Goal: Information Seeking & Learning: Learn about a topic

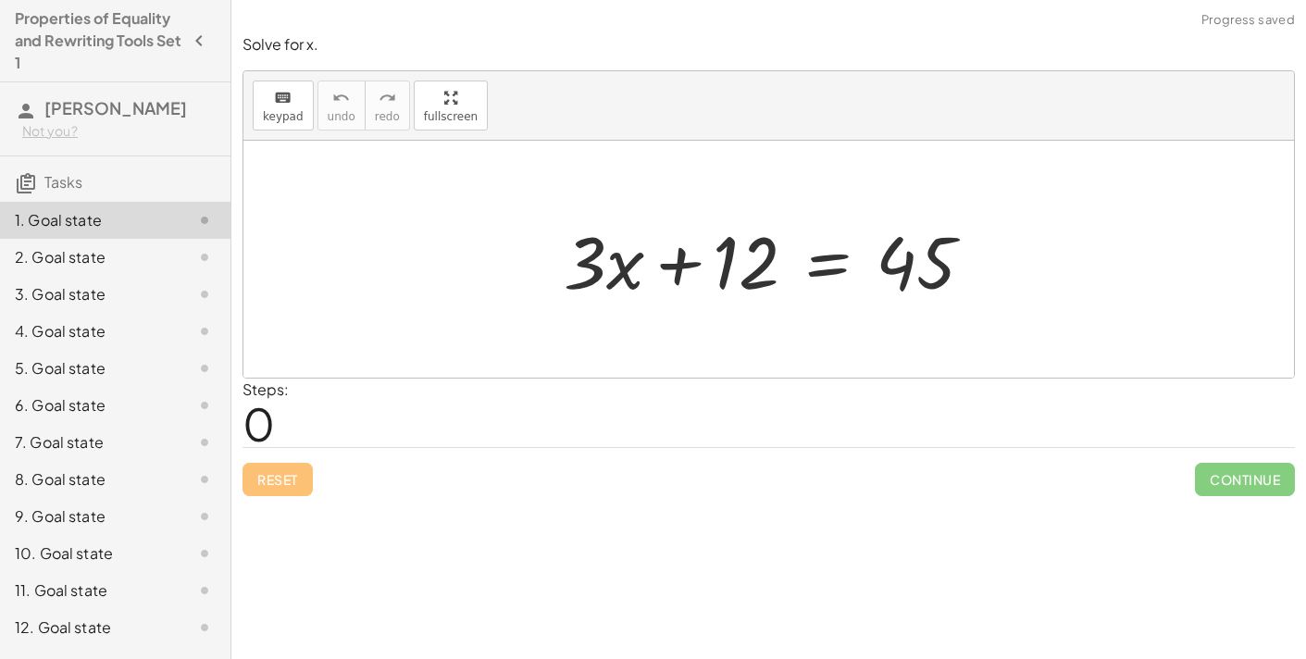
click at [690, 258] on div at bounding box center [775, 259] width 443 height 95
click at [713, 259] on div at bounding box center [775, 259] width 443 height 95
click at [910, 271] on div at bounding box center [775, 259] width 443 height 95
click at [907, 272] on div at bounding box center [775, 259] width 443 height 95
drag, startPoint x: 614, startPoint y: 284, endPoint x: 801, endPoint y: 298, distance: 187.5
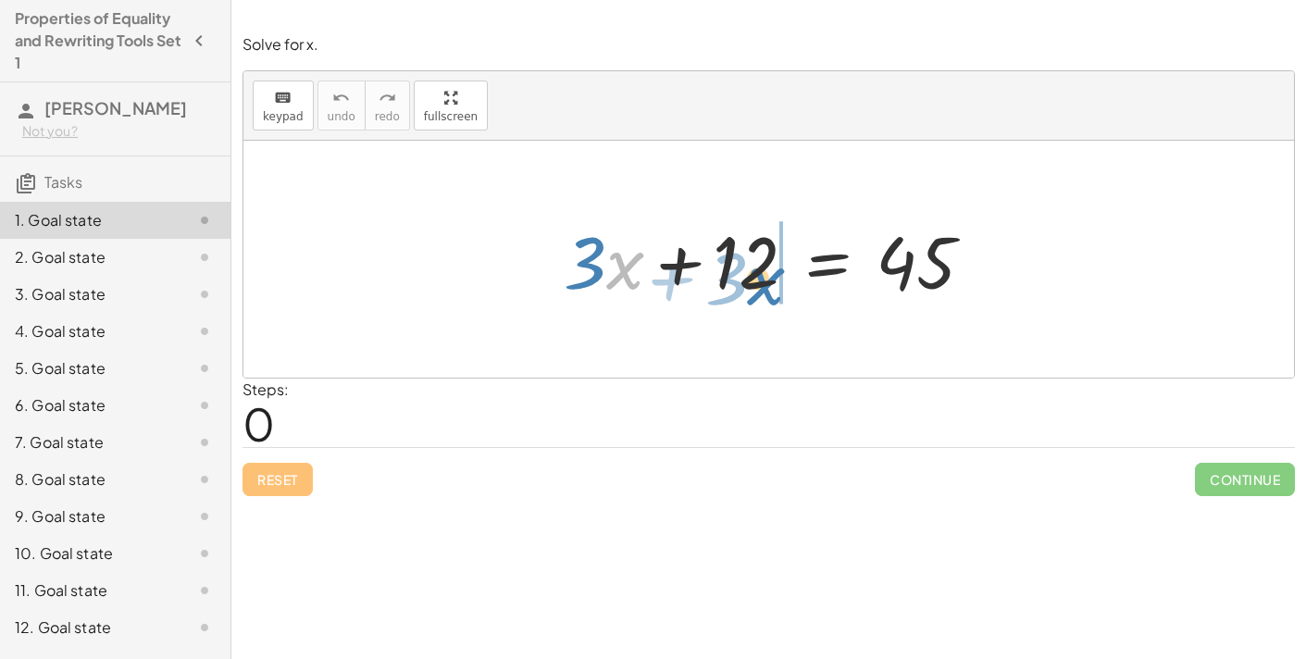
click at [801, 298] on div at bounding box center [775, 259] width 443 height 95
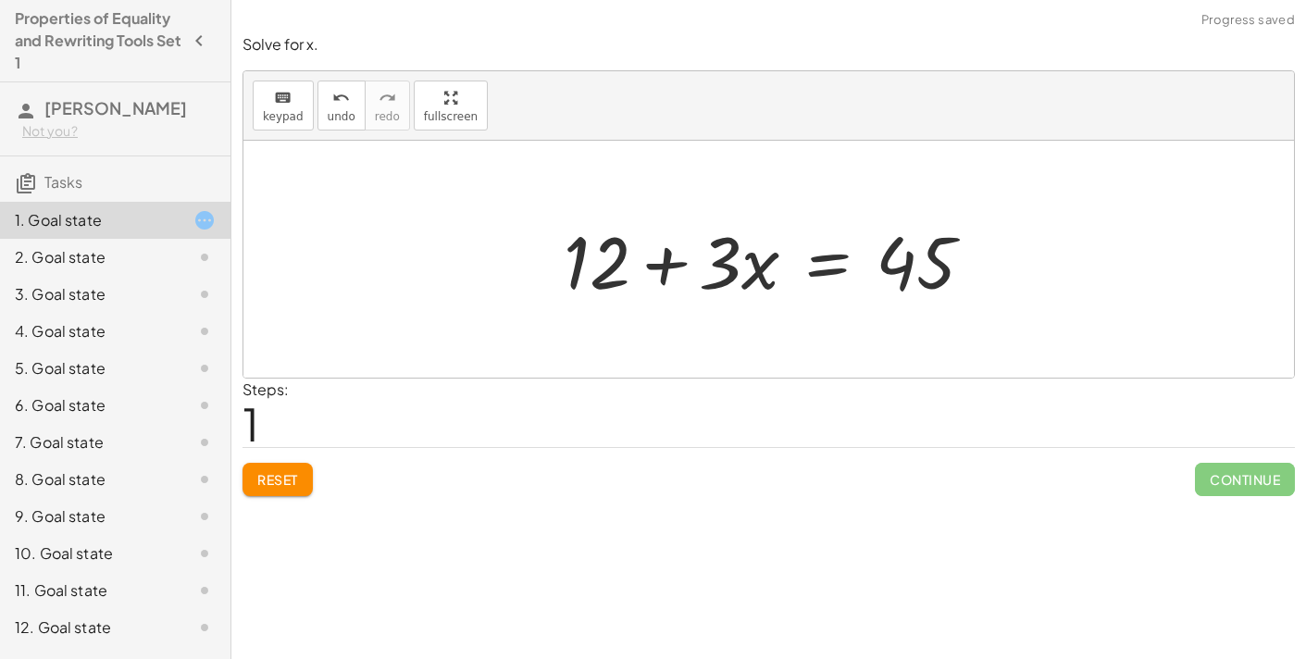
click at [665, 270] on div at bounding box center [775, 259] width 443 height 95
click at [675, 265] on div at bounding box center [775, 259] width 443 height 95
click at [910, 282] on div at bounding box center [775, 259] width 443 height 95
drag, startPoint x: 894, startPoint y: 280, endPoint x: 650, endPoint y: 303, distance: 245.5
click at [650, 303] on div at bounding box center [775, 259] width 443 height 95
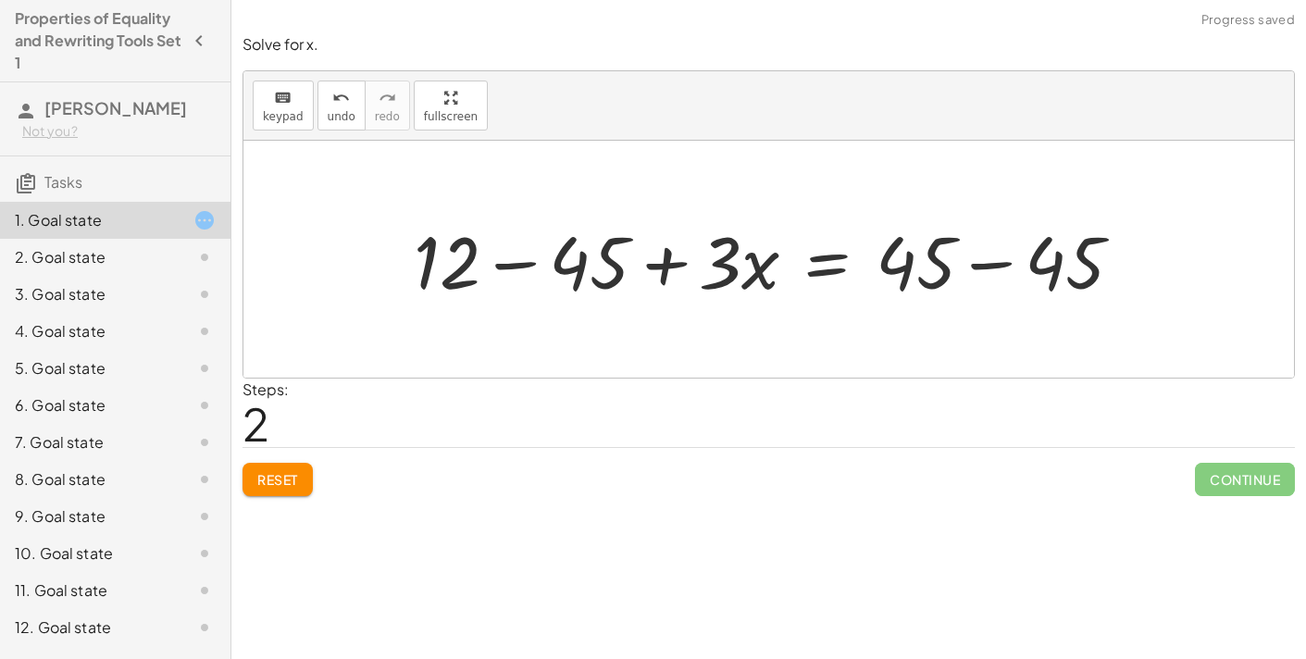
click at [517, 268] on div at bounding box center [776, 259] width 742 height 95
click at [1000, 268] on div at bounding box center [801, 259] width 668 height 95
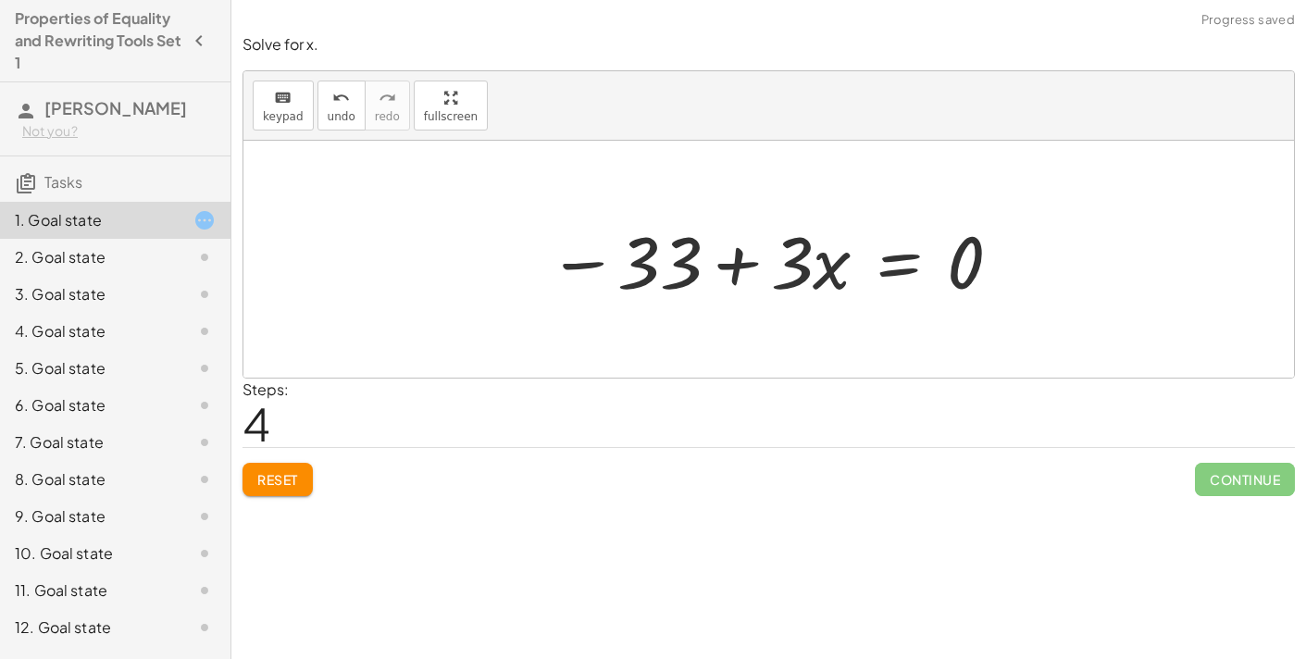
click at [746, 269] on div at bounding box center [776, 259] width 475 height 95
click at [739, 266] on div at bounding box center [776, 259] width 475 height 95
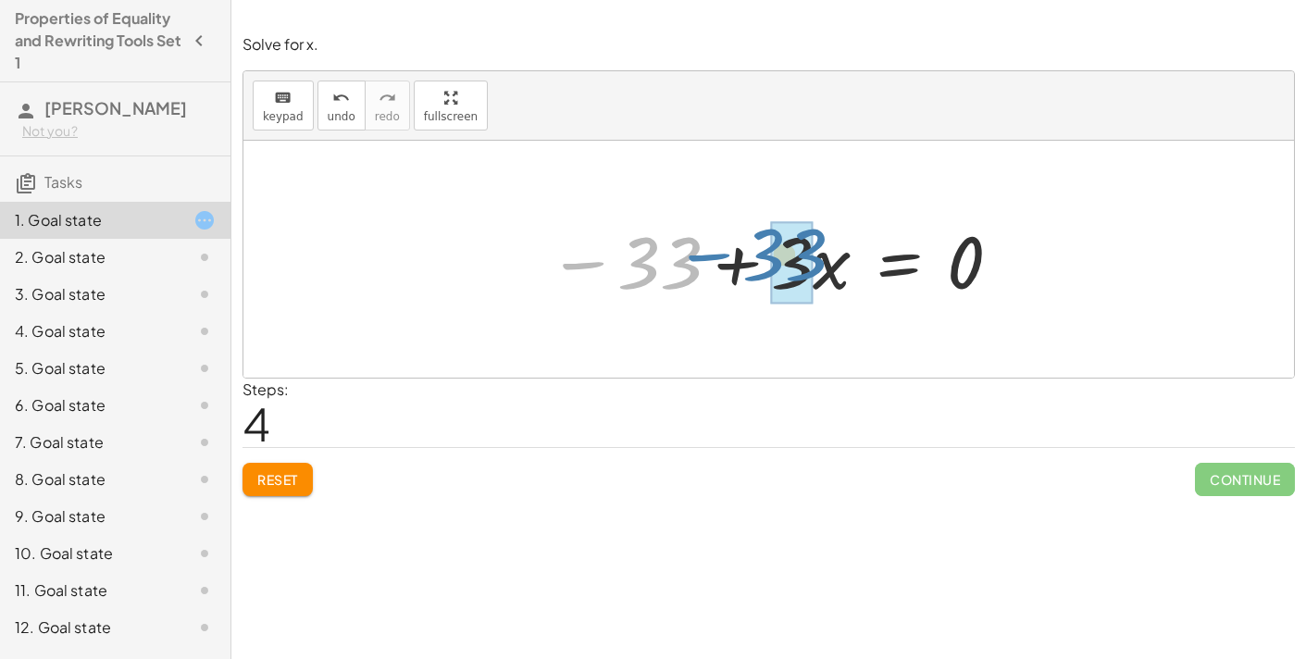
drag, startPoint x: 588, startPoint y: 261, endPoint x: 740, endPoint y: 253, distance: 152.0
click at [740, 253] on div at bounding box center [776, 259] width 475 height 95
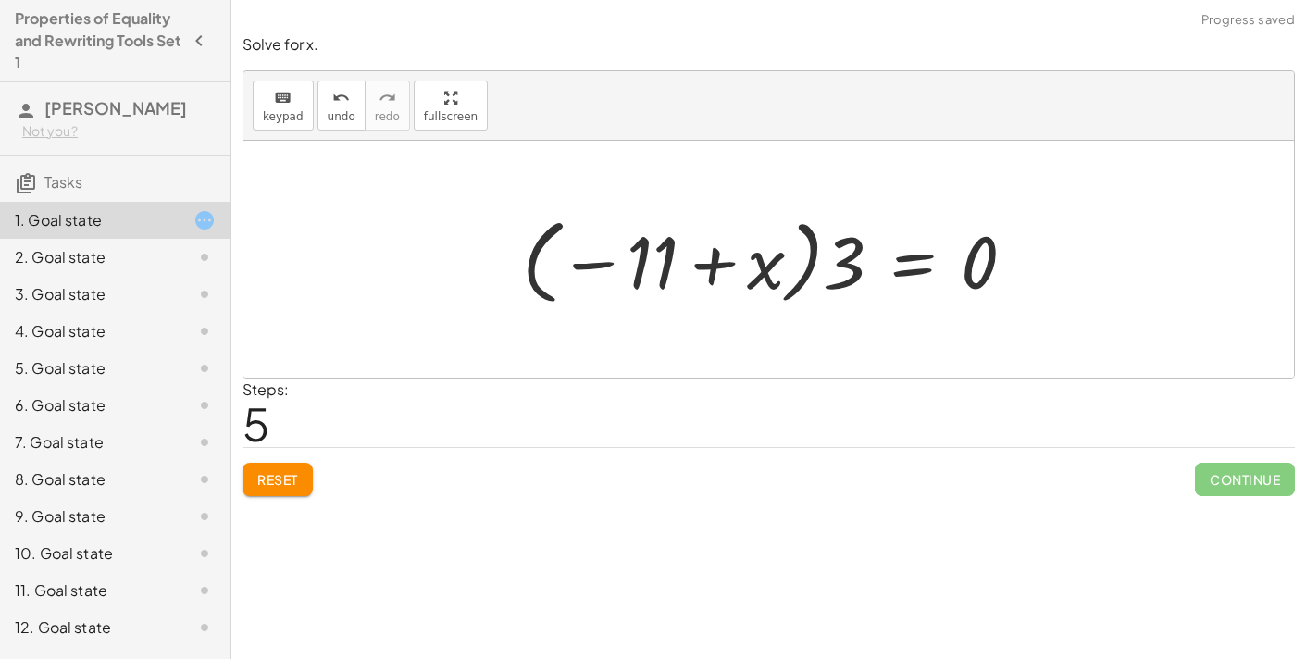
click at [703, 264] on div at bounding box center [776, 259] width 527 height 103
click at [598, 269] on div at bounding box center [776, 259] width 527 height 103
click at [704, 267] on div at bounding box center [776, 259] width 527 height 103
drag, startPoint x: 859, startPoint y: 281, endPoint x: 643, endPoint y: 279, distance: 215.7
click at [643, 279] on div at bounding box center [776, 259] width 527 height 103
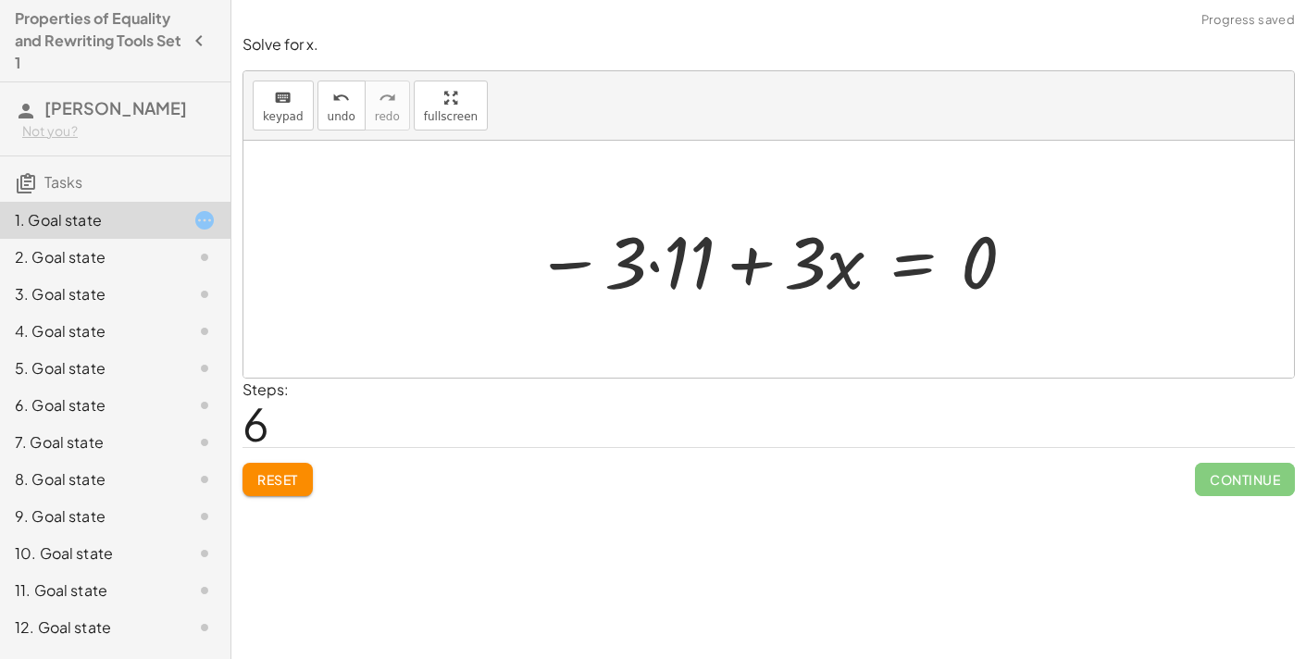
click at [654, 268] on div at bounding box center [777, 259] width 502 height 95
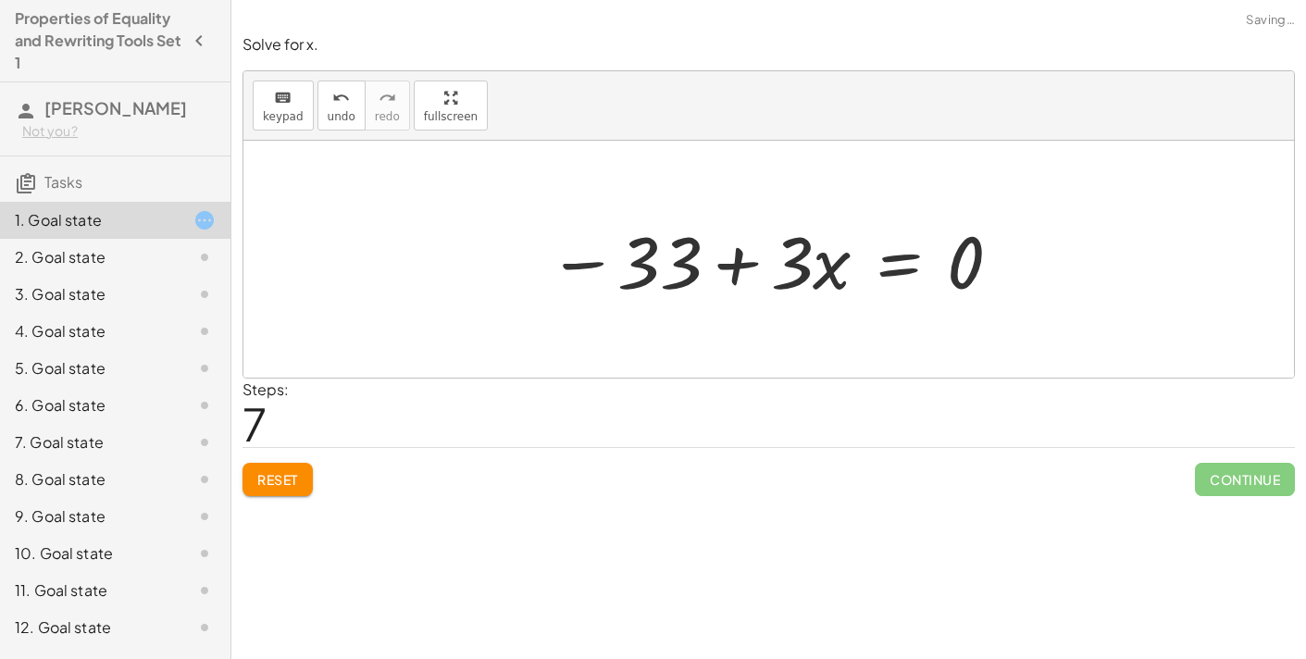
click at [743, 265] on div at bounding box center [776, 259] width 475 height 95
click at [276, 480] on span "Reset" at bounding box center [277, 479] width 41 height 17
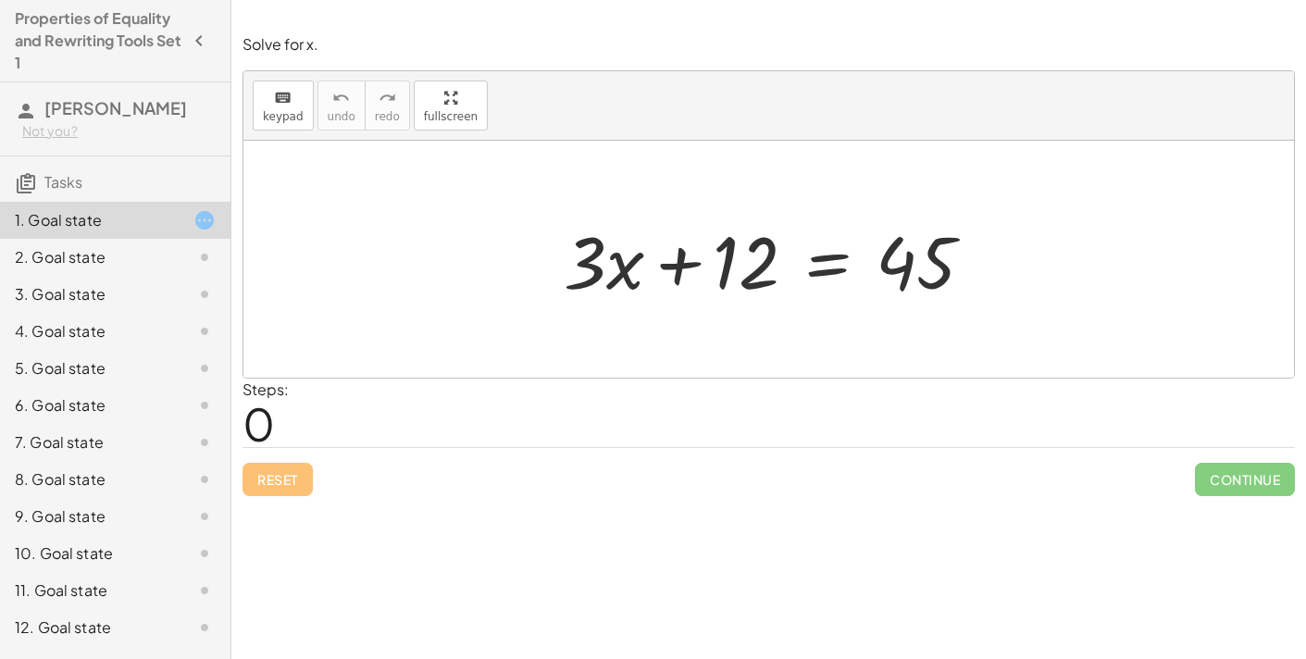
click at [673, 265] on div at bounding box center [775, 259] width 443 height 95
click at [828, 268] on div at bounding box center [775, 259] width 443 height 95
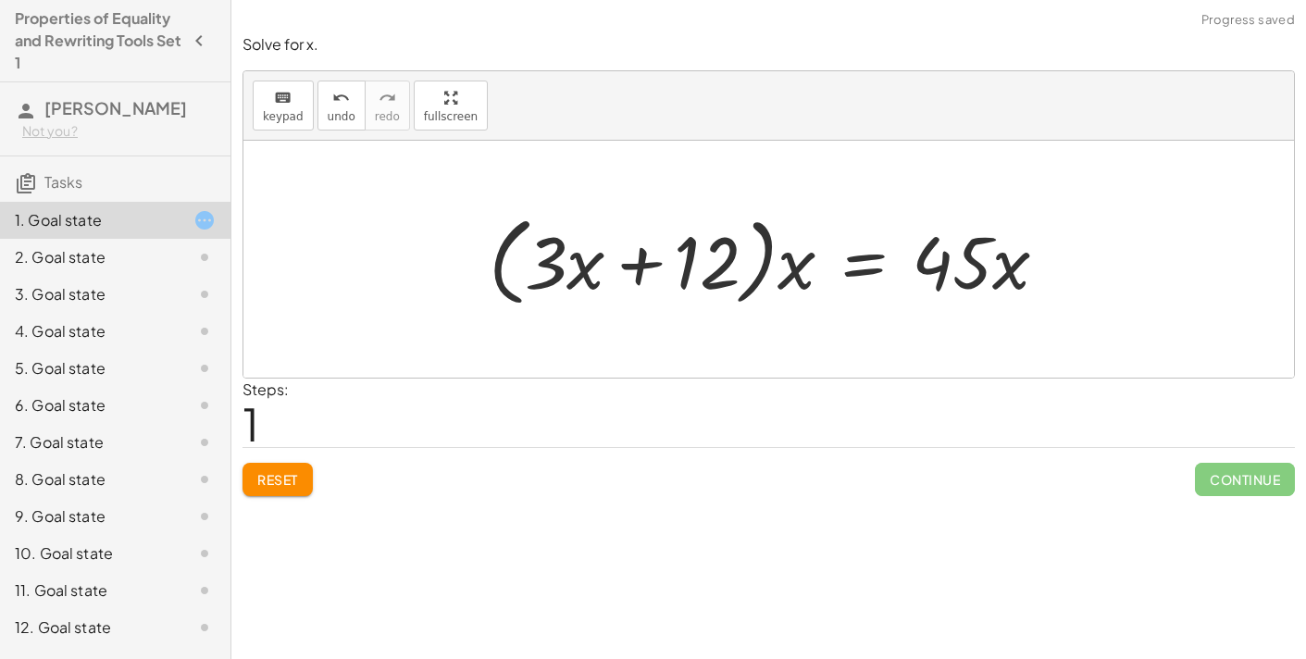
click at [637, 267] on div at bounding box center [775, 259] width 592 height 106
drag, startPoint x: 779, startPoint y: 280, endPoint x: 713, endPoint y: 284, distance: 66.8
click at [713, 284] on div at bounding box center [775, 259] width 592 height 106
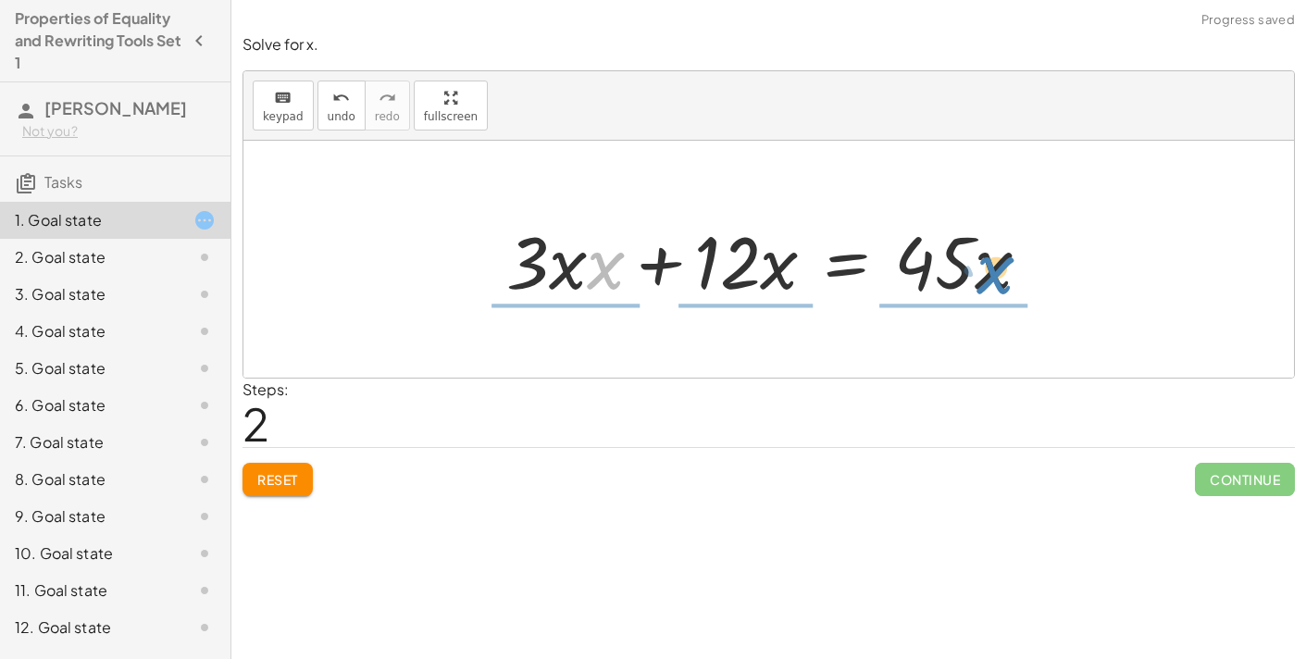
drag, startPoint x: 607, startPoint y: 272, endPoint x: 997, endPoint y: 279, distance: 389.8
click at [997, 279] on div at bounding box center [775, 259] width 557 height 95
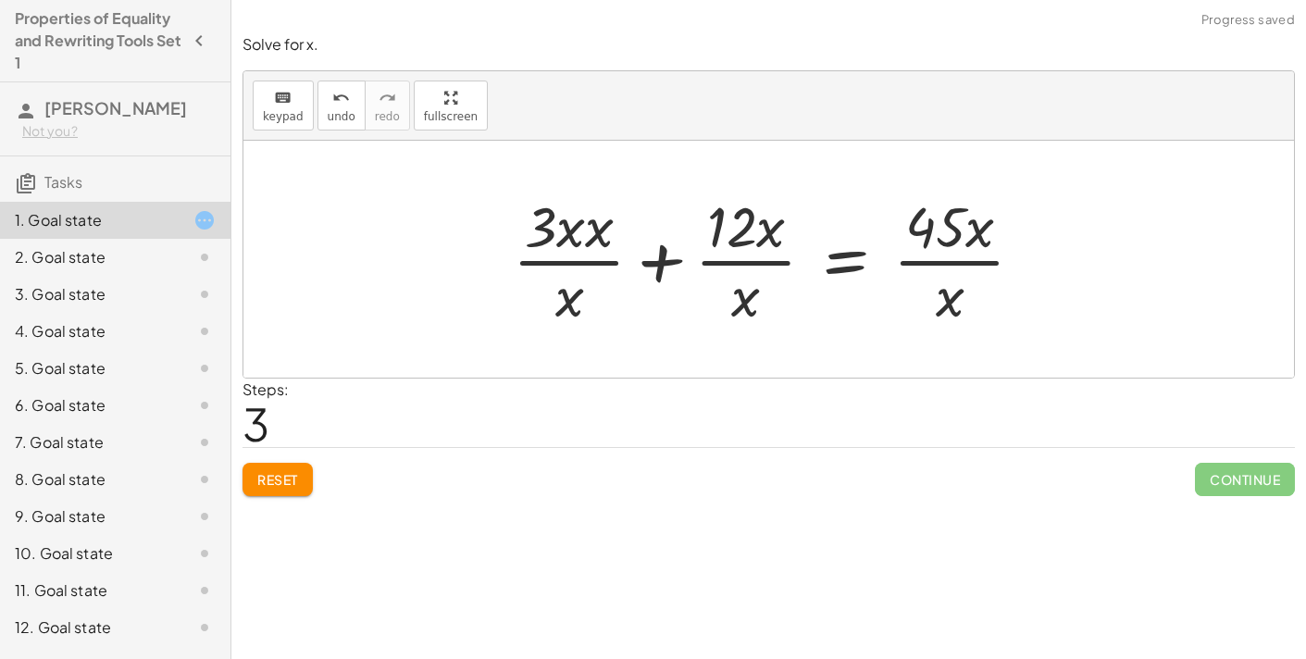
click at [600, 257] on div at bounding box center [776, 259] width 544 height 143
click at [599, 264] on div at bounding box center [782, 259] width 534 height 143
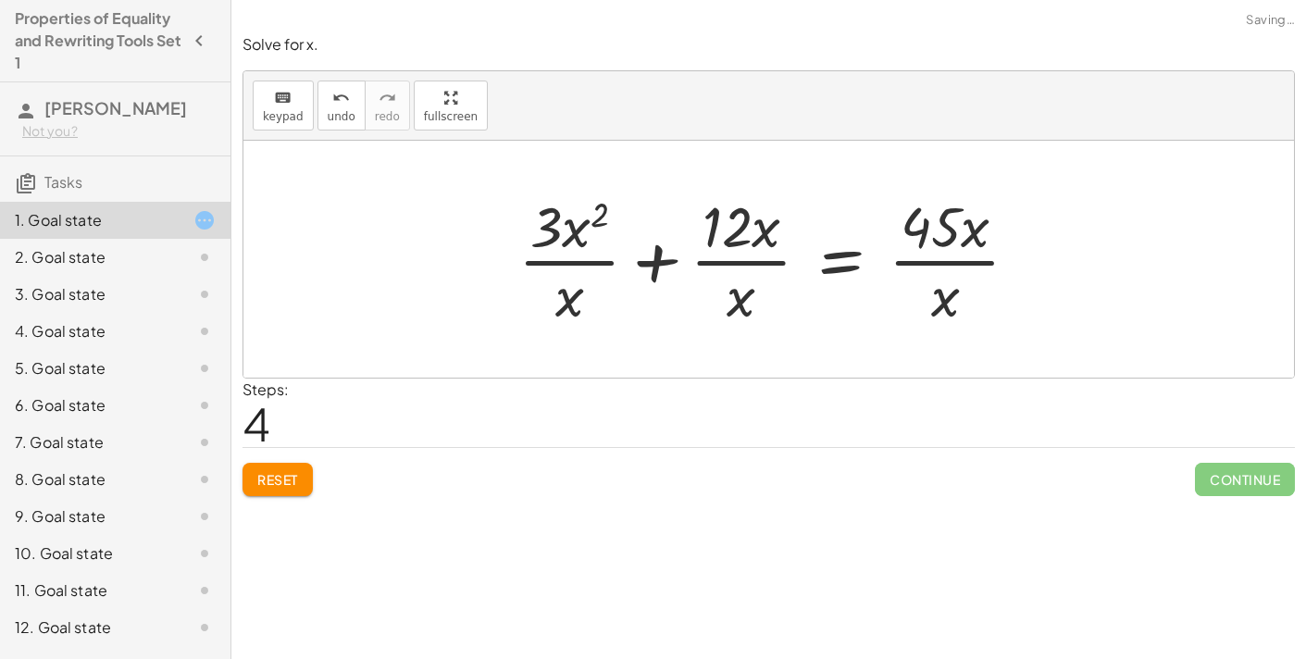
click at [645, 262] on div at bounding box center [776, 259] width 534 height 143
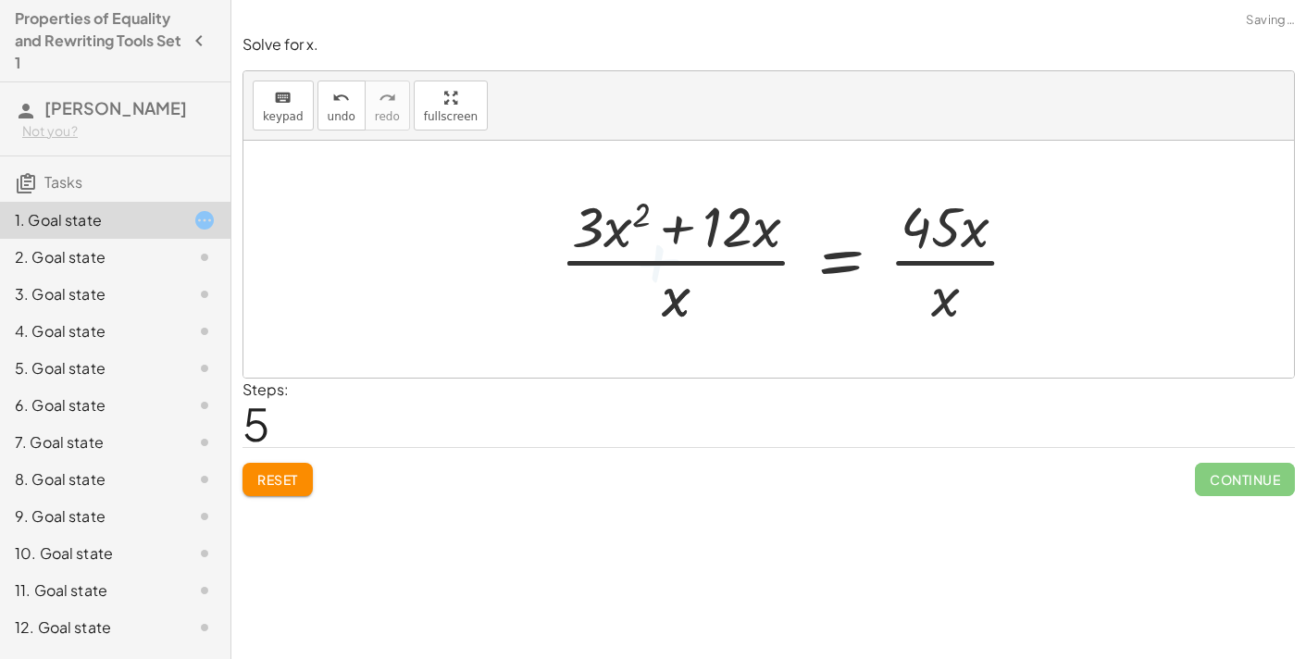
click at [683, 239] on div at bounding box center [797, 259] width 492 height 143
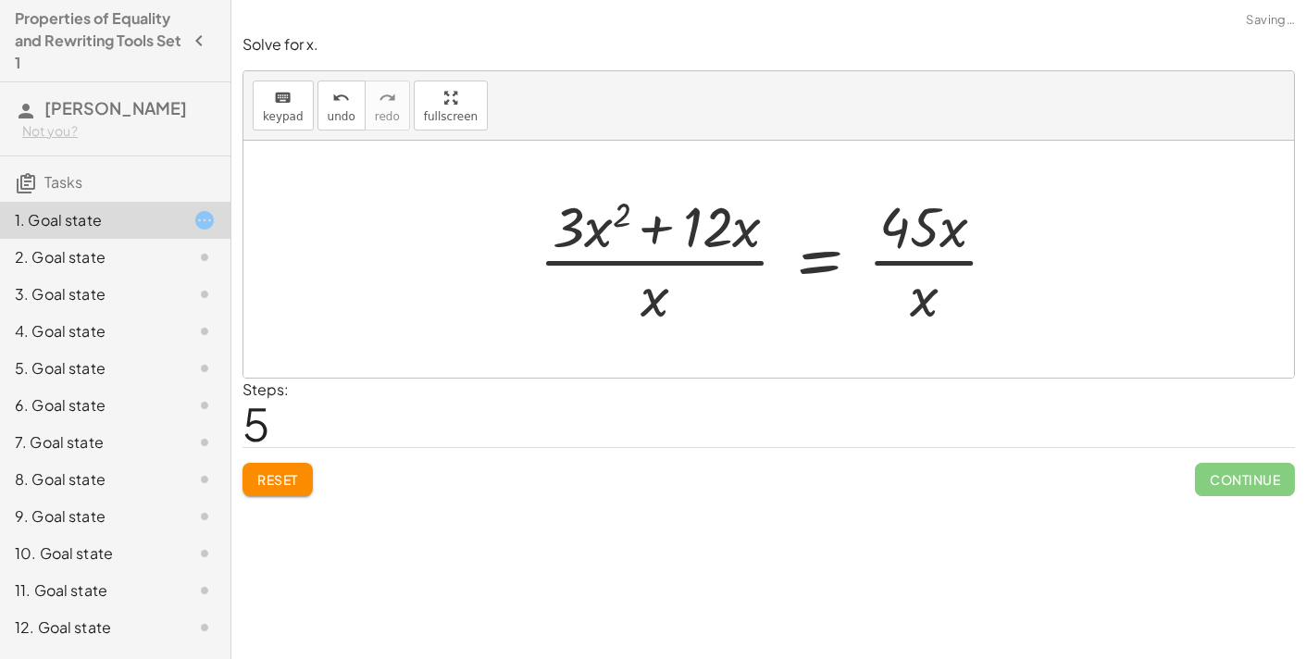
click at [666, 228] on div at bounding box center [775, 259] width 492 height 143
click at [655, 230] on div at bounding box center [775, 259] width 492 height 143
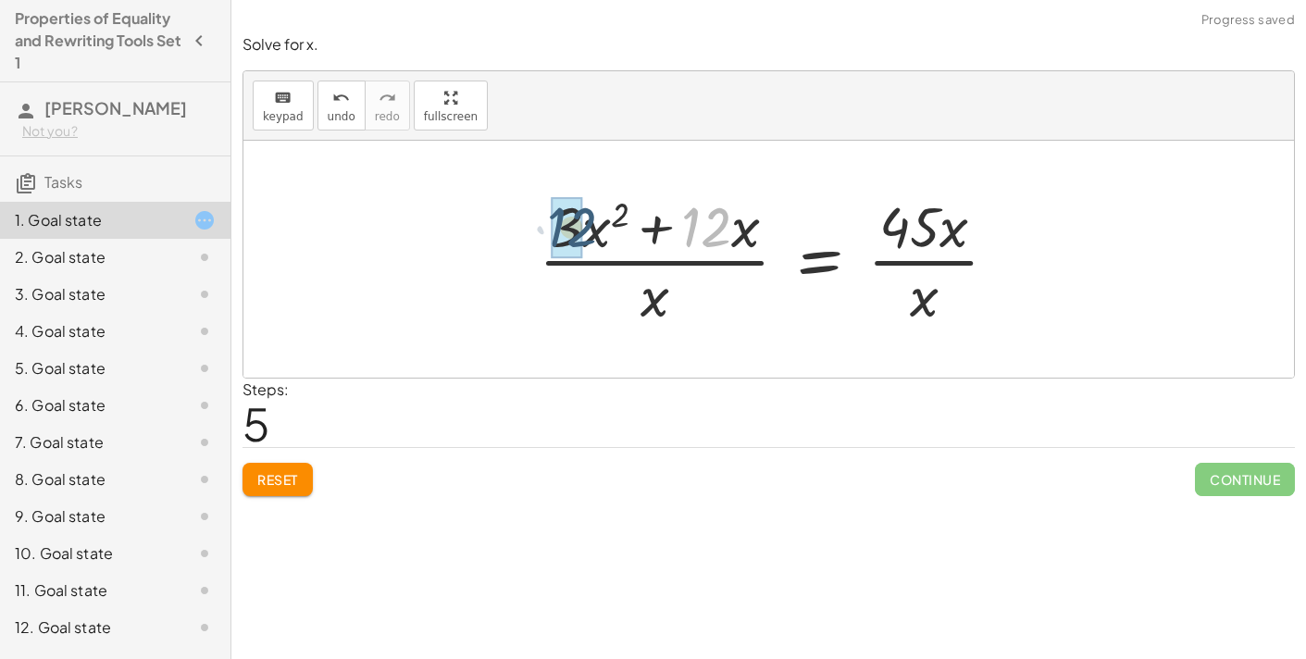
drag, startPoint x: 691, startPoint y: 238, endPoint x: 573, endPoint y: 249, distance: 119.0
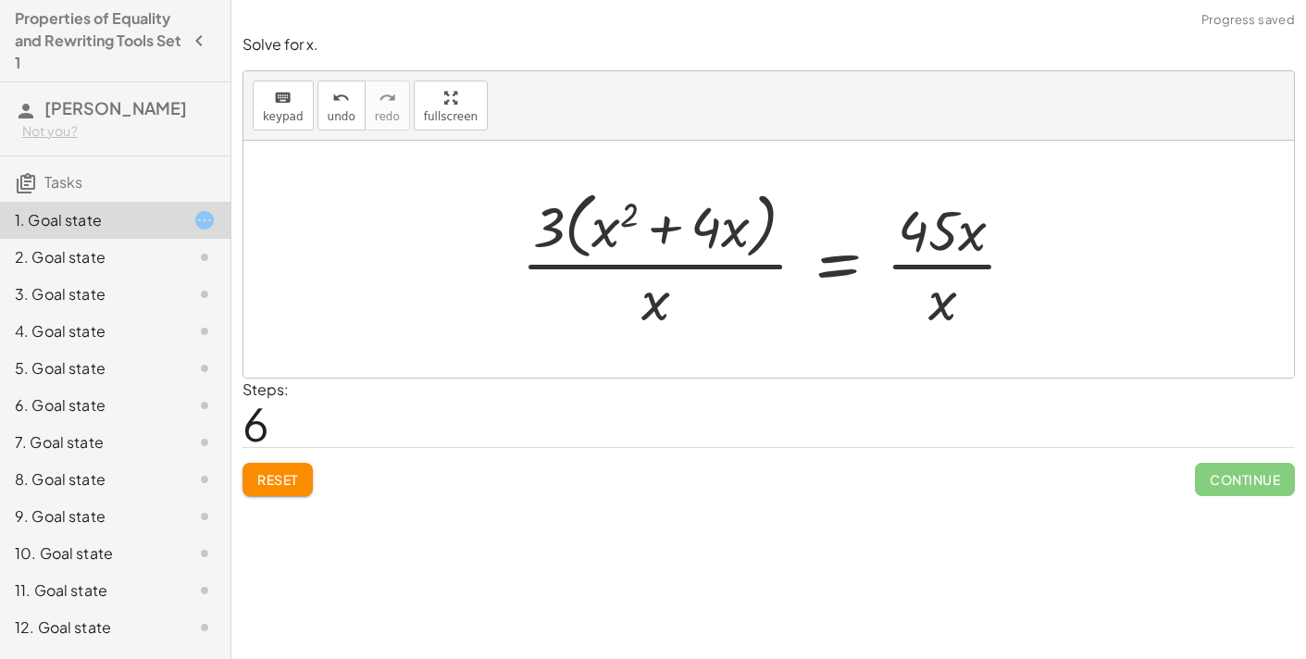
click at [606, 238] on div at bounding box center [776, 258] width 529 height 151
click at [666, 232] on div at bounding box center [776, 258] width 529 height 151
click at [629, 220] on div at bounding box center [776, 258] width 529 height 151
click at [611, 230] on div at bounding box center [776, 258] width 529 height 151
click at [287, 479] on span "Reset" at bounding box center [277, 479] width 41 height 17
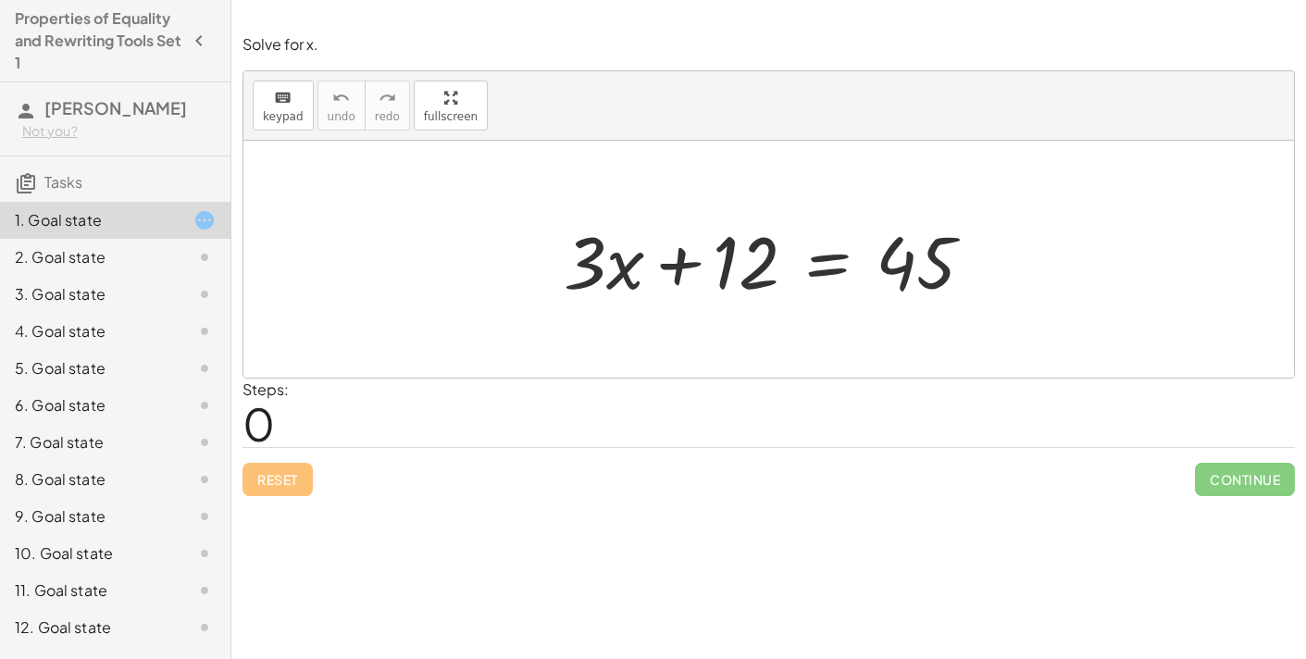
click at [404, 411] on div "Steps: 0" at bounding box center [769, 413] width 1052 height 68
click at [810, 268] on div at bounding box center [775, 259] width 443 height 95
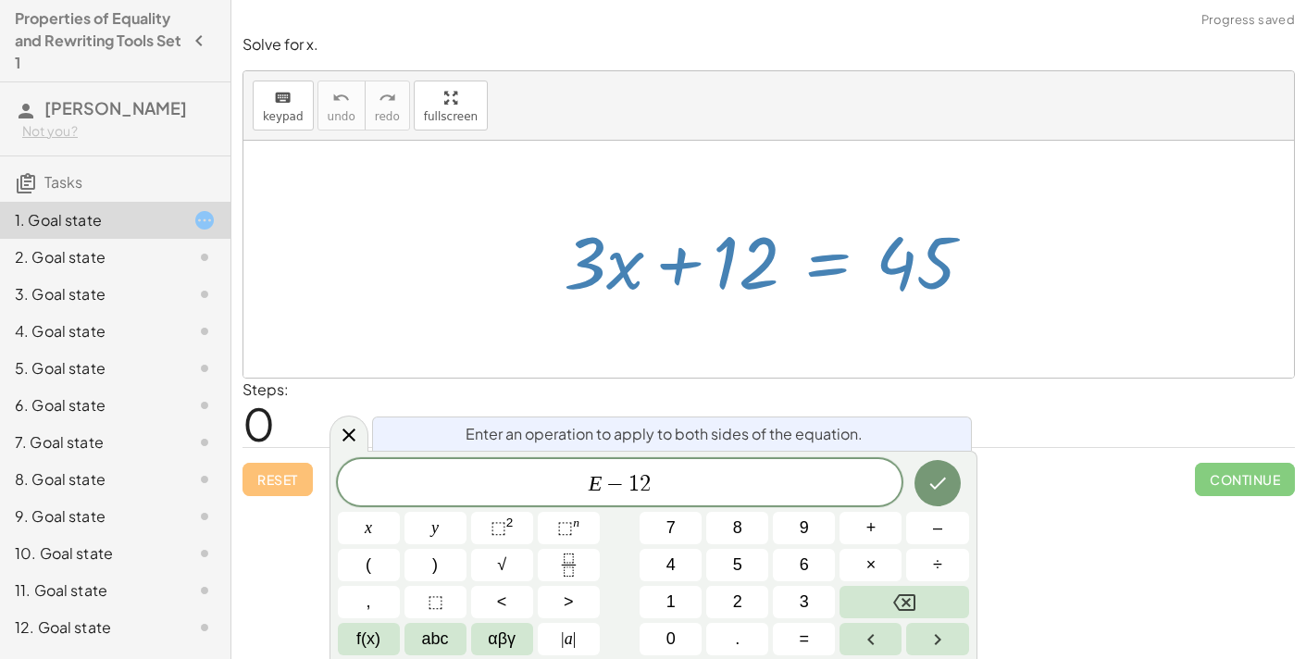
click at [934, 489] on icon "Done" at bounding box center [937, 484] width 17 height 12
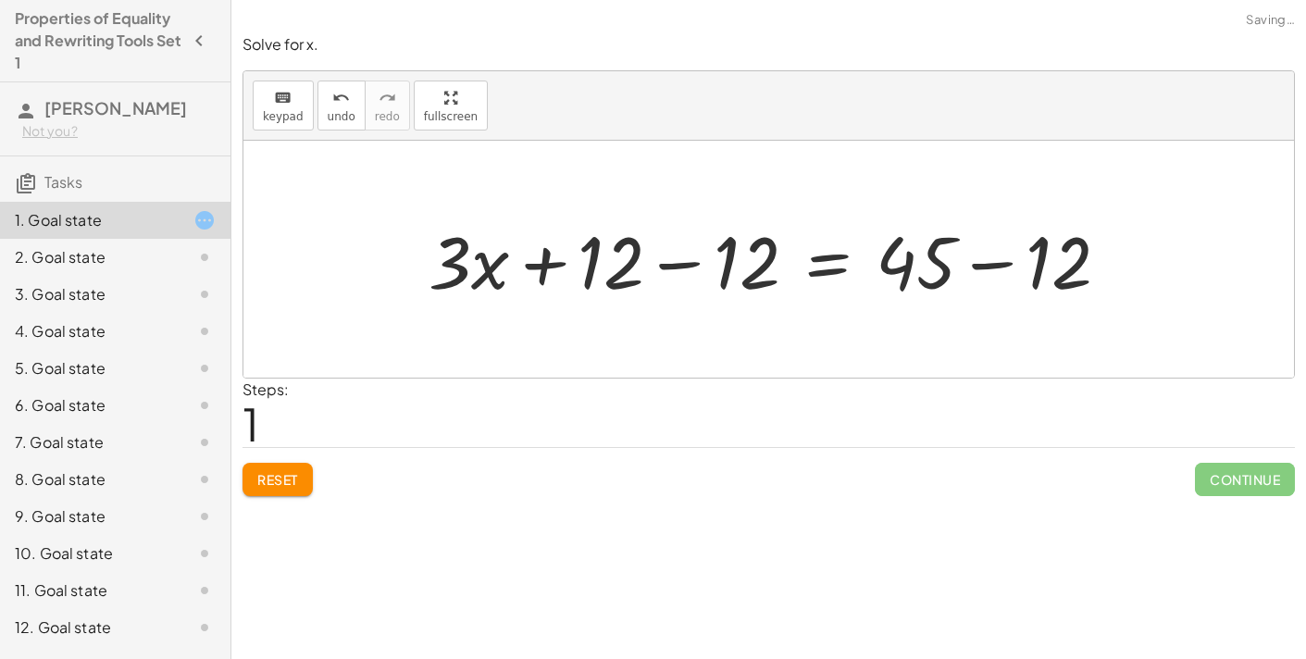
click at [685, 265] on div at bounding box center [776, 259] width 714 height 95
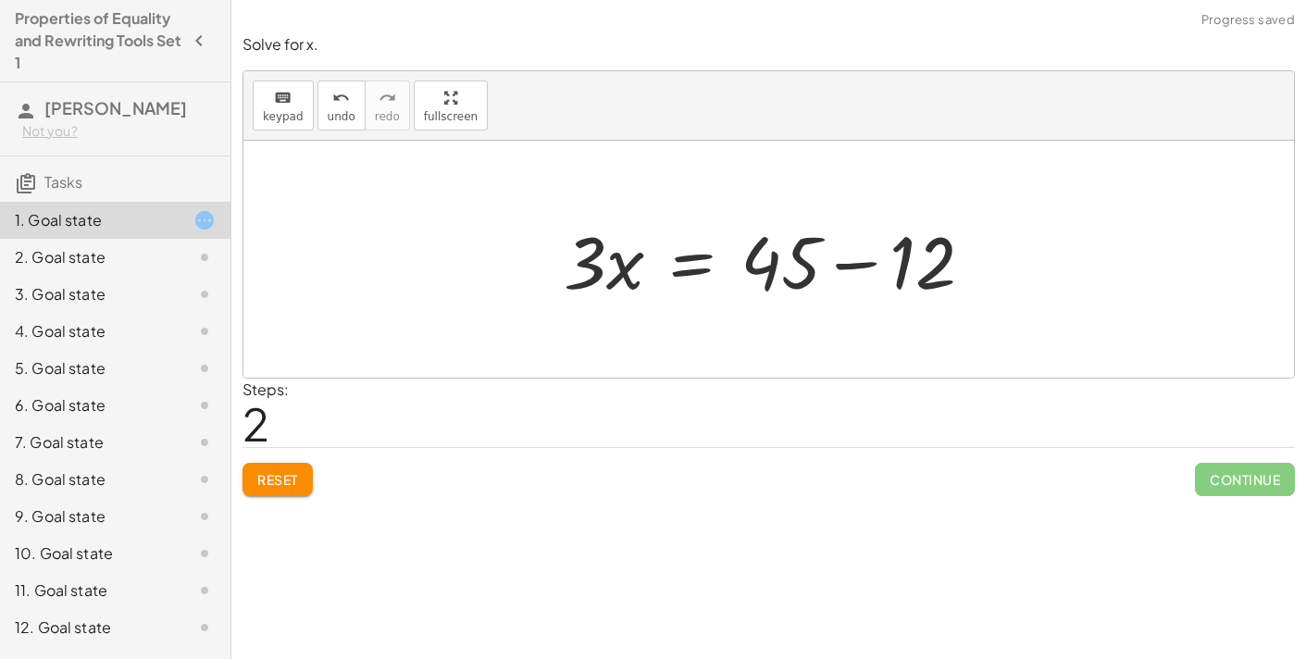
click at [868, 264] on div at bounding box center [775, 259] width 443 height 95
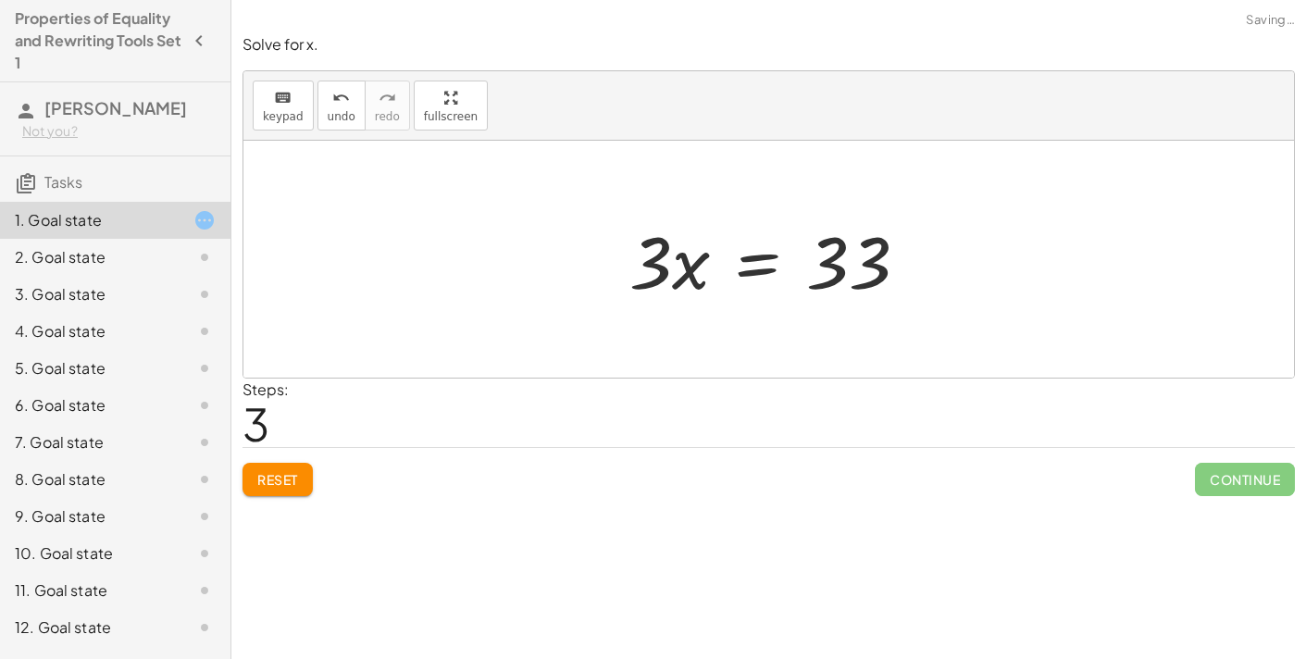
click at [739, 265] on div at bounding box center [776, 259] width 312 height 95
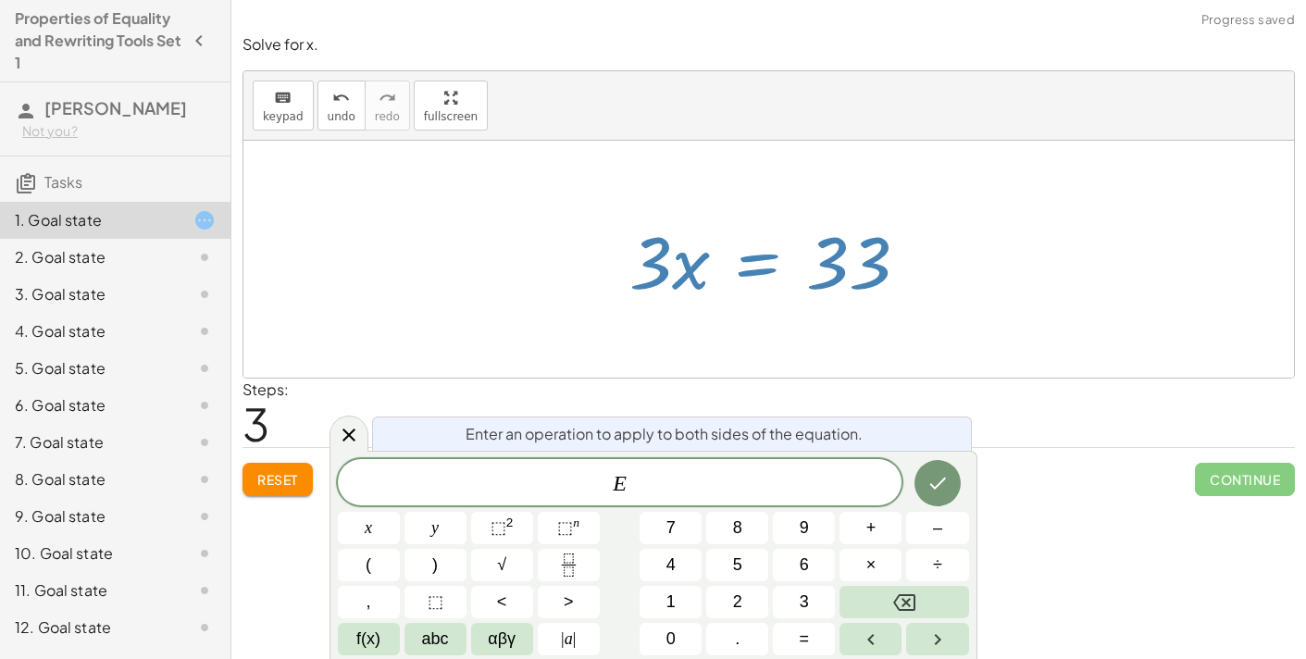
click at [734, 269] on div at bounding box center [776, 259] width 312 height 95
click at [731, 299] on div at bounding box center [776, 259] width 312 height 95
click at [688, 278] on div at bounding box center [776, 259] width 312 height 95
click at [947, 486] on icon "Done" at bounding box center [938, 483] width 22 height 22
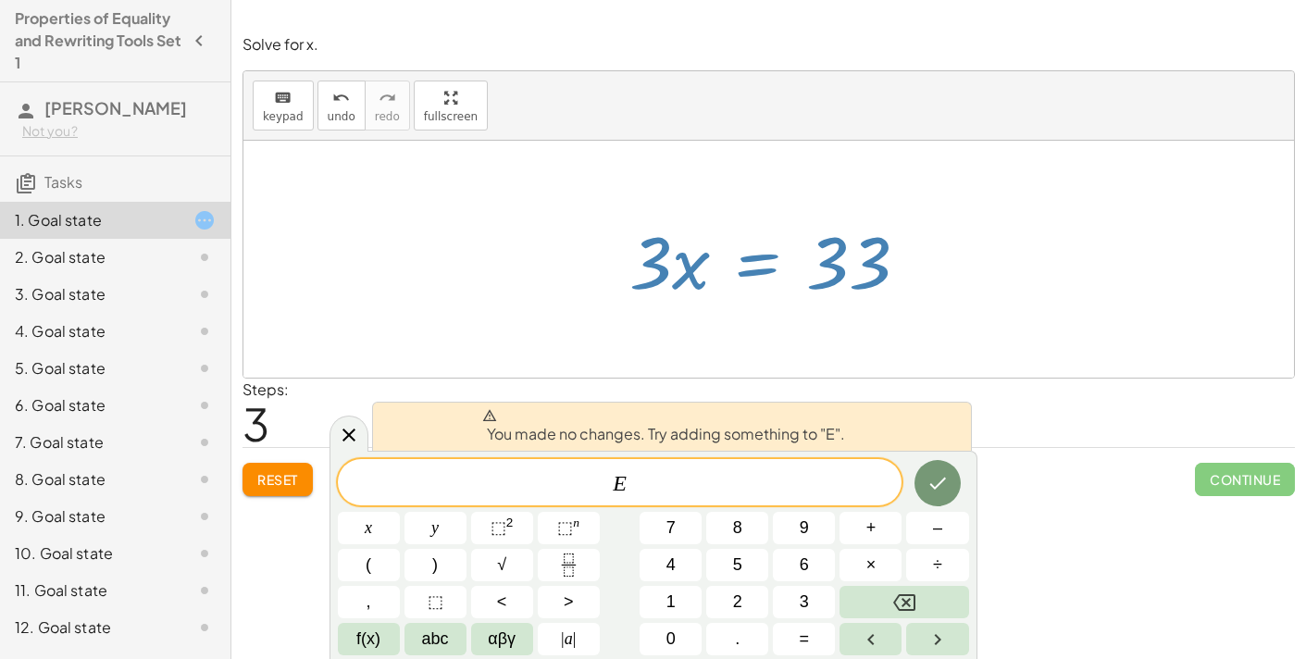
click at [659, 277] on div at bounding box center [776, 259] width 312 height 95
click at [928, 480] on icon "Done" at bounding box center [938, 483] width 22 height 22
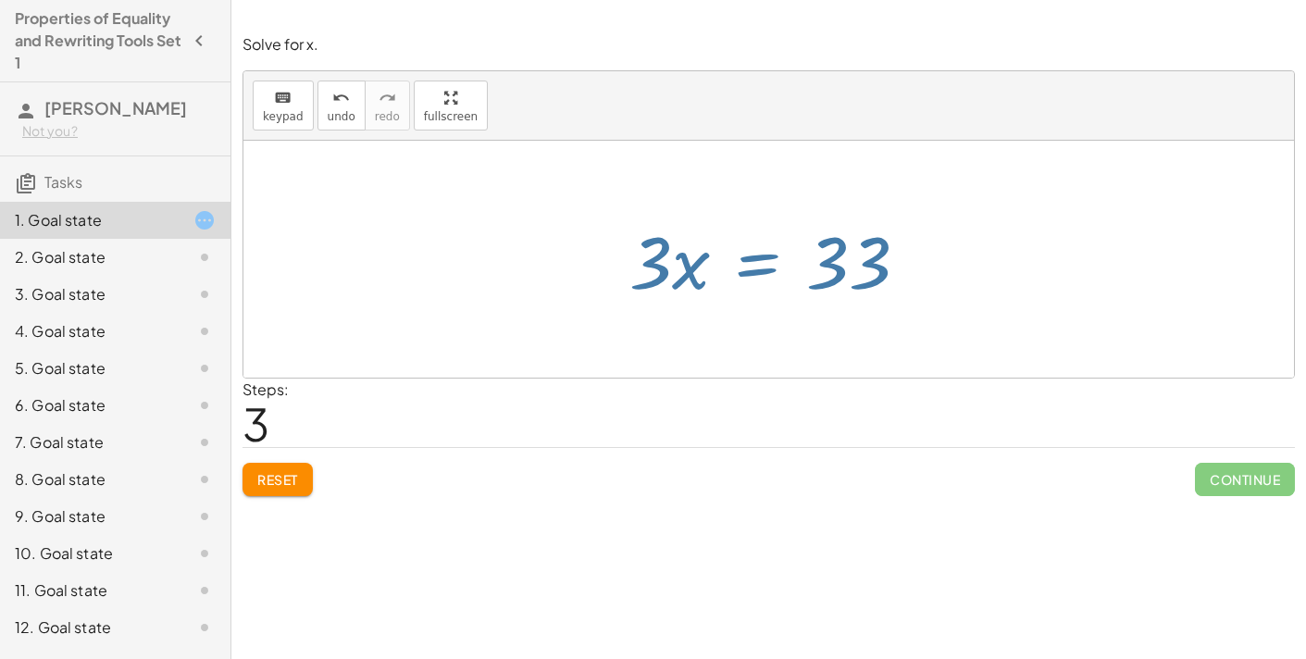
click at [928, 480] on div "Reset Continue" at bounding box center [769, 471] width 1052 height 49
click at [693, 265] on div at bounding box center [776, 259] width 312 height 95
click at [683, 271] on div at bounding box center [776, 259] width 312 height 95
click at [690, 269] on div at bounding box center [776, 259] width 312 height 95
click at [763, 274] on div at bounding box center [776, 259] width 312 height 95
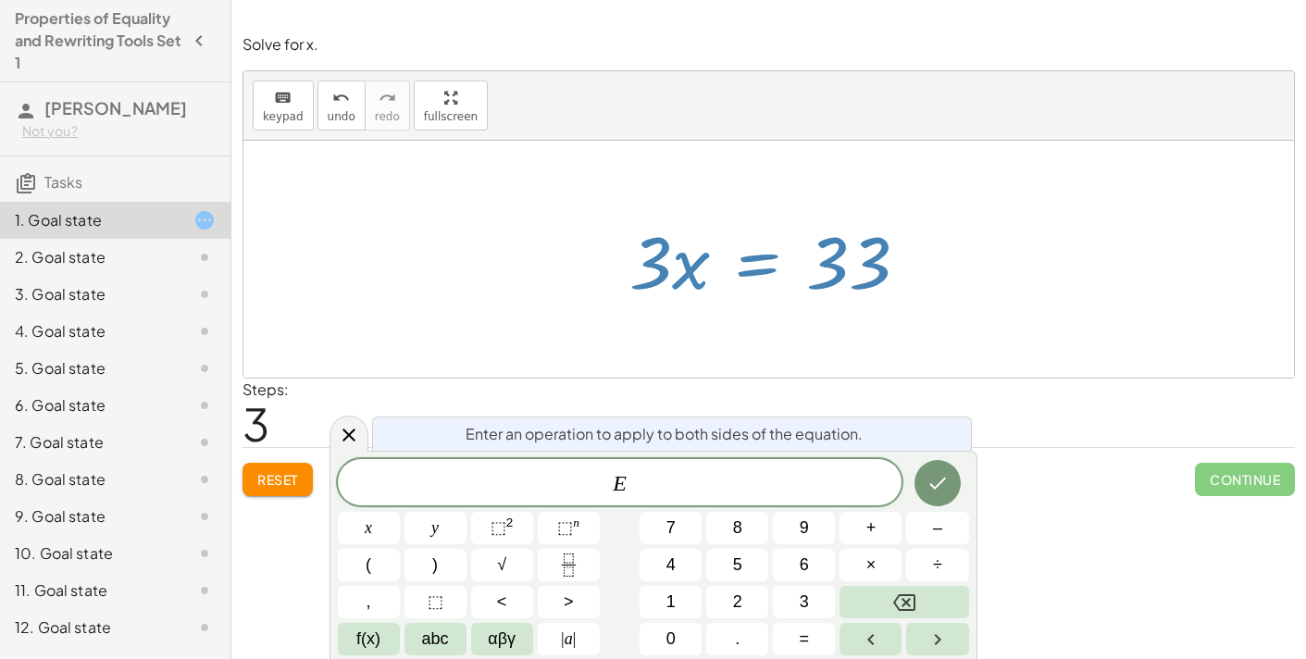
click at [773, 280] on div at bounding box center [776, 259] width 312 height 95
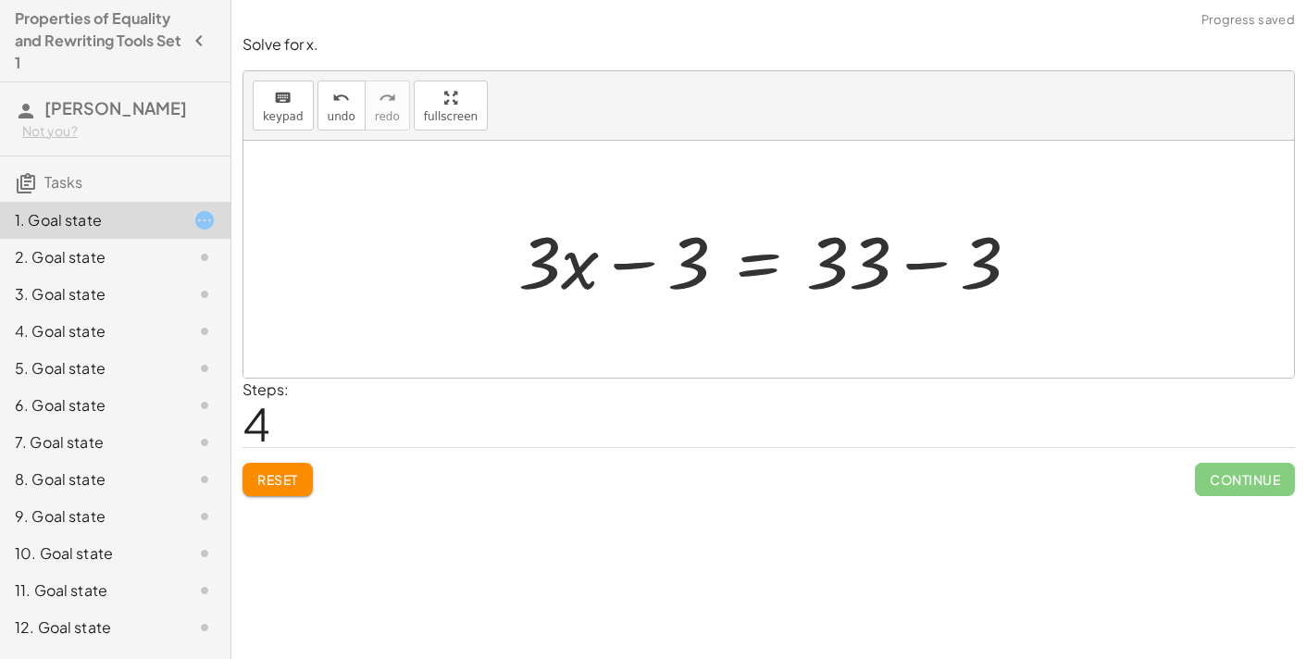
click at [642, 268] on div at bounding box center [776, 259] width 535 height 95
drag, startPoint x: 575, startPoint y: 268, endPoint x: 529, endPoint y: 261, distance: 46.9
click at [529, 261] on div at bounding box center [776, 259] width 535 height 95
click at [635, 270] on div at bounding box center [776, 259] width 535 height 95
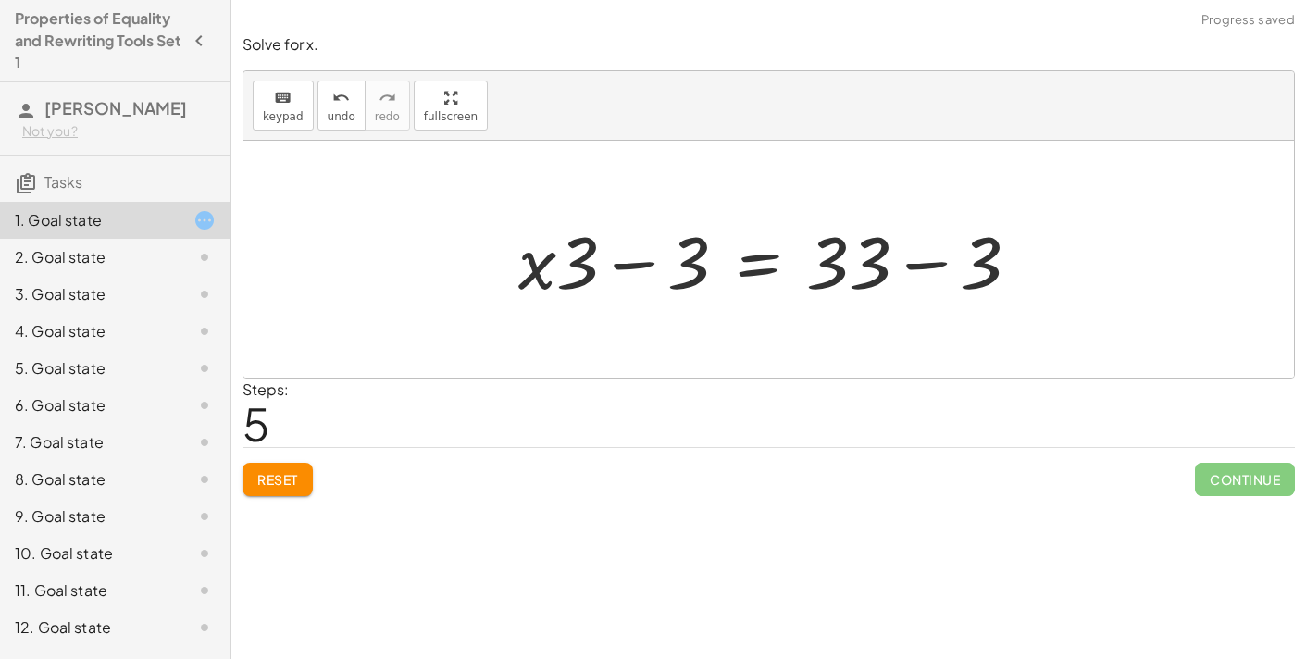
click at [917, 262] on div at bounding box center [776, 259] width 535 height 95
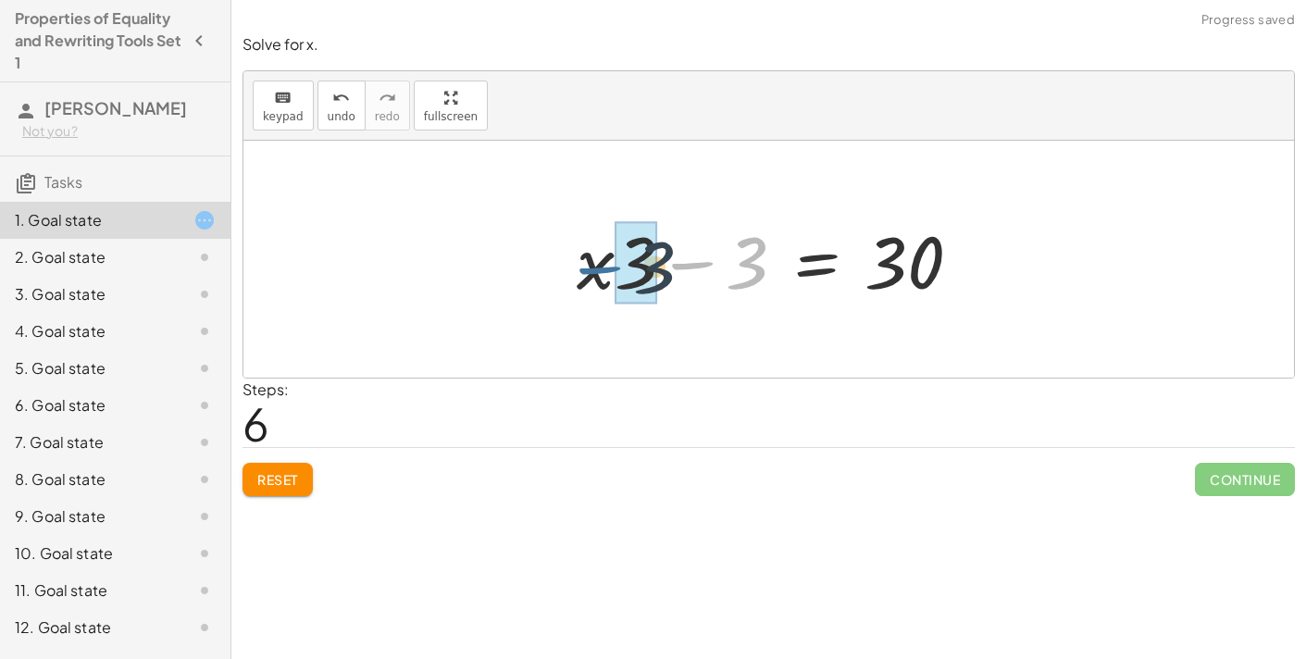
drag, startPoint x: 696, startPoint y: 268, endPoint x: 602, endPoint y: 273, distance: 94.6
click at [602, 273] on div at bounding box center [776, 259] width 418 height 95
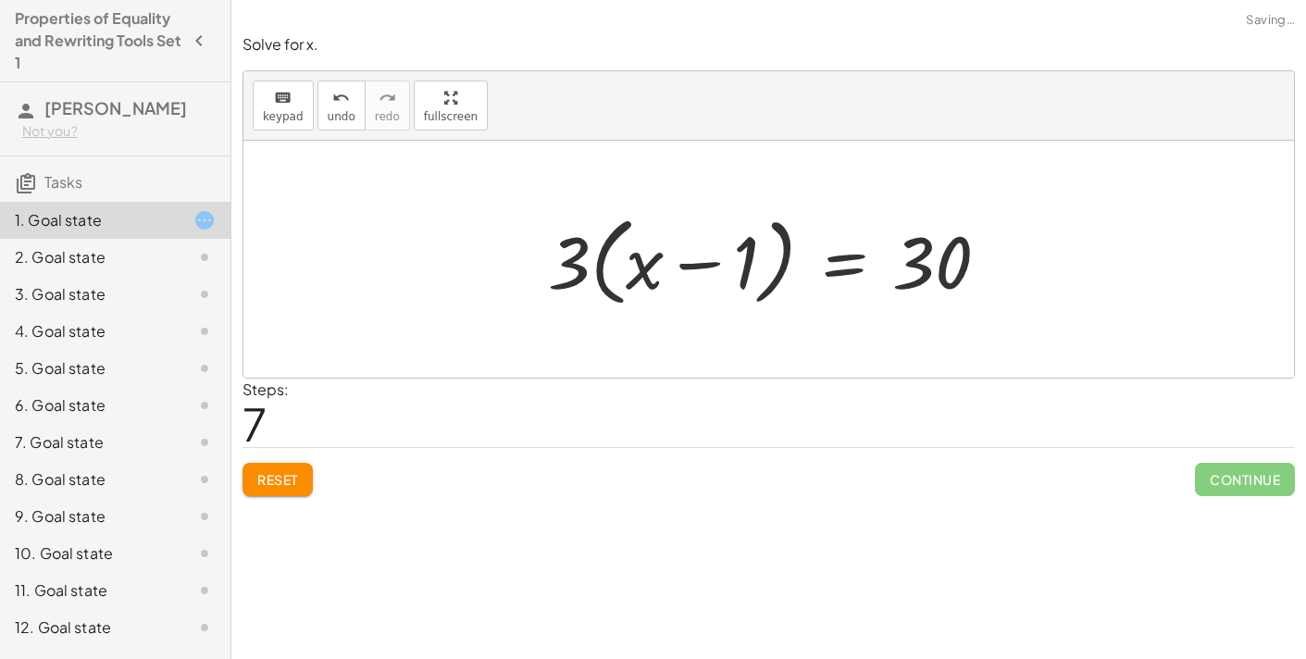
click at [690, 268] on div at bounding box center [776, 259] width 475 height 106
click at [289, 466] on button "Reset" at bounding box center [278, 479] width 70 height 33
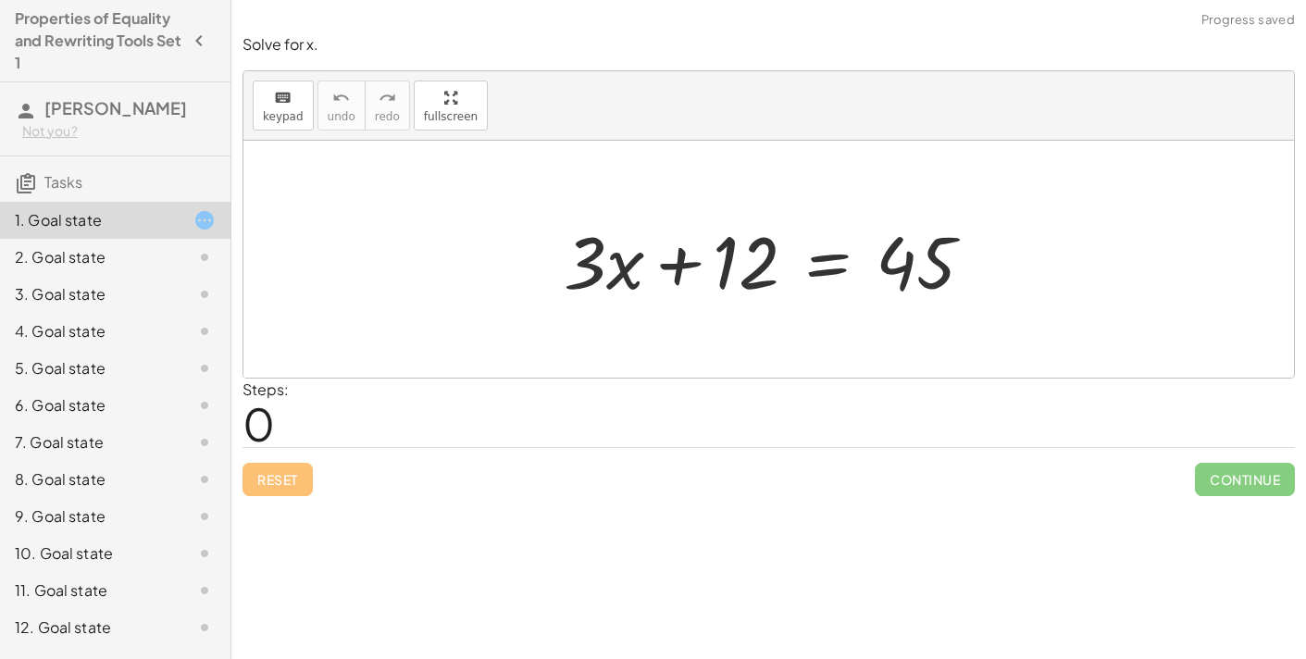
click at [832, 276] on div at bounding box center [775, 259] width 443 height 95
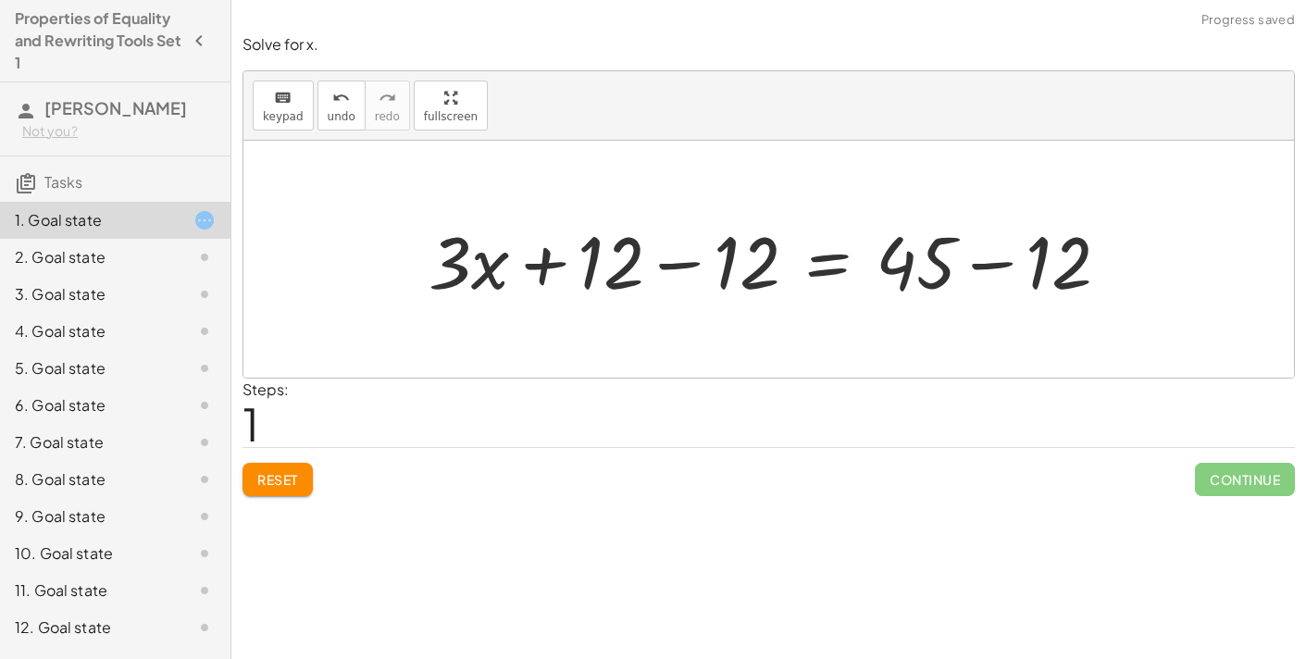
click at [687, 273] on div at bounding box center [776, 259] width 714 height 95
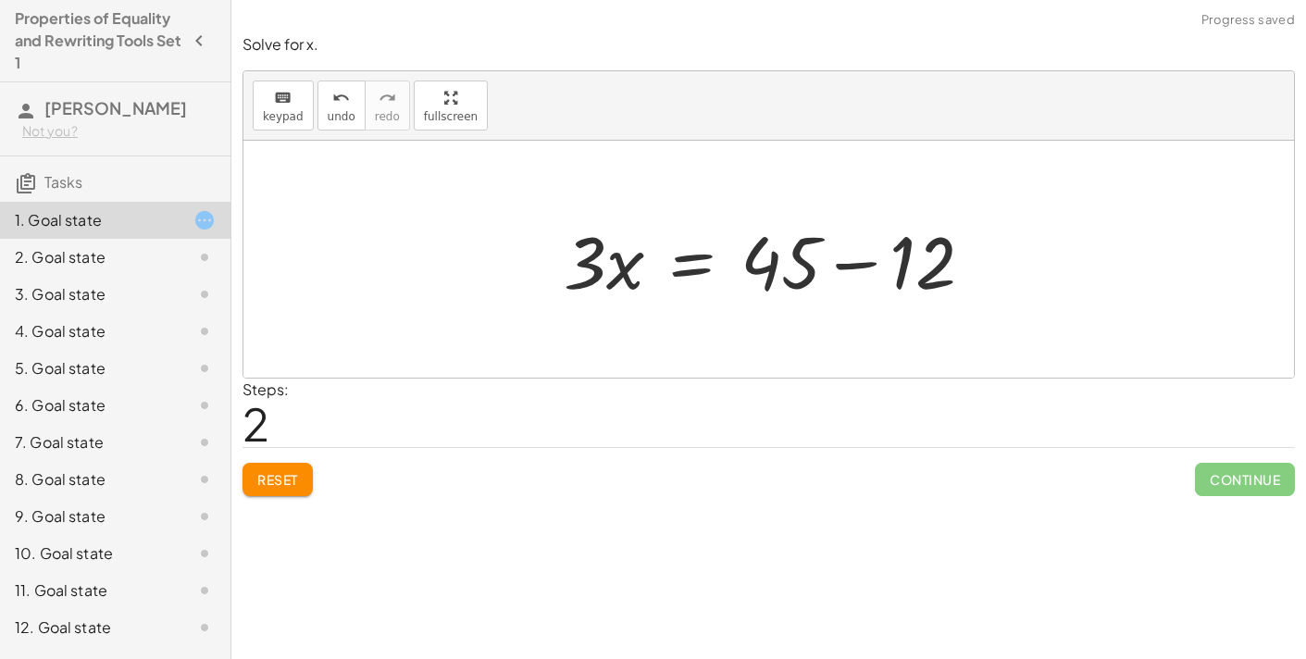
click at [842, 263] on div at bounding box center [775, 259] width 443 height 95
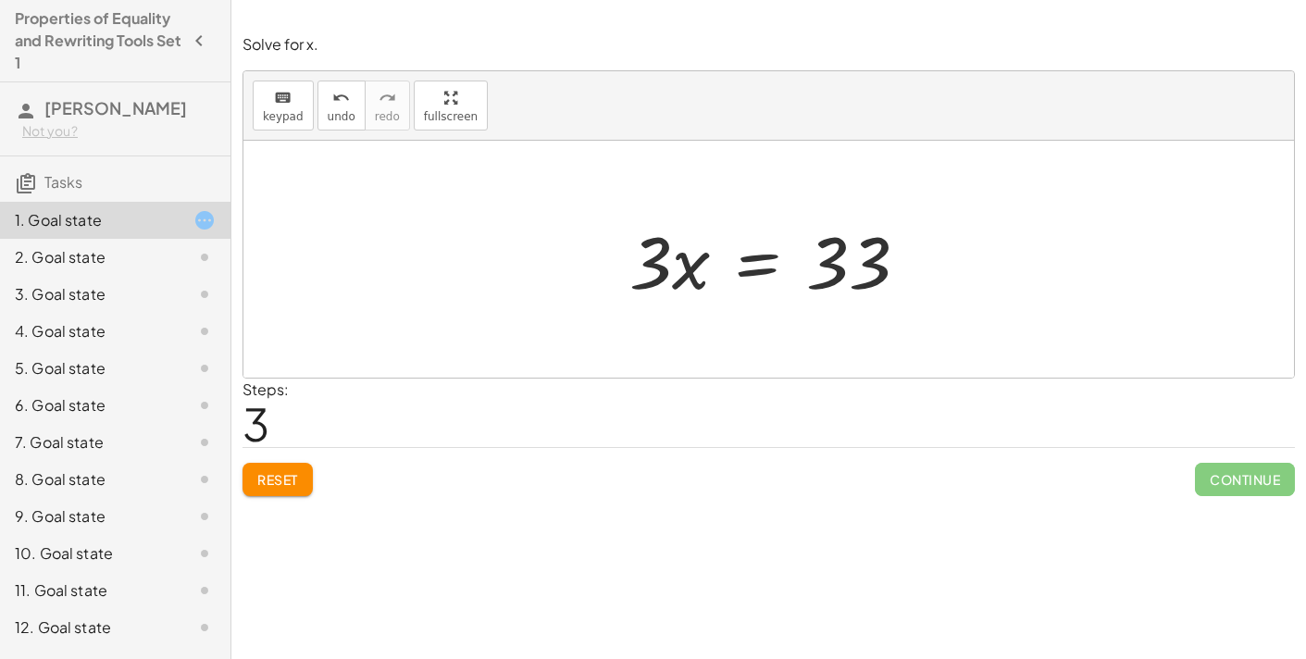
click at [750, 279] on div at bounding box center [776, 259] width 312 height 95
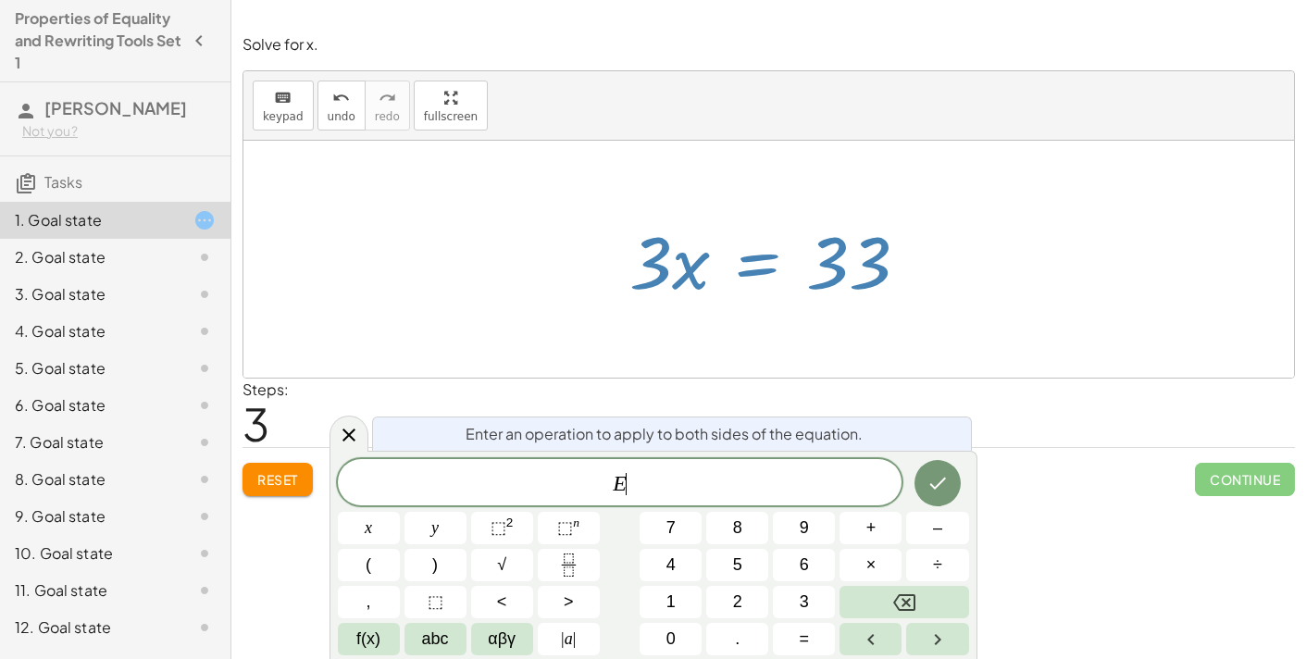
click at [697, 274] on div at bounding box center [776, 259] width 312 height 95
click at [692, 279] on div at bounding box center [776, 259] width 312 height 95
click at [952, 479] on button "Done" at bounding box center [938, 483] width 46 height 46
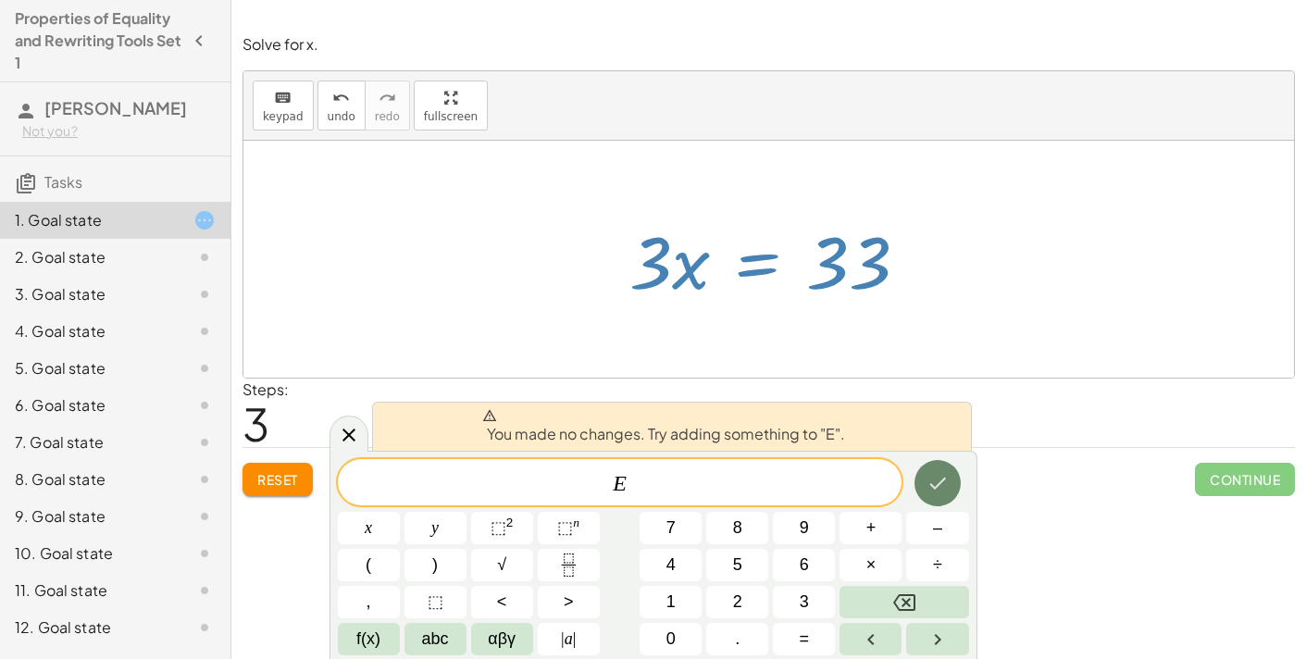
click at [942, 492] on icon "Done" at bounding box center [938, 483] width 22 height 22
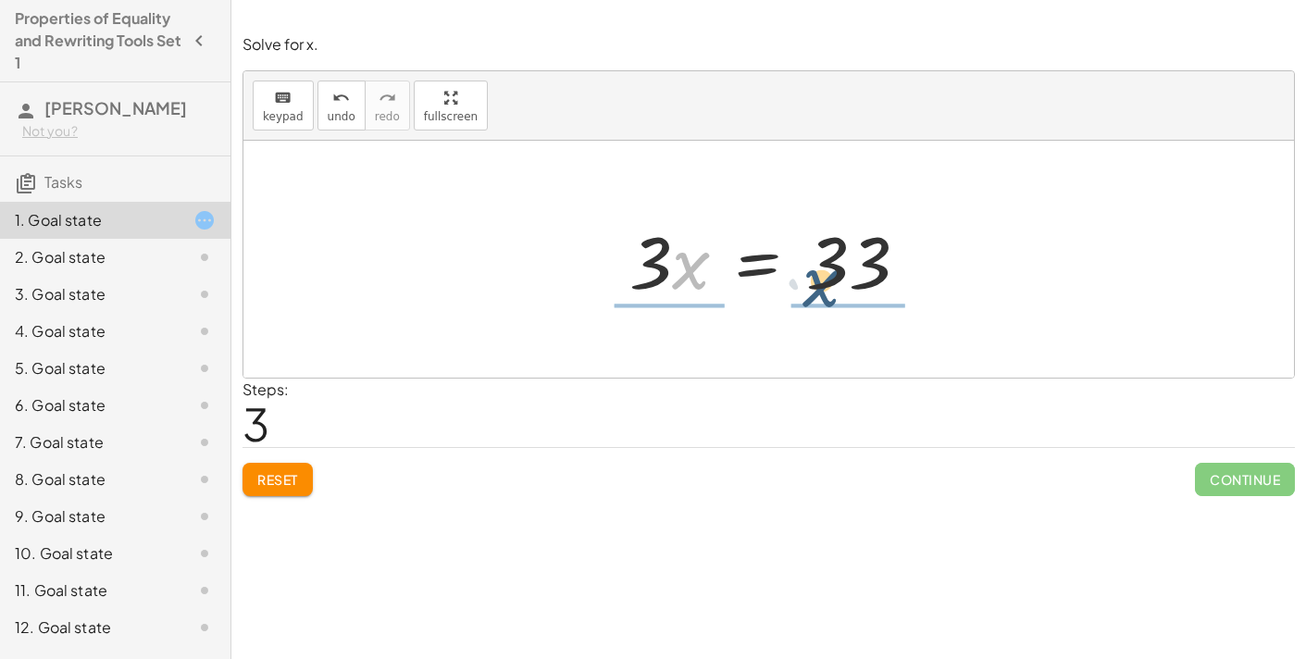
drag, startPoint x: 691, startPoint y: 286, endPoint x: 832, endPoint y: 320, distance: 145.7
click at [832, 320] on div "+ · 3 · x + 12 = 45 + · 3 · x + 12 − 12 = + 45 − 12 + · 3 · x + 0 = + 45 − 12 ·…" at bounding box center [768, 259] width 1051 height 237
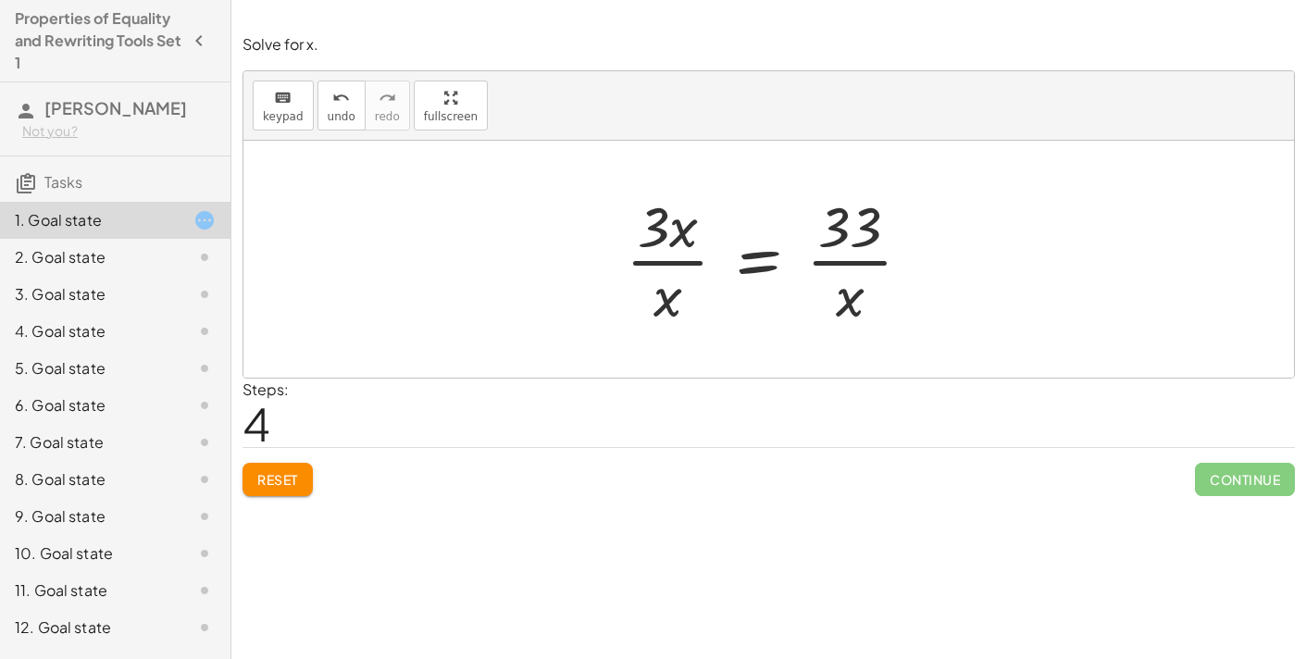
click at [284, 471] on span "Reset" at bounding box center [277, 479] width 41 height 17
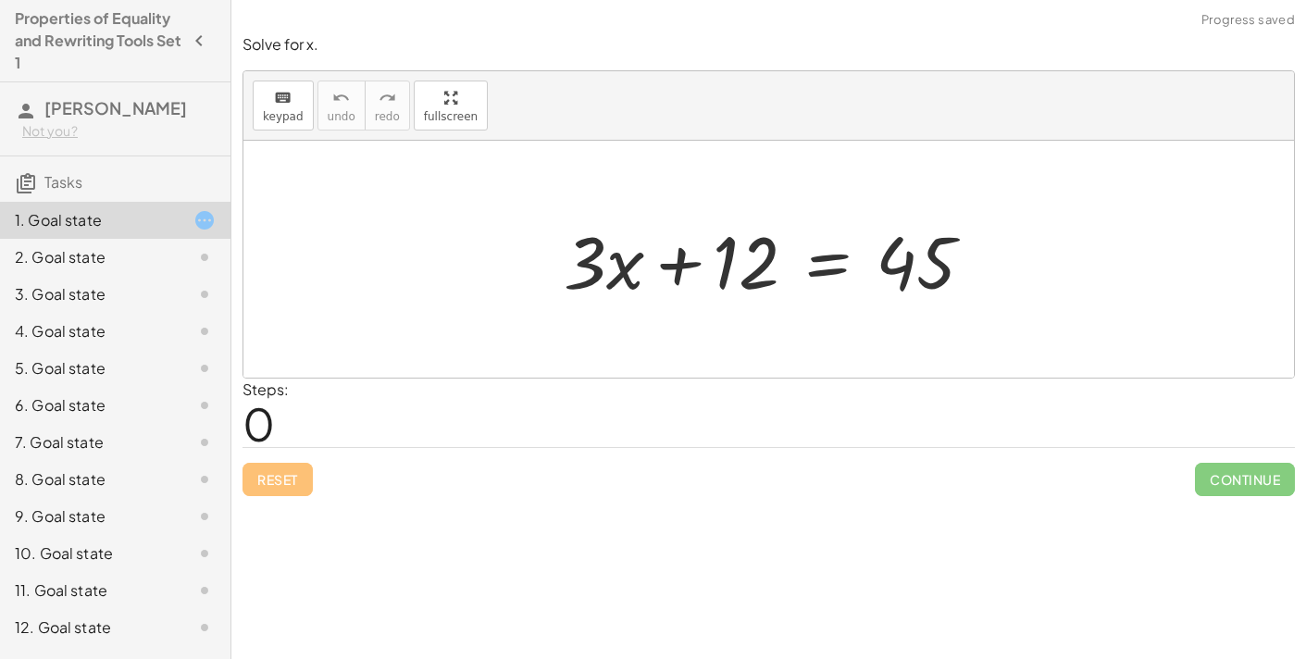
click at [826, 267] on div at bounding box center [775, 259] width 443 height 95
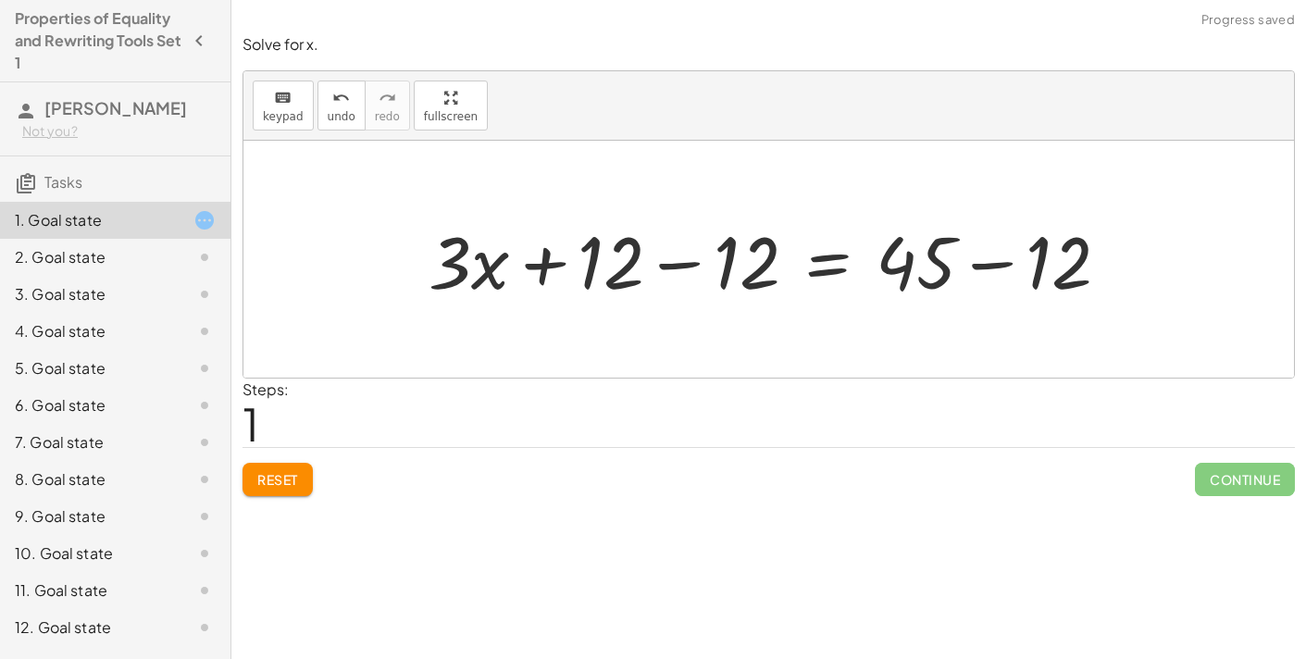
click at [686, 257] on div at bounding box center [776, 259] width 714 height 95
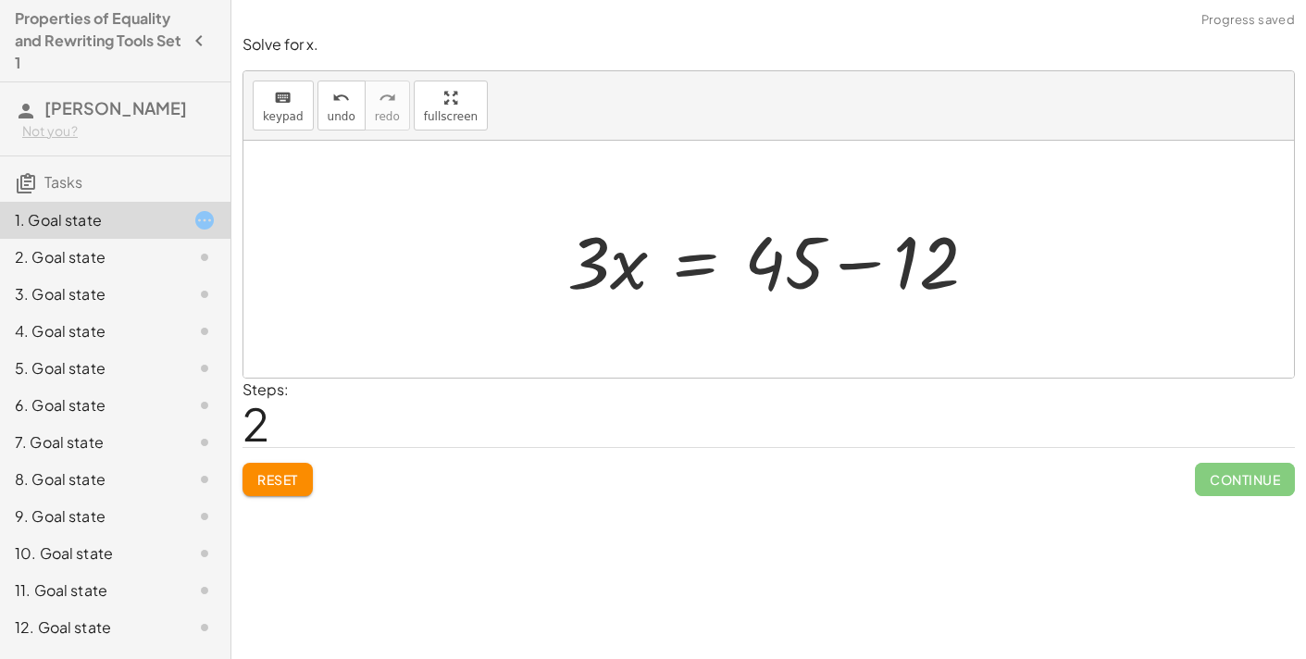
click at [972, 266] on div at bounding box center [779, 259] width 443 height 95
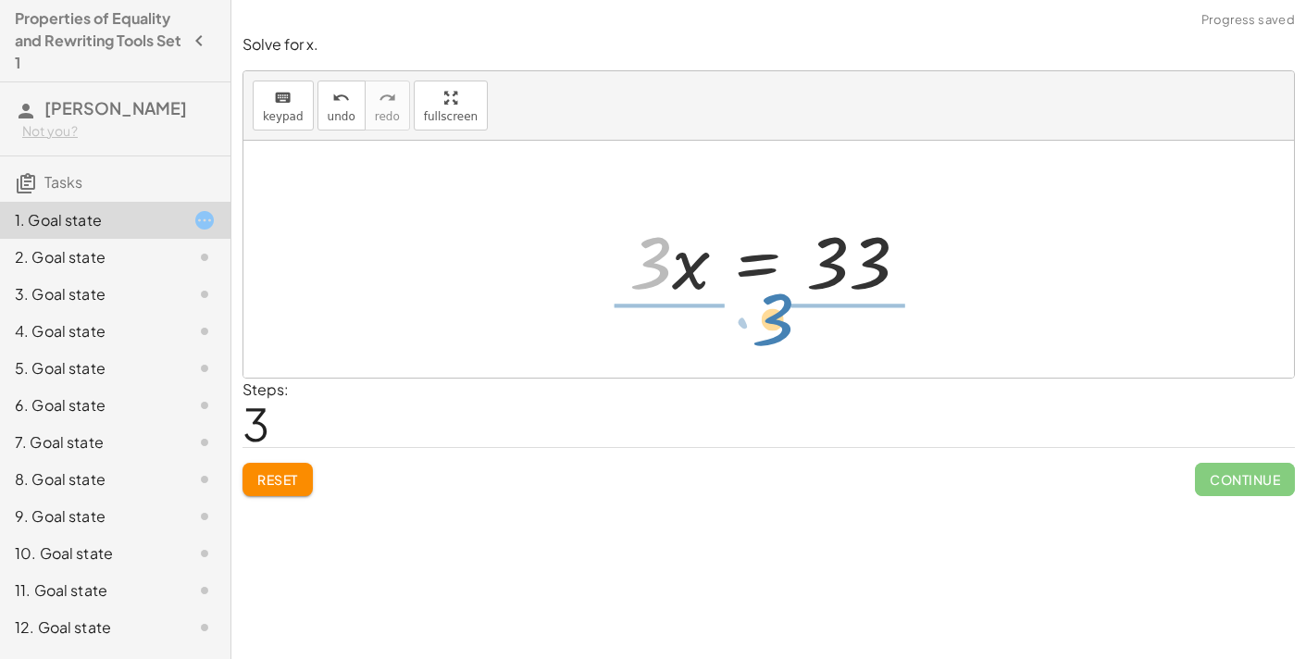
drag, startPoint x: 654, startPoint y: 261, endPoint x: 774, endPoint y: 318, distance: 132.5
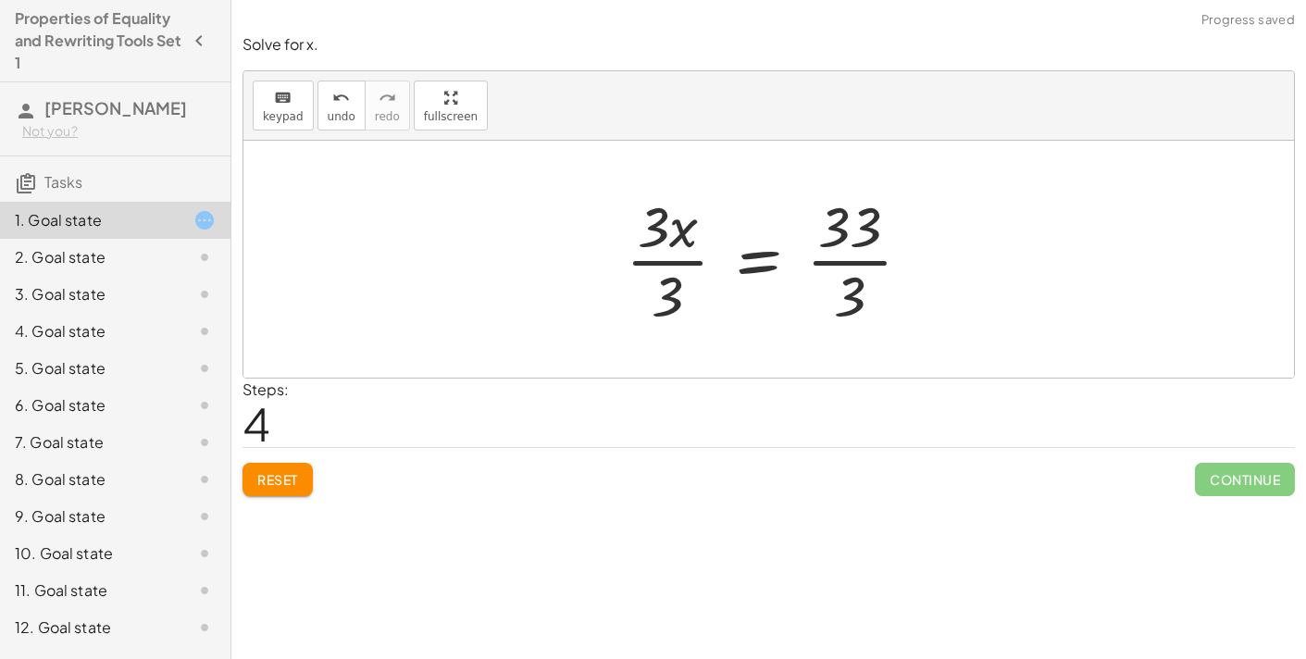
click at [666, 268] on div at bounding box center [775, 259] width 318 height 143
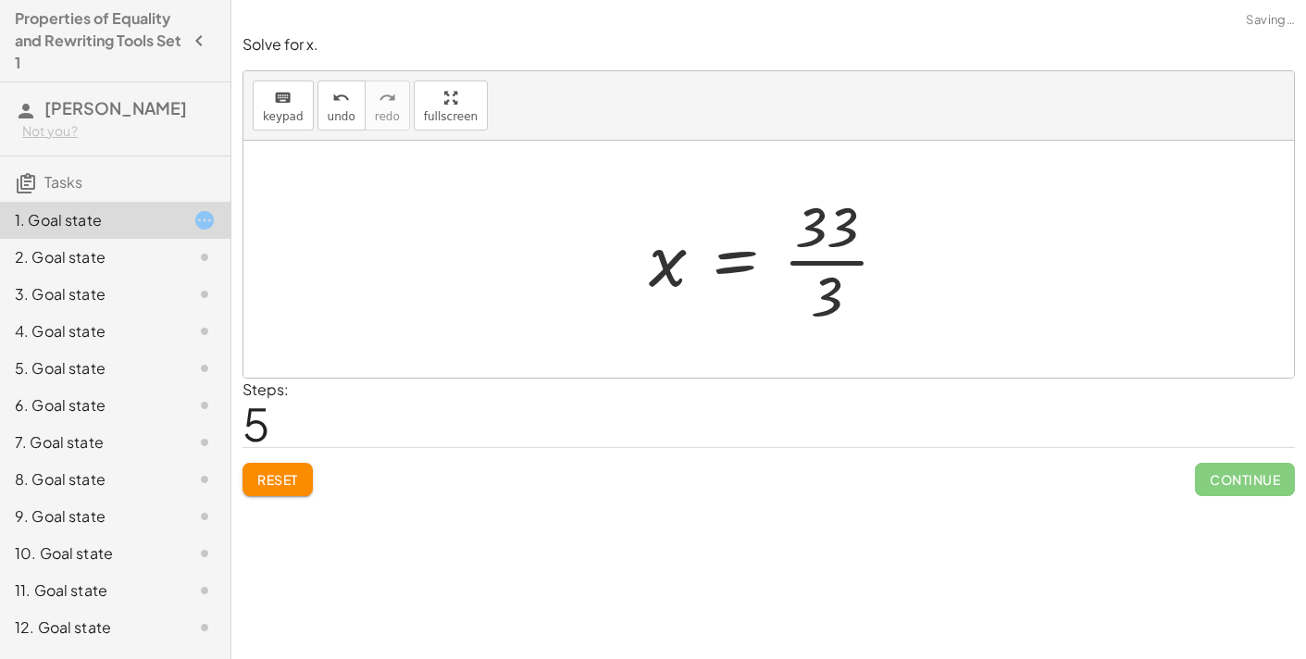
click at [831, 259] on div at bounding box center [776, 259] width 272 height 143
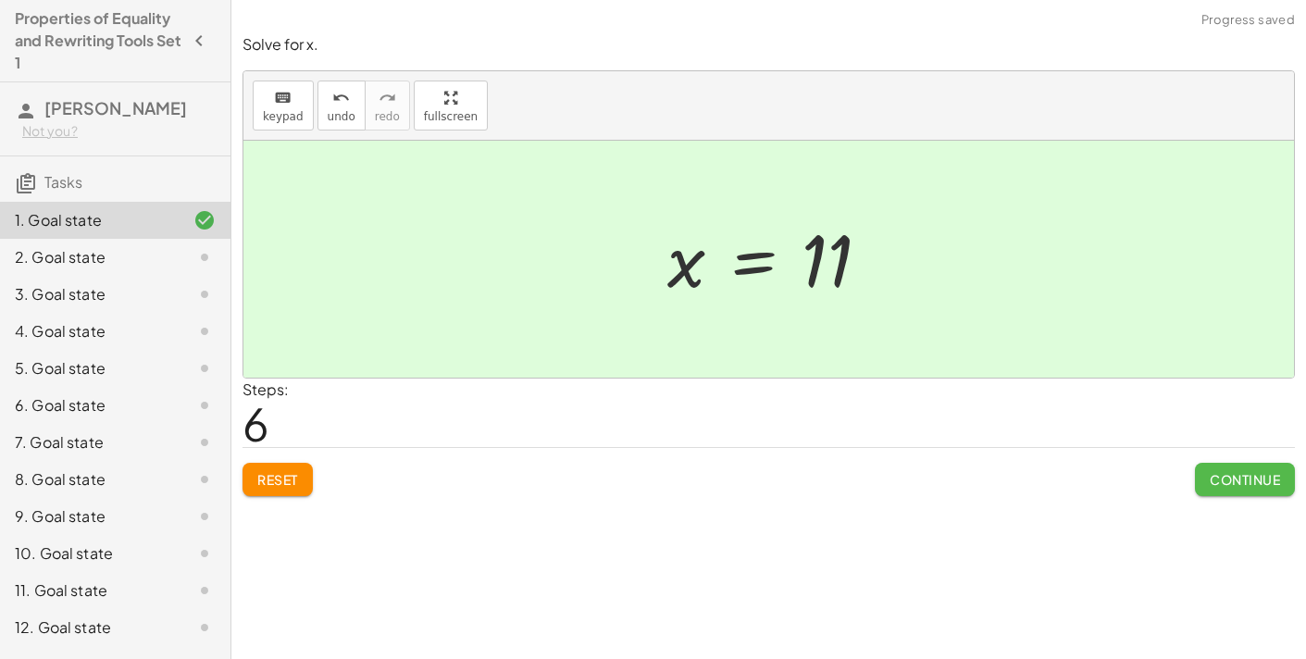
click at [1288, 467] on button "Continue" at bounding box center [1245, 479] width 100 height 33
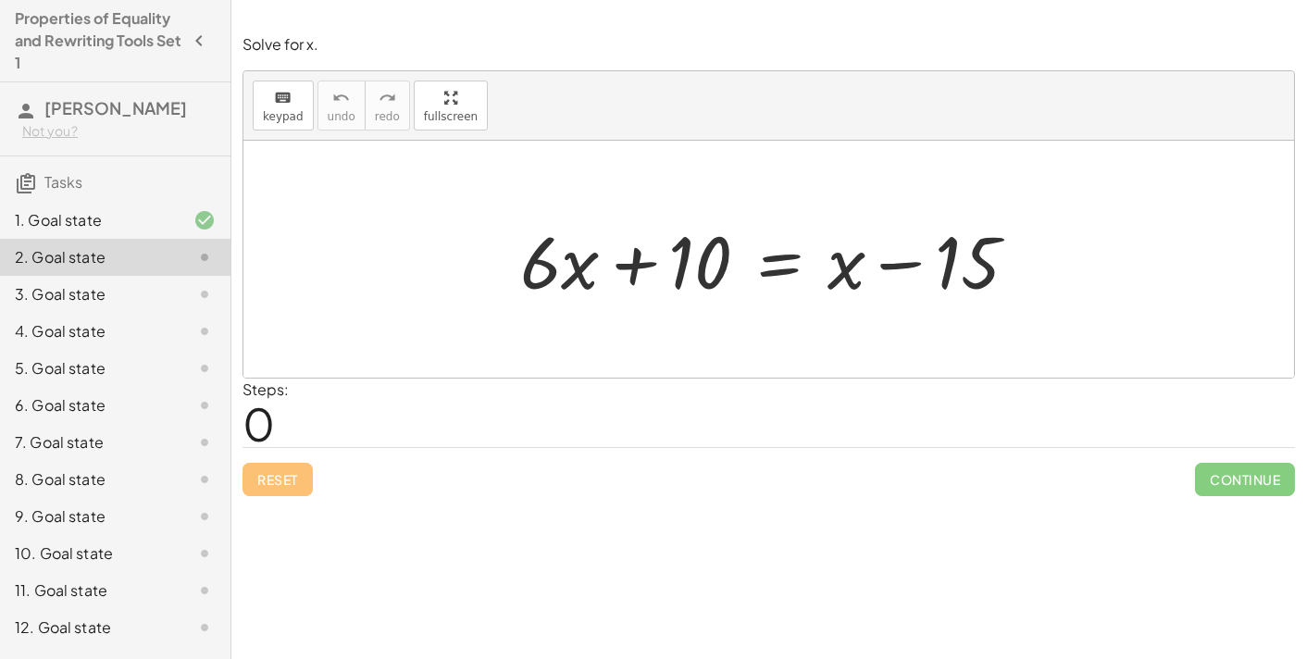
click at [777, 268] on div at bounding box center [776, 259] width 530 height 95
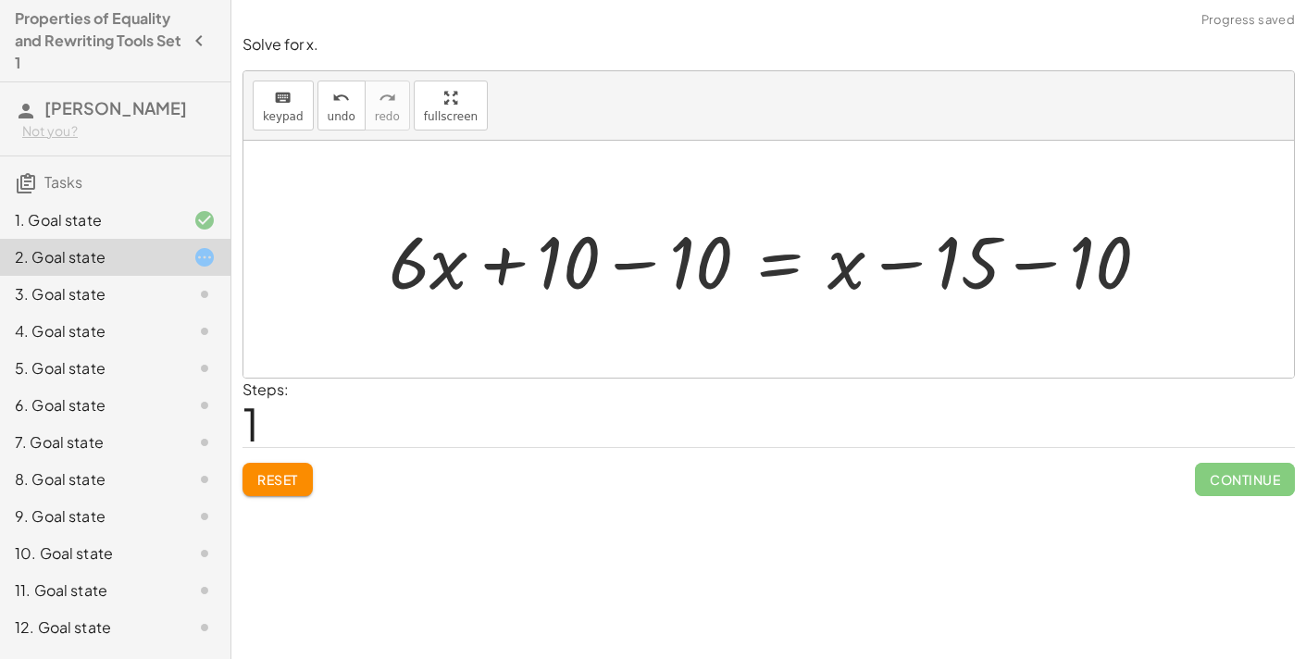
click at [657, 268] on div at bounding box center [777, 259] width 794 height 95
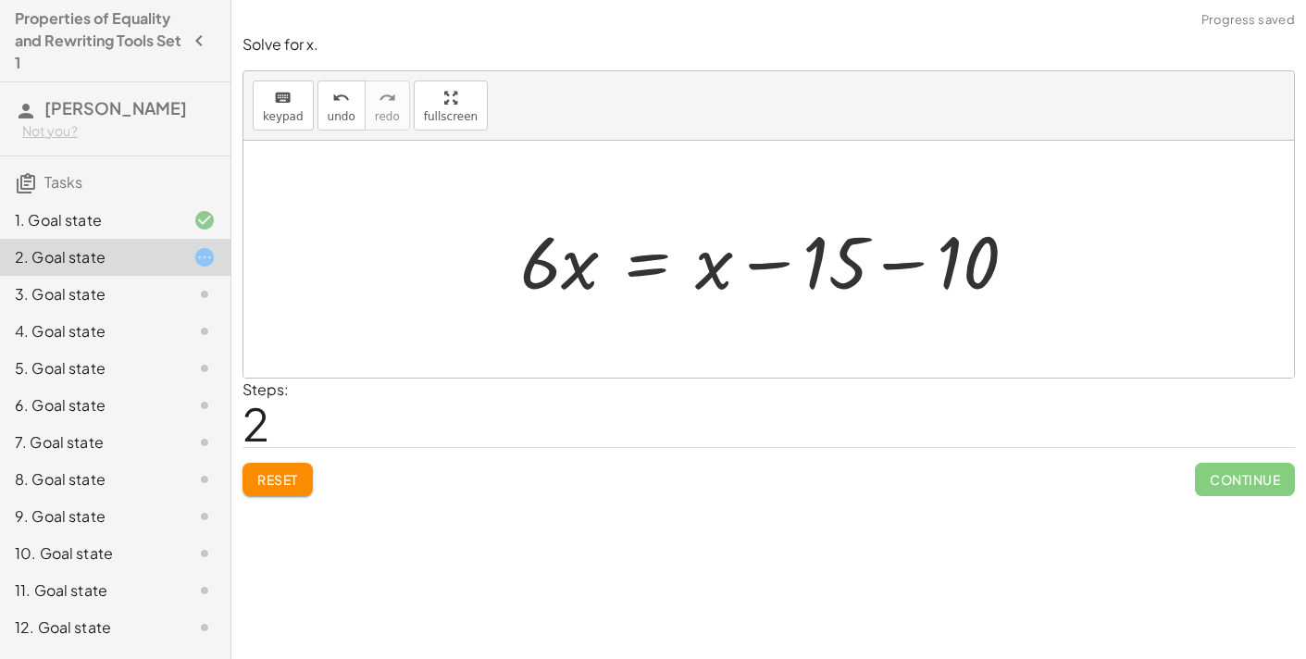
click at [910, 265] on div at bounding box center [776, 259] width 530 height 95
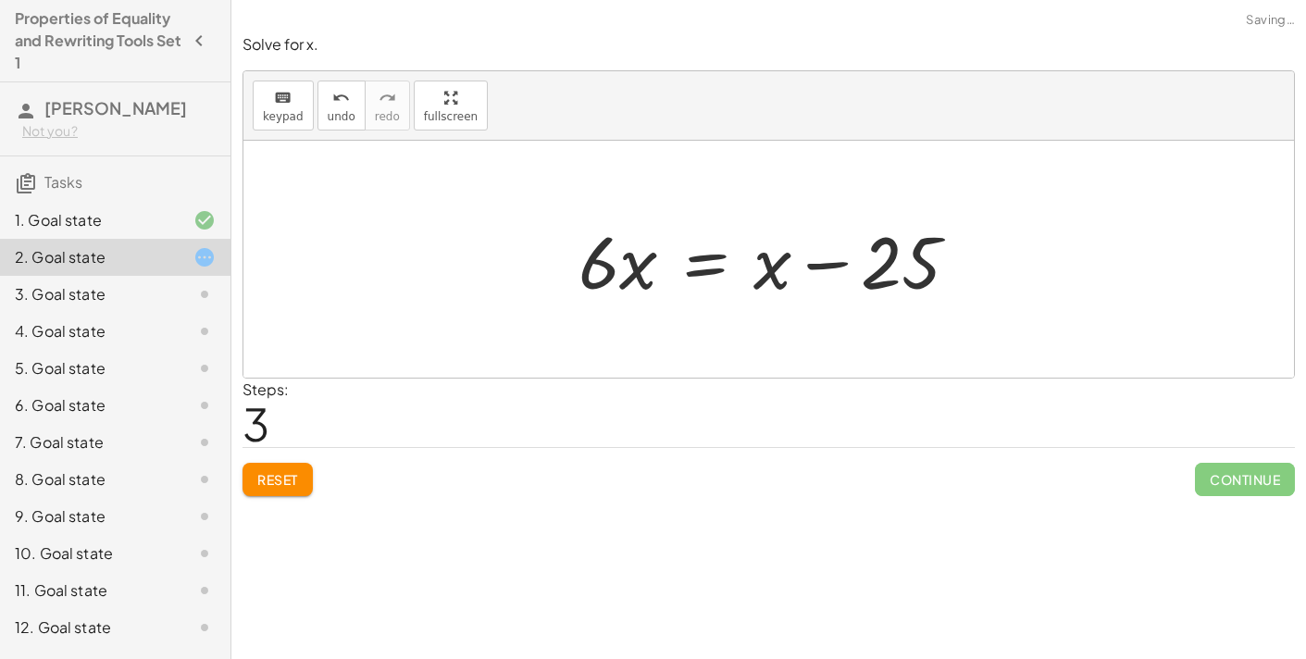
click at [831, 268] on div at bounding box center [776, 259] width 414 height 95
drag, startPoint x: 782, startPoint y: 267, endPoint x: 756, endPoint y: 282, distance: 30.3
click at [756, 282] on div at bounding box center [776, 259] width 414 height 95
drag, startPoint x: 604, startPoint y: 286, endPoint x: 754, endPoint y: 335, distance: 158.7
click at [754, 335] on div "+ · 6 · x + 10 = + x − 15 + · 6 · x + 10 − 10 = + x − 15 − 10 + · 6 · x + 0 = +…" at bounding box center [768, 259] width 1051 height 237
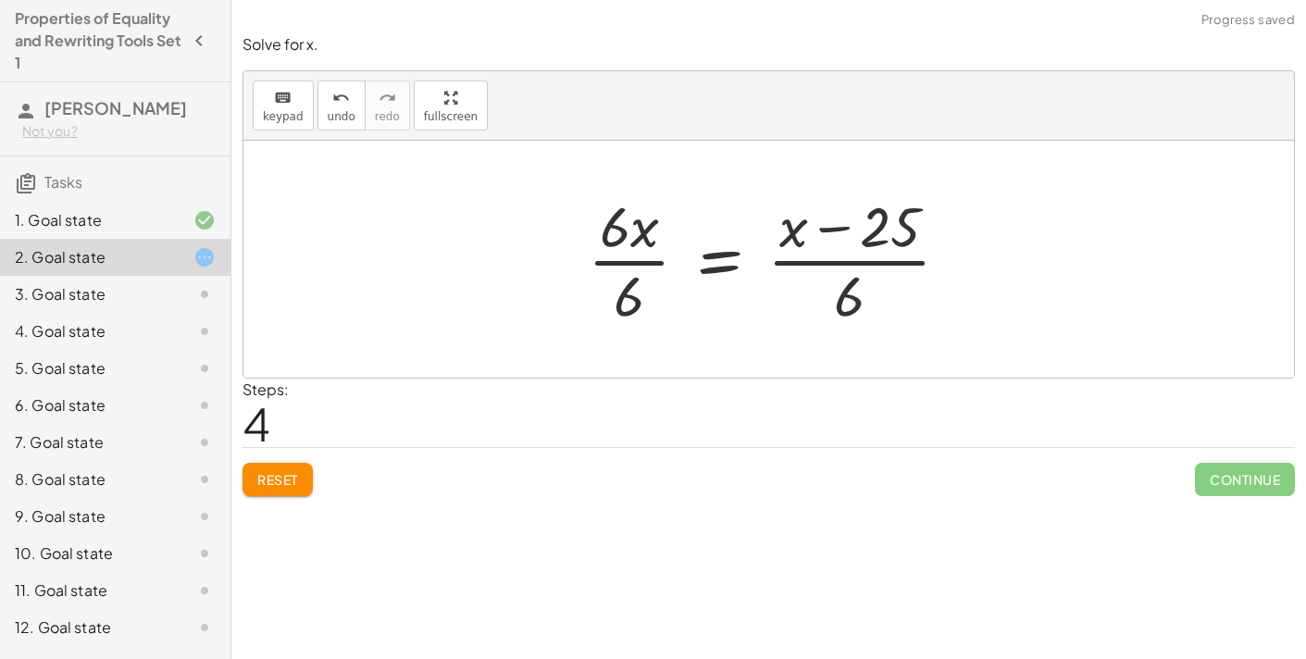
click at [859, 261] on div at bounding box center [776, 259] width 395 height 143
click at [849, 287] on div at bounding box center [776, 259] width 395 height 143
click at [845, 266] on div at bounding box center [776, 259] width 395 height 143
click at [860, 304] on div at bounding box center [776, 259] width 395 height 143
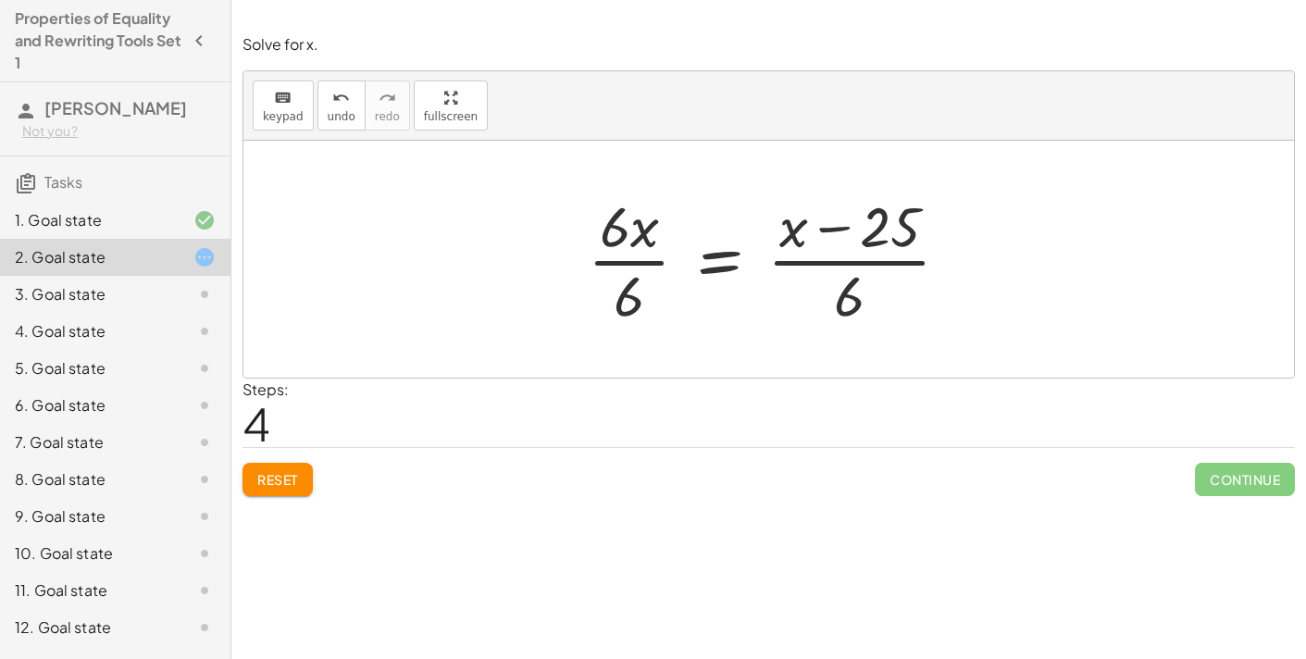
click at [634, 297] on div at bounding box center [776, 259] width 395 height 143
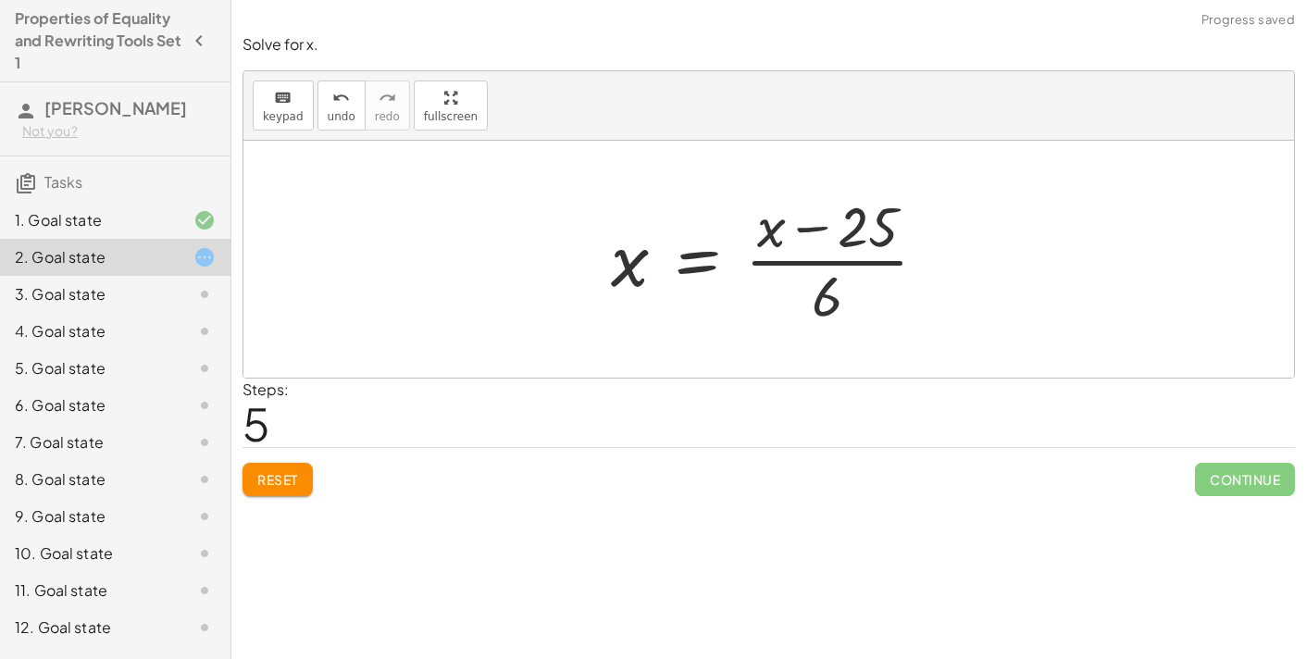
click at [807, 230] on div at bounding box center [777, 259] width 350 height 143
click at [817, 260] on div at bounding box center [777, 259] width 350 height 143
click at [817, 268] on div at bounding box center [777, 259] width 350 height 143
click at [817, 266] on div at bounding box center [777, 259] width 350 height 143
click at [816, 259] on div at bounding box center [777, 259] width 350 height 143
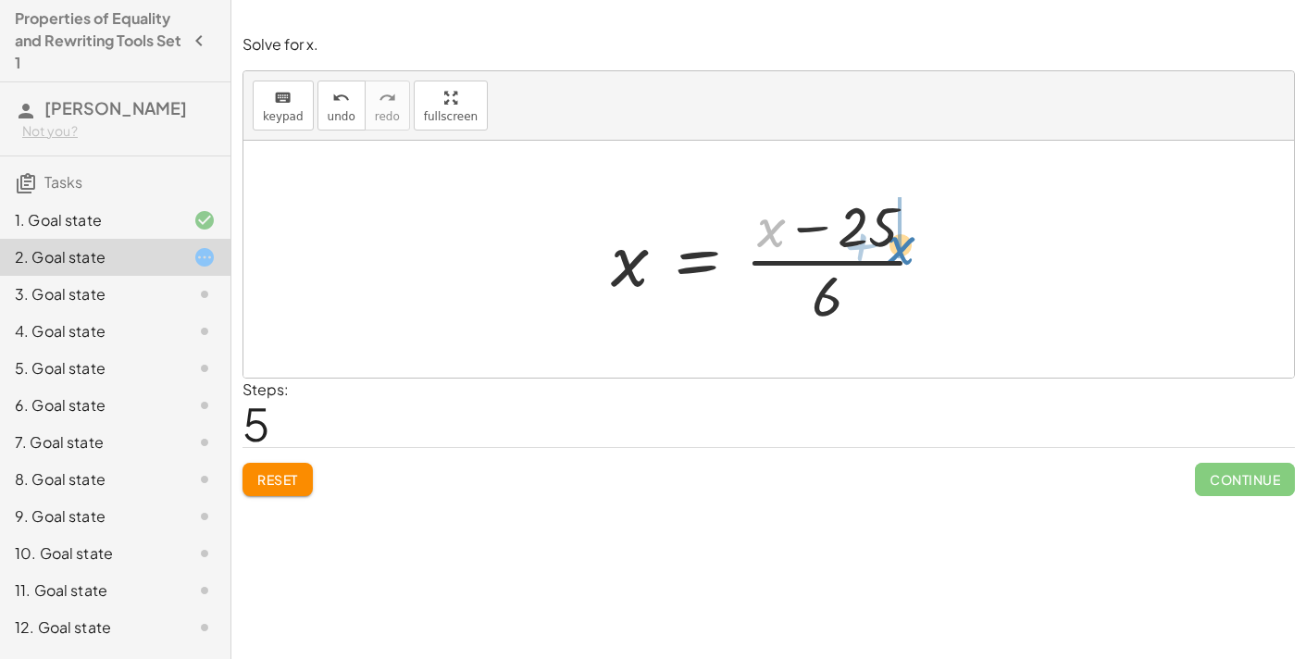
drag, startPoint x: 771, startPoint y: 241, endPoint x: 899, endPoint y: 260, distance: 129.2
click at [899, 260] on div at bounding box center [777, 259] width 350 height 143
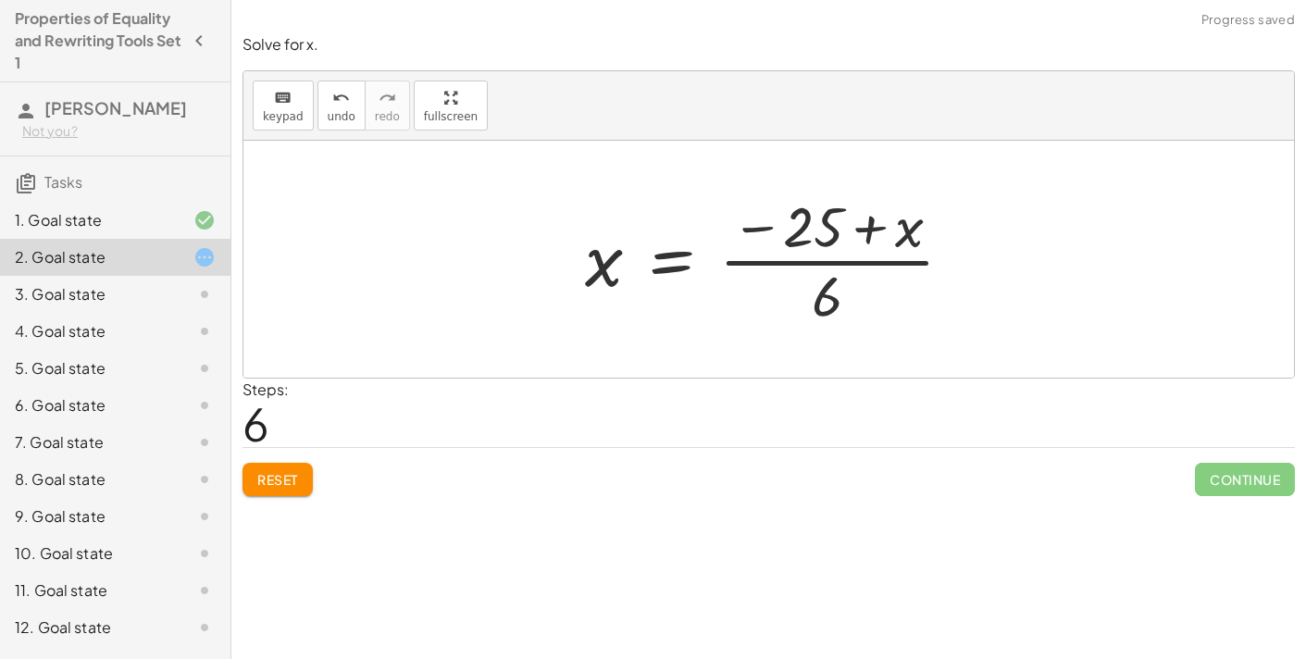
click at [870, 234] on div at bounding box center [777, 259] width 402 height 143
drag, startPoint x: 764, startPoint y: 227, endPoint x: 819, endPoint y: 289, distance: 83.3
click at [819, 289] on div at bounding box center [777, 259] width 402 height 143
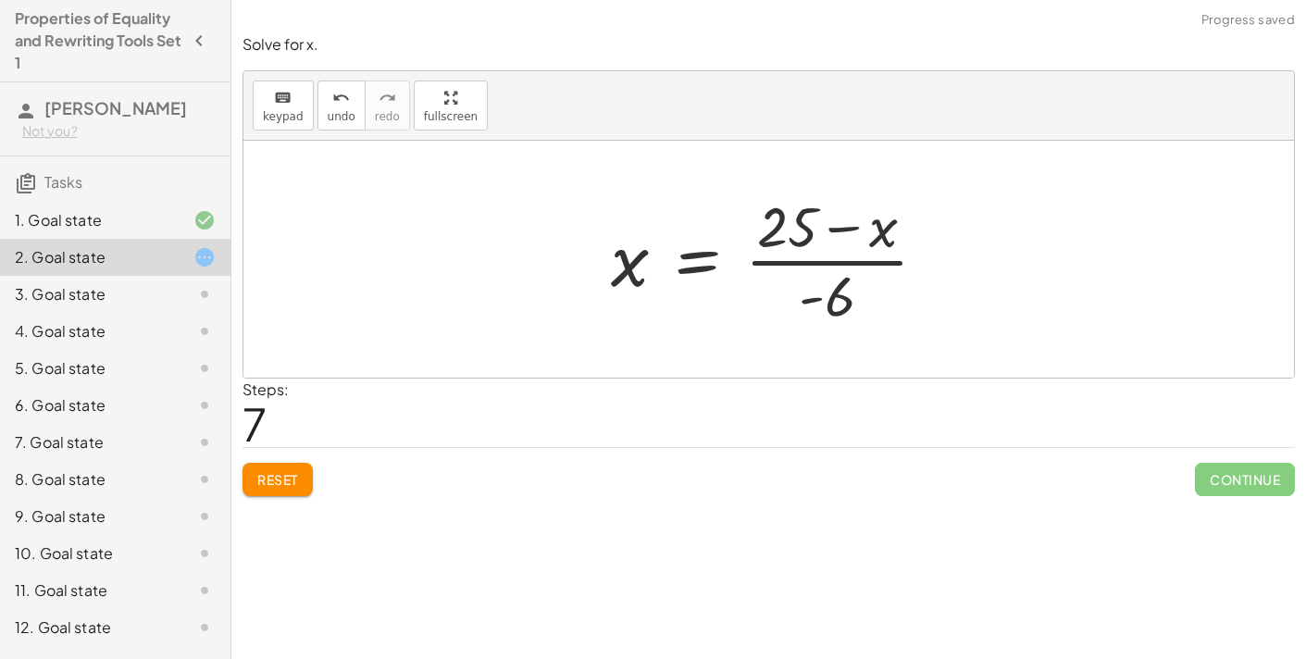
click at [808, 298] on div at bounding box center [777, 259] width 350 height 143
click at [832, 230] on div at bounding box center [777, 259] width 350 height 143
drag, startPoint x: 840, startPoint y: 301, endPoint x: 803, endPoint y: 261, distance: 54.4
click at [803, 261] on div at bounding box center [777, 259] width 350 height 143
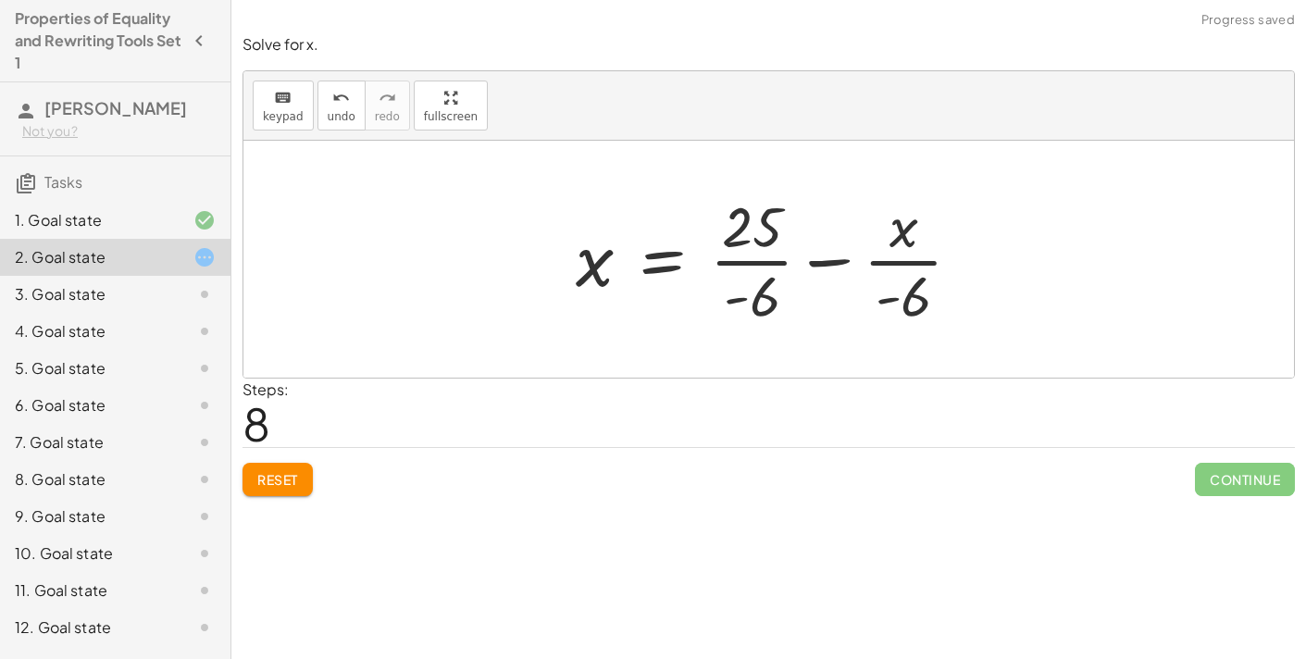
click at [826, 263] on div at bounding box center [775, 259] width 419 height 143
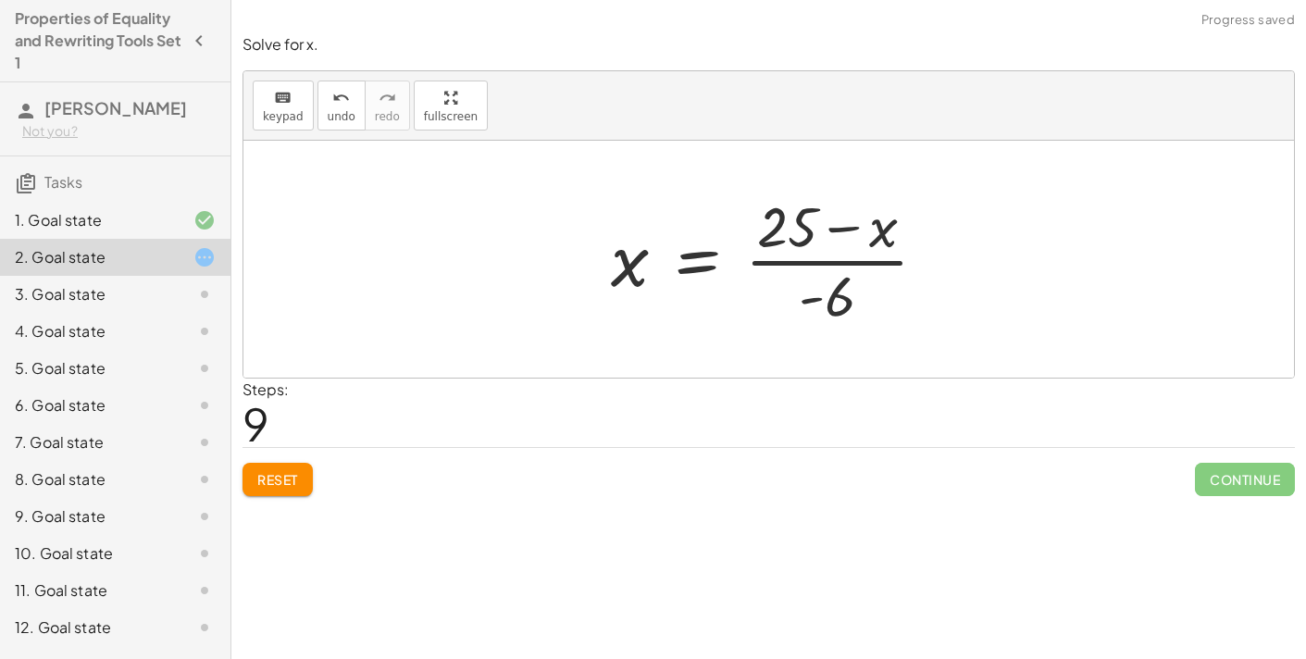
click at [835, 227] on div at bounding box center [777, 259] width 350 height 143
click at [267, 487] on button "Reset" at bounding box center [278, 479] width 70 height 33
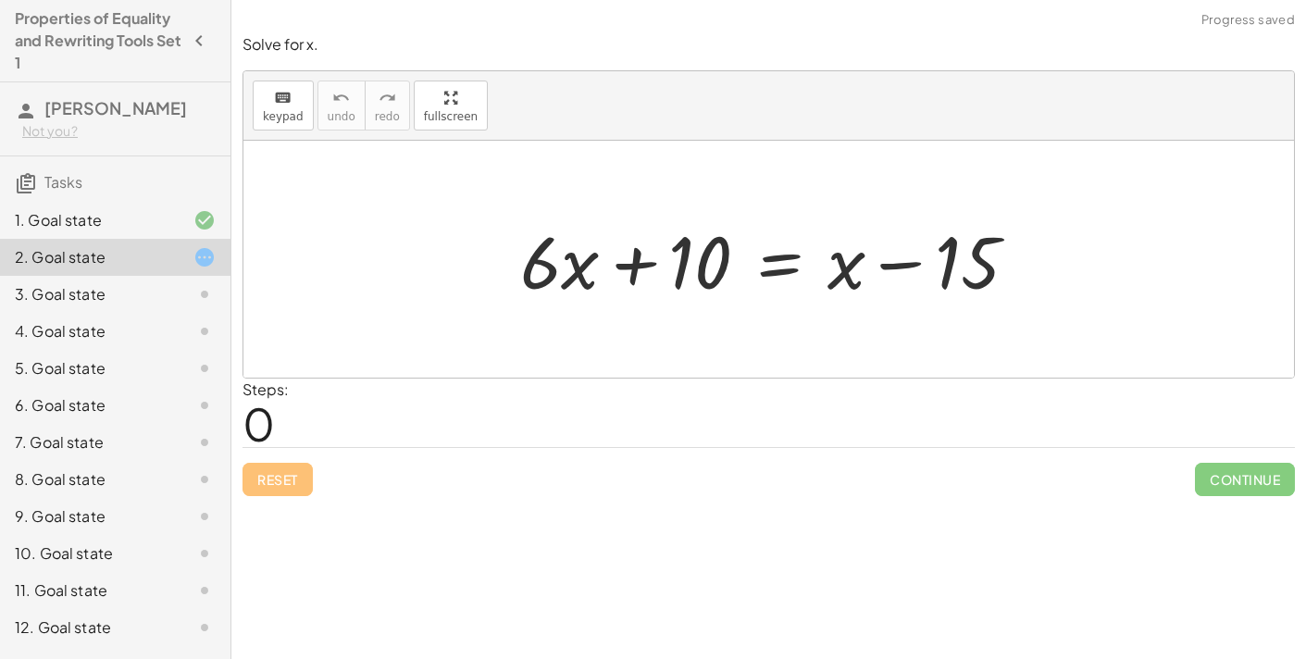
click at [816, 265] on div at bounding box center [776, 259] width 530 height 95
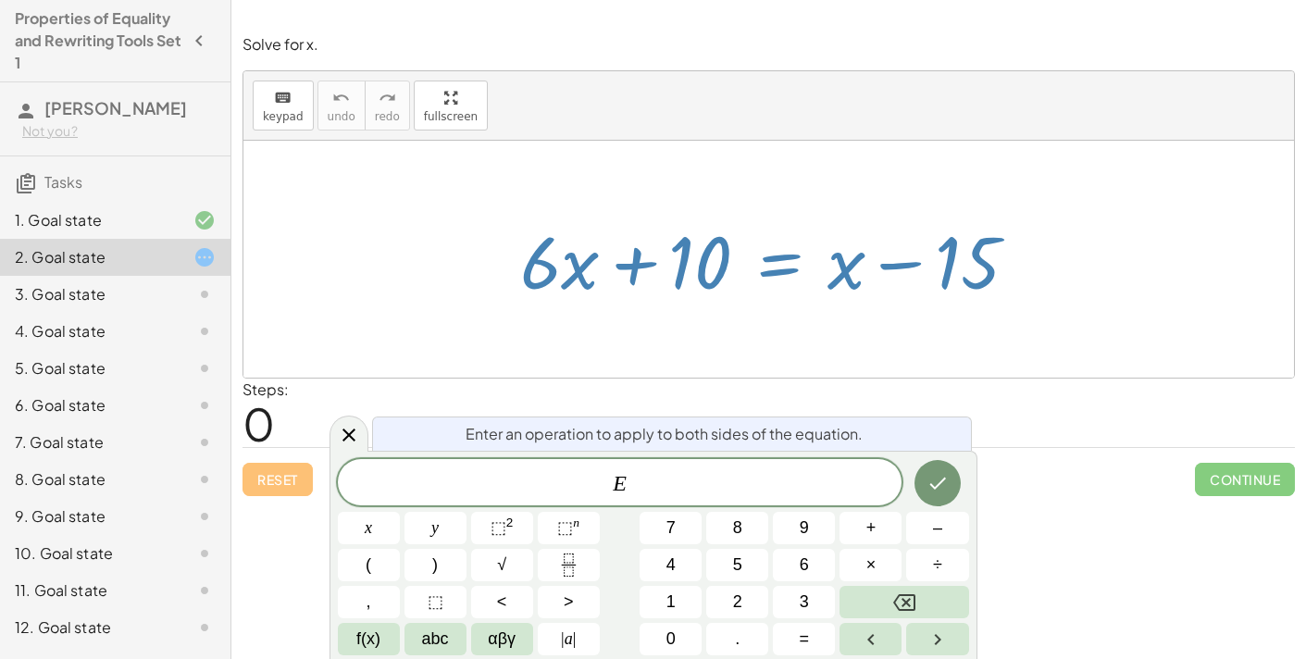
click at [827, 252] on div at bounding box center [776, 259] width 530 height 95
click at [934, 468] on button "Done" at bounding box center [938, 483] width 46 height 46
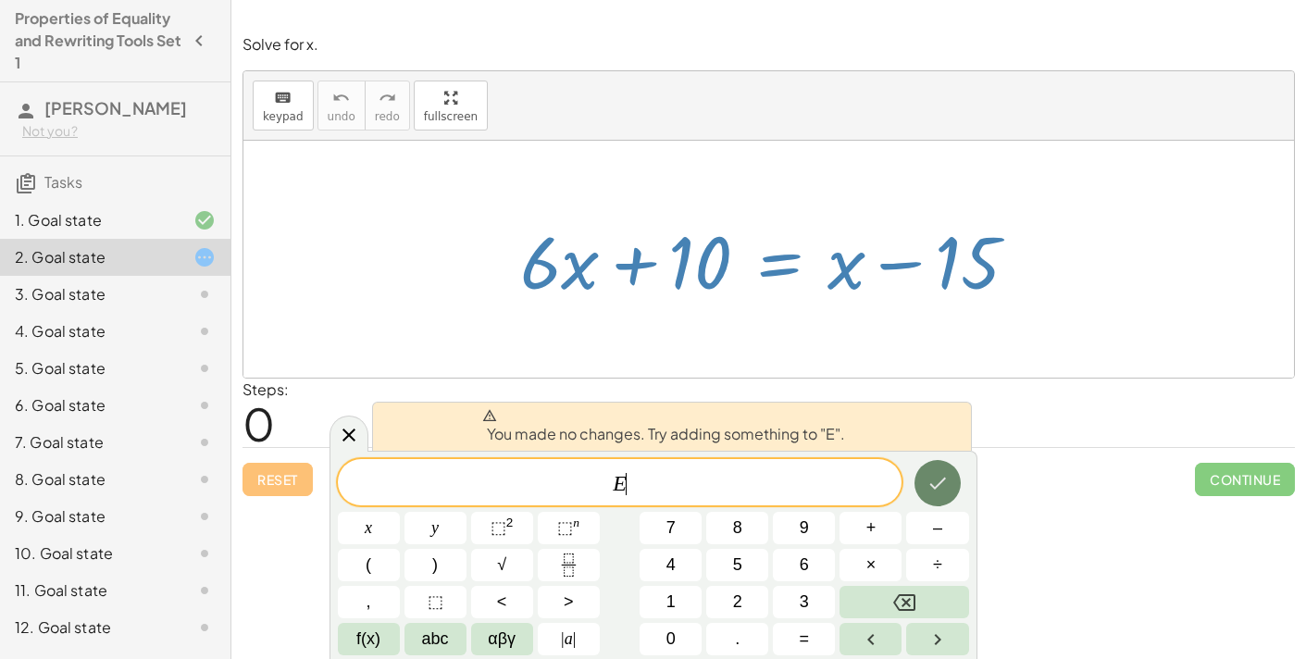
click at [934, 468] on button "Done" at bounding box center [938, 483] width 46 height 46
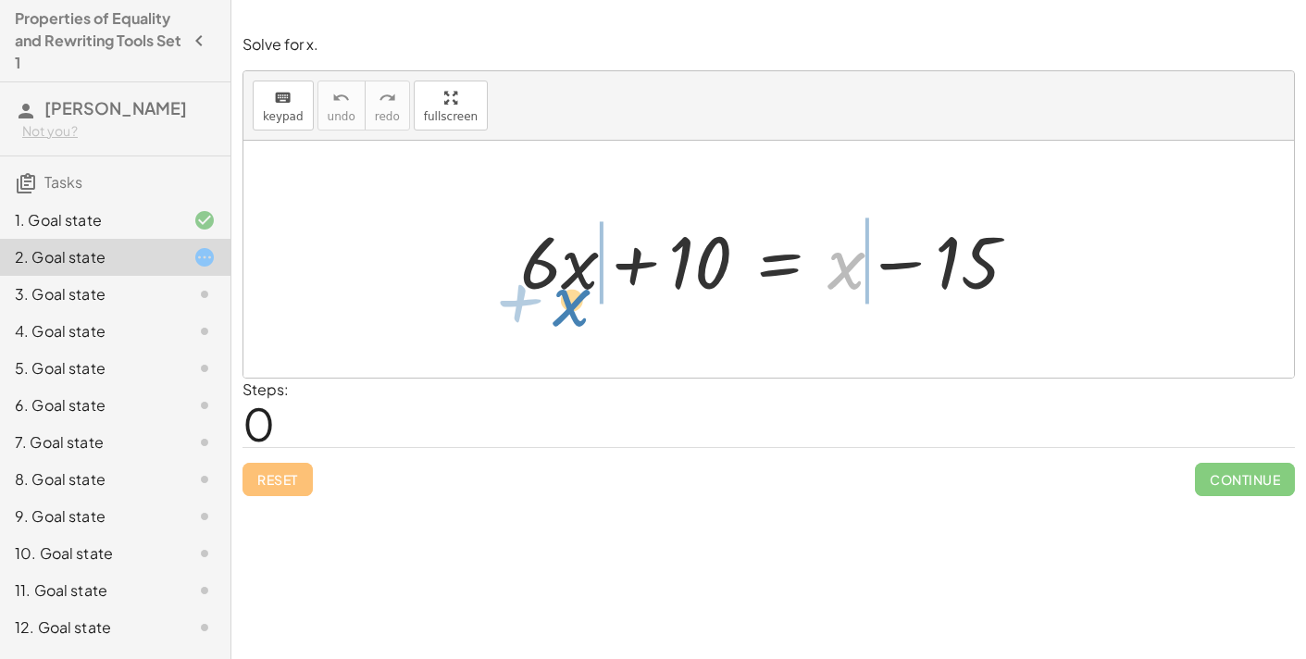
drag, startPoint x: 850, startPoint y: 259, endPoint x: 577, endPoint y: 294, distance: 275.3
click at [577, 294] on div at bounding box center [776, 259] width 530 height 95
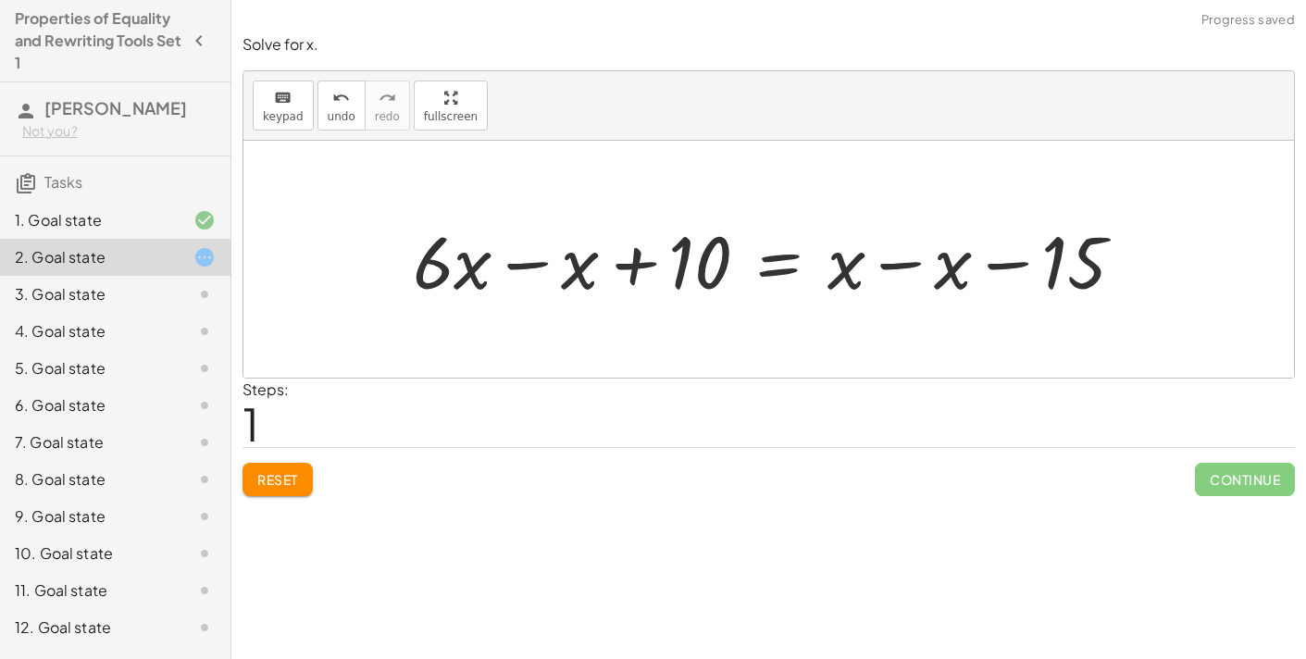
click at [538, 274] on div at bounding box center [776, 259] width 745 height 95
click at [893, 260] on div at bounding box center [830, 259] width 636 height 95
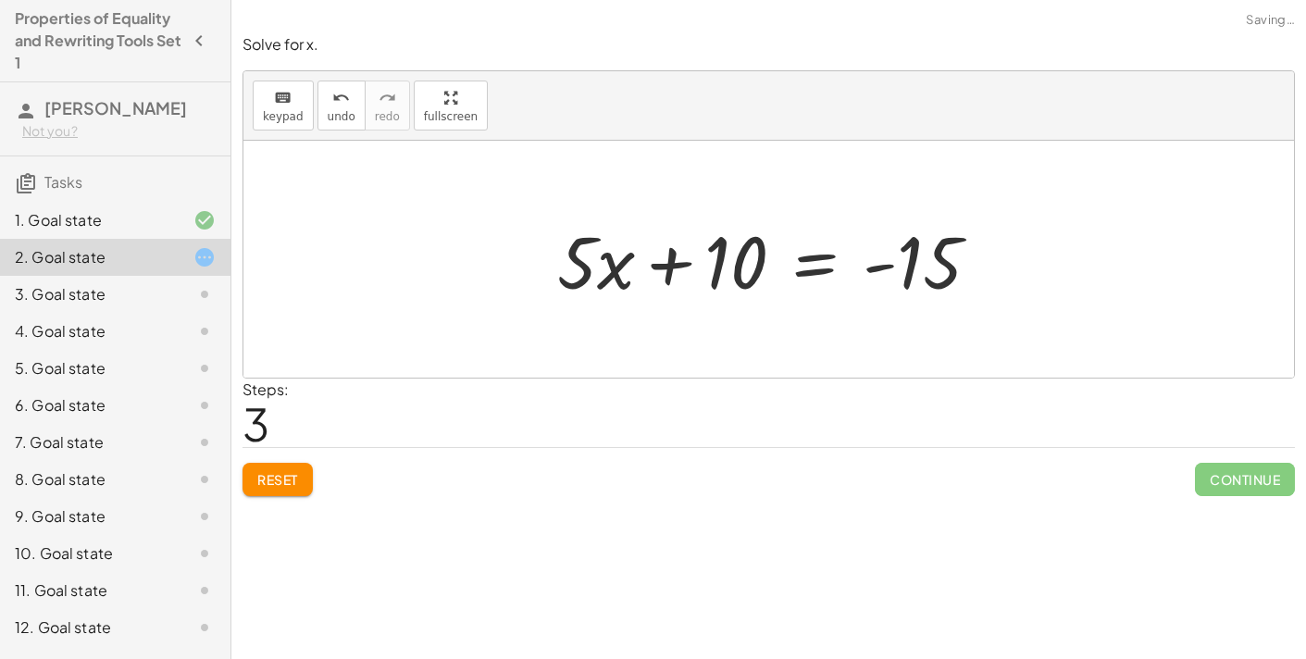
click at [867, 267] on div at bounding box center [776, 259] width 456 height 95
click at [818, 271] on div at bounding box center [776, 259] width 456 height 95
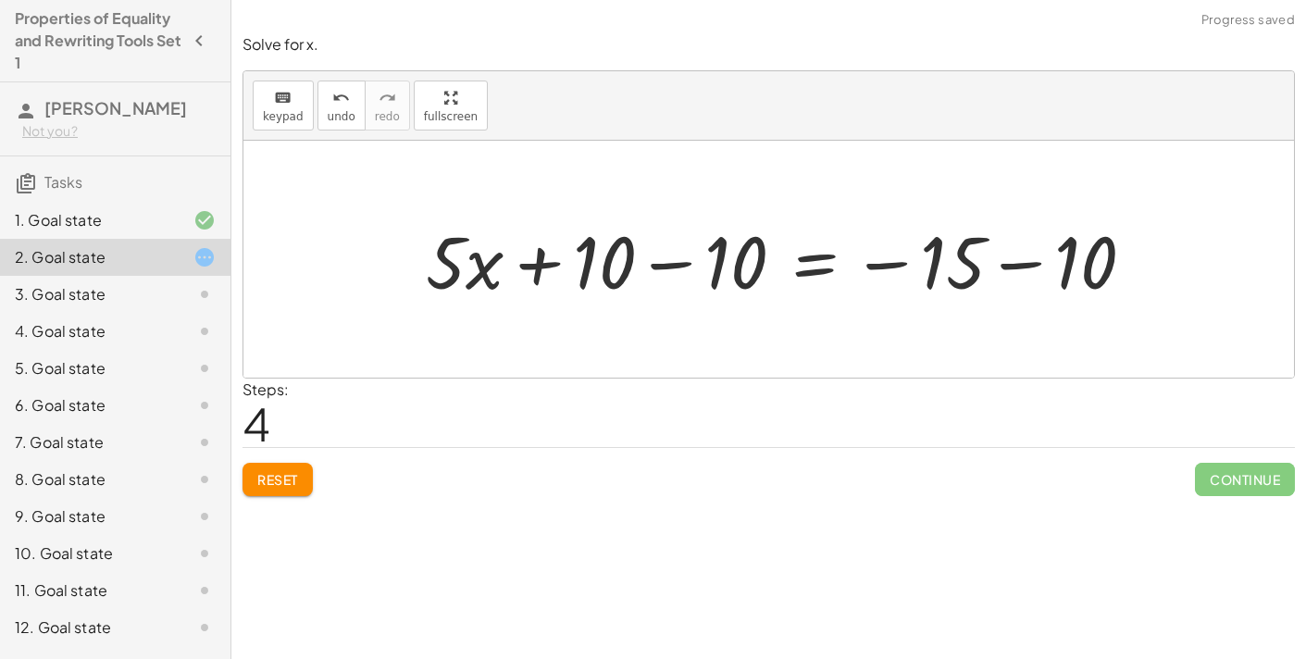
click at [661, 262] on div at bounding box center [788, 259] width 742 height 95
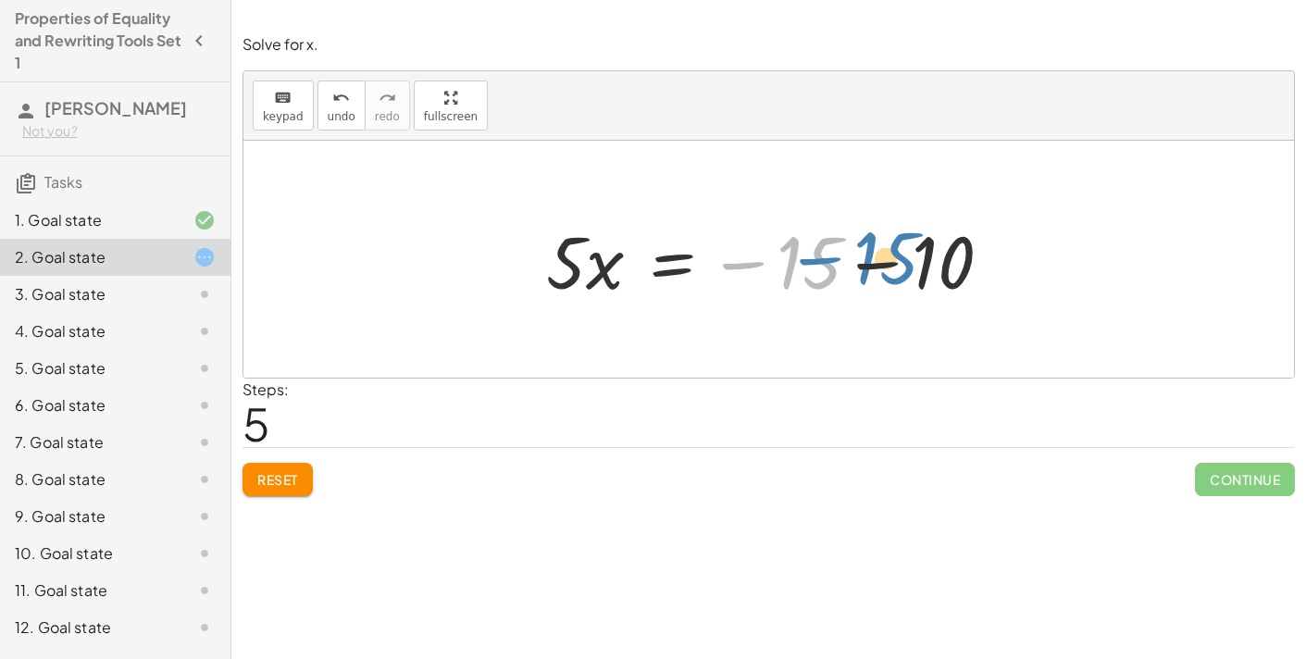
drag, startPoint x: 751, startPoint y: 268, endPoint x: 839, endPoint y: 263, distance: 88.1
click at [839, 263] on div at bounding box center [776, 259] width 479 height 95
click at [862, 263] on div at bounding box center [776, 259] width 479 height 95
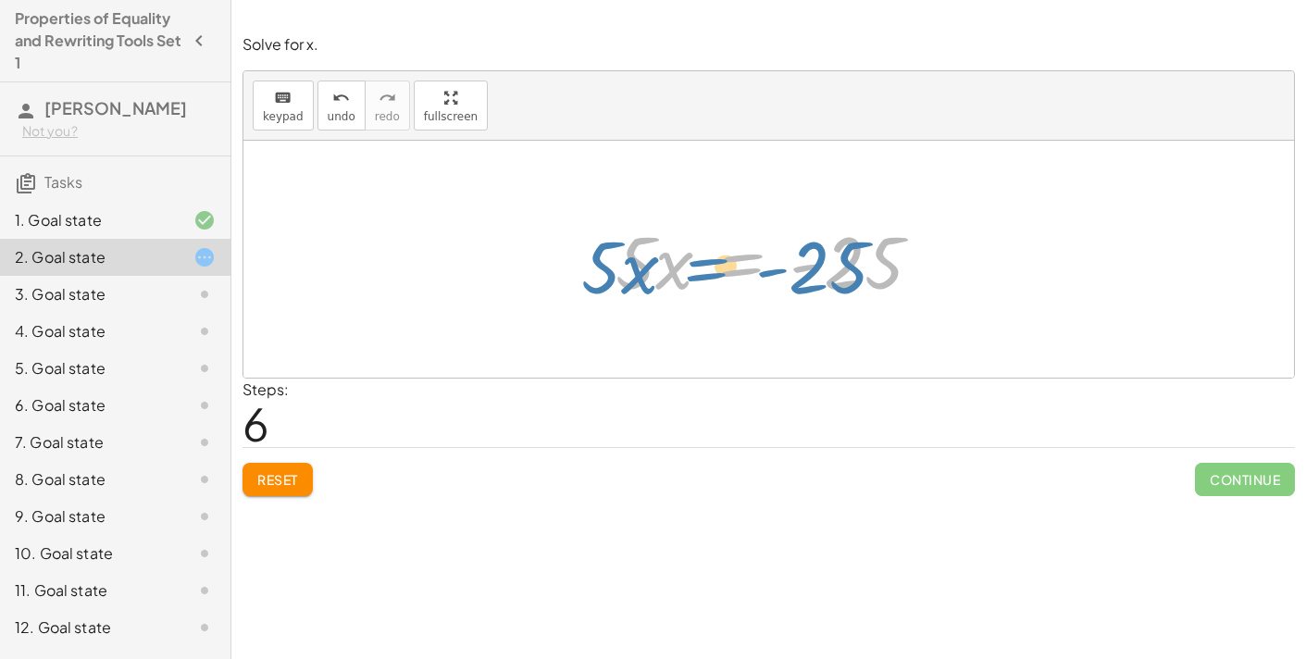
drag, startPoint x: 740, startPoint y: 262, endPoint x: 724, endPoint y: 266, distance: 16.2
click at [724, 266] on div at bounding box center [775, 259] width 339 height 95
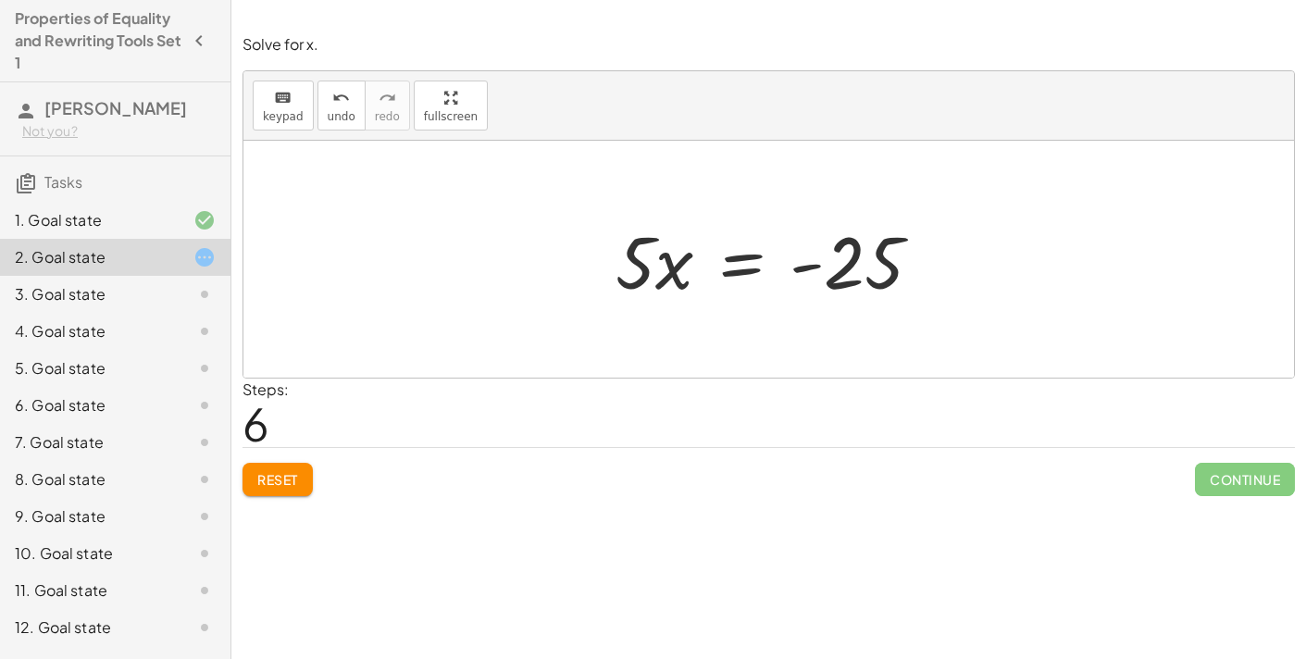
click at [674, 283] on div at bounding box center [775, 259] width 339 height 95
drag, startPoint x: 640, startPoint y: 273, endPoint x: 764, endPoint y: 265, distance: 124.3
click at [764, 265] on div at bounding box center [775, 259] width 339 height 95
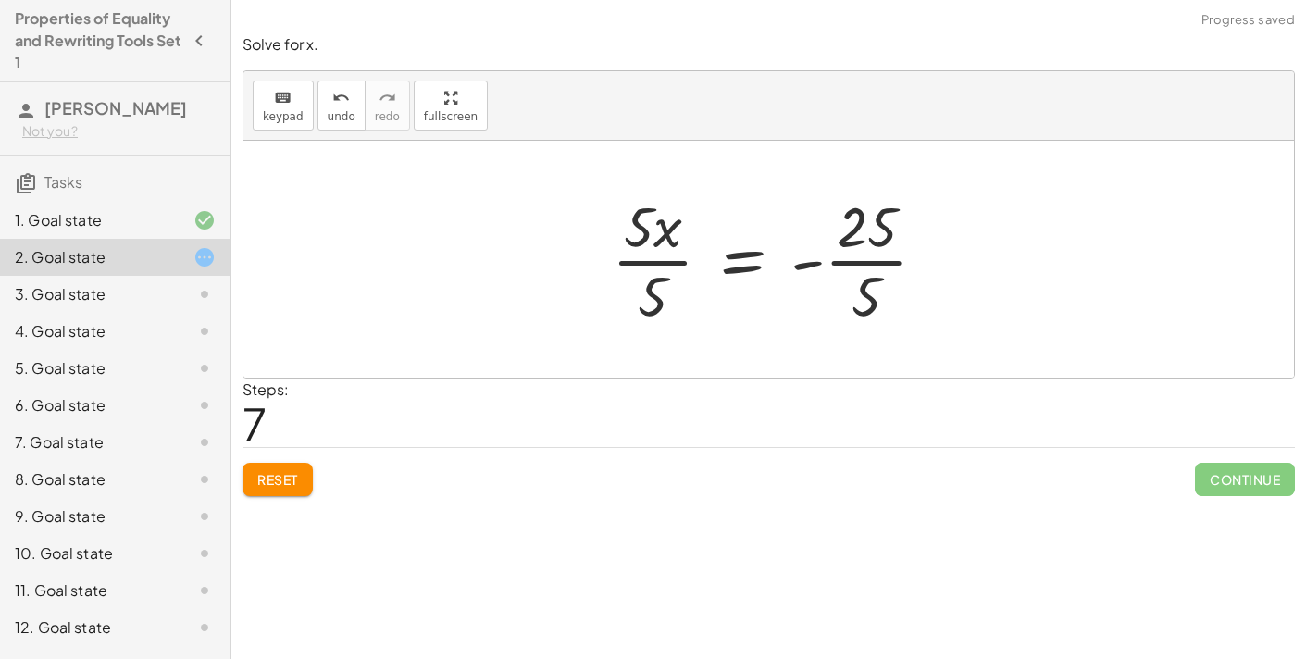
click at [661, 260] on div at bounding box center [777, 259] width 348 height 143
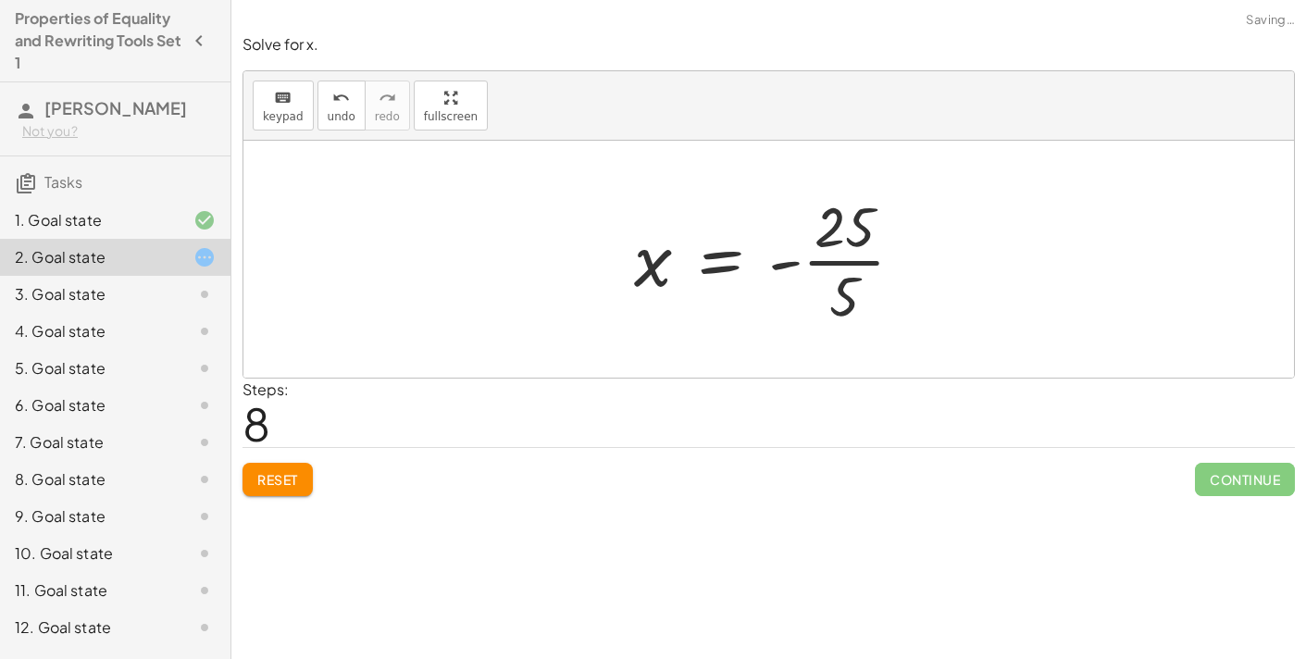
click at [836, 262] on div at bounding box center [777, 259] width 304 height 143
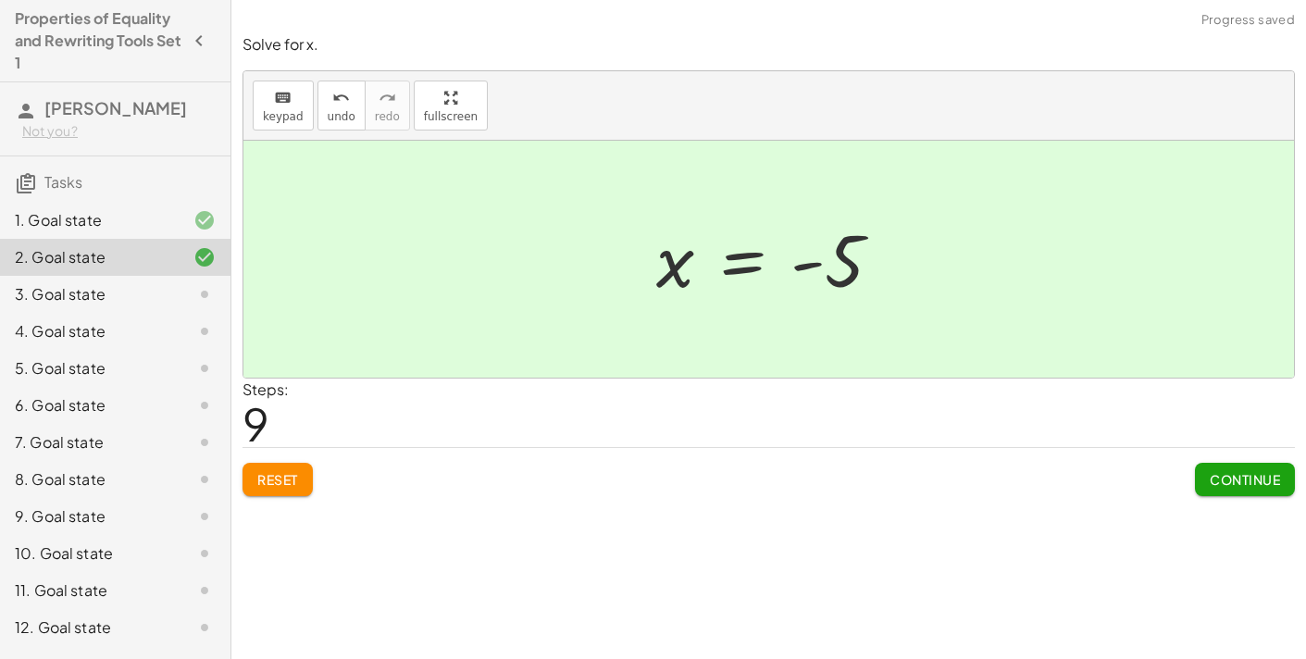
click at [1251, 471] on span "Continue" at bounding box center [1245, 479] width 70 height 17
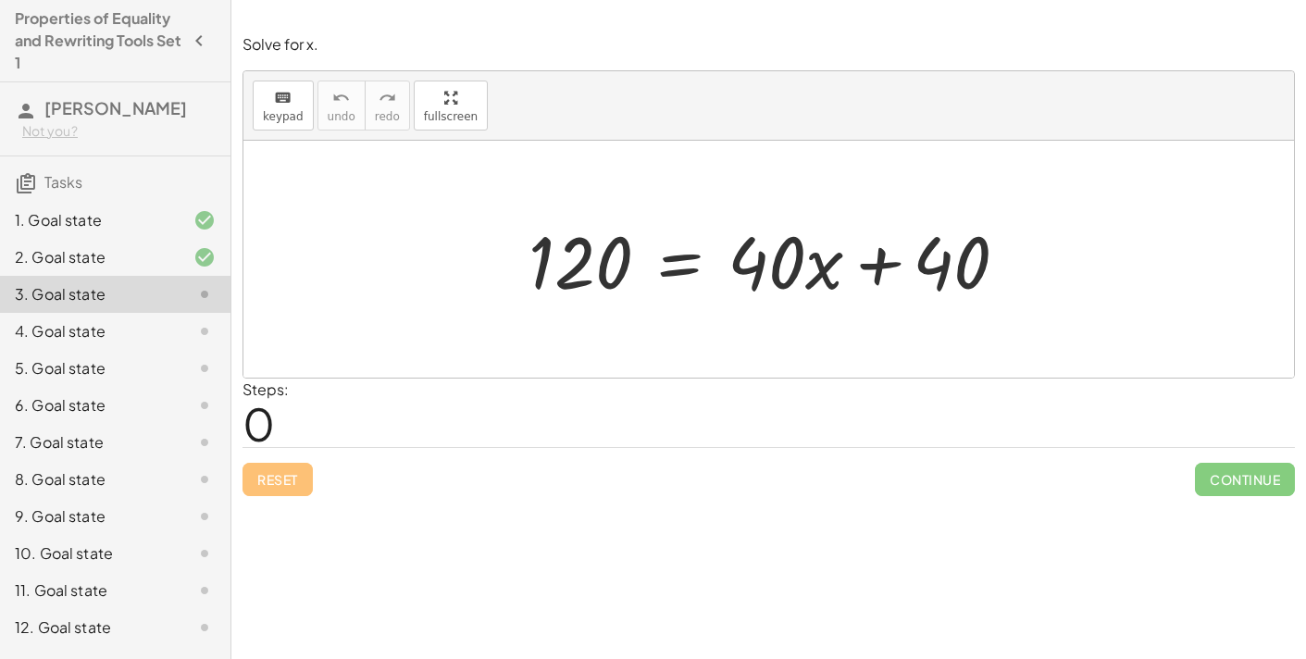
click at [188, 240] on div "2. Goal state" at bounding box center [115, 257] width 230 height 37
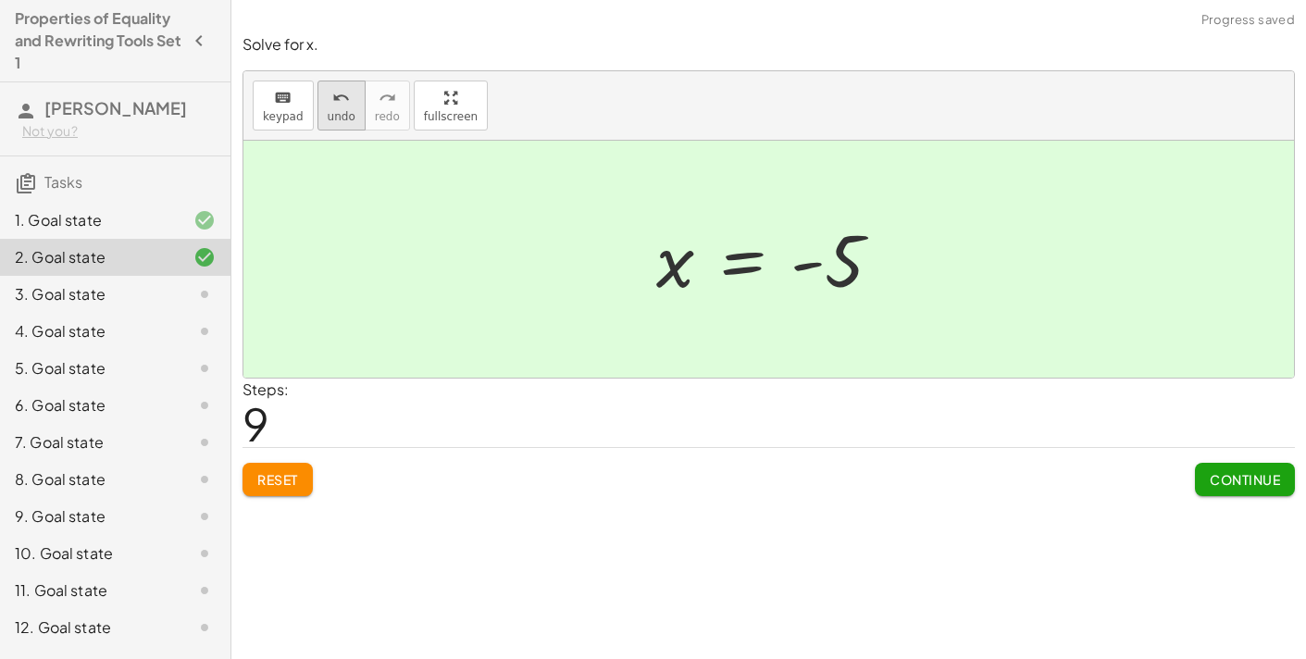
click at [344, 125] on button "undo undo" at bounding box center [341, 106] width 48 height 50
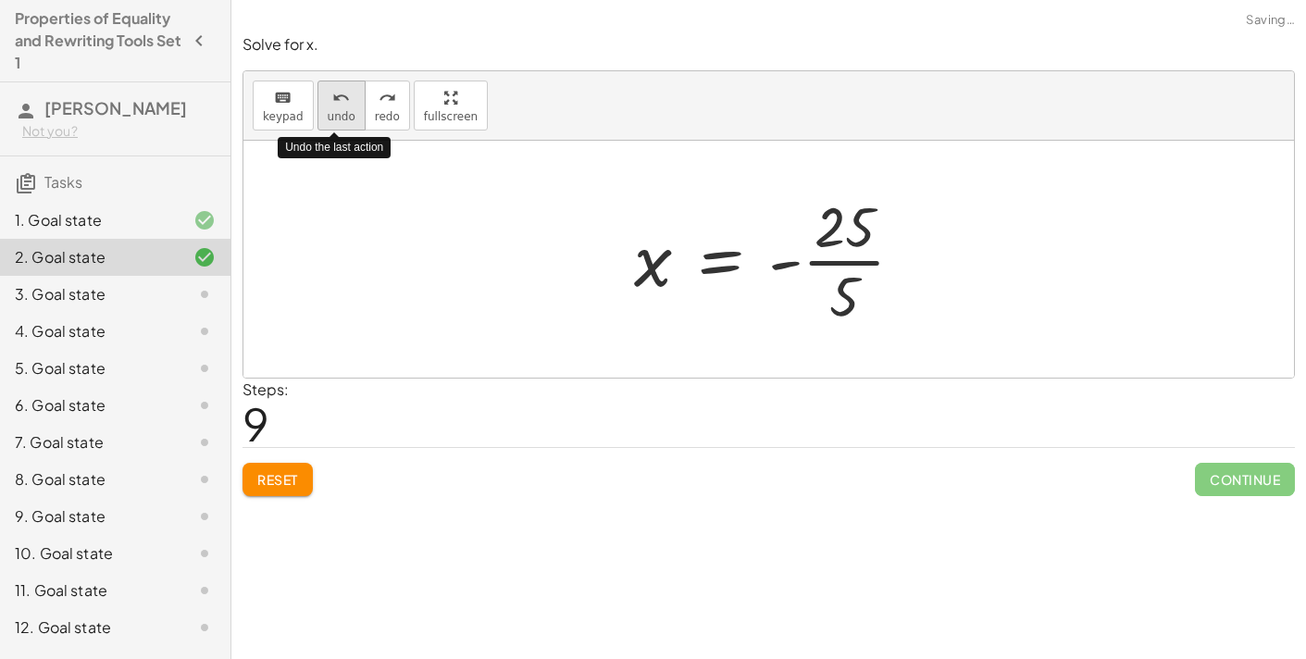
click at [344, 125] on button "undo undo" at bounding box center [341, 106] width 48 height 50
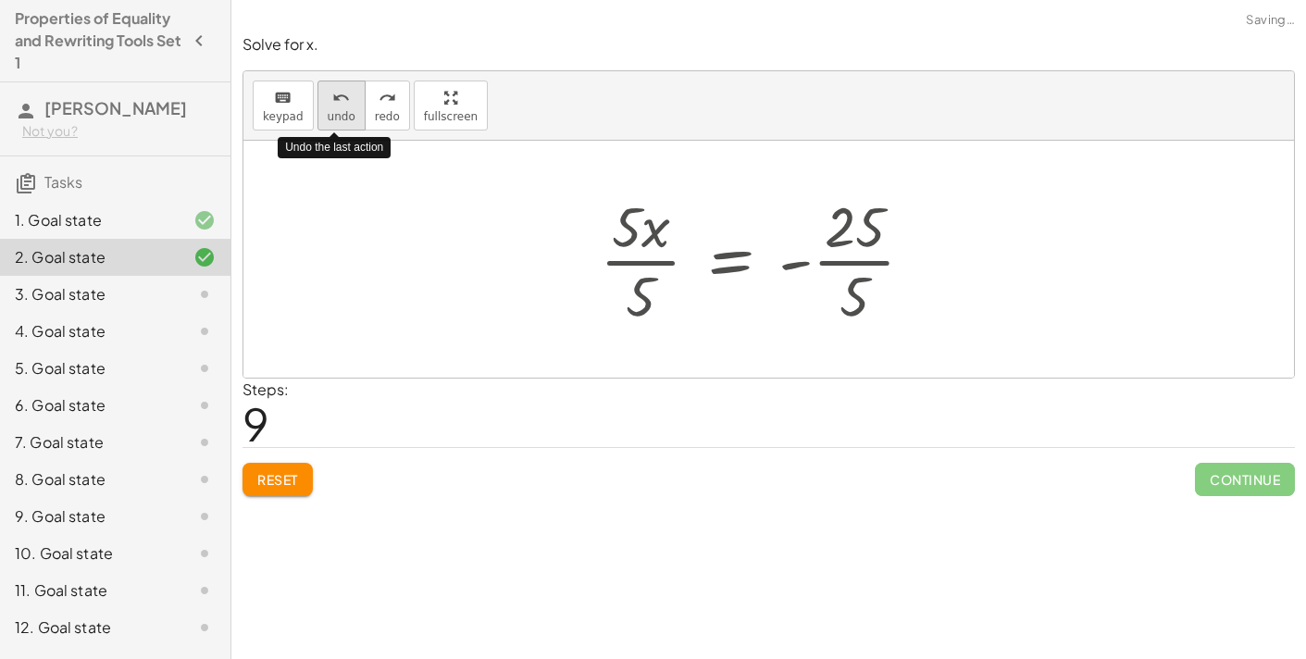
click at [344, 125] on button "undo undo" at bounding box center [341, 106] width 48 height 50
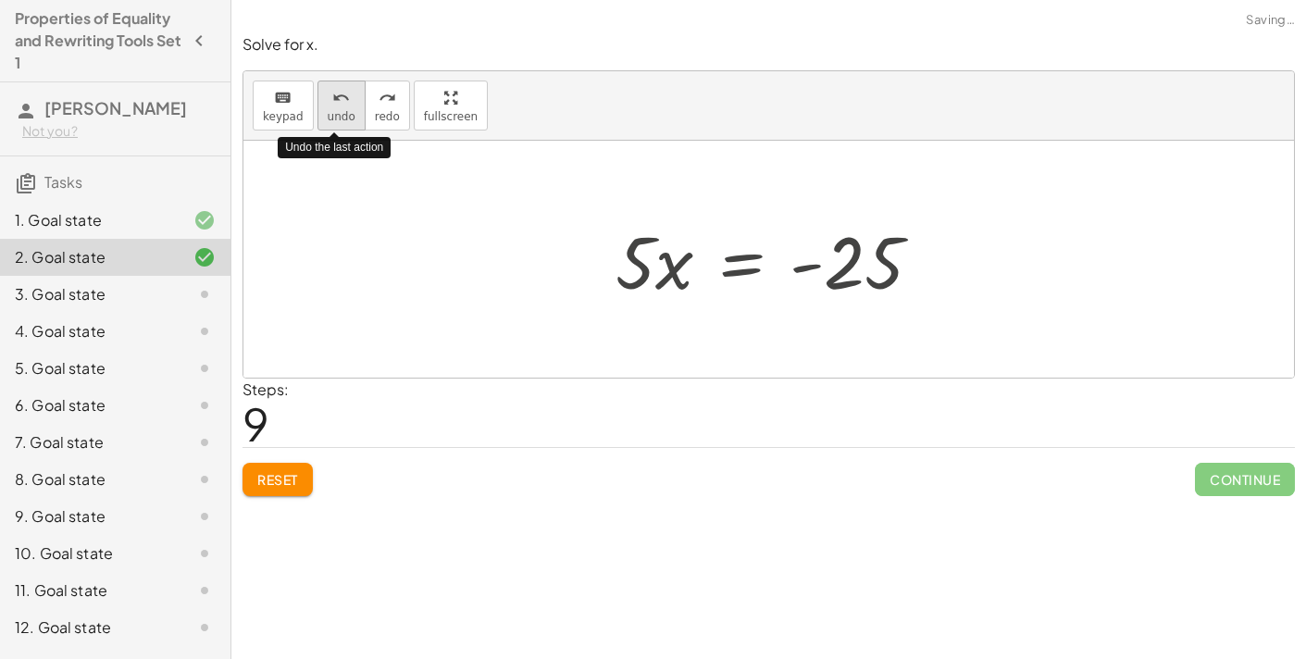
click at [344, 125] on button "undo undo" at bounding box center [341, 106] width 48 height 50
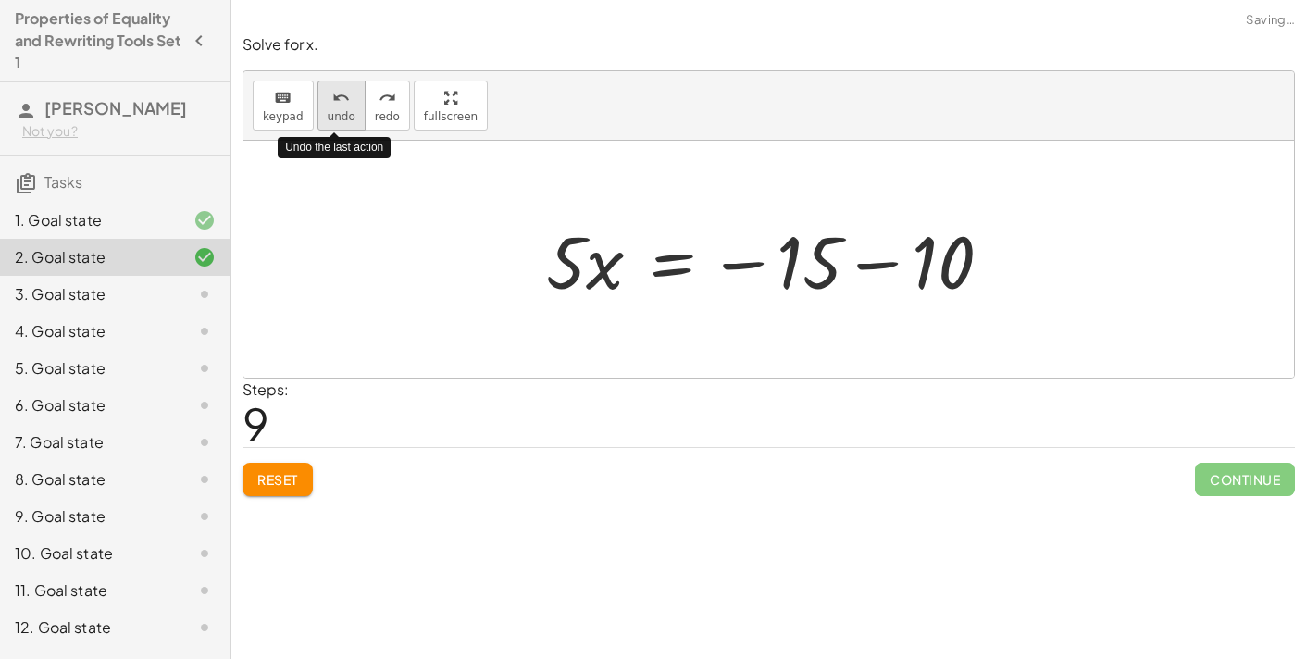
click at [344, 124] on button "undo undo" at bounding box center [341, 106] width 48 height 50
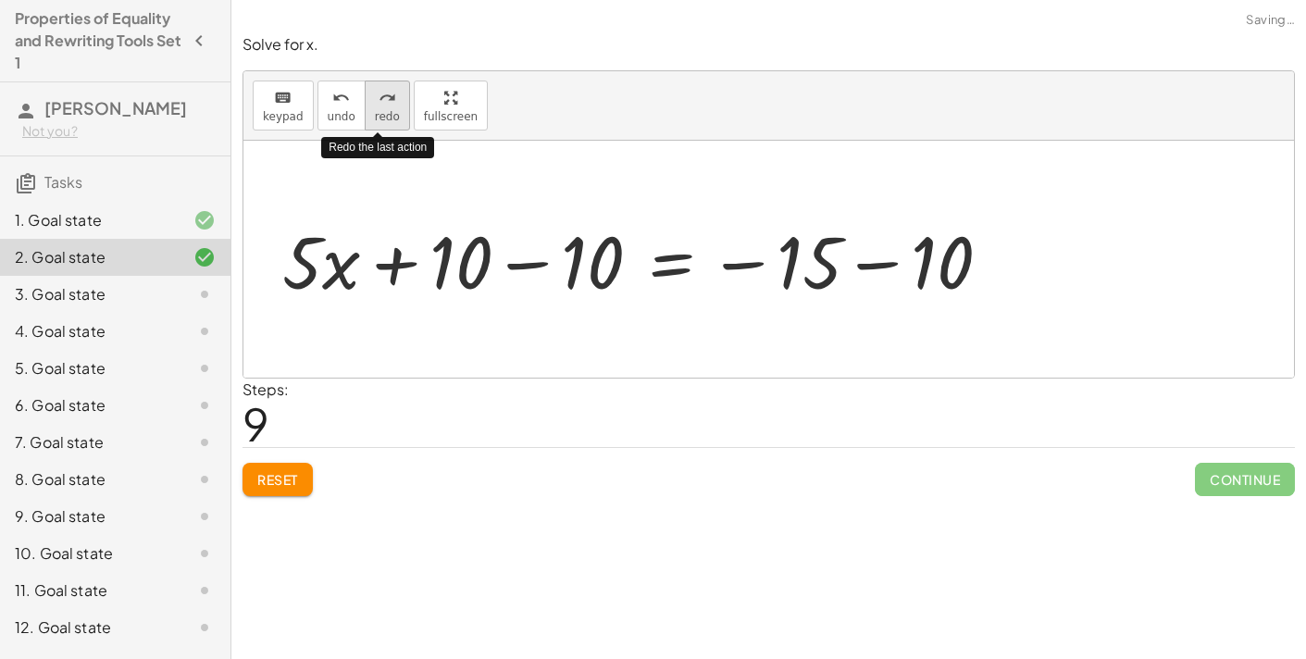
click at [375, 122] on button "redo redo" at bounding box center [387, 106] width 45 height 50
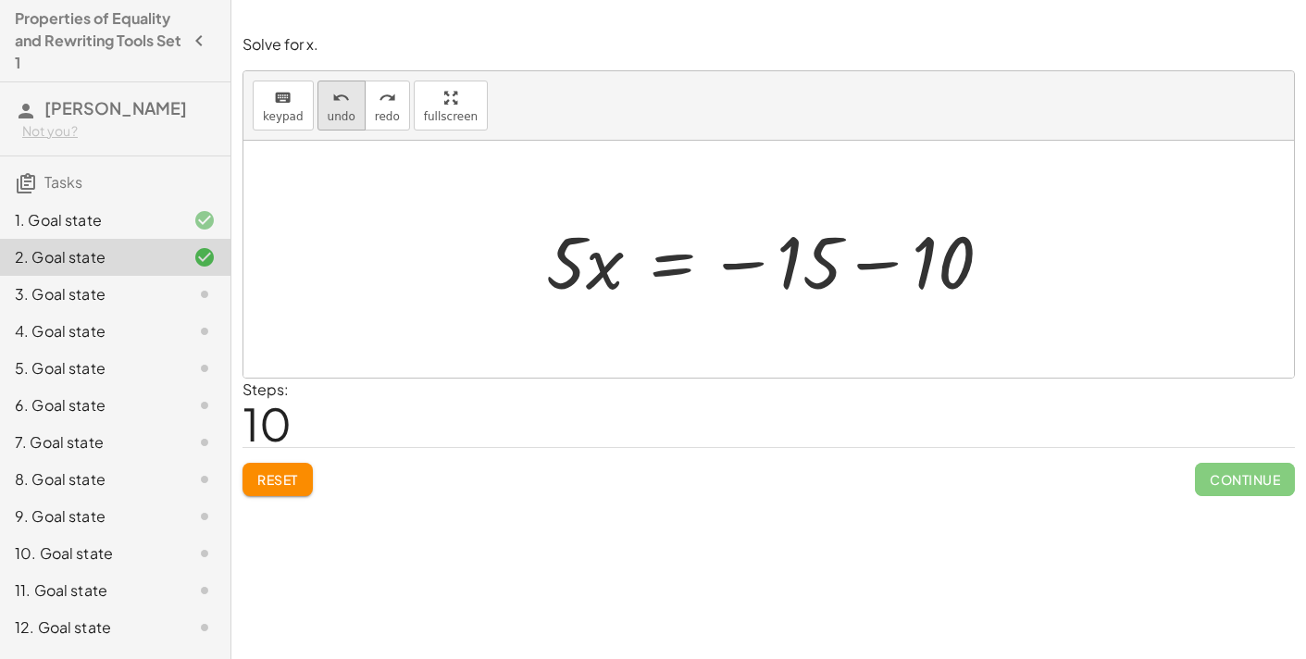
click at [348, 125] on button "undo undo" at bounding box center [341, 106] width 48 height 50
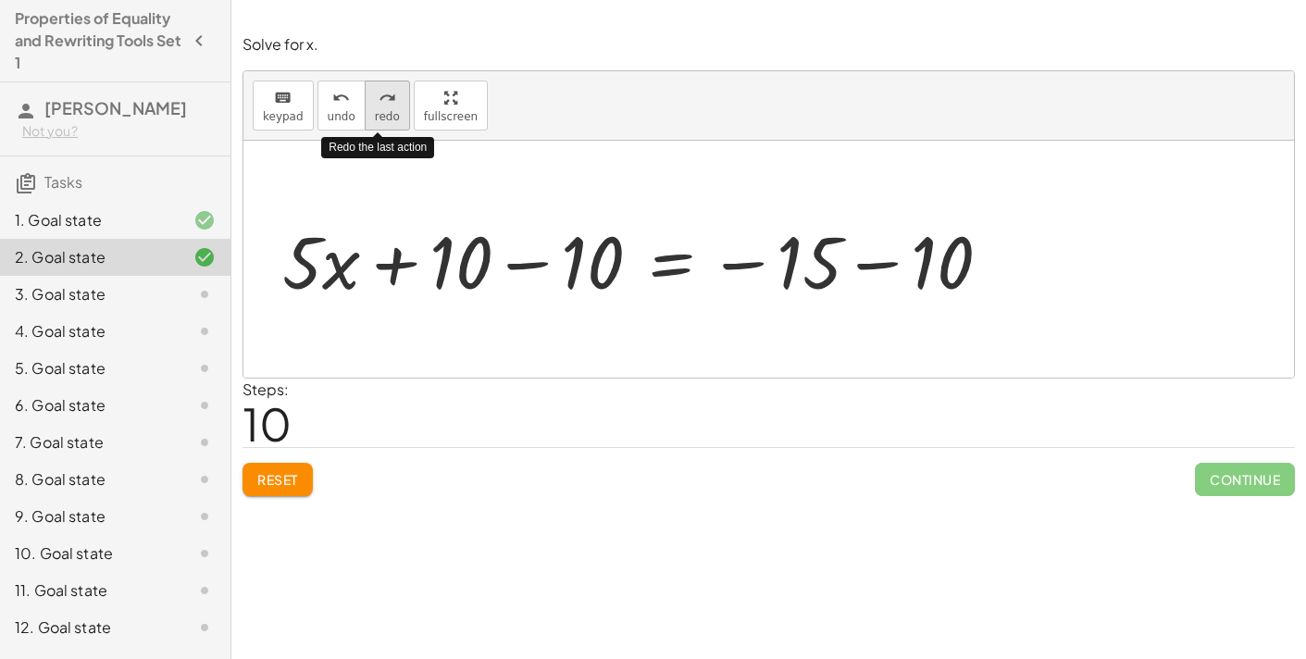
click at [379, 103] on icon "redo" at bounding box center [388, 98] width 18 height 22
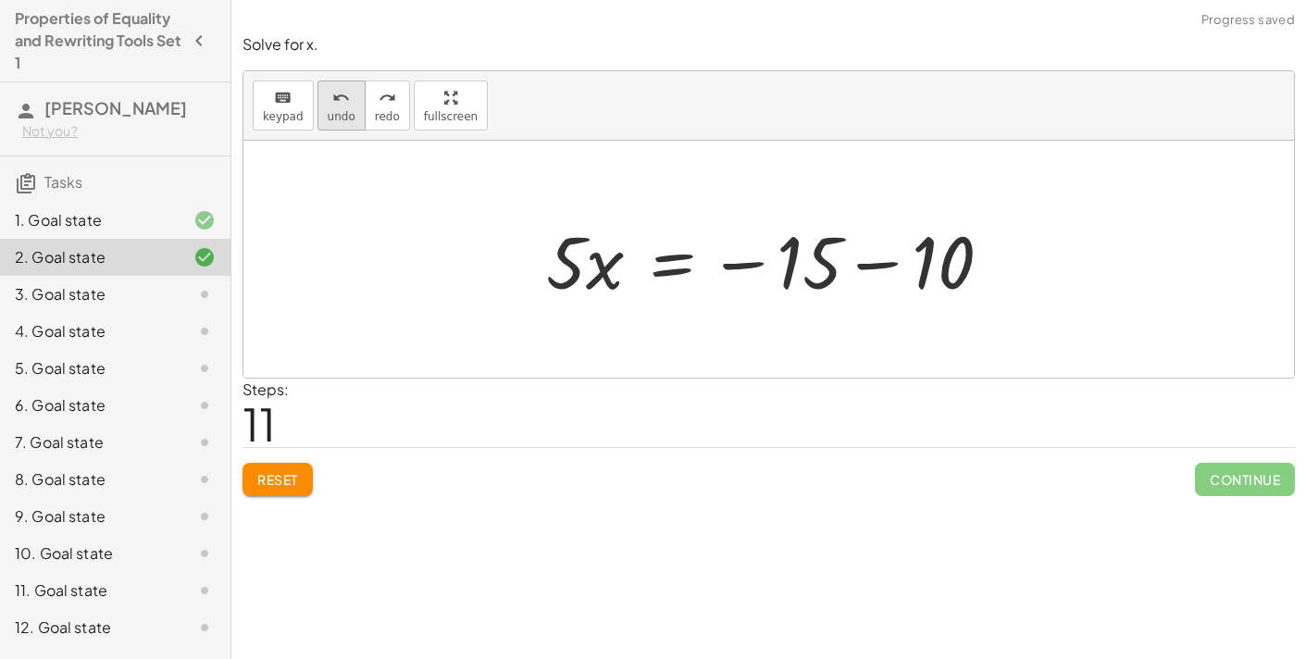
click at [342, 97] on icon "undo" at bounding box center [341, 98] width 18 height 22
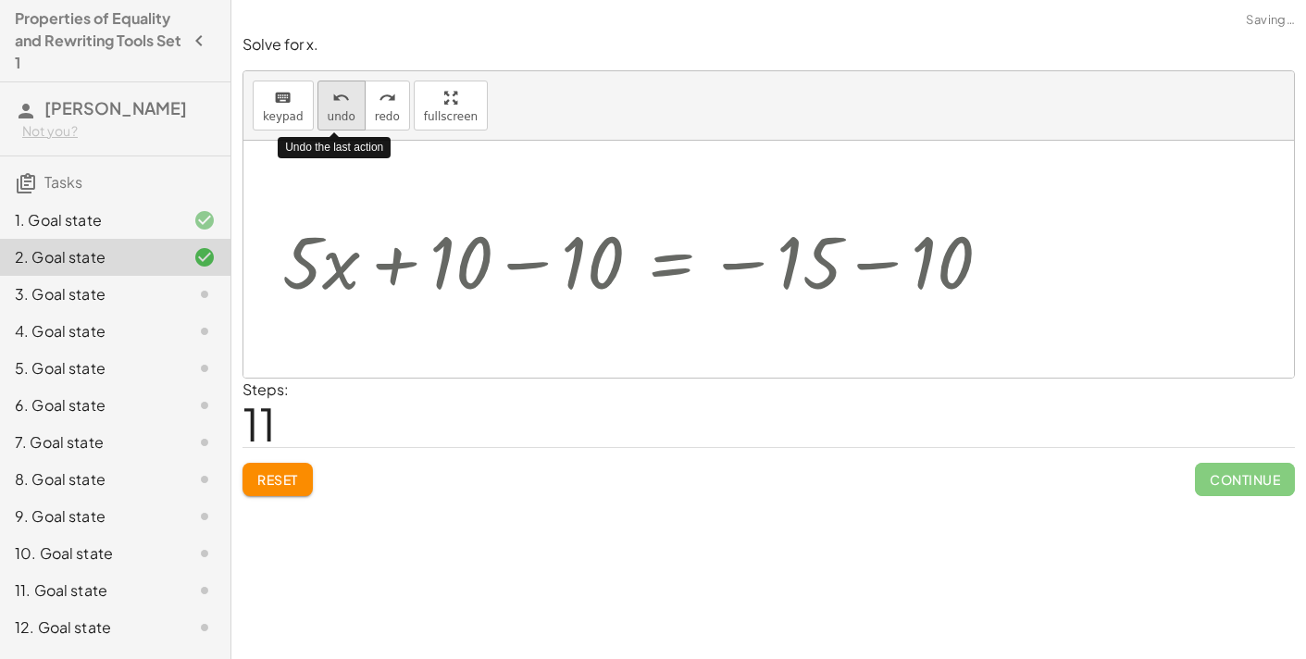
click at [342, 97] on icon "undo" at bounding box center [341, 98] width 18 height 22
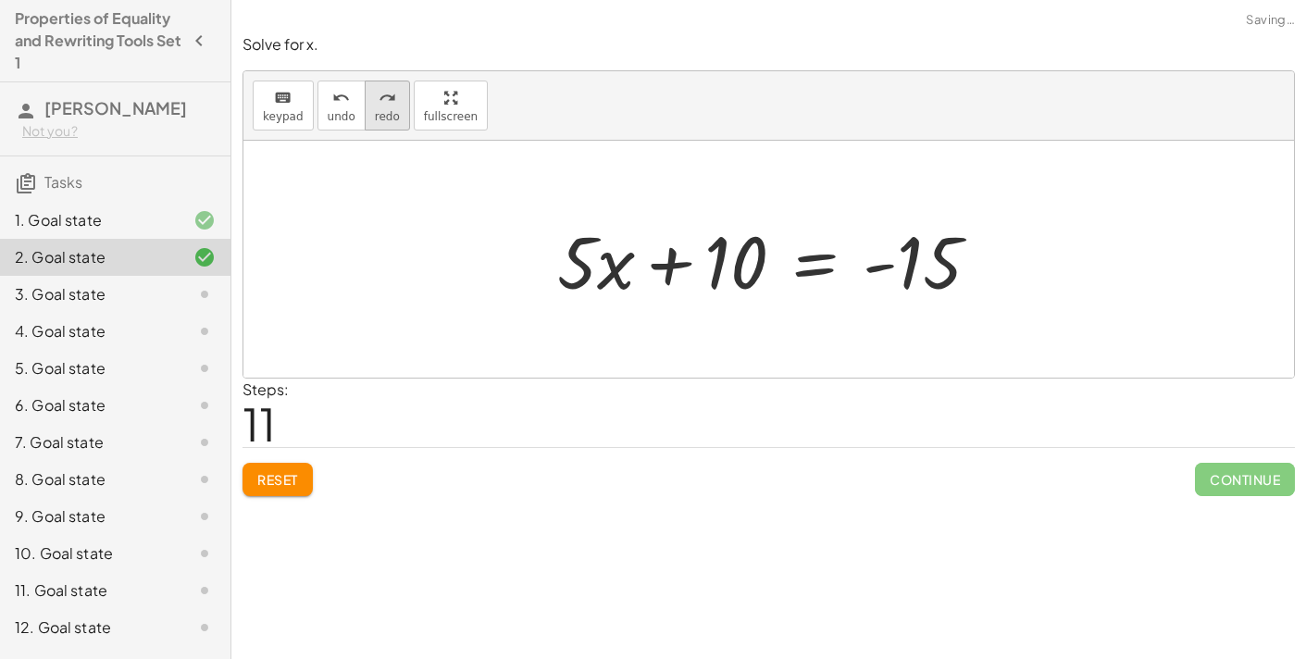
click at [375, 103] on div "redo" at bounding box center [387, 97] width 25 height 22
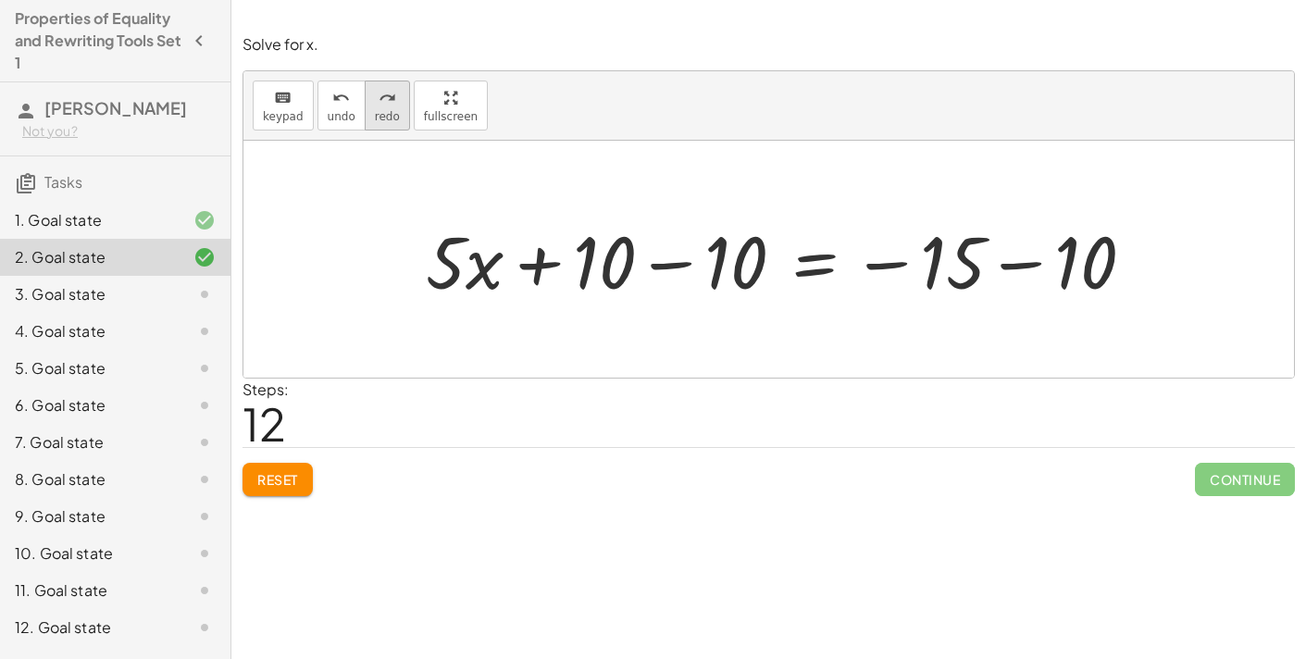
click at [392, 108] on button "redo redo" at bounding box center [387, 106] width 45 height 50
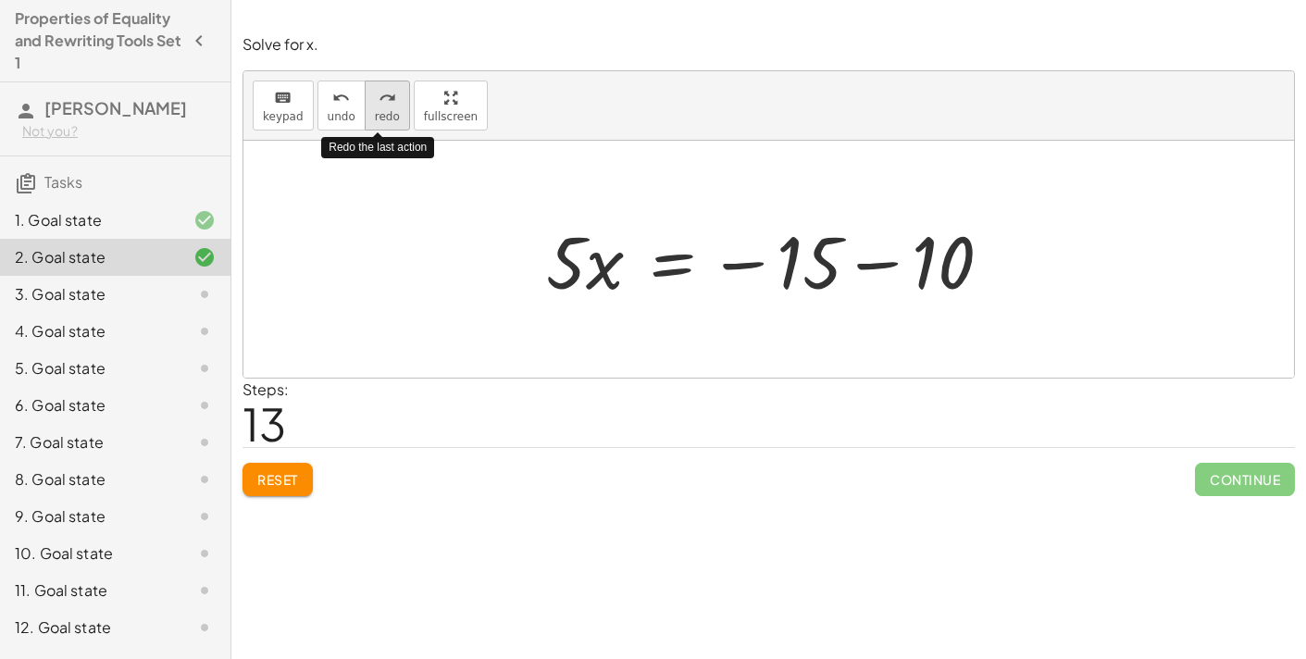
click at [375, 116] on span "redo" at bounding box center [387, 116] width 25 height 13
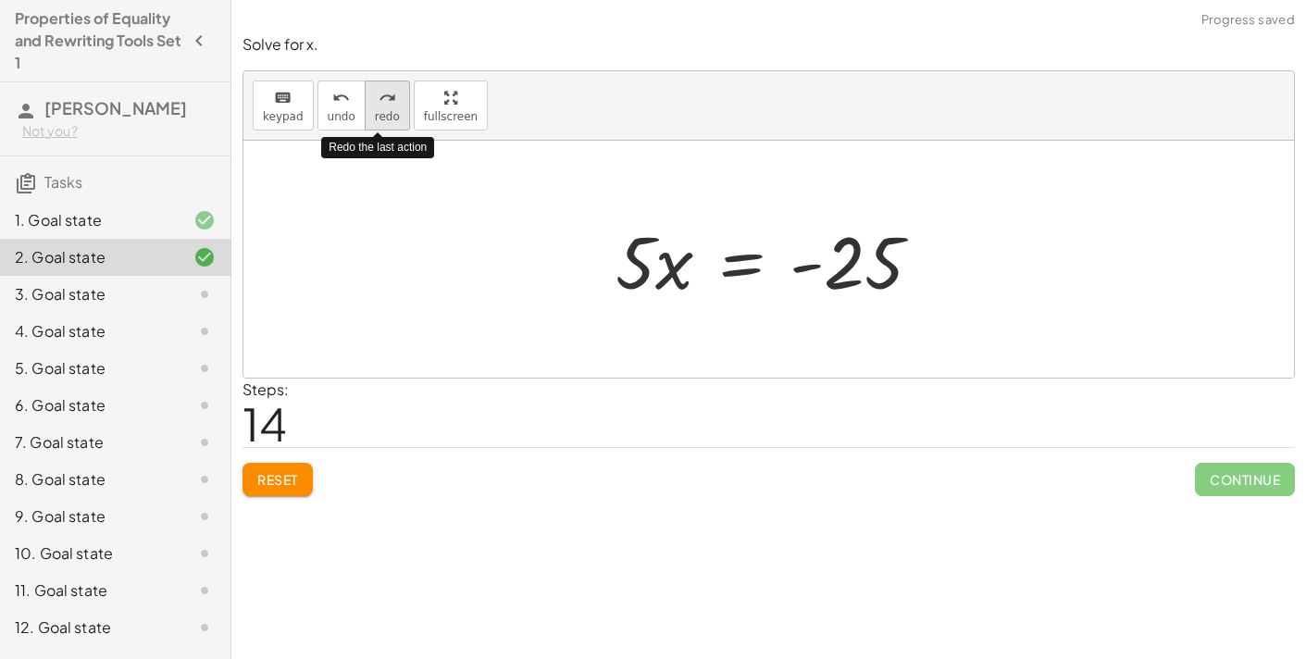
click at [375, 116] on span "redo" at bounding box center [387, 116] width 25 height 13
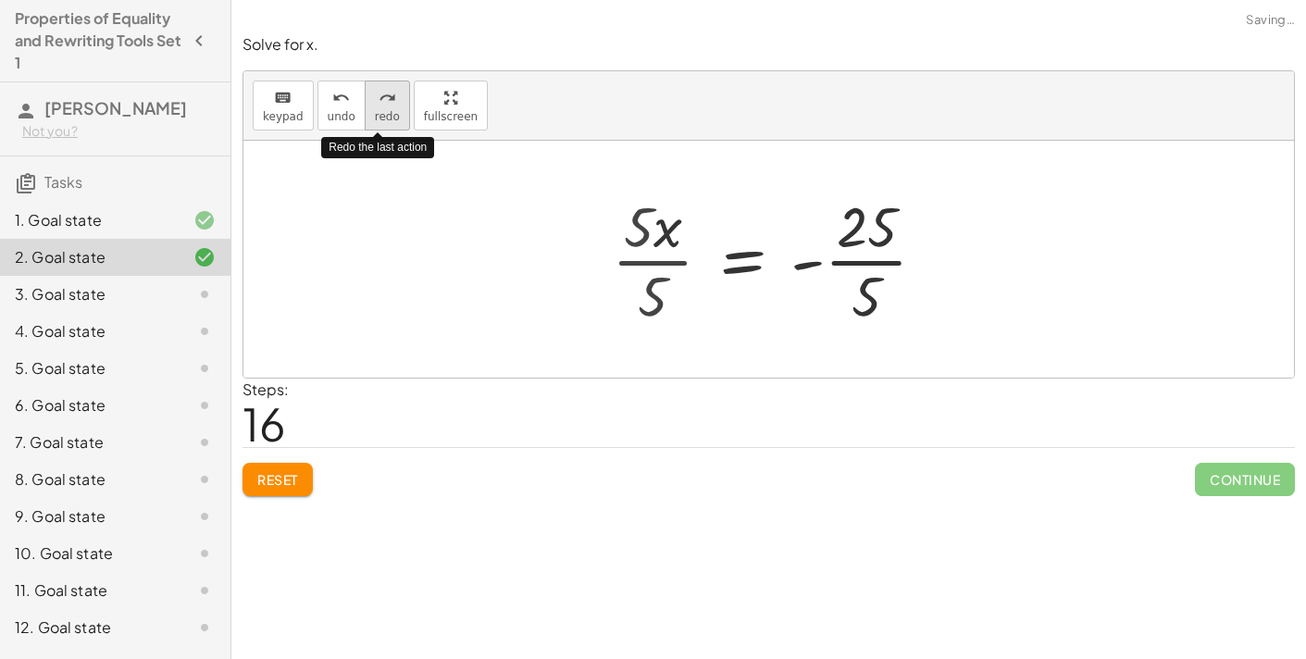
click at [375, 116] on span "redo" at bounding box center [387, 116] width 25 height 13
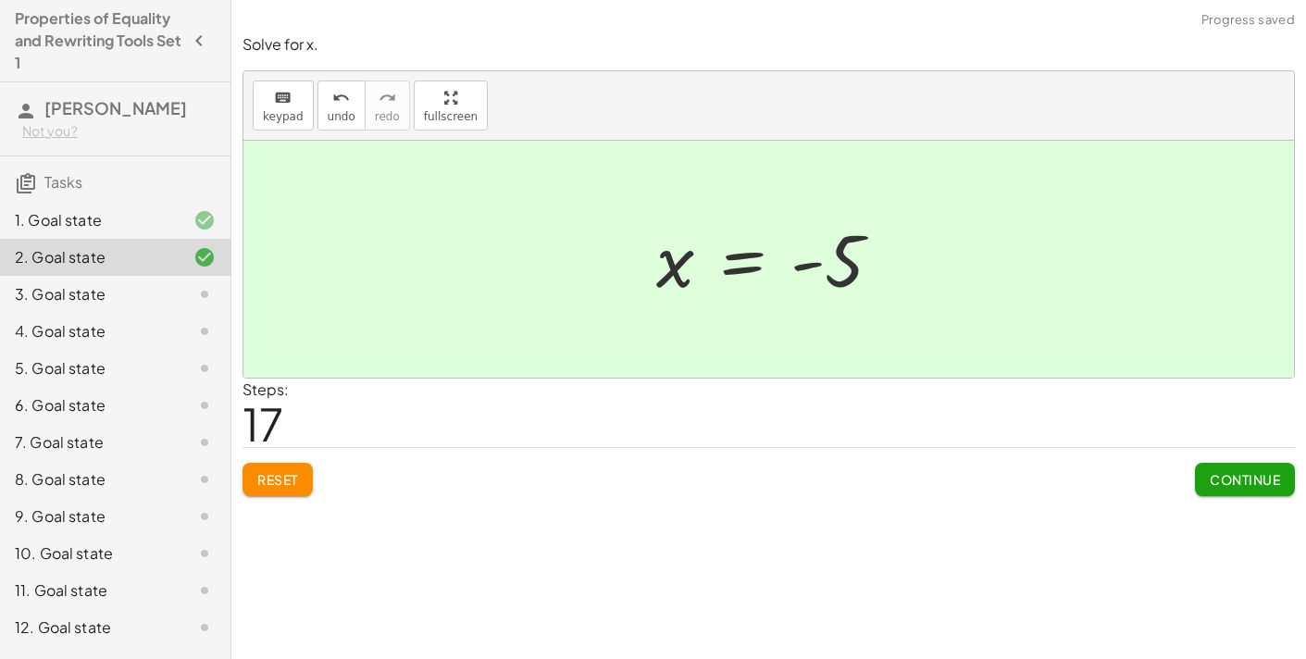
click at [1256, 467] on button "Continue" at bounding box center [1245, 479] width 100 height 33
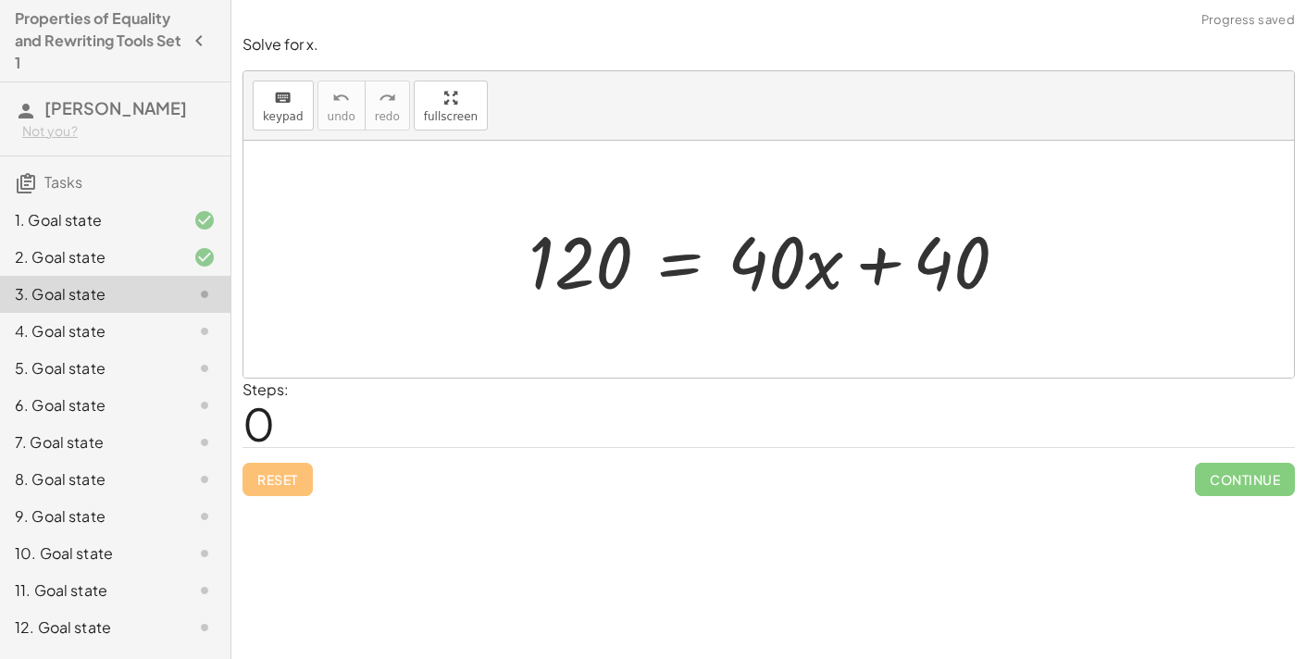
click at [689, 271] on div at bounding box center [775, 259] width 513 height 95
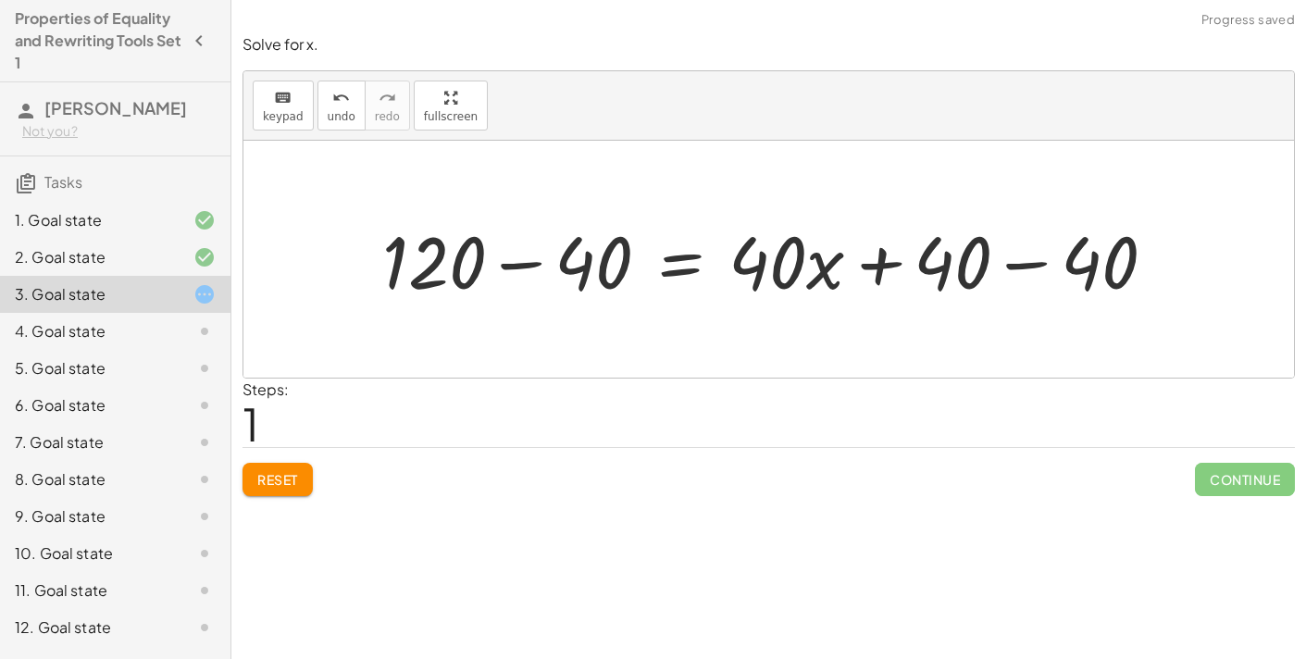
click at [1039, 266] on div at bounding box center [776, 259] width 807 height 95
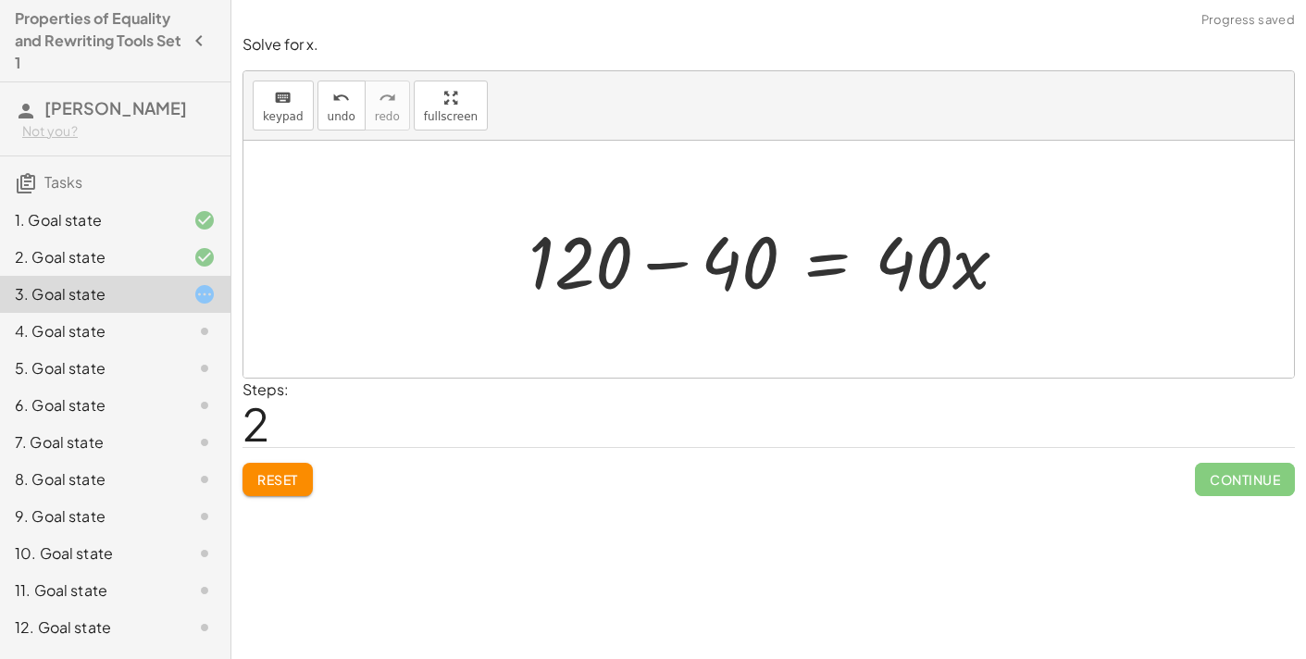
click at [672, 268] on div at bounding box center [775, 259] width 513 height 95
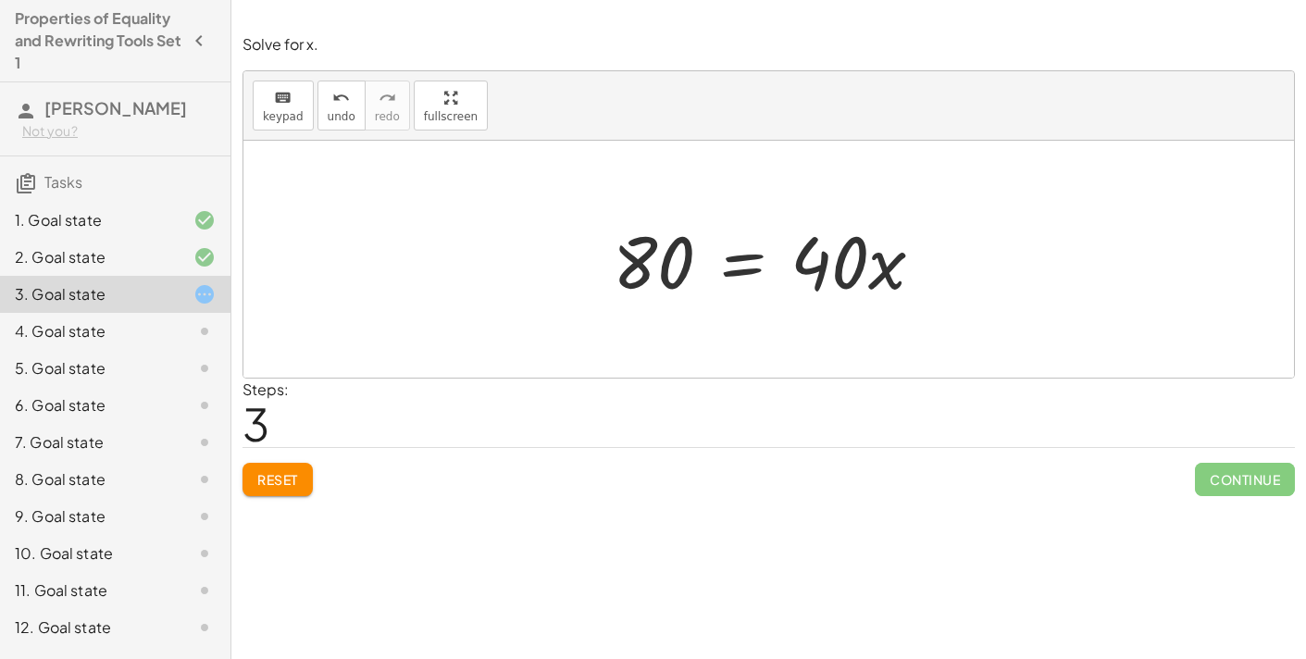
click at [751, 268] on div at bounding box center [776, 259] width 344 height 95
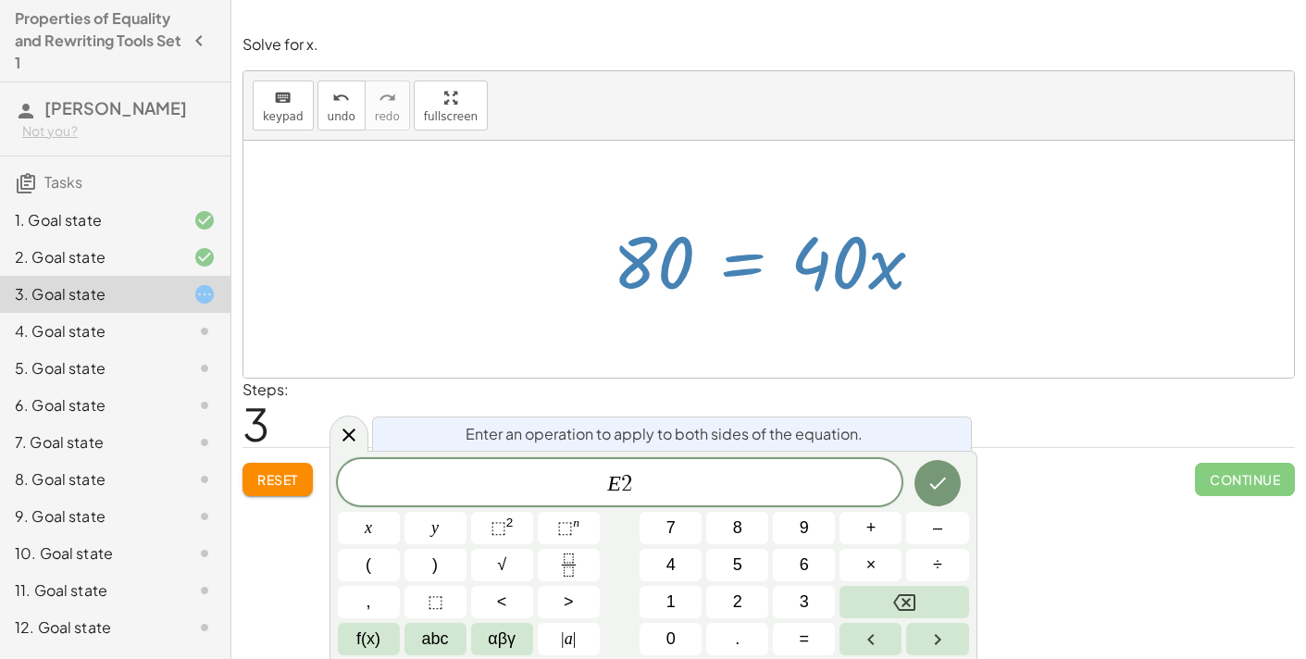
click at [928, 460] on div at bounding box center [937, 483] width 62 height 48
click at [928, 465] on button "Done" at bounding box center [938, 483] width 46 height 46
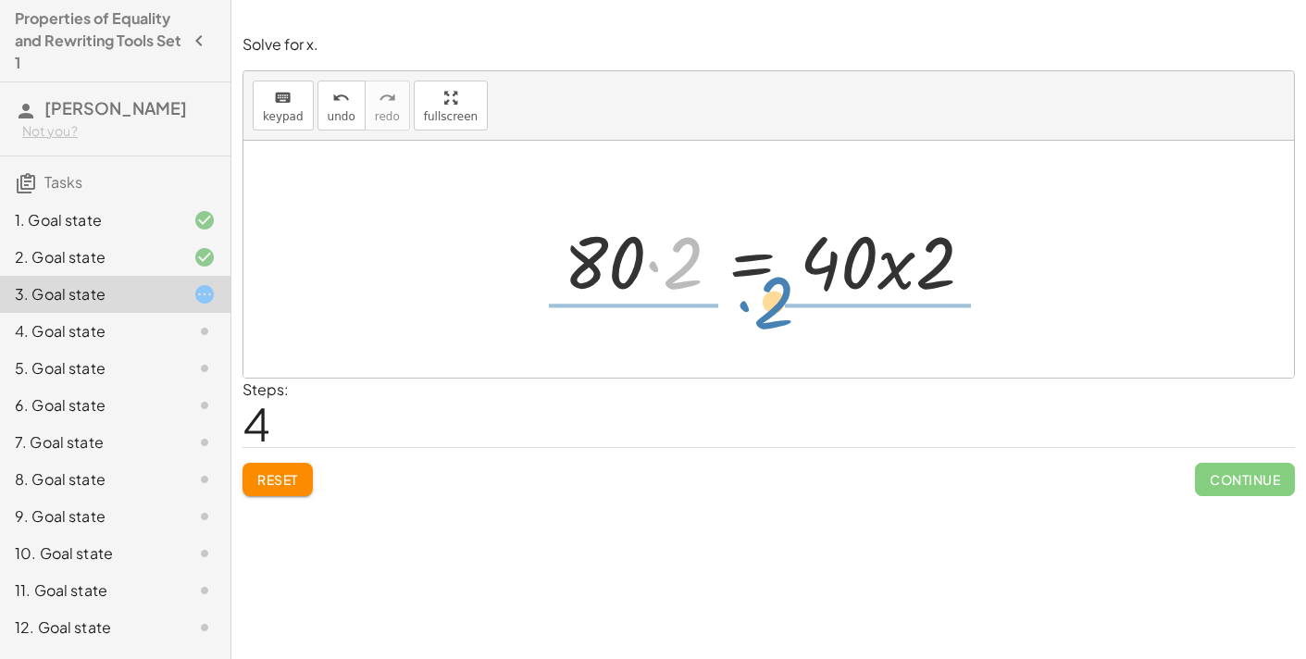
drag, startPoint x: 690, startPoint y: 281, endPoint x: 780, endPoint y: 321, distance: 99.1
click at [780, 321] on div "120 = + · 40 · x + 40 + 120 − 40 = + · 40 · x + 40 − 40 + 120 − 40 = + · 40 · x…" at bounding box center [768, 259] width 1051 height 237
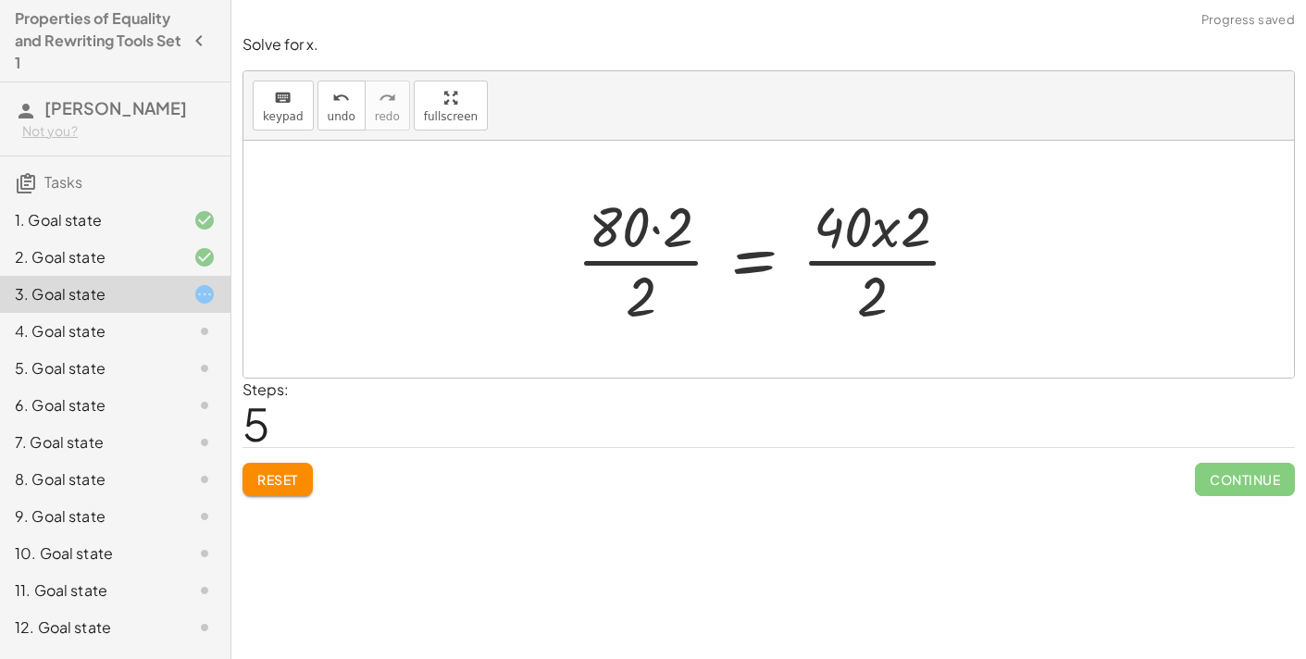
click at [641, 263] on div at bounding box center [775, 259] width 417 height 143
click at [653, 231] on div at bounding box center [775, 259] width 417 height 143
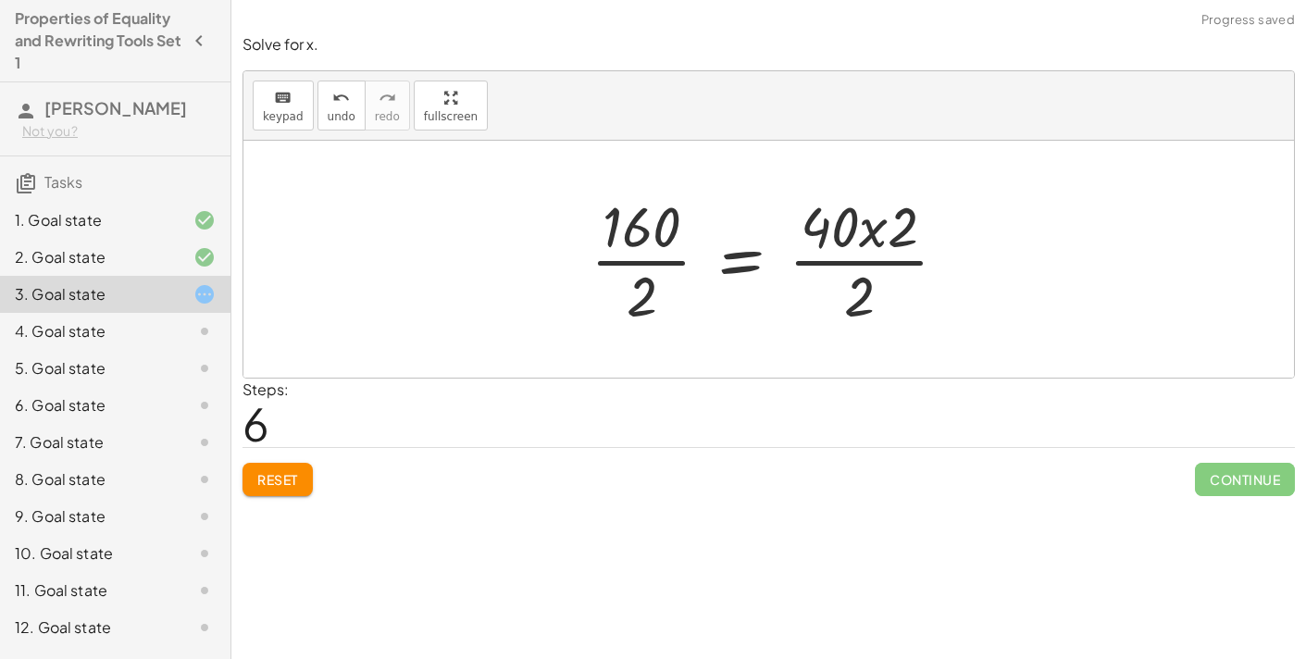
click at [867, 241] on div at bounding box center [776, 259] width 391 height 143
click at [870, 229] on div at bounding box center [776, 259] width 391 height 143
click at [866, 268] on div at bounding box center [776, 259] width 391 height 143
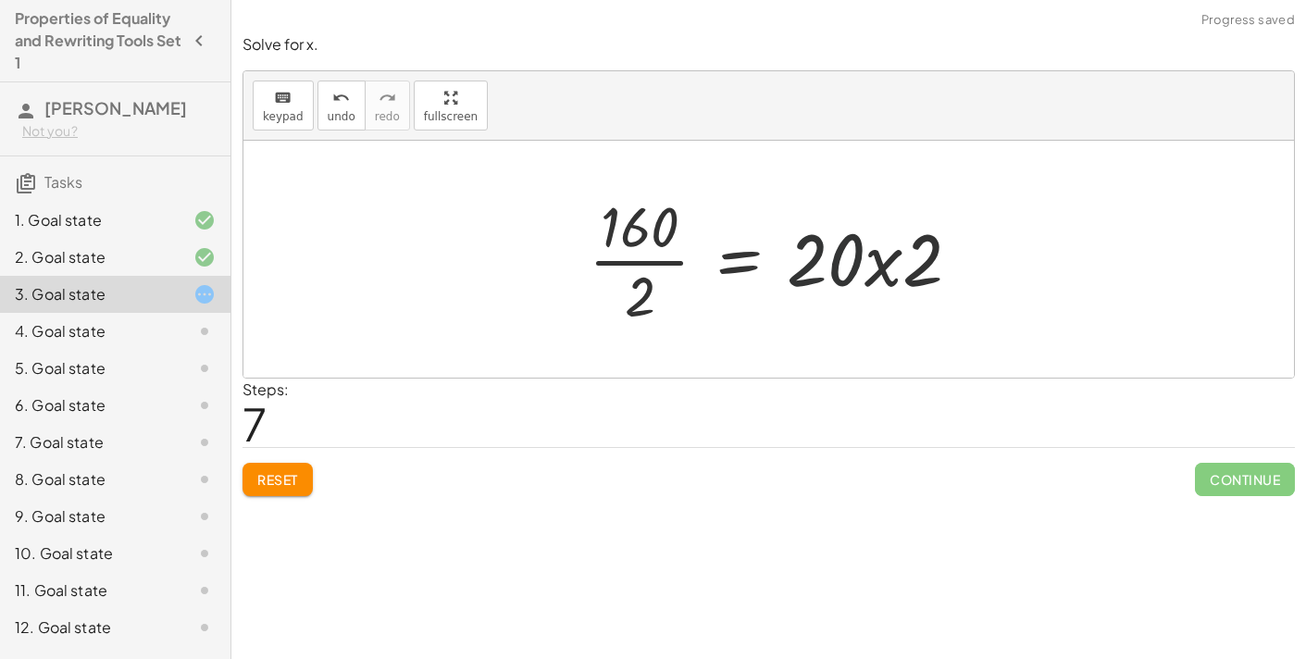
click at [828, 265] on div at bounding box center [781, 259] width 405 height 143
click at [629, 264] on div at bounding box center [776, 259] width 405 height 143
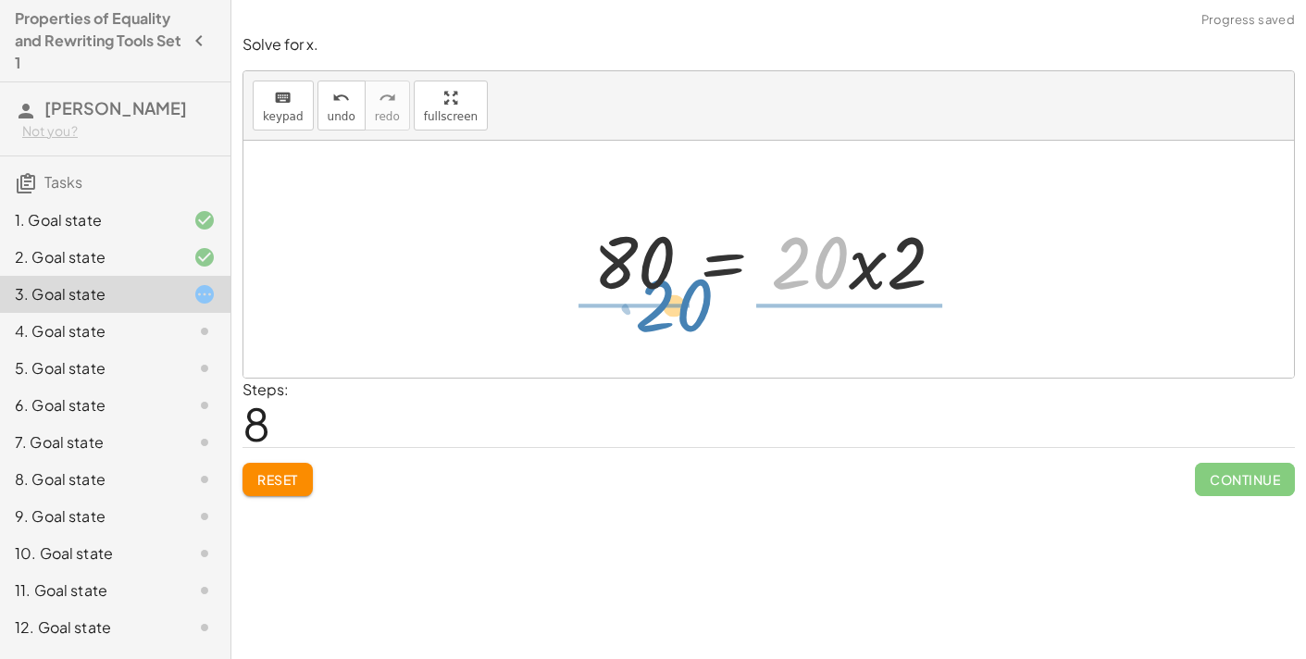
drag, startPoint x: 784, startPoint y: 267, endPoint x: 648, endPoint y: 307, distance: 142.0
click at [648, 307] on div "120 = + · 40 · x + 40 + 120 − 40 = + · 40 · x + 40 − 40 + 120 − 40 = + · 40 · x…" at bounding box center [770, 259] width 408 height 105
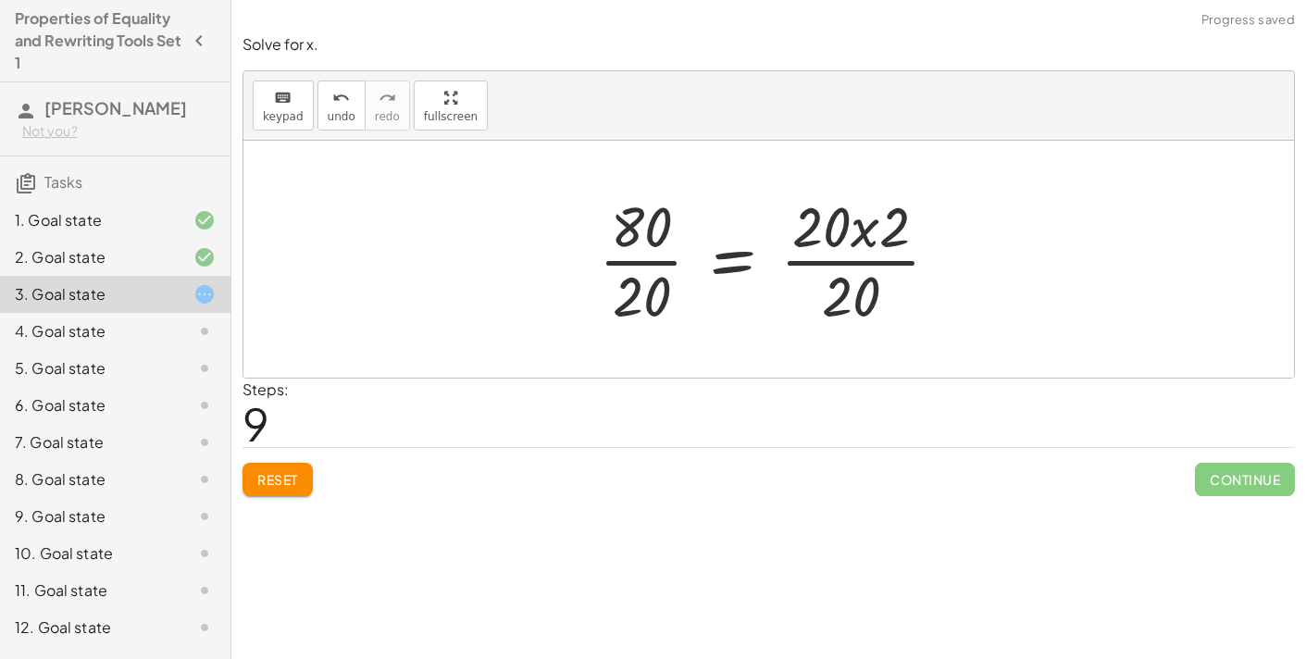
click at [842, 272] on div at bounding box center [777, 259] width 374 height 143
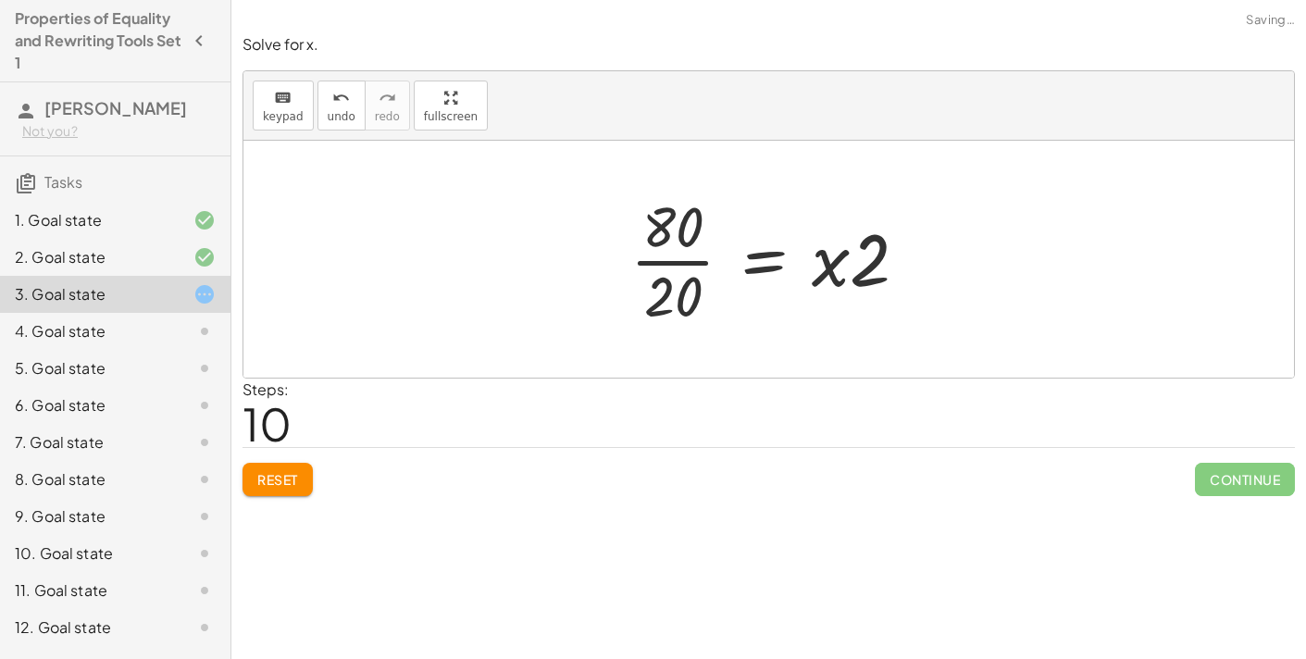
click at [666, 262] on div at bounding box center [776, 259] width 311 height 143
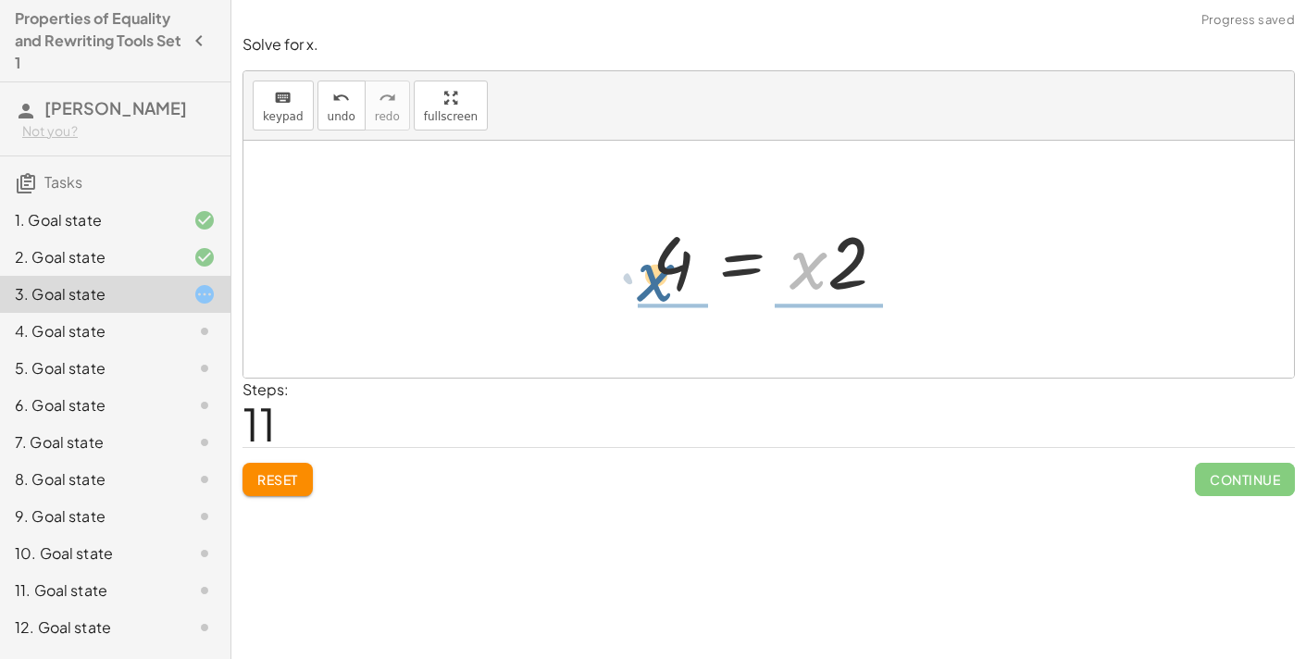
drag, startPoint x: 795, startPoint y: 269, endPoint x: 641, endPoint y: 281, distance: 154.1
click at [641, 281] on div "120 = + · 40 · x + 40 + 120 − 40 = + · 40 · x + 40 − 40 + 120 − 40 = + · 40 · x…" at bounding box center [770, 259] width 290 height 105
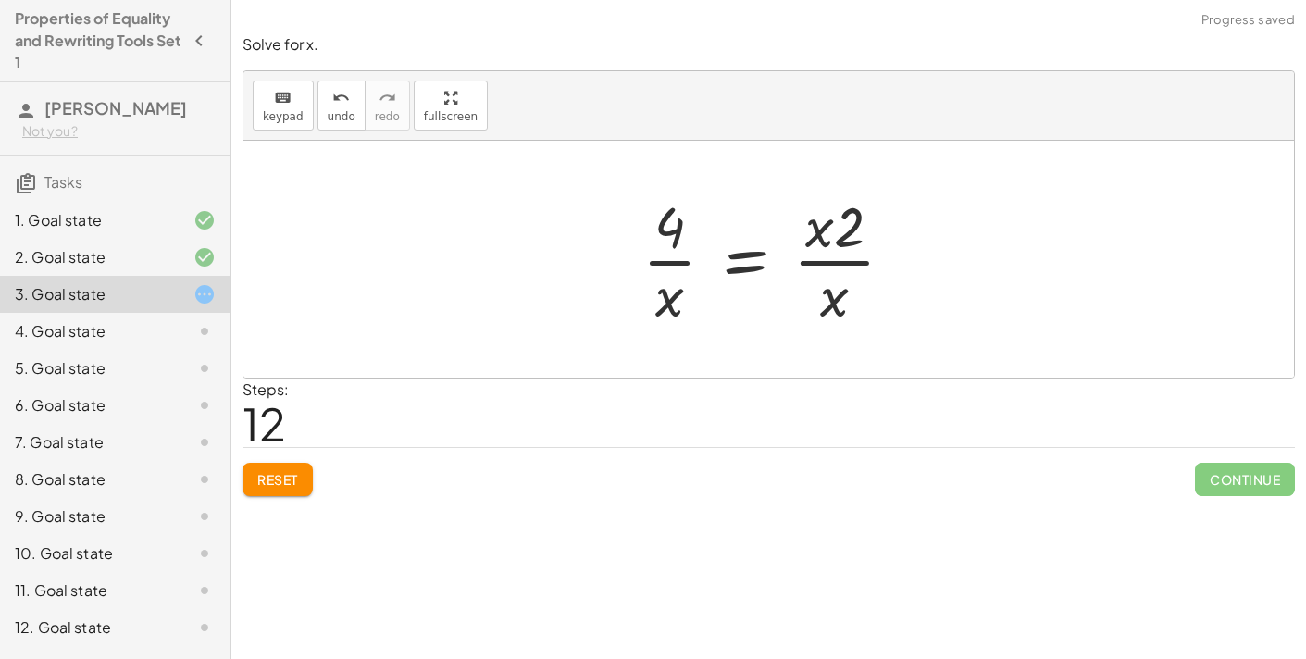
click at [662, 257] on div at bounding box center [775, 259] width 285 height 143
click at [663, 260] on div at bounding box center [776, 259] width 285 height 143
click at [666, 263] on div at bounding box center [776, 259] width 285 height 143
click at [332, 97] on icon "undo" at bounding box center [341, 98] width 18 height 22
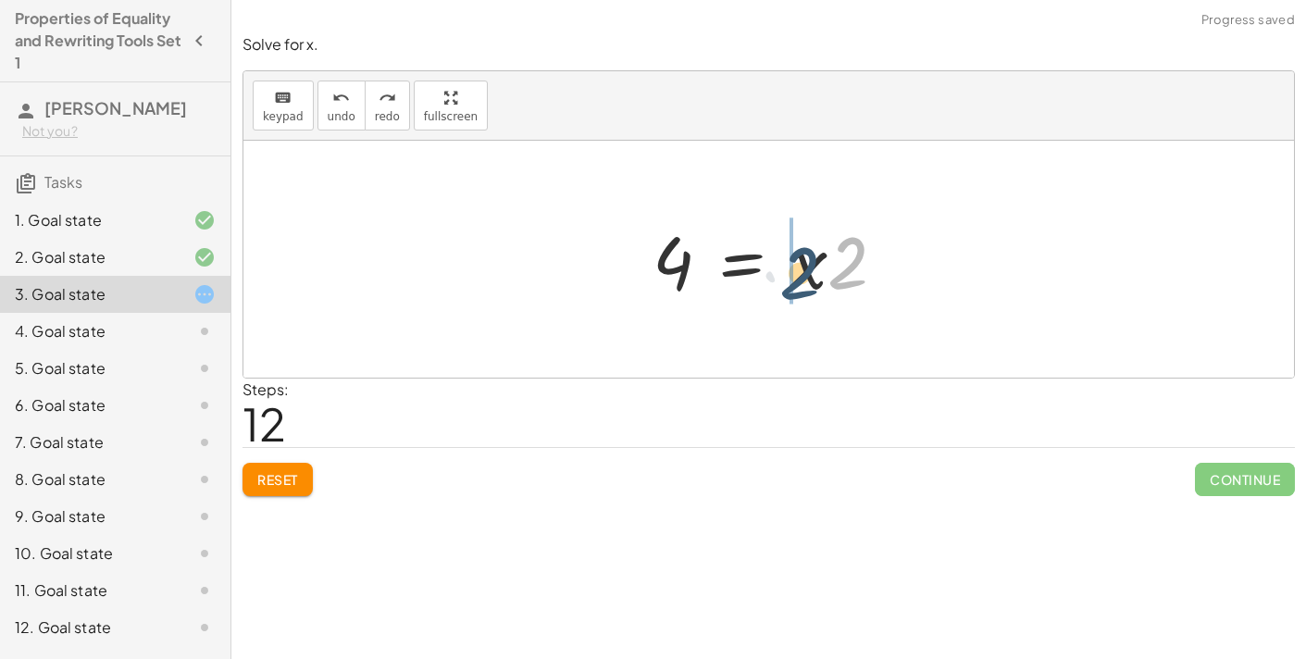
drag, startPoint x: 849, startPoint y: 277, endPoint x: 794, endPoint y: 285, distance: 55.2
click at [794, 285] on div at bounding box center [776, 259] width 267 height 95
click at [747, 271] on div at bounding box center [776, 259] width 267 height 95
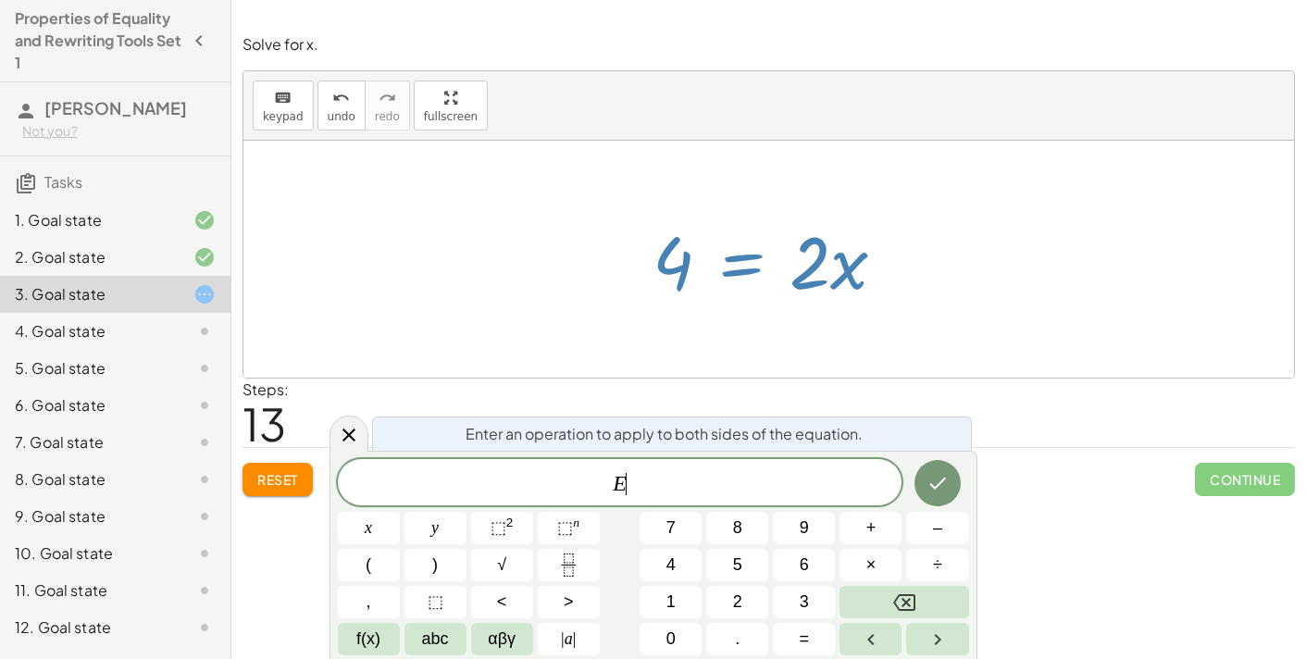
click at [894, 293] on div at bounding box center [776, 259] width 267 height 95
click at [934, 477] on icon "Done" at bounding box center [938, 483] width 22 height 22
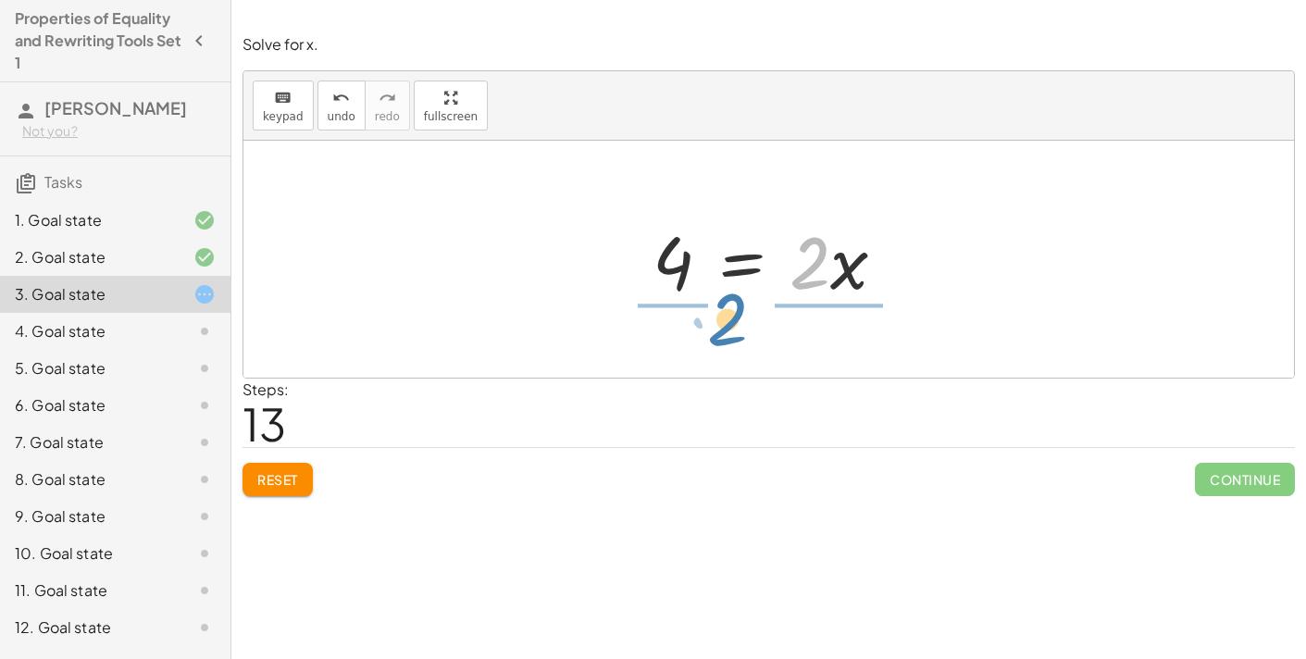
drag, startPoint x: 803, startPoint y: 286, endPoint x: 722, endPoint y: 344, distance: 99.4
click at [722, 344] on div "120 = + · 40 · x + 40 + 120 − 40 = + · 40 · x + 40 − 40 + 120 − 40 = + · 40 · x…" at bounding box center [768, 259] width 1051 height 237
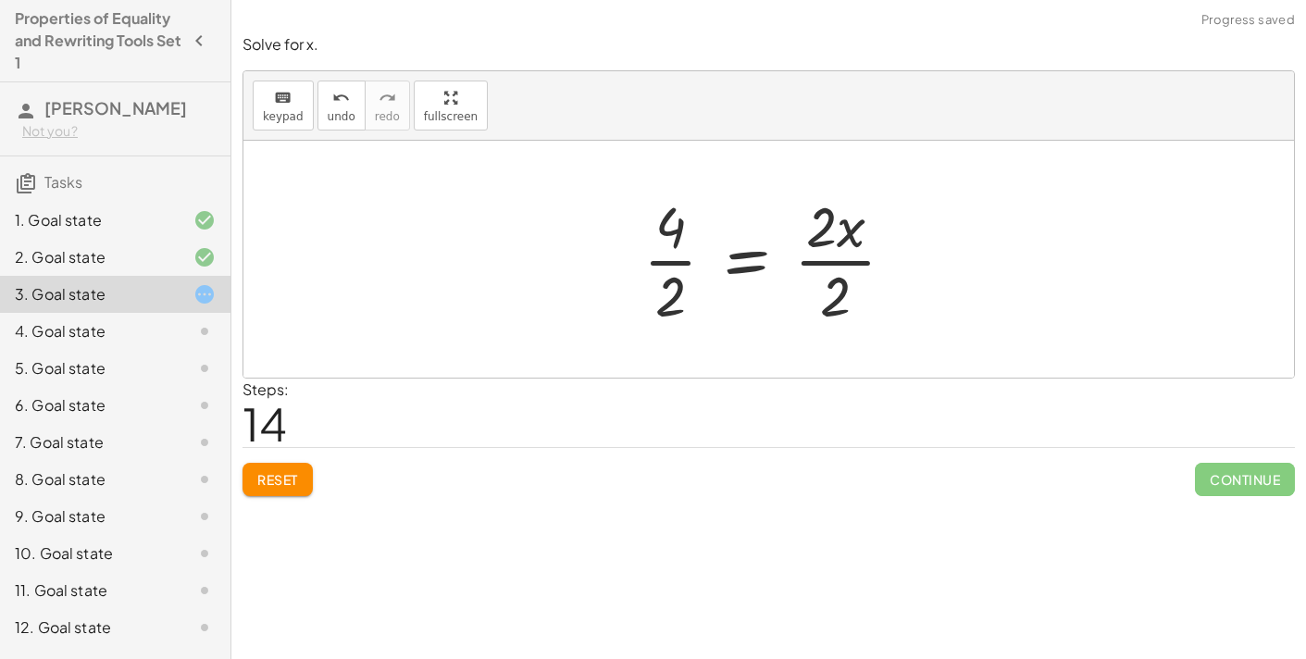
click at [662, 262] on div at bounding box center [776, 259] width 285 height 143
click at [830, 266] on div at bounding box center [780, 259] width 271 height 143
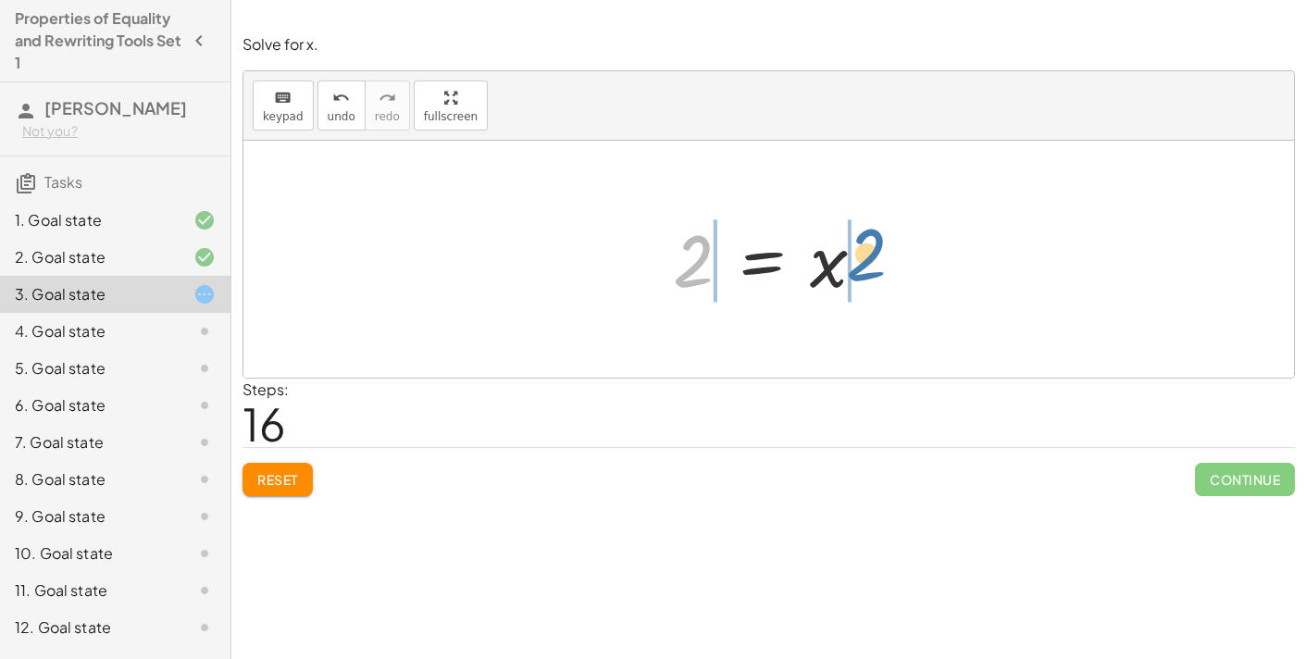
drag, startPoint x: 690, startPoint y: 272, endPoint x: 864, endPoint y: 268, distance: 174.1
click at [864, 268] on div at bounding box center [777, 260] width 226 height 92
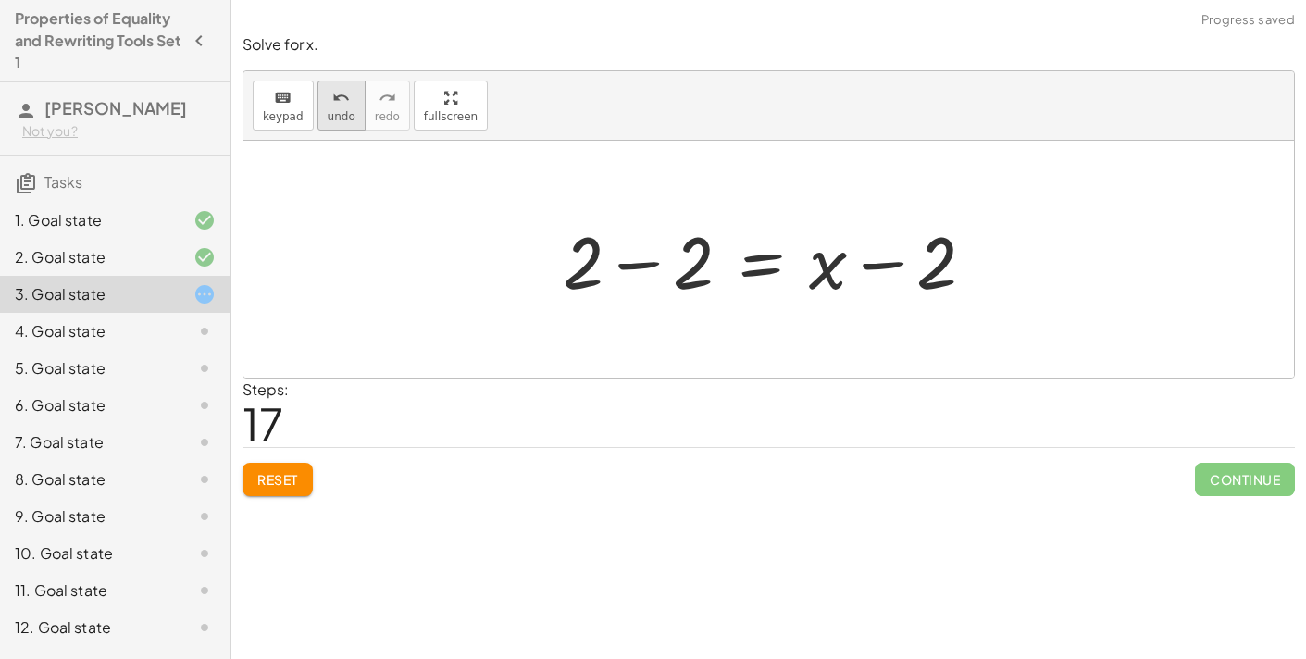
click at [331, 125] on button "undo undo" at bounding box center [341, 106] width 48 height 50
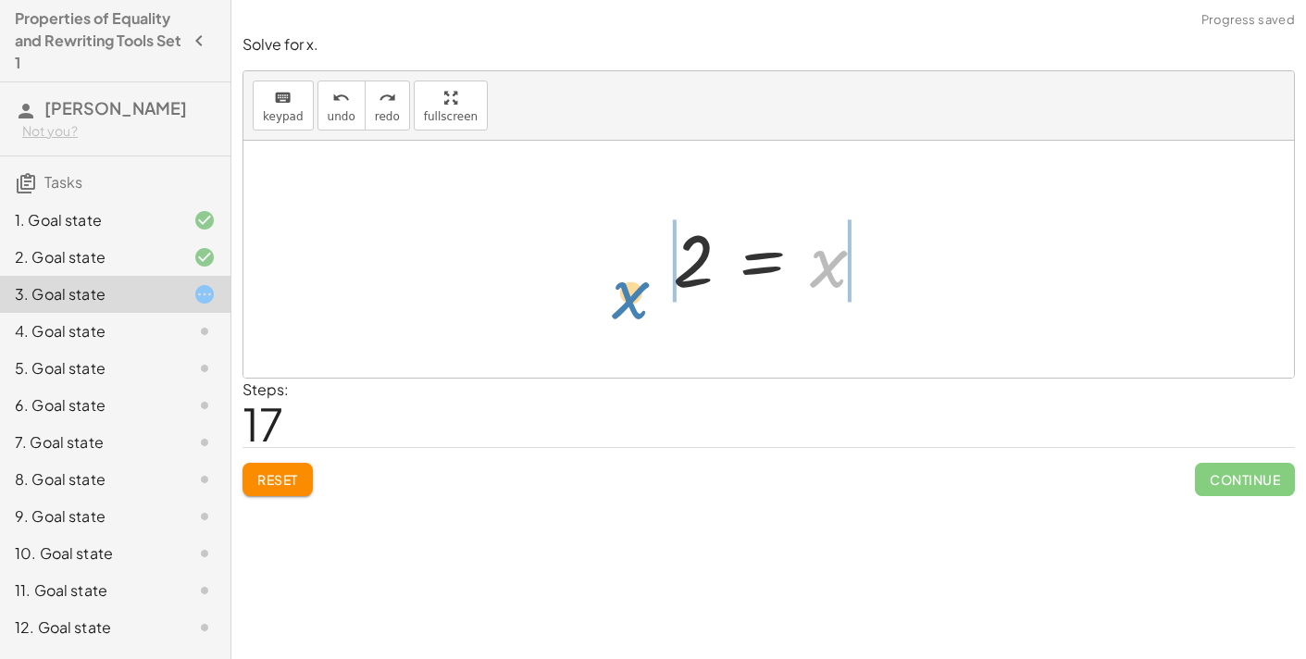
drag, startPoint x: 824, startPoint y: 262, endPoint x: 616, endPoint y: 284, distance: 209.5
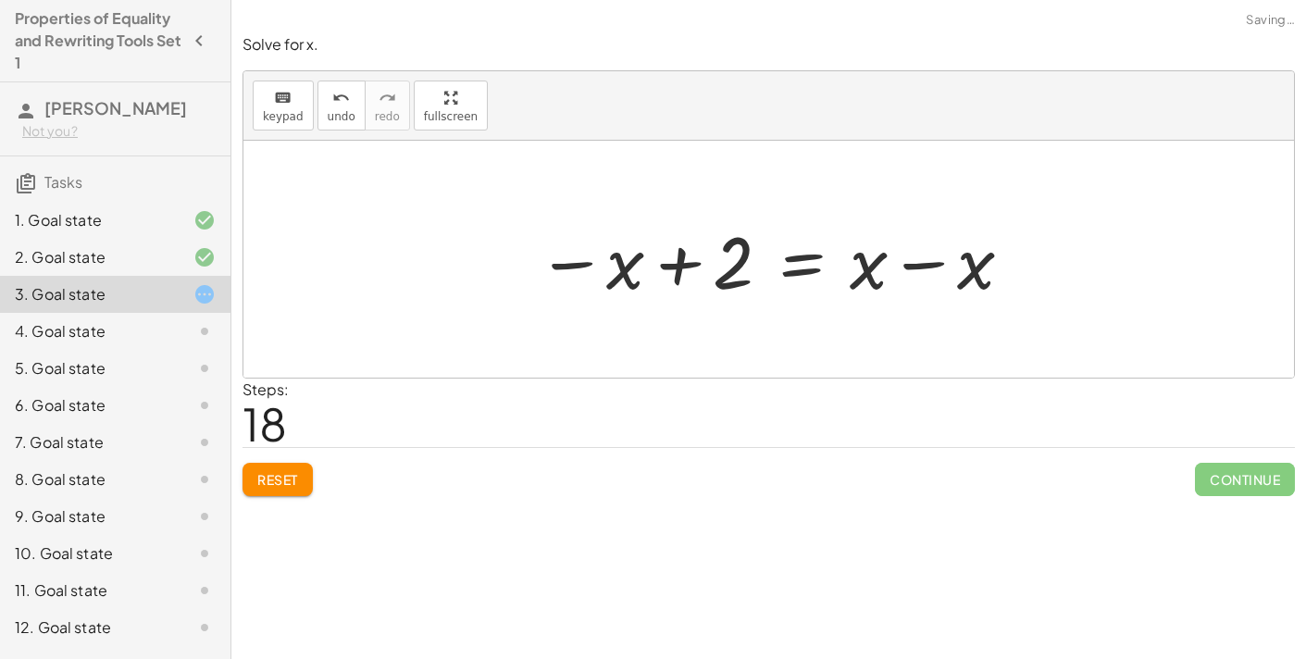
click at [648, 266] on div at bounding box center [776, 259] width 497 height 95
click at [673, 265] on div at bounding box center [776, 259] width 497 height 95
click at [355, 123] on button "undo undo" at bounding box center [341, 106] width 48 height 50
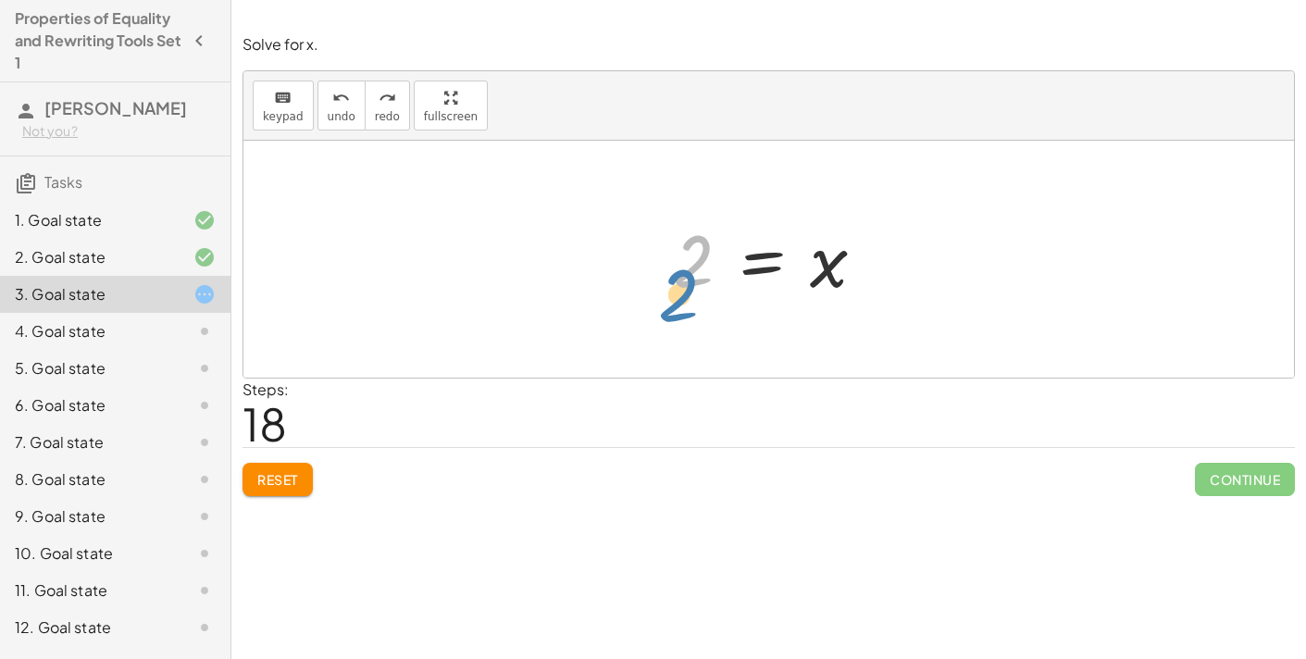
click at [689, 251] on div at bounding box center [777, 260] width 226 height 92
drag, startPoint x: 846, startPoint y: 280, endPoint x: 615, endPoint y: 332, distance: 237.1
click at [615, 332] on div "120 = + · 40 · x + 40 + 120 − 40 = + · 40 · x + 40 − 40 + 120 − 40 = + · 40 · x…" at bounding box center [768, 259] width 1051 height 237
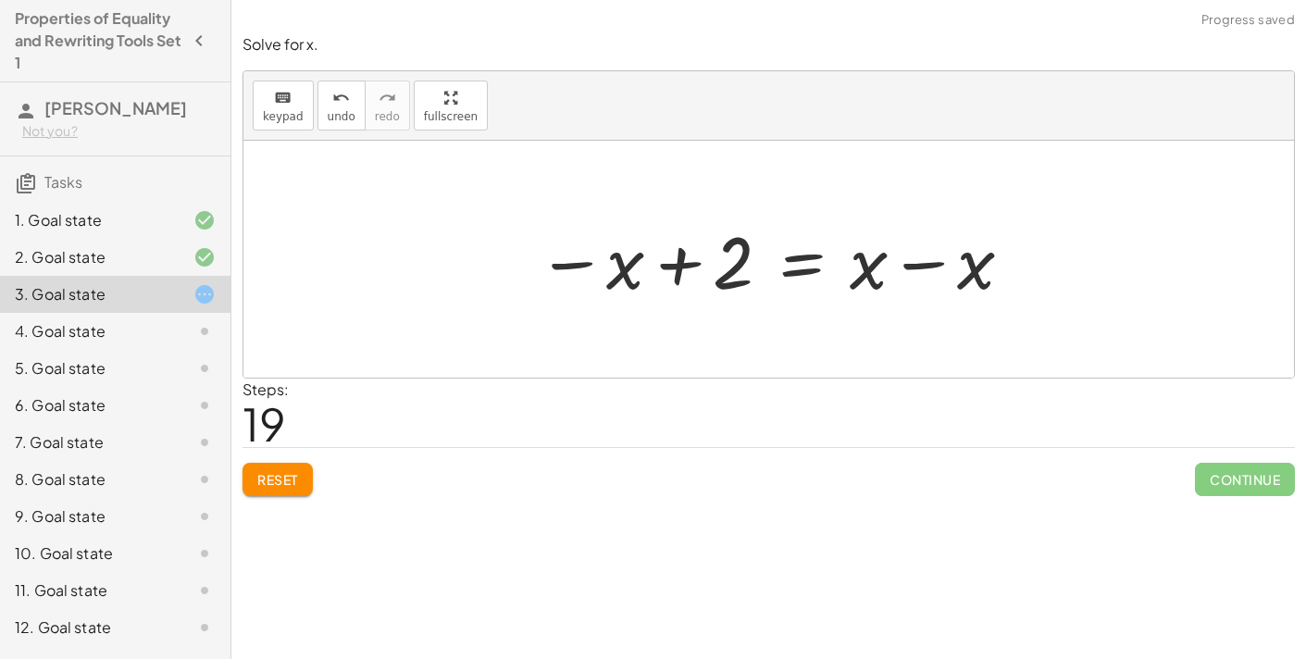
click at [681, 265] on div at bounding box center [776, 259] width 497 height 95
click at [339, 124] on button "undo undo" at bounding box center [341, 106] width 48 height 50
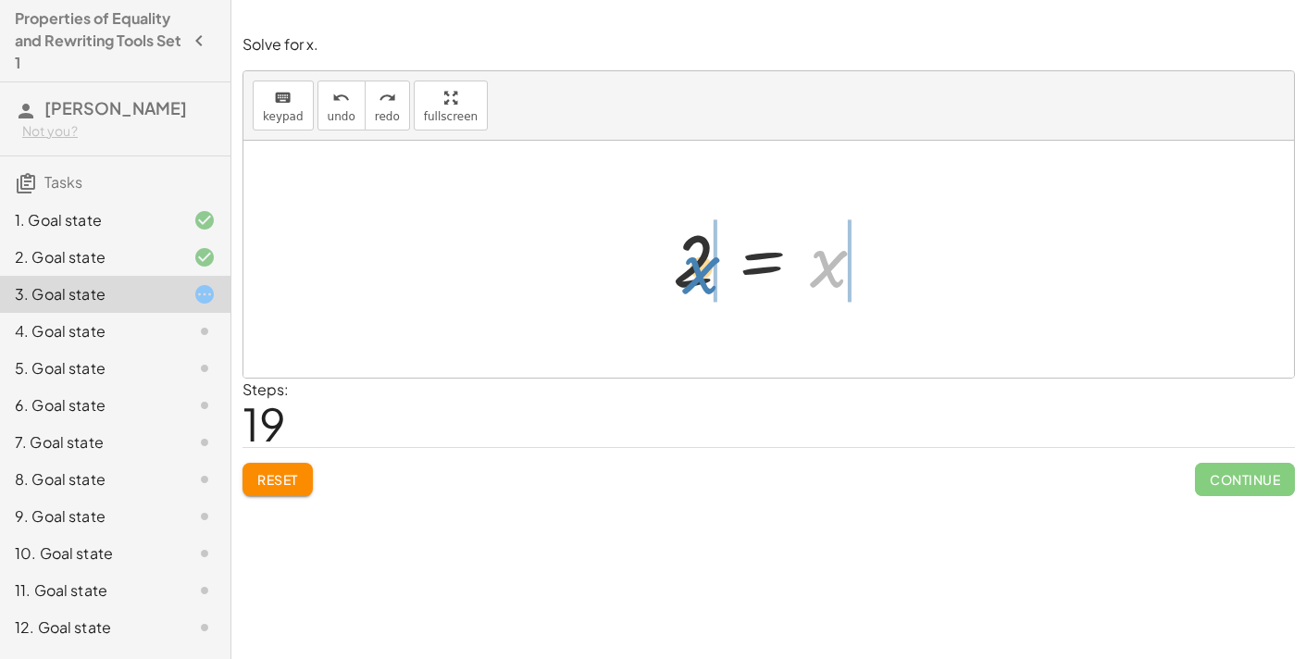
drag, startPoint x: 836, startPoint y: 268, endPoint x: 708, endPoint y: 275, distance: 127.9
click at [708, 275] on div at bounding box center [777, 260] width 226 height 92
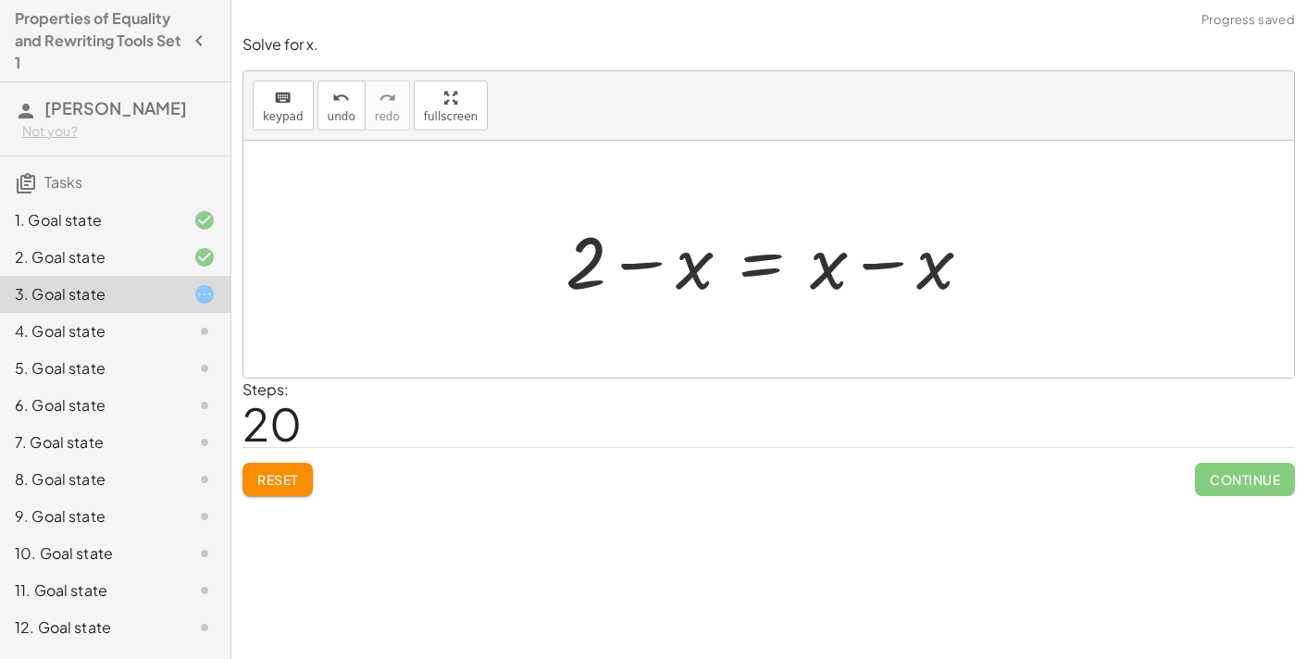
click at [648, 269] on div at bounding box center [776, 259] width 440 height 95
click at [648, 268] on div at bounding box center [776, 259] width 440 height 95
click at [875, 269] on div at bounding box center [776, 259] width 440 height 95
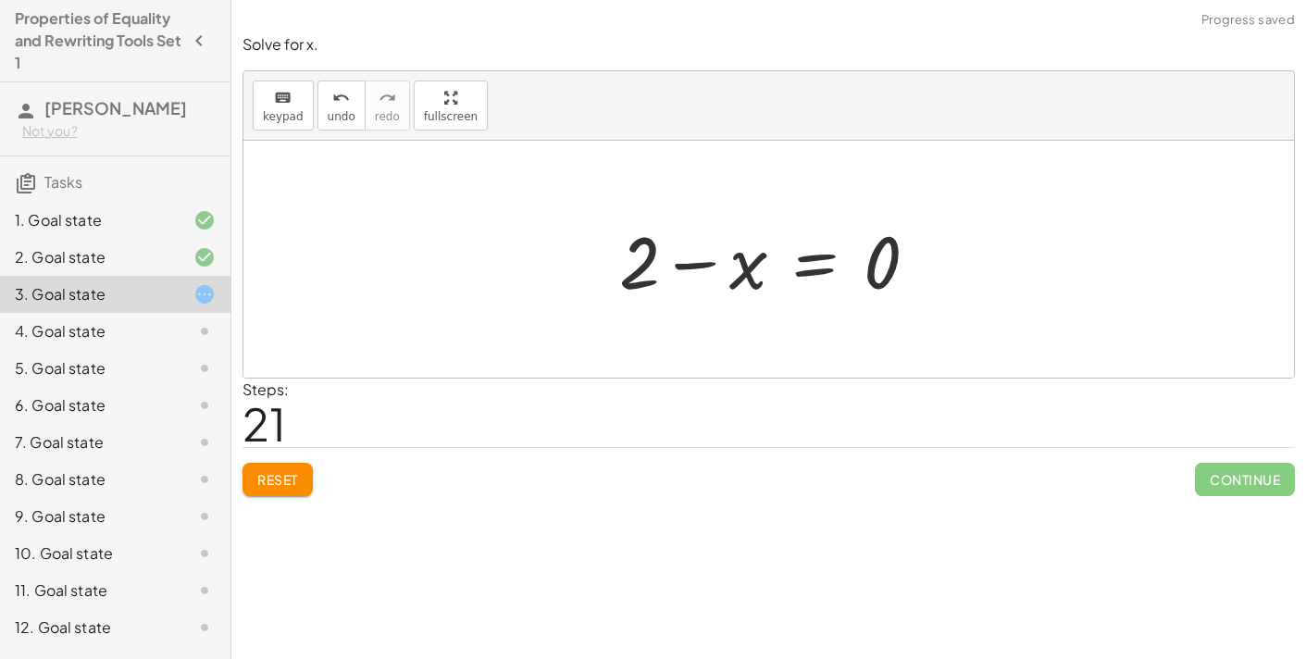
click at [701, 265] on div at bounding box center [776, 259] width 332 height 95
drag, startPoint x: 746, startPoint y: 265, endPoint x: 864, endPoint y: 272, distance: 117.8
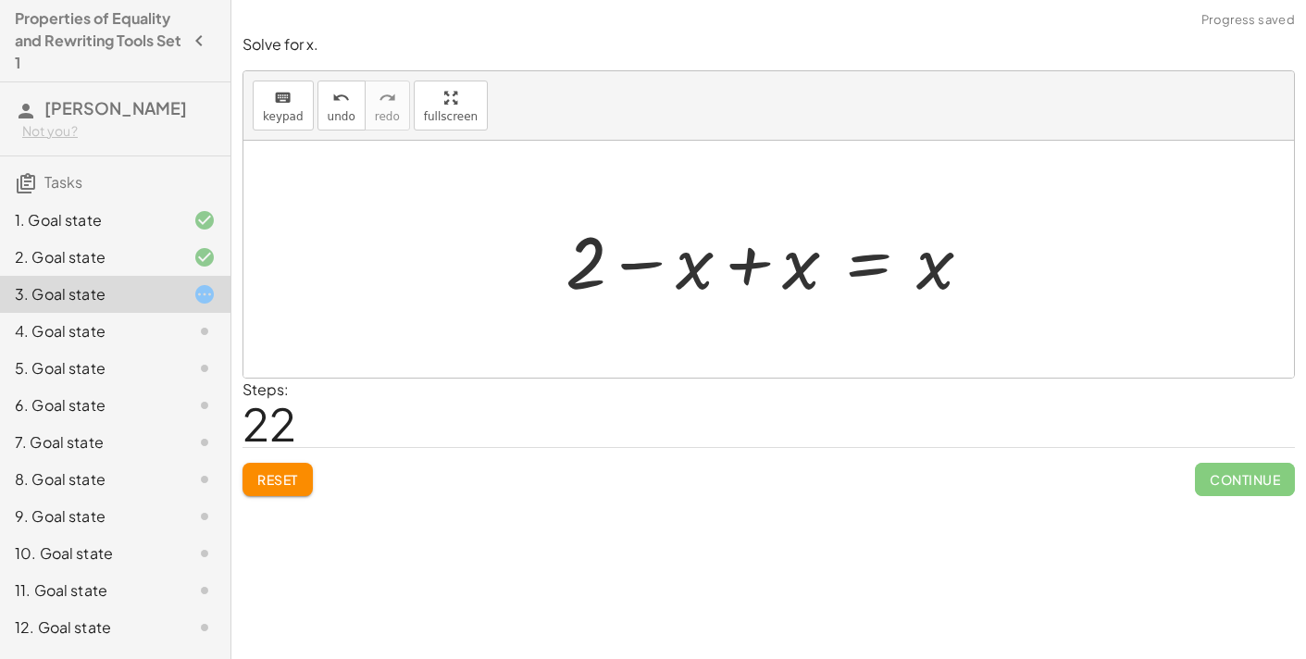
click at [731, 269] on div at bounding box center [776, 259] width 440 height 95
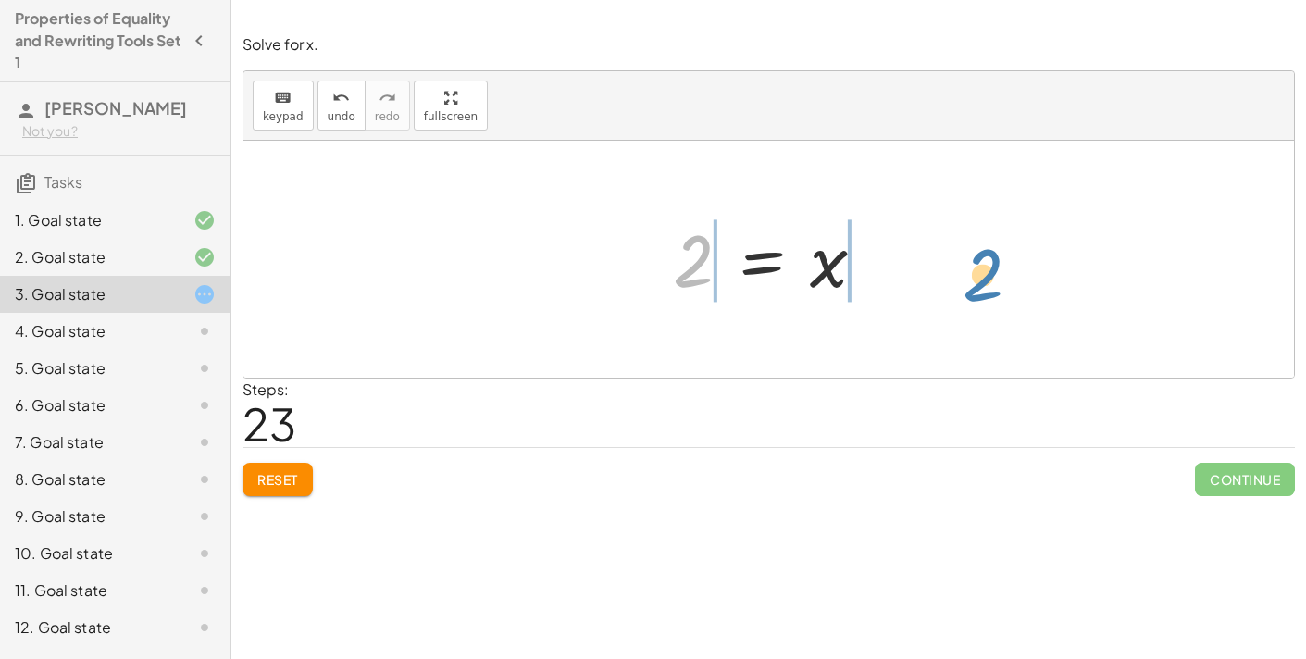
drag, startPoint x: 703, startPoint y: 260, endPoint x: 993, endPoint y: 274, distance: 290.1
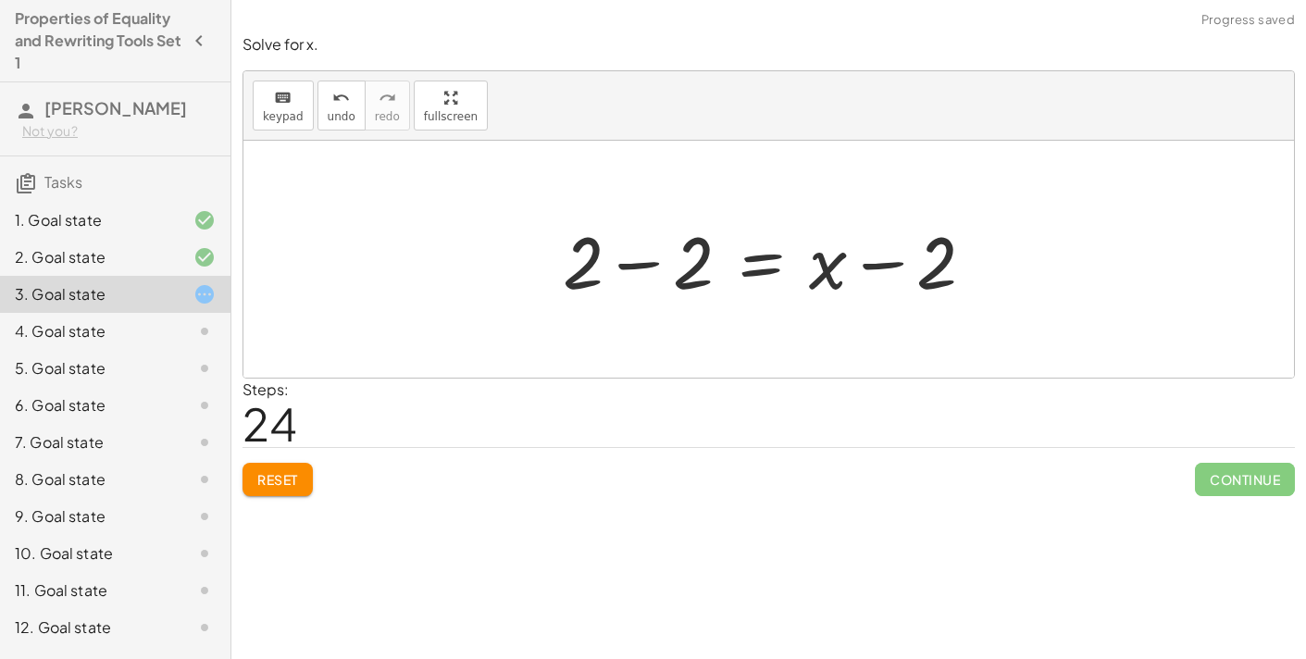
click at [902, 266] on div at bounding box center [776, 259] width 445 height 95
click at [656, 260] on div at bounding box center [776, 259] width 445 height 95
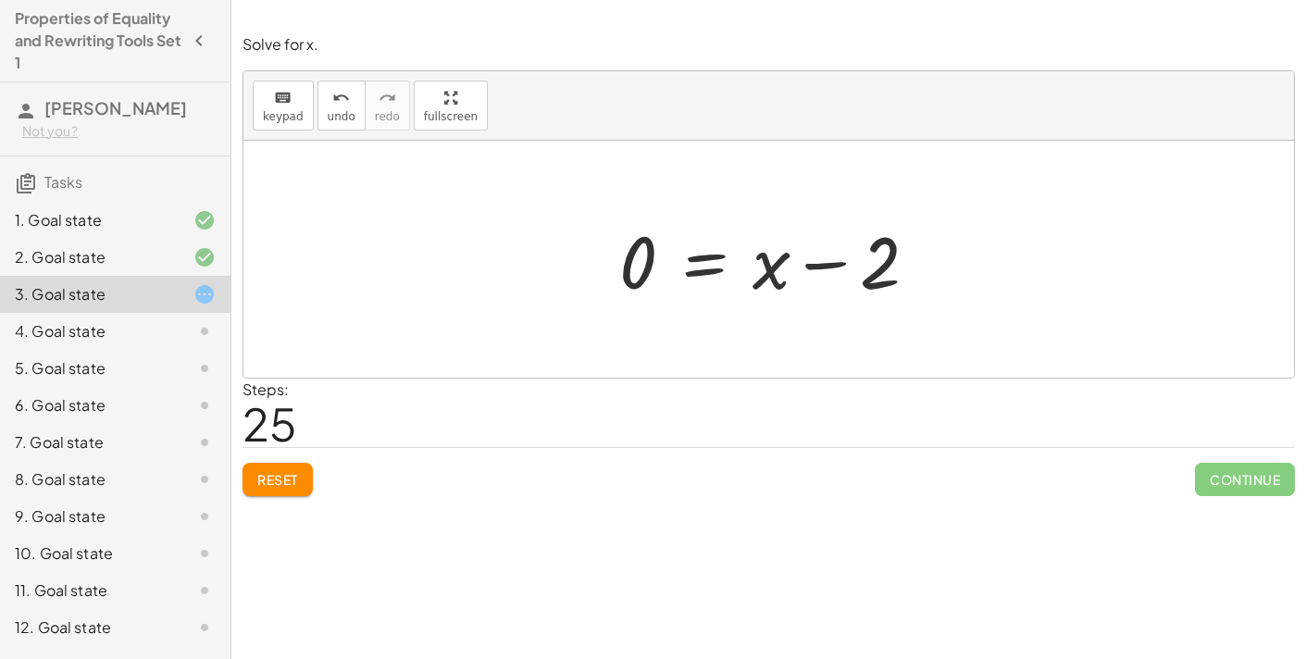
click at [819, 266] on div at bounding box center [776, 259] width 332 height 95
click at [762, 277] on div at bounding box center [776, 259] width 332 height 95
click at [332, 103] on icon "undo" at bounding box center [341, 98] width 18 height 22
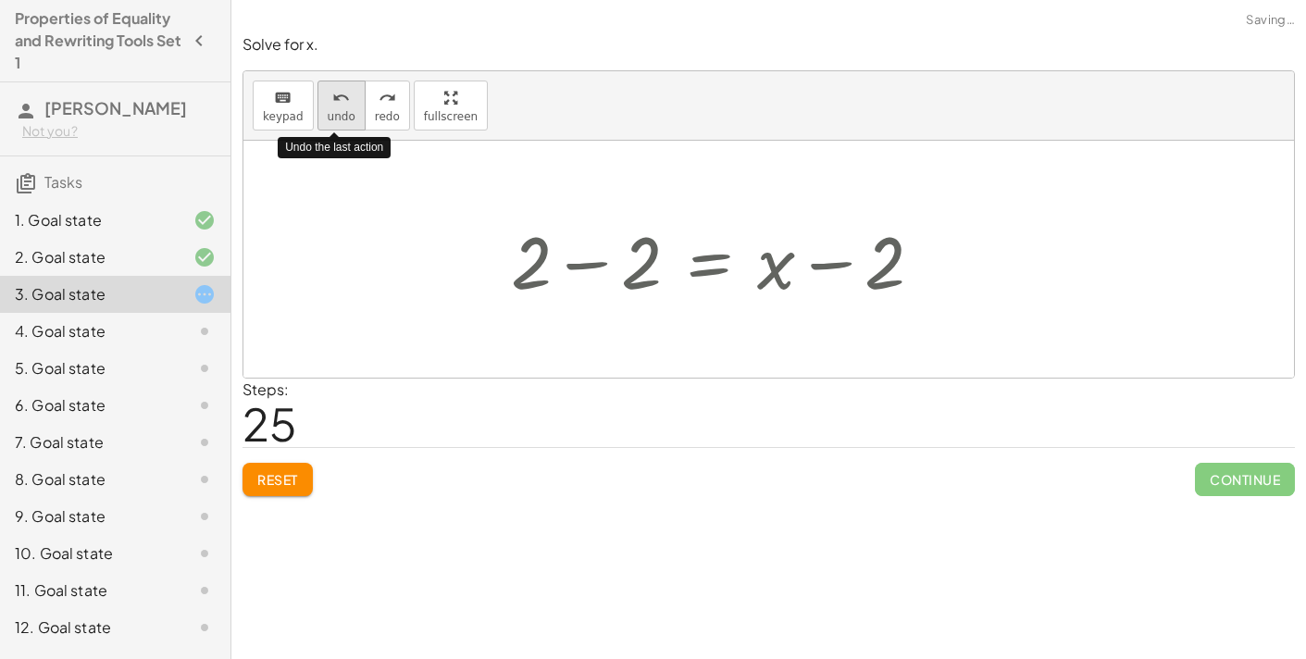
click at [332, 103] on icon "undo" at bounding box center [341, 98] width 18 height 22
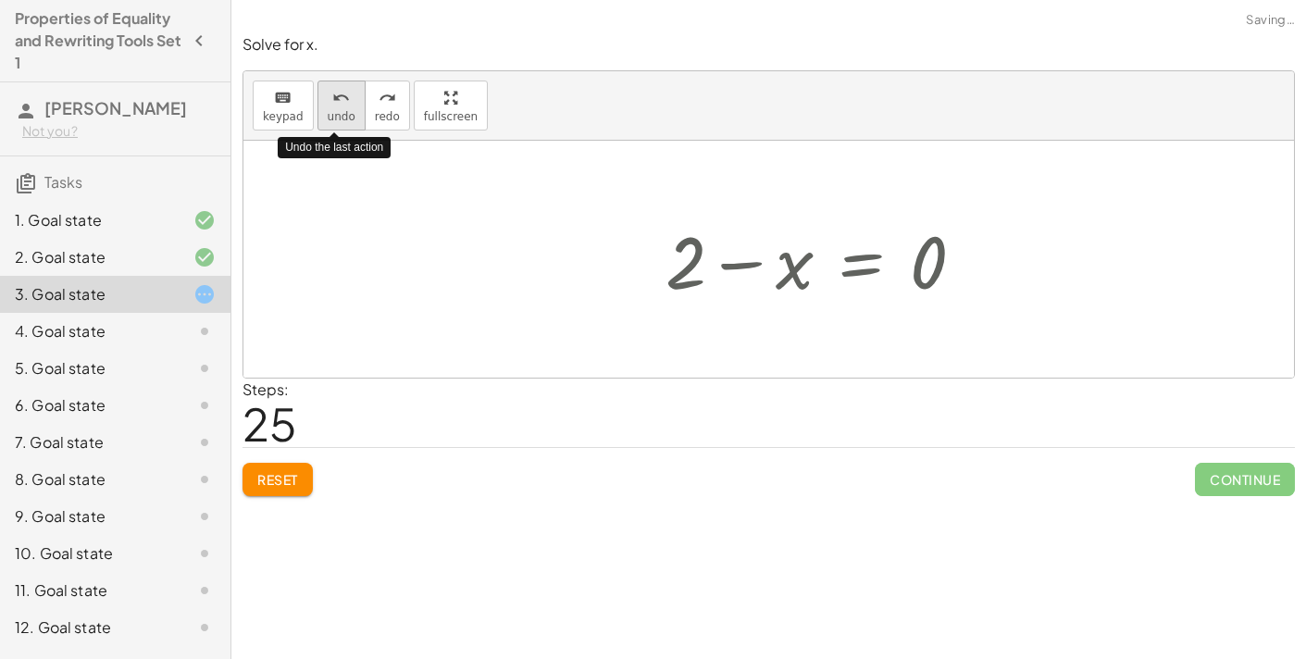
click at [332, 103] on icon "undo" at bounding box center [341, 98] width 18 height 22
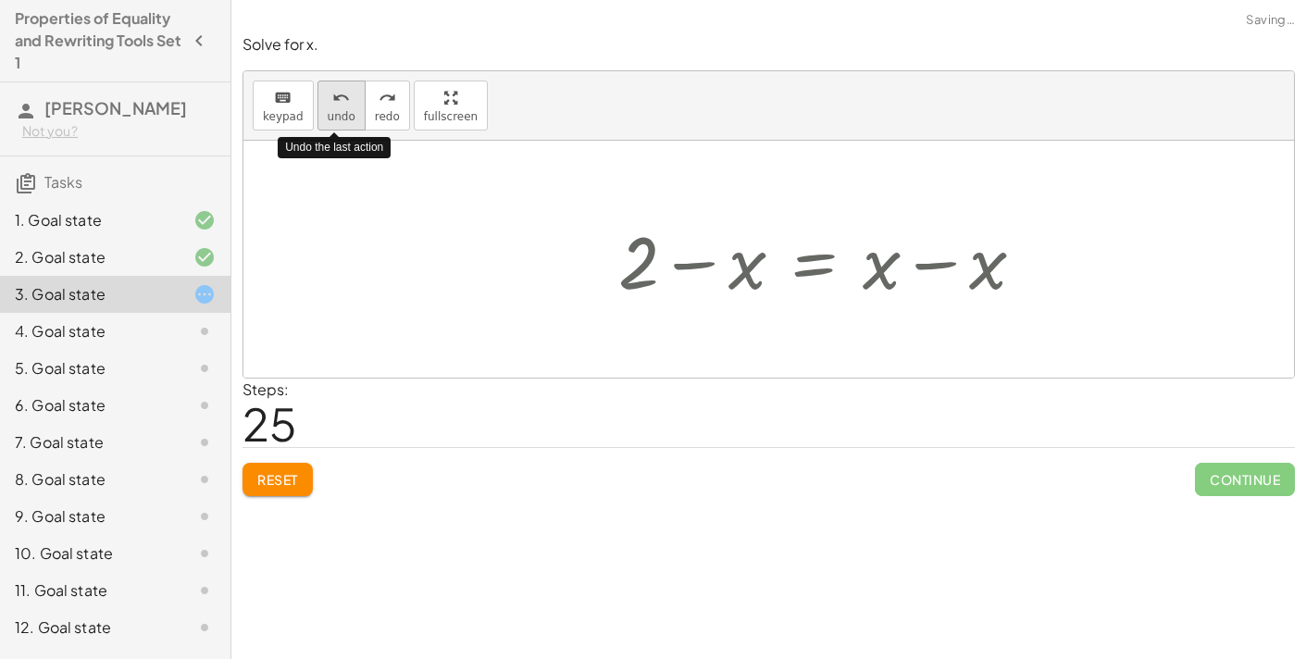
click at [332, 103] on icon "undo" at bounding box center [341, 98] width 18 height 22
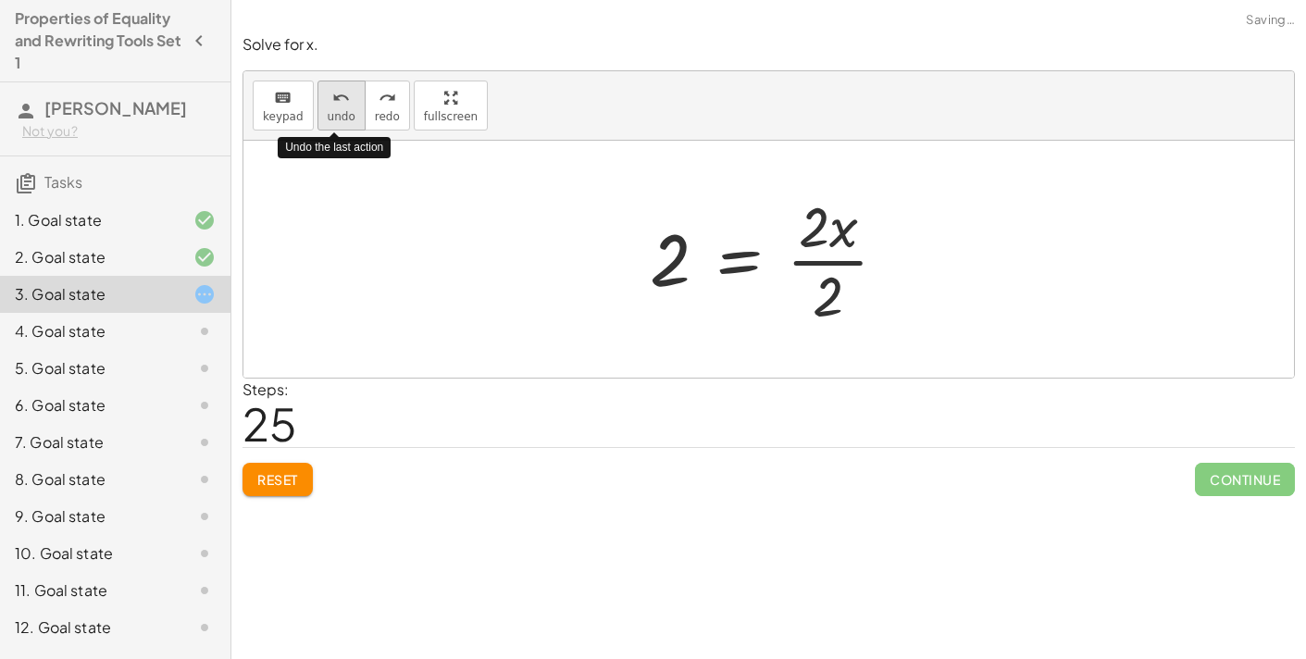
click at [332, 110] on span "undo" at bounding box center [342, 116] width 28 height 13
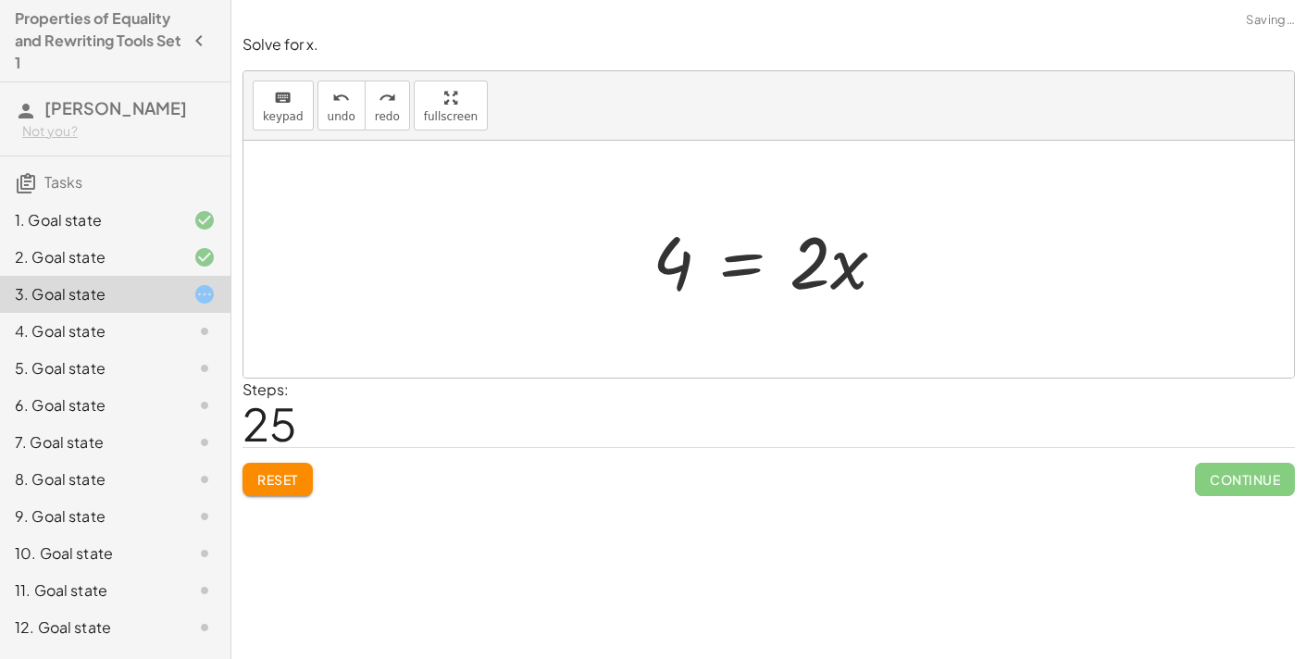
click at [272, 502] on div "Solve for x. keyboard keypad undo undo redo redo fullscreen 120 = + · 40 · x + …" at bounding box center [768, 265] width 1075 height 484
click at [277, 486] on button "Reset" at bounding box center [278, 479] width 70 height 33
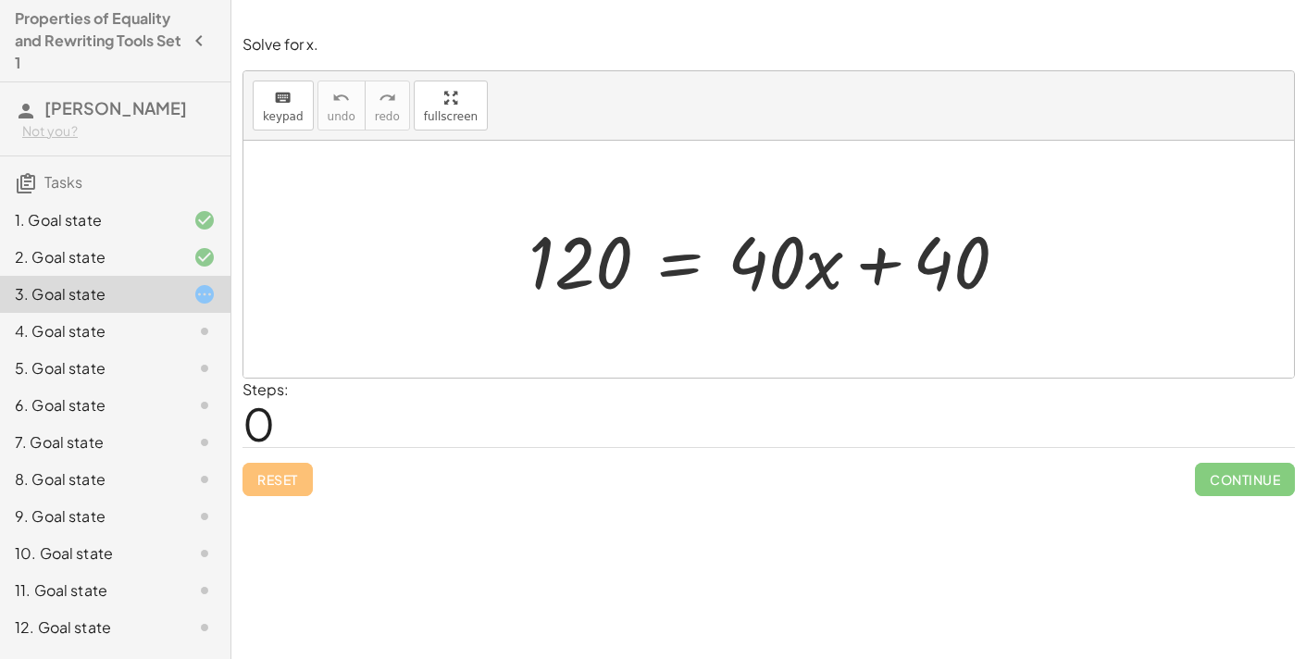
click at [673, 266] on div at bounding box center [775, 259] width 513 height 95
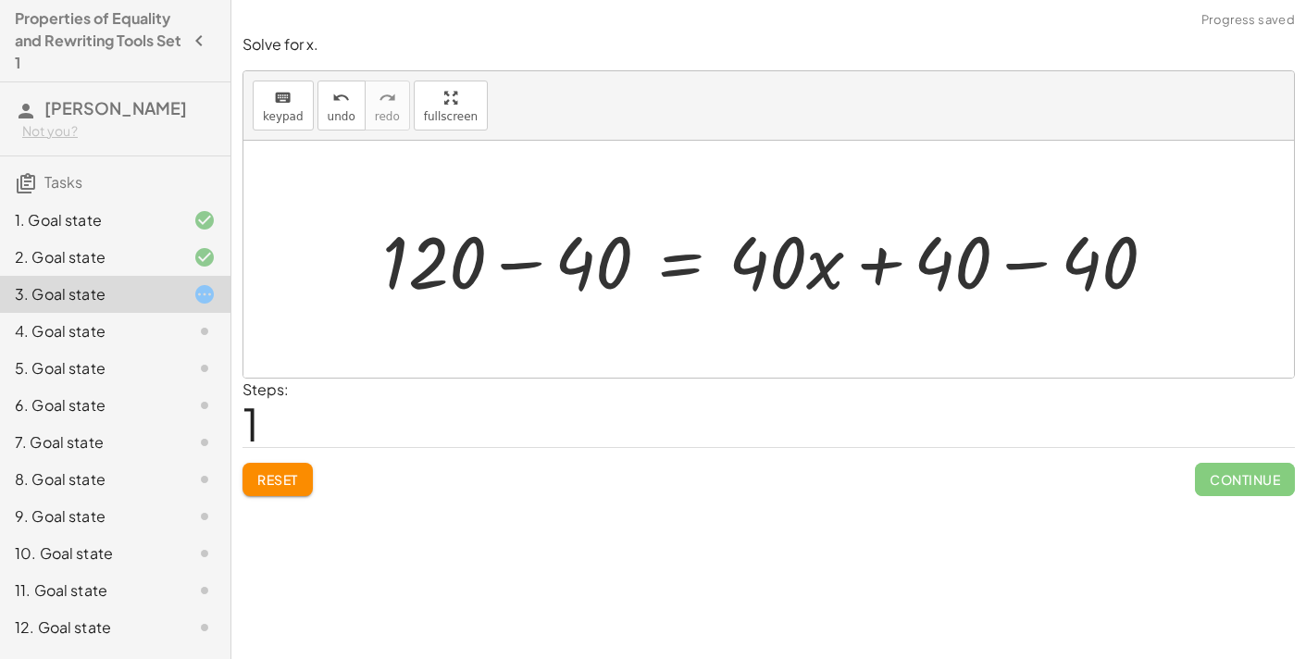
click at [1015, 263] on div at bounding box center [776, 259] width 807 height 95
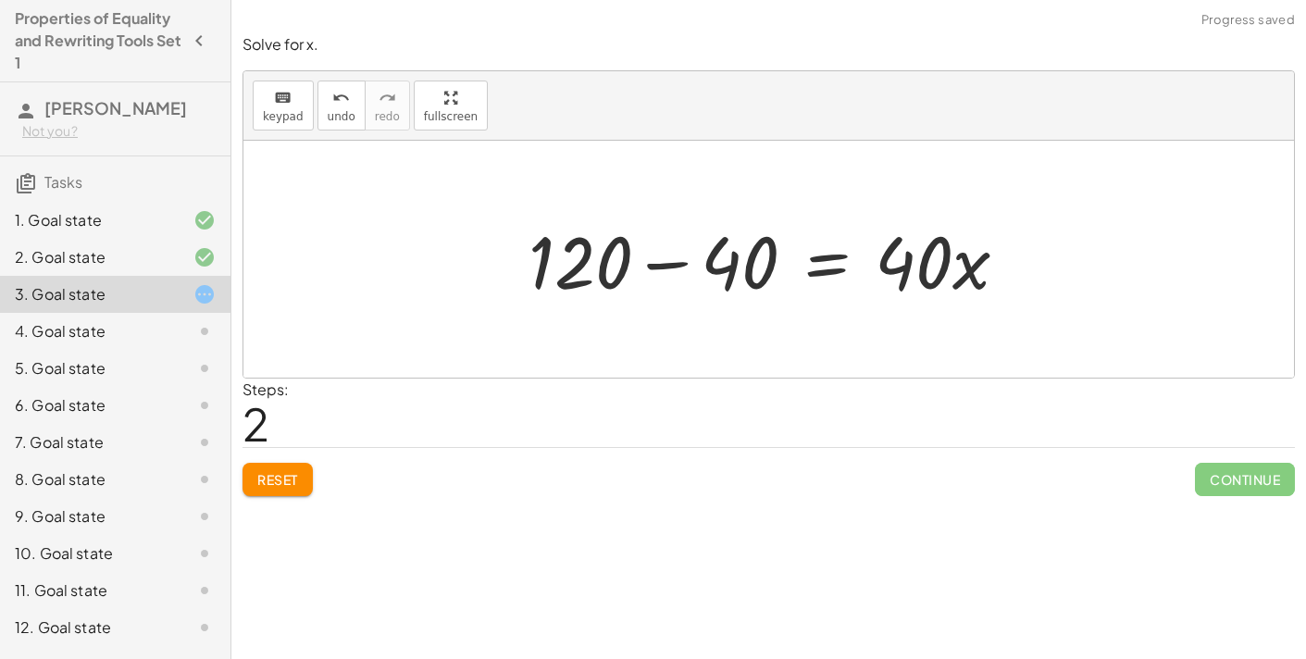
click at [666, 269] on div at bounding box center [775, 259] width 513 height 95
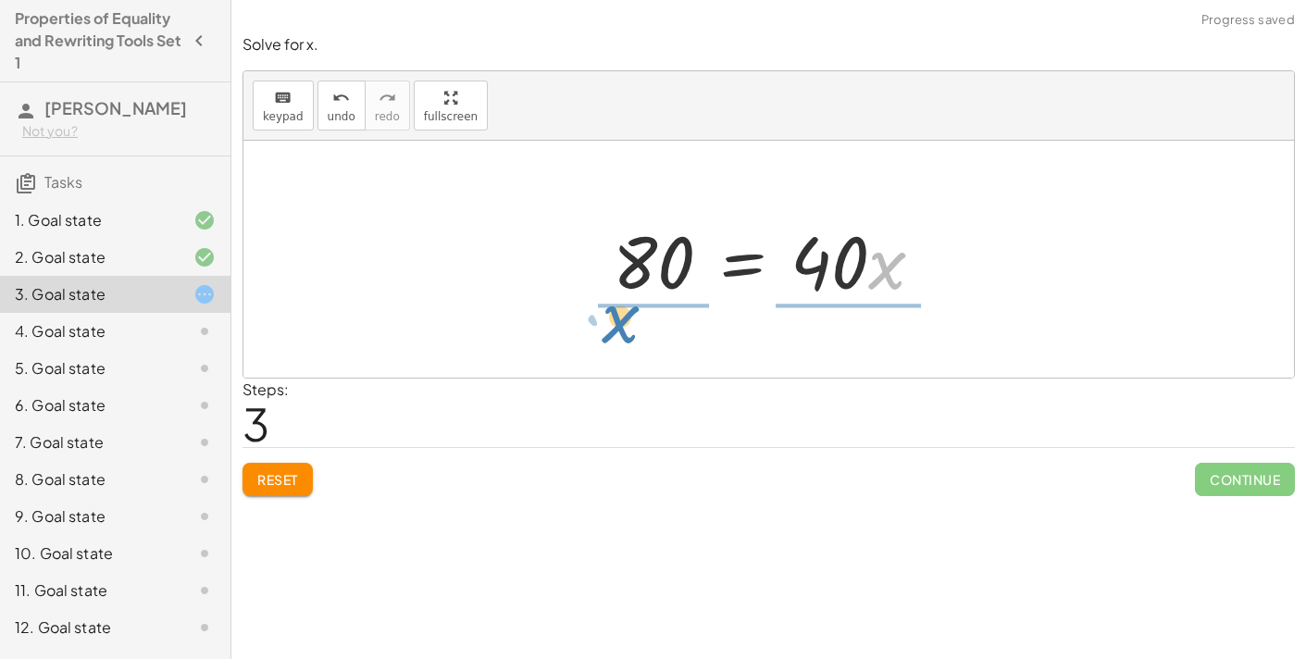
drag, startPoint x: 881, startPoint y: 257, endPoint x: 622, endPoint y: 312, distance: 264.9
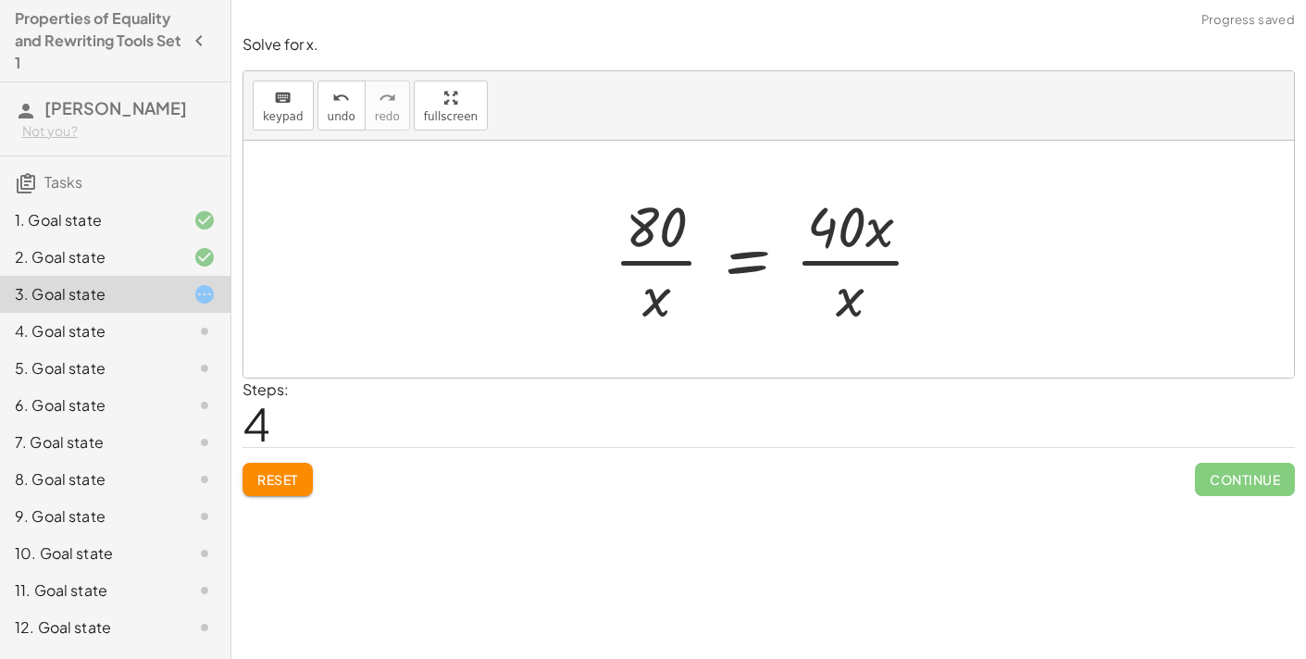
click at [655, 269] on div at bounding box center [775, 259] width 343 height 143
click at [803, 258] on div at bounding box center [775, 259] width 343 height 143
drag, startPoint x: 853, startPoint y: 295, endPoint x: 846, endPoint y: 288, distance: 10.5
click at [846, 288] on div at bounding box center [775, 259] width 343 height 143
click at [342, 100] on div "undo" at bounding box center [342, 97] width 28 height 22
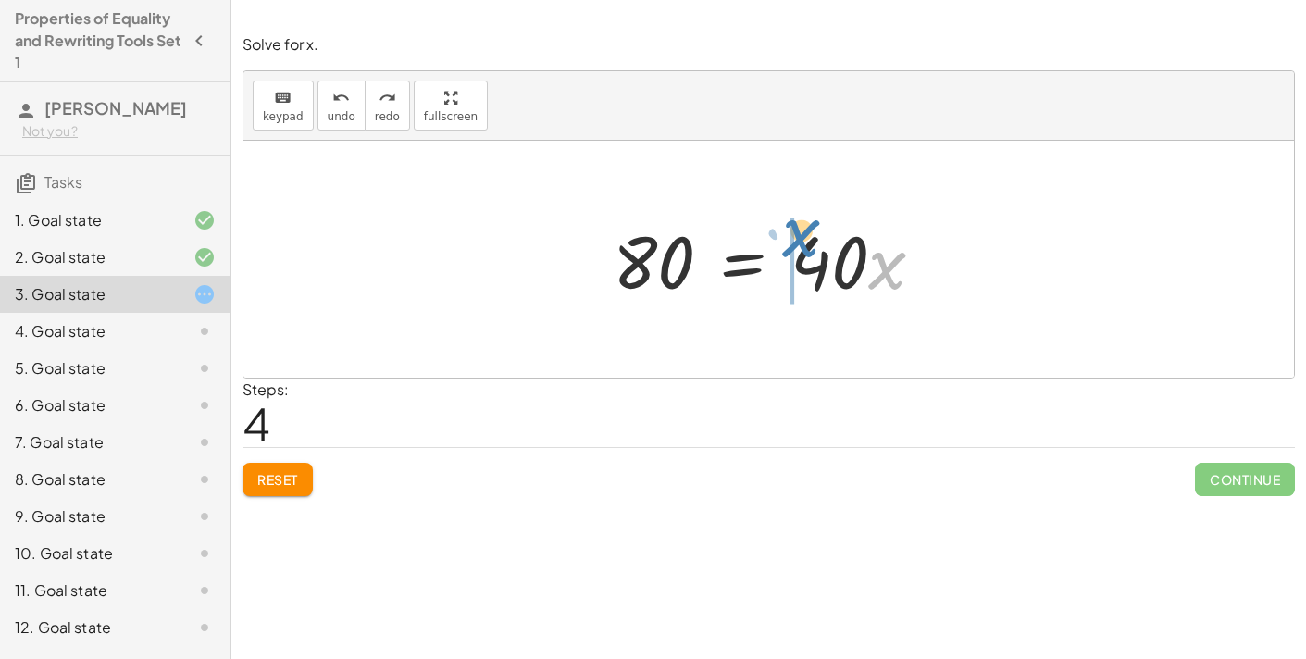
drag, startPoint x: 888, startPoint y: 269, endPoint x: 795, endPoint y: 244, distance: 95.9
click at [795, 244] on div at bounding box center [776, 259] width 344 height 95
click at [726, 272] on div at bounding box center [776, 259] width 344 height 95
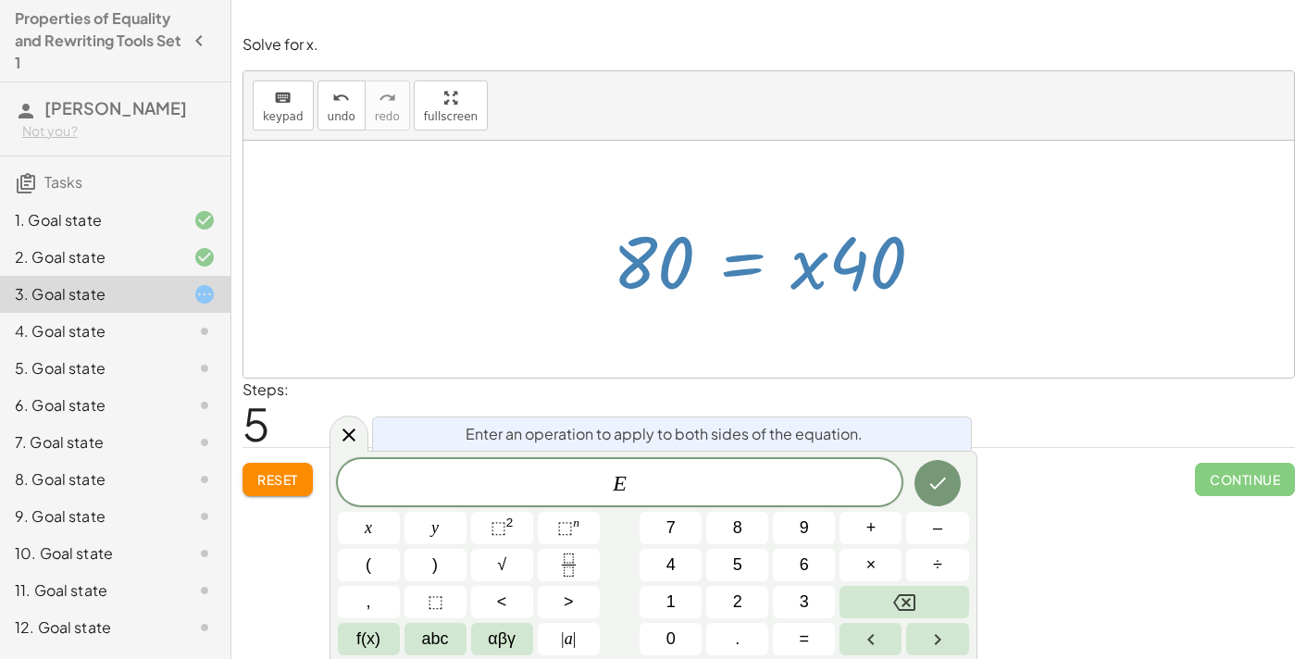
click at [810, 326] on div at bounding box center [768, 259] width 1051 height 237
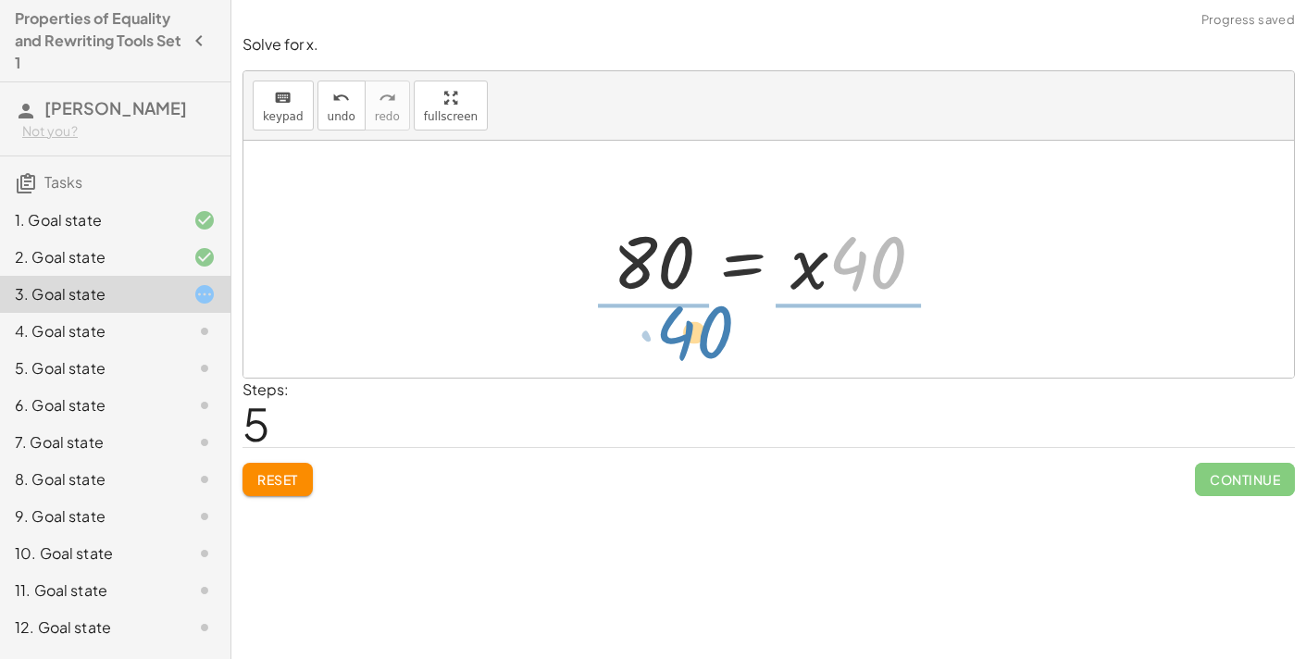
drag, startPoint x: 872, startPoint y: 284, endPoint x: 715, endPoint y: 352, distance: 171.3
click at [715, 352] on div "120 = + · 40 · x + 40 + 120 − 40 = + · 40 · x + 40 − 40 + 120 − 40 = + · 40 · x…" at bounding box center [768, 259] width 1051 height 237
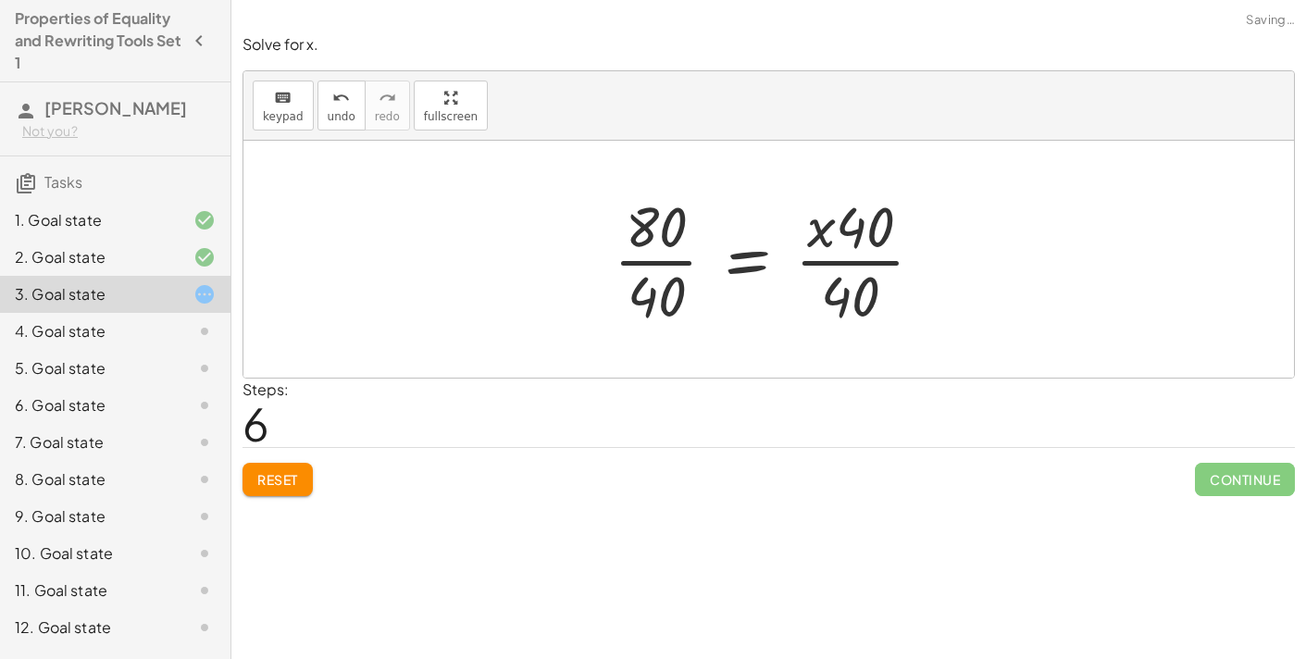
click at [838, 271] on div at bounding box center [775, 259] width 343 height 143
click at [840, 266] on div at bounding box center [775, 259] width 343 height 143
click at [846, 261] on div at bounding box center [775, 259] width 343 height 143
click at [654, 263] on div at bounding box center [775, 259] width 343 height 143
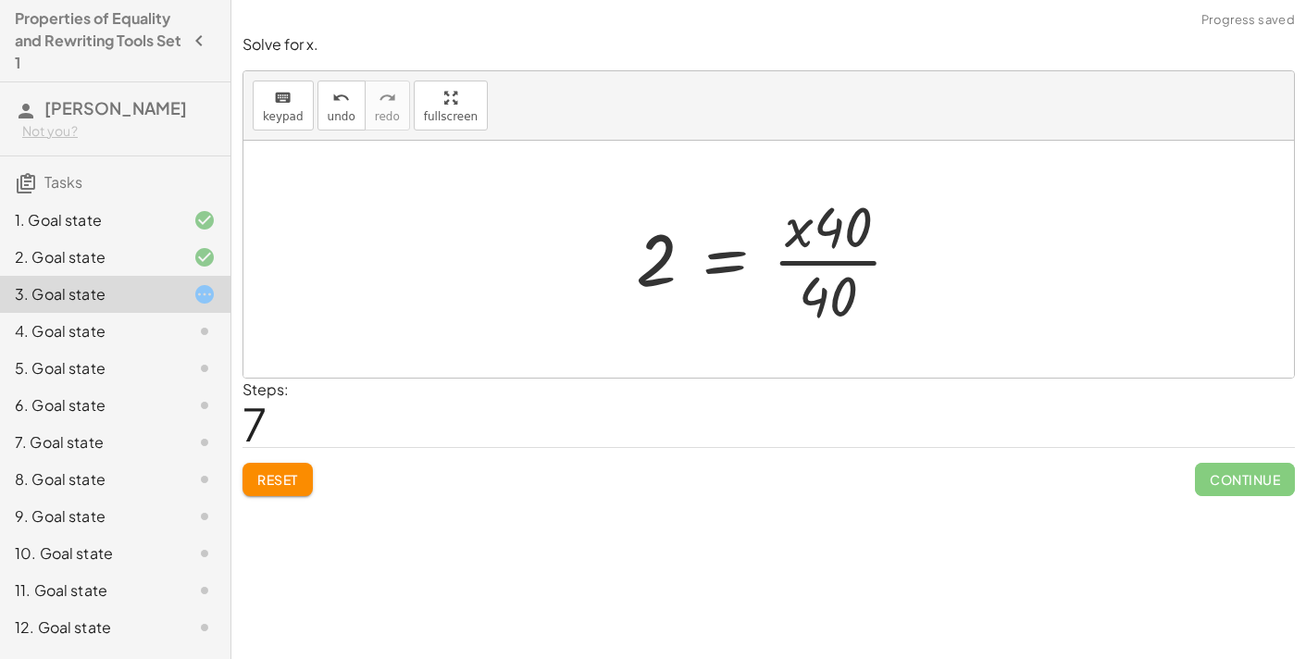
click at [818, 264] on div at bounding box center [776, 259] width 299 height 143
drag, startPoint x: 803, startPoint y: 242, endPoint x: 672, endPoint y: 350, distance: 169.6
click at [672, 350] on div "120 = + · 40 · x + 40 + 120 − 40 = + · 40 · x + 40 − 40 + 120 − 40 = + · 40 · x…" at bounding box center [768, 259] width 1051 height 237
click at [641, 264] on div at bounding box center [775, 259] width 439 height 143
click at [803, 262] on div at bounding box center [775, 259] width 439 height 143
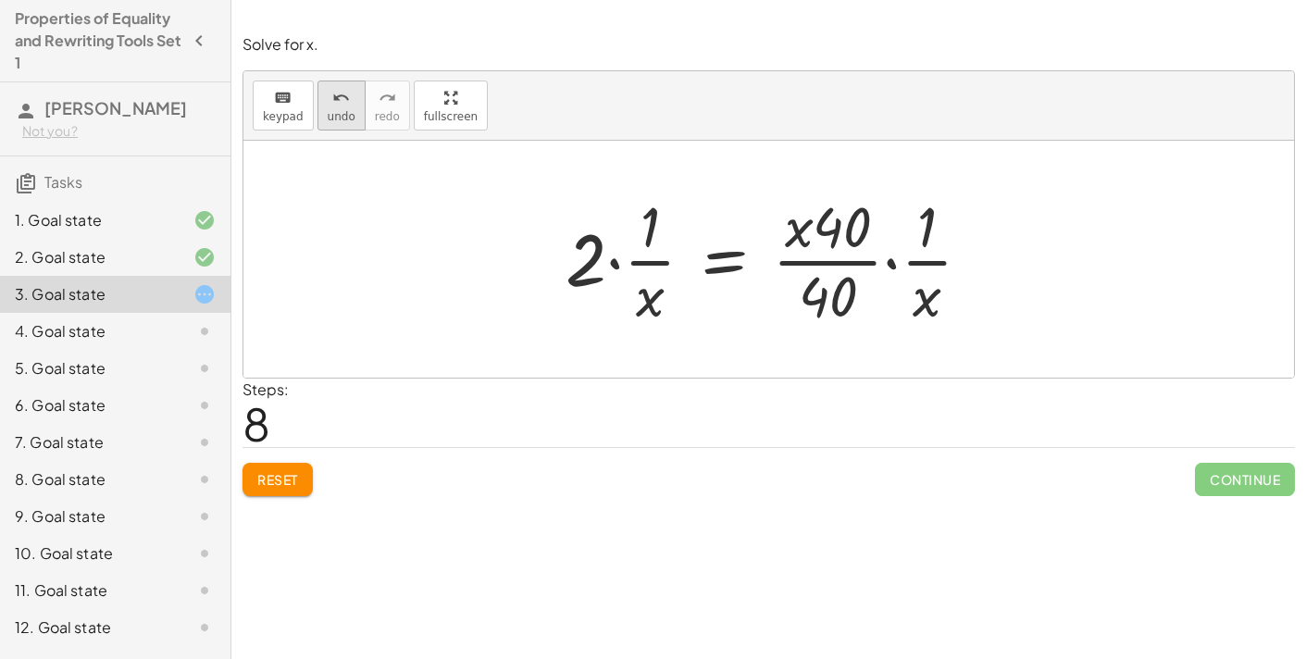
click at [328, 111] on span "undo" at bounding box center [342, 116] width 28 height 13
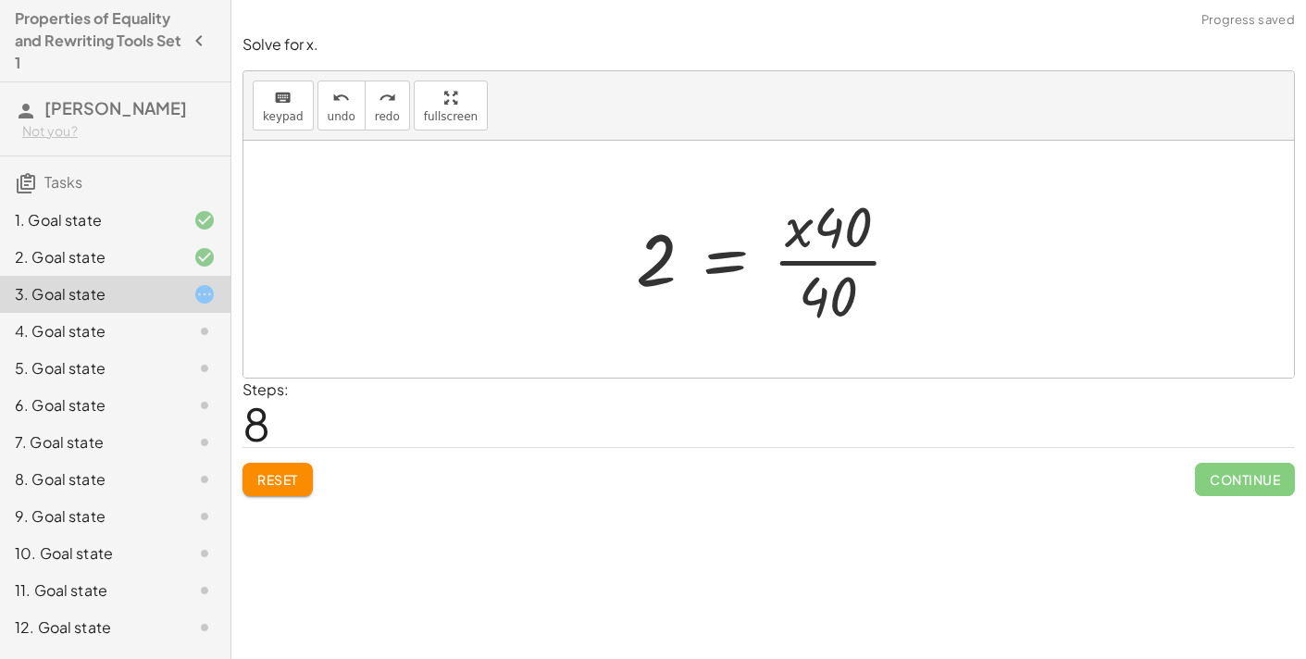
click at [814, 265] on div at bounding box center [776, 259] width 299 height 143
click at [801, 243] on div at bounding box center [776, 259] width 299 height 143
click at [831, 230] on div at bounding box center [776, 259] width 299 height 143
click at [823, 301] on div at bounding box center [776, 259] width 299 height 143
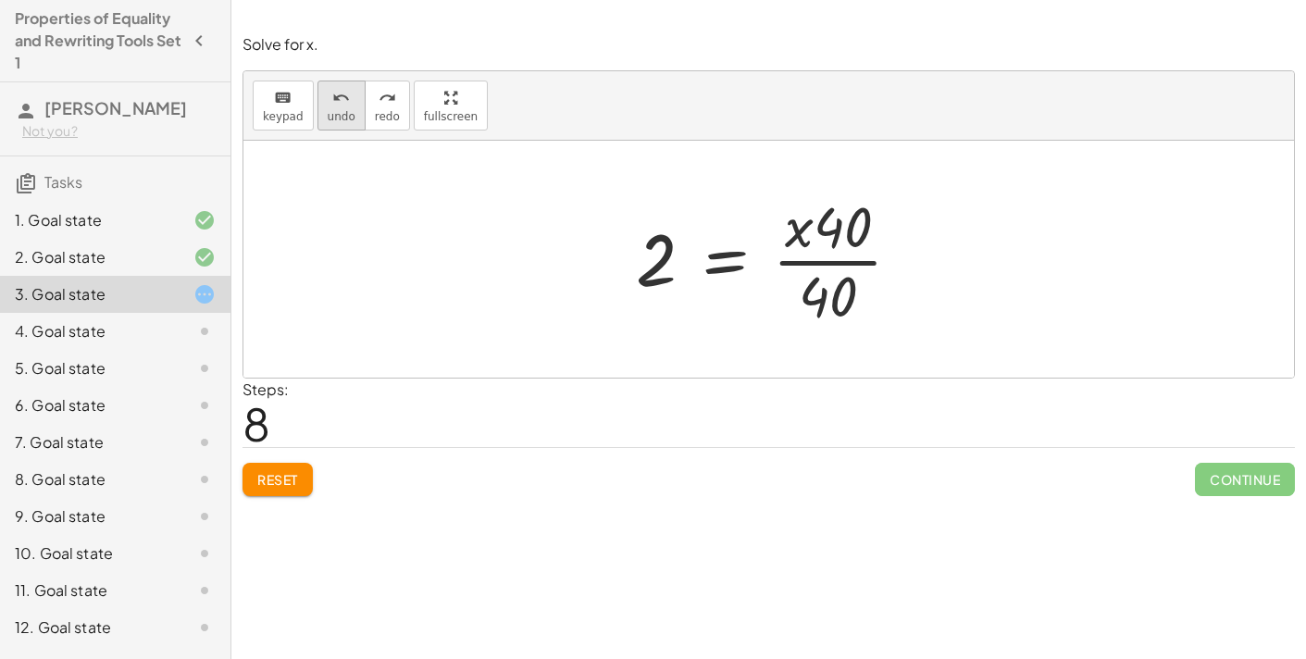
click at [332, 103] on icon "undo" at bounding box center [341, 98] width 18 height 22
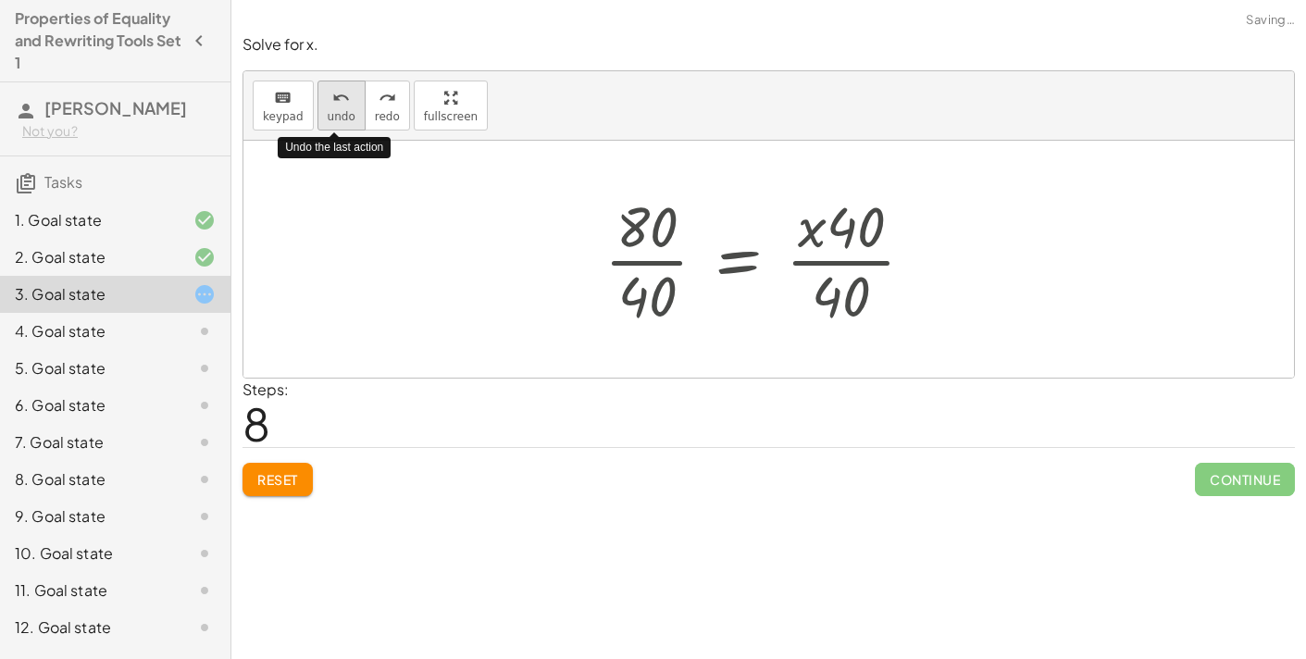
click at [332, 103] on icon "undo" at bounding box center [341, 98] width 18 height 22
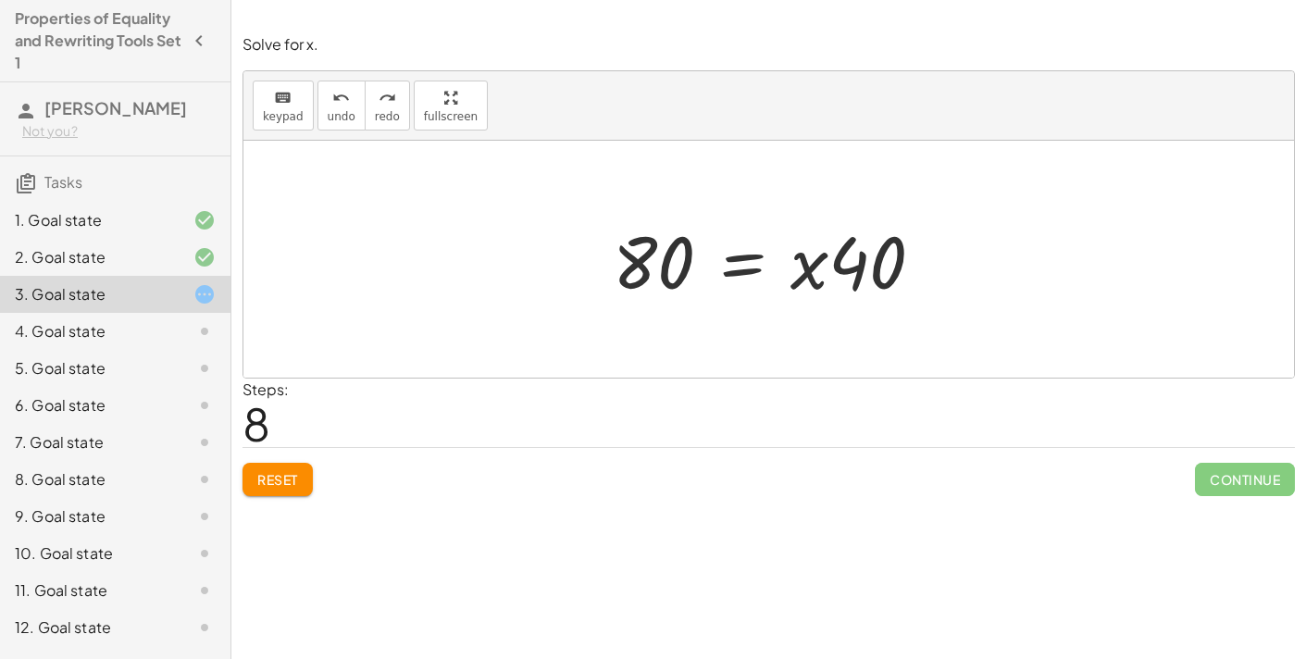
click at [747, 261] on div at bounding box center [776, 259] width 344 height 95
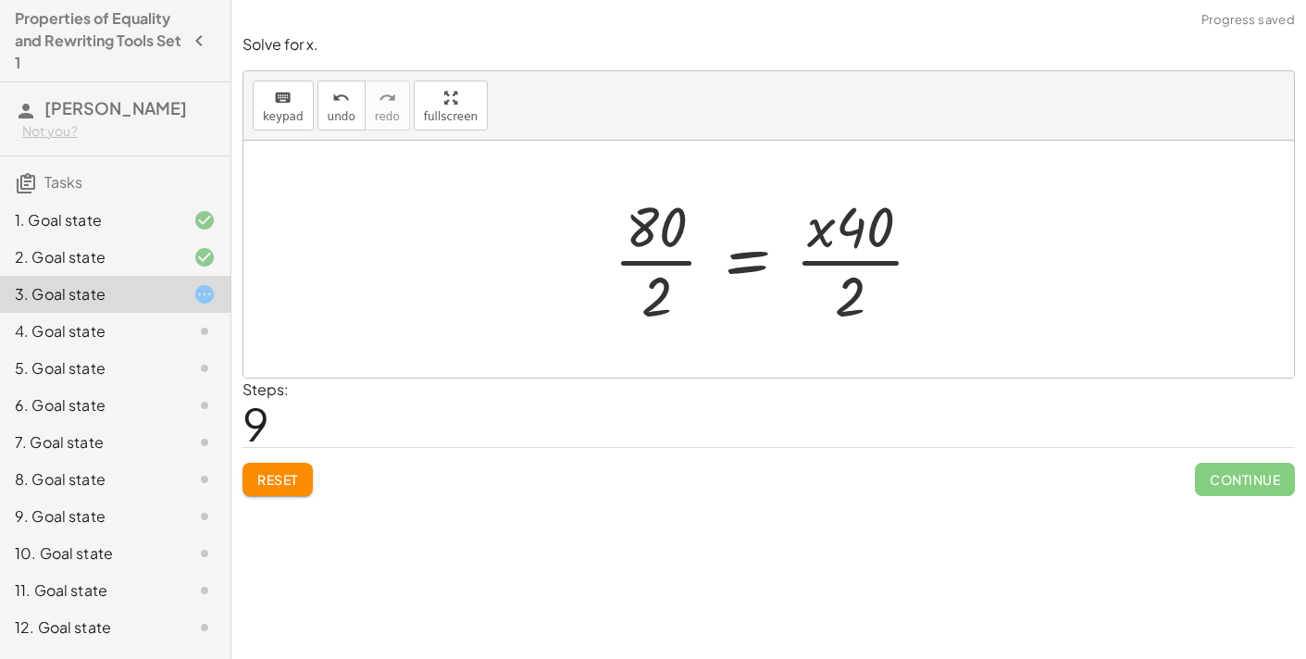
click at [815, 263] on div at bounding box center [775, 259] width 343 height 143
click at [815, 261] on div at bounding box center [775, 259] width 343 height 143
click at [658, 268] on div at bounding box center [775, 259] width 343 height 143
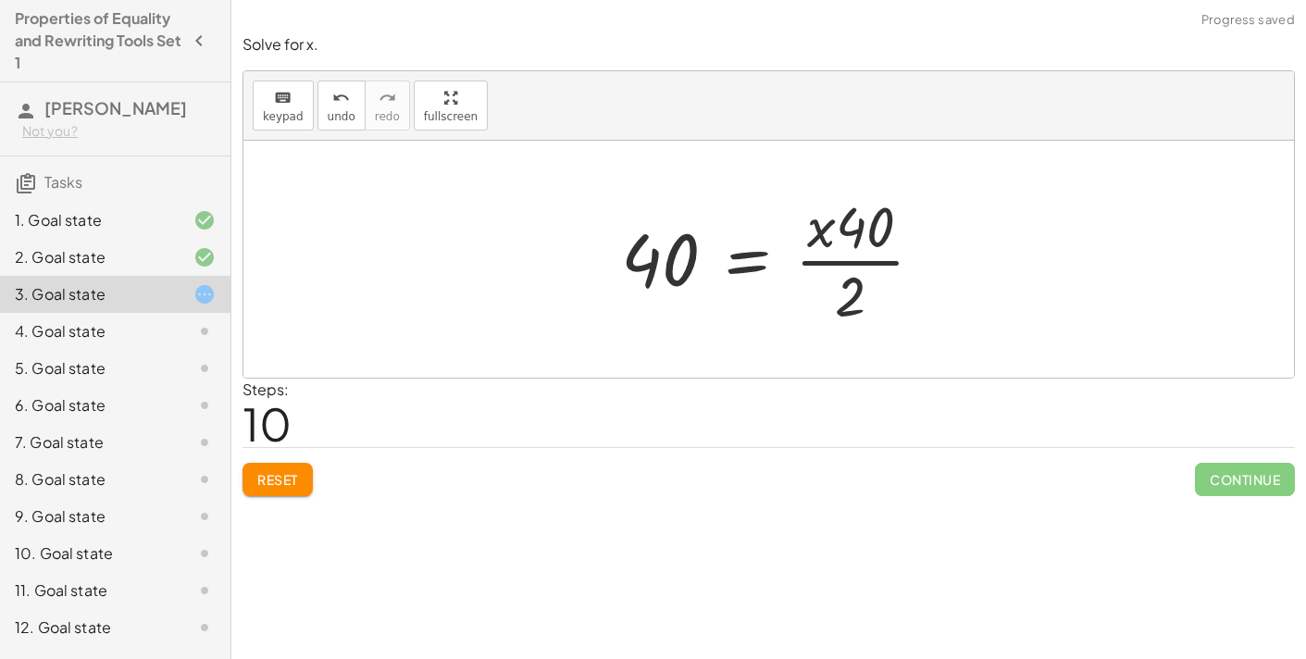
click at [669, 266] on div at bounding box center [780, 259] width 336 height 143
drag, startPoint x: 815, startPoint y: 234, endPoint x: 787, endPoint y: 245, distance: 30.8
click at [787, 245] on div at bounding box center [776, 259] width 336 height 143
click at [858, 267] on div at bounding box center [776, 259] width 345 height 143
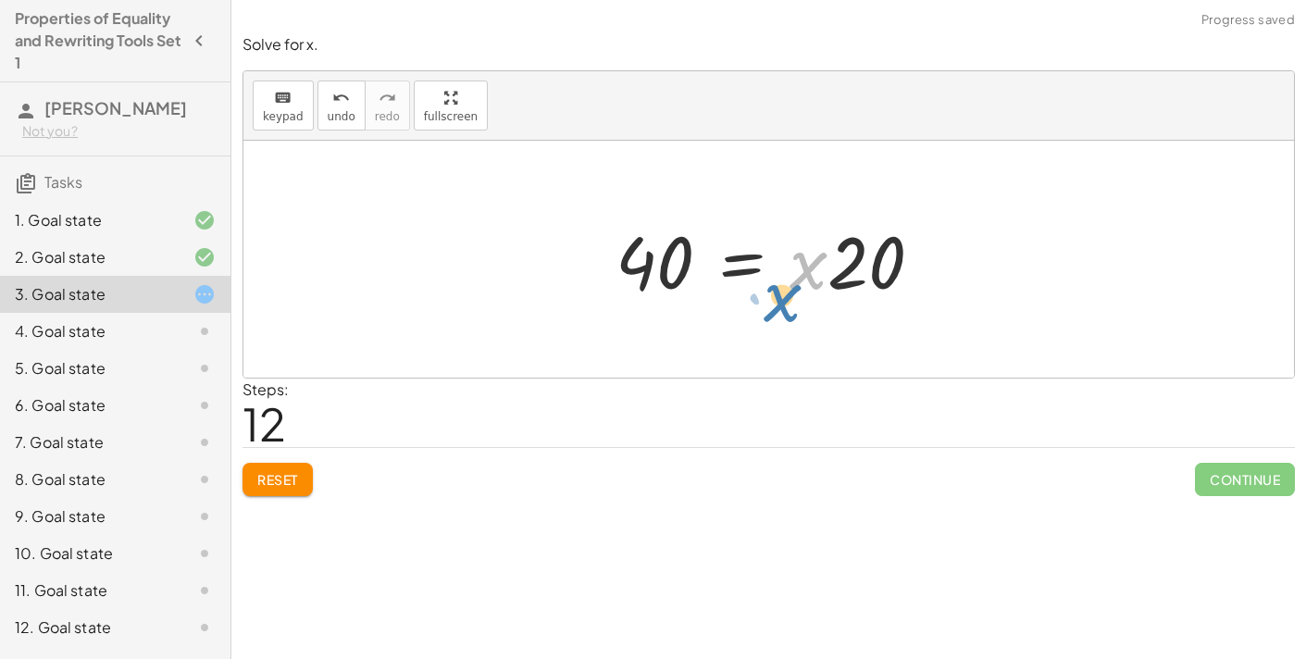
drag, startPoint x: 813, startPoint y: 279, endPoint x: 798, endPoint y: 292, distance: 19.7
click at [798, 292] on div at bounding box center [776, 259] width 341 height 95
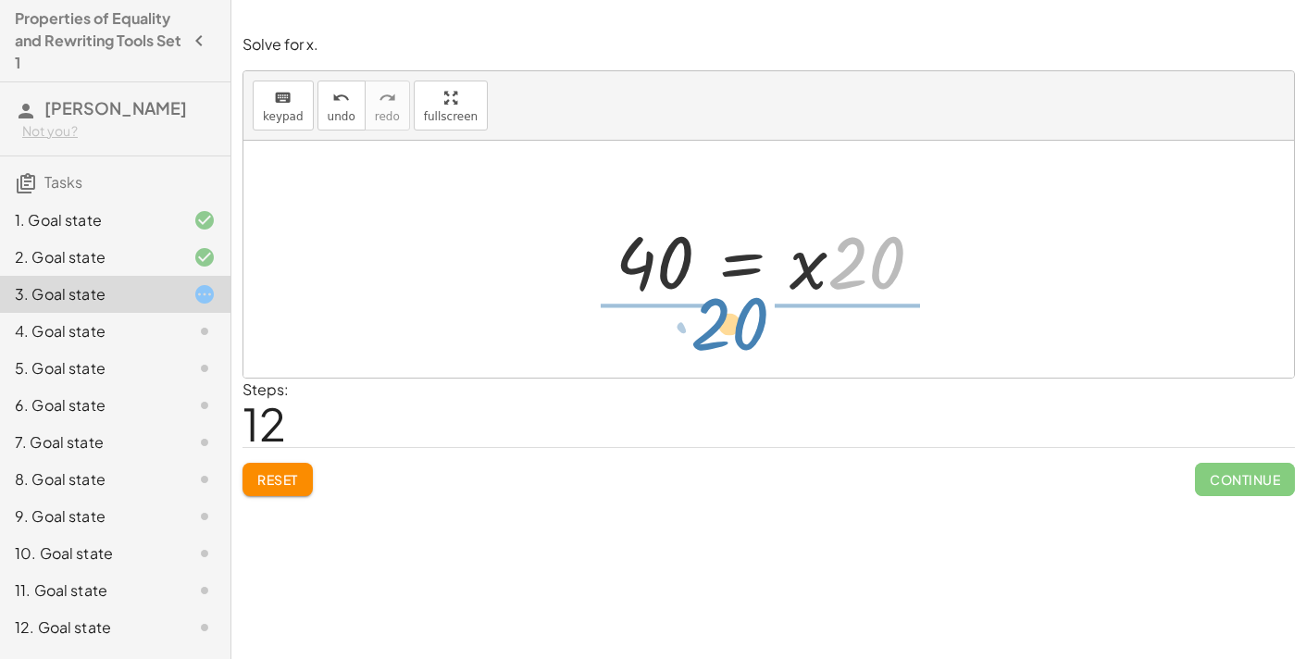
drag, startPoint x: 861, startPoint y: 279, endPoint x: 726, endPoint y: 342, distance: 149.1
click at [726, 342] on div "120 = + · 40 · x + 40 + 120 − 40 = + · 40 · x + 40 − 40 + 120 − 40 = + · 40 · x…" at bounding box center [768, 259] width 1051 height 237
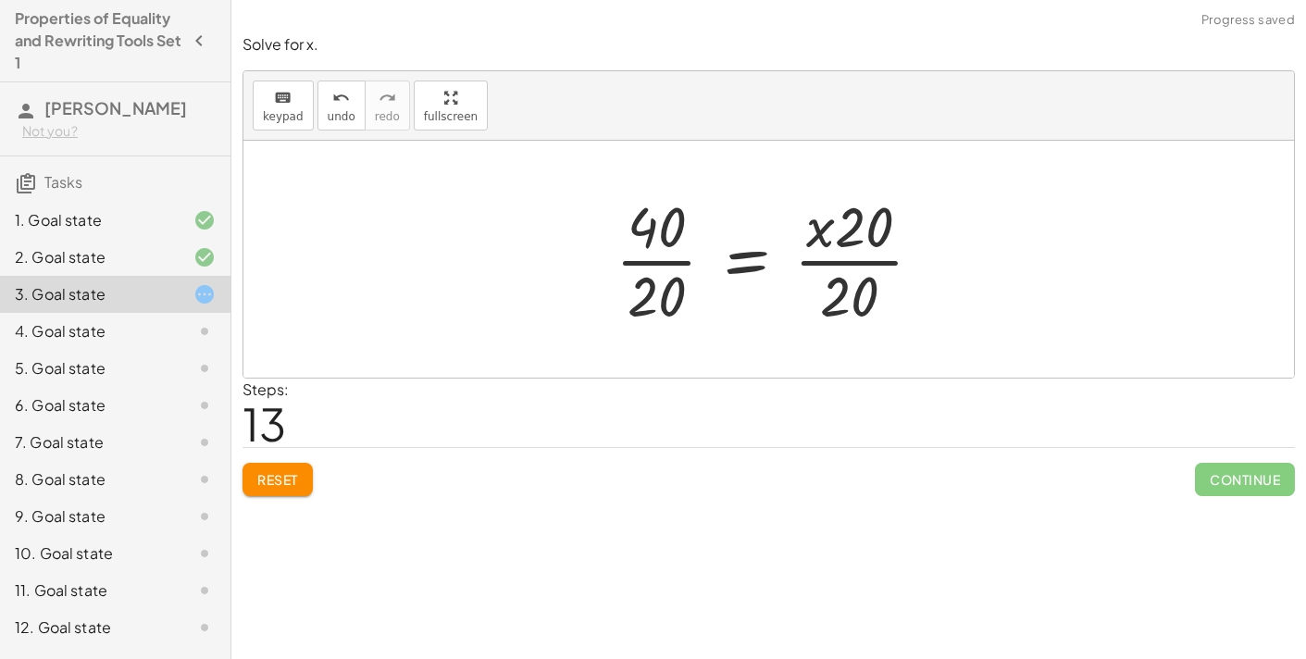
click at [851, 261] on div at bounding box center [776, 259] width 341 height 143
click at [850, 264] on div at bounding box center [776, 259] width 341 height 143
click at [681, 262] on div at bounding box center [776, 259] width 341 height 143
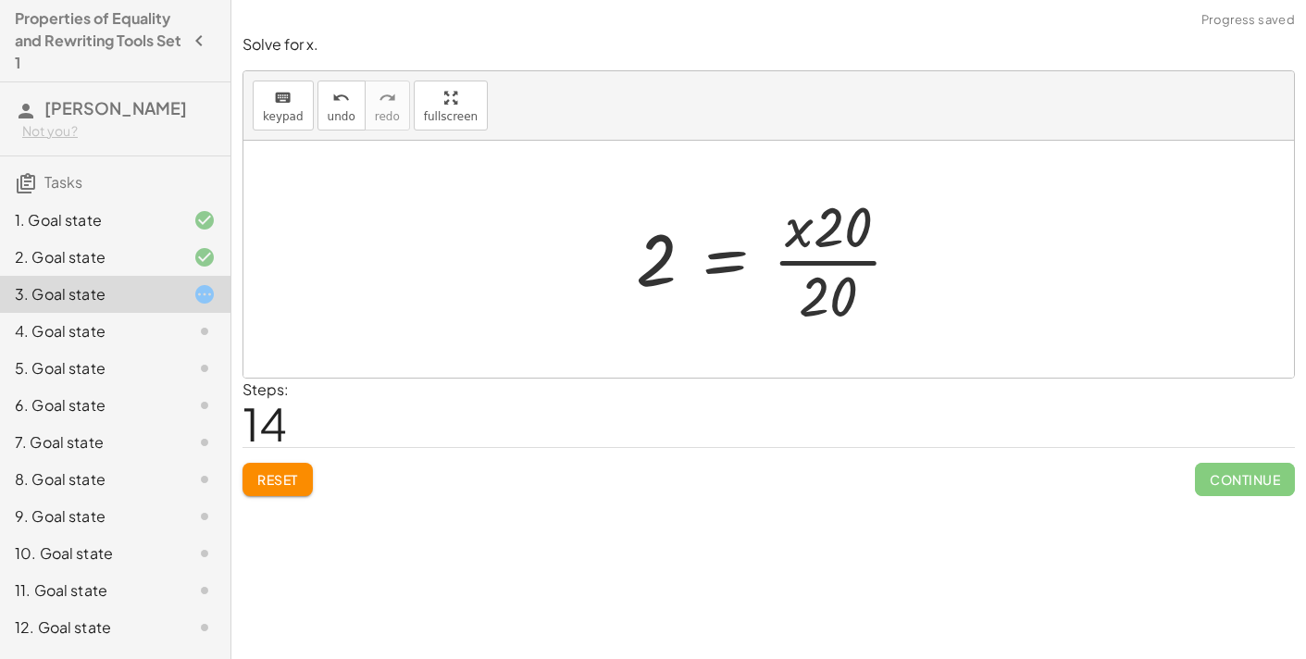
click at [275, 472] on span "Reset" at bounding box center [277, 479] width 41 height 17
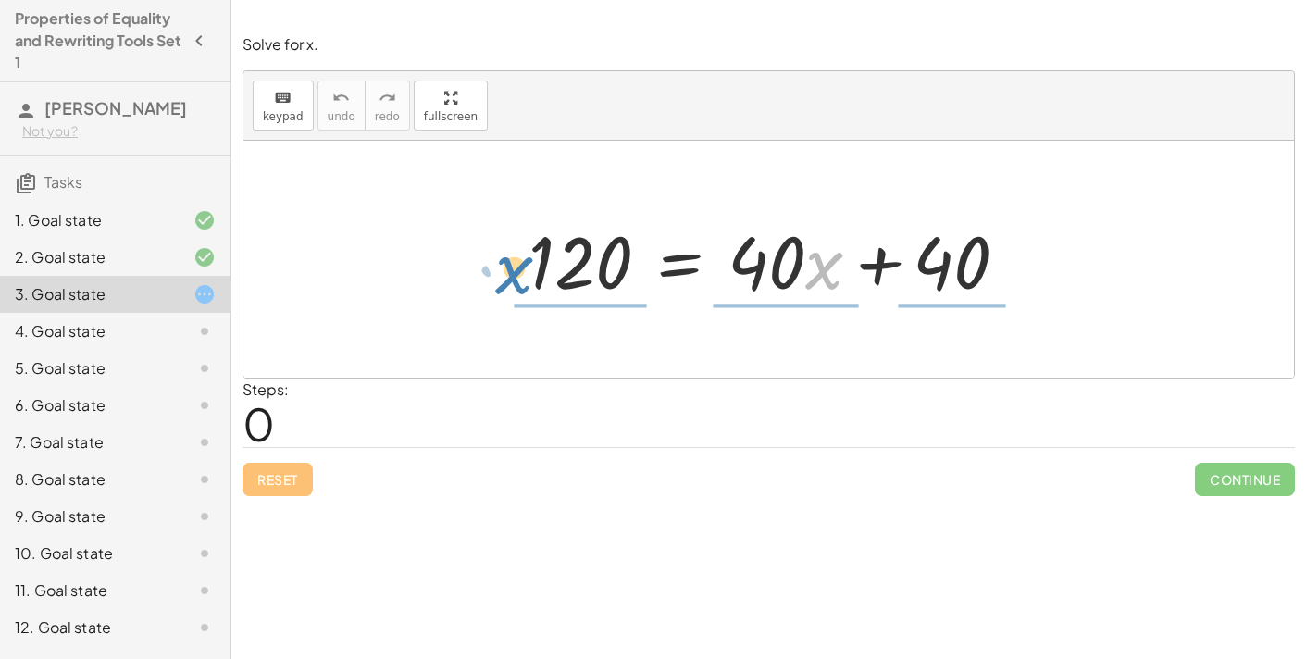
drag, startPoint x: 826, startPoint y: 276, endPoint x: 514, endPoint y: 280, distance: 312.0
click at [514, 280] on div "· x 120 = + · 40 · x + 40" at bounding box center [769, 259] width 536 height 105
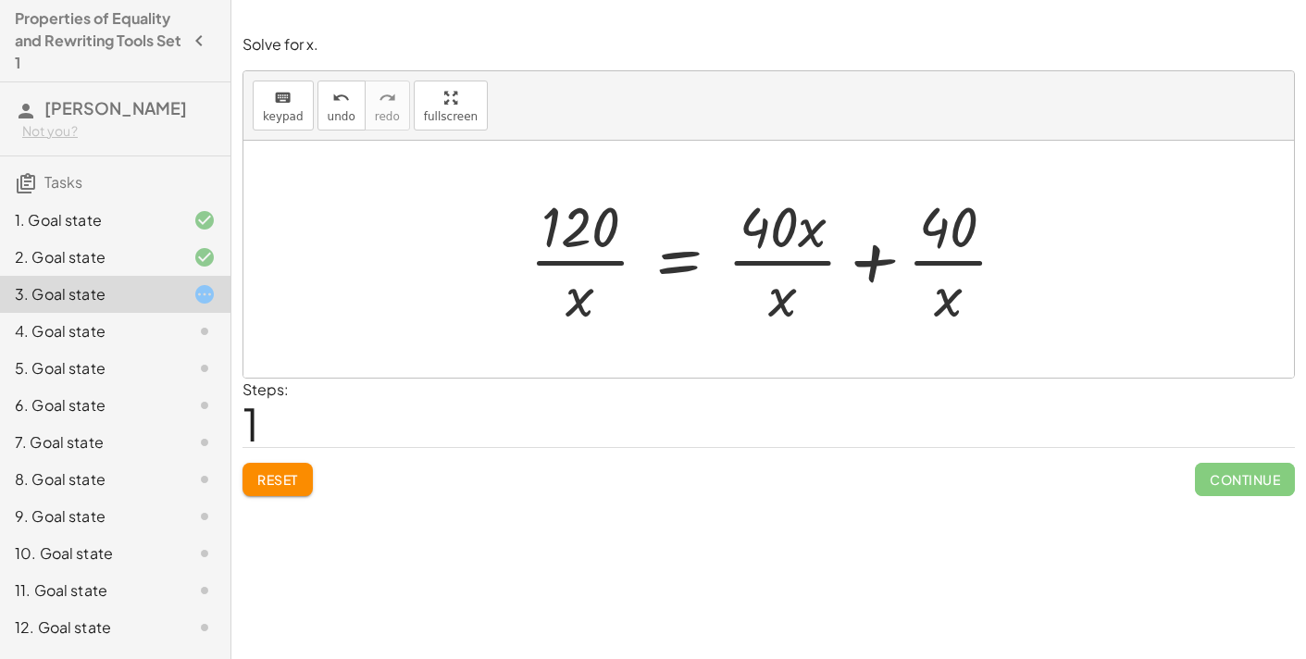
click at [606, 266] on div at bounding box center [775, 259] width 511 height 143
click at [761, 272] on div at bounding box center [775, 259] width 511 height 143
click at [807, 242] on div at bounding box center [775, 259] width 511 height 143
click at [867, 268] on div at bounding box center [775, 259] width 511 height 143
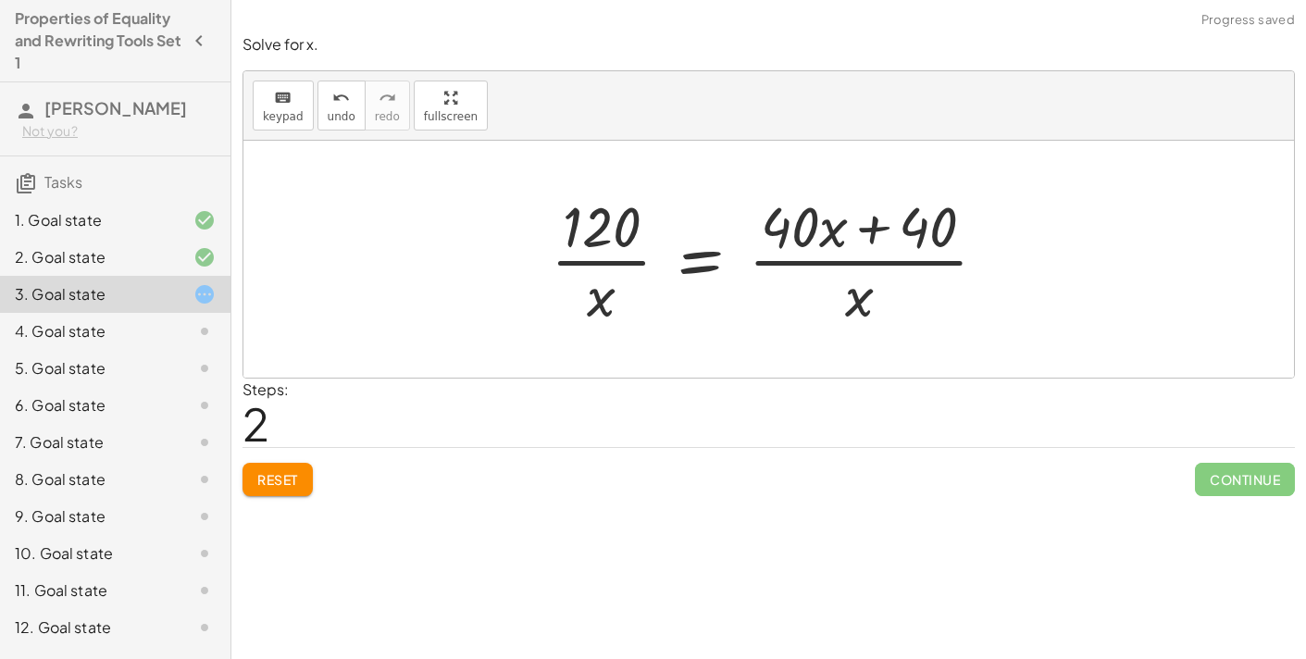
click at [875, 230] on div at bounding box center [776, 259] width 469 height 143
drag, startPoint x: 827, startPoint y: 243, endPoint x: 863, endPoint y: 310, distance: 75.8
click at [863, 310] on div at bounding box center [776, 259] width 469 height 143
click at [300, 474] on button "Reset" at bounding box center [278, 479] width 70 height 33
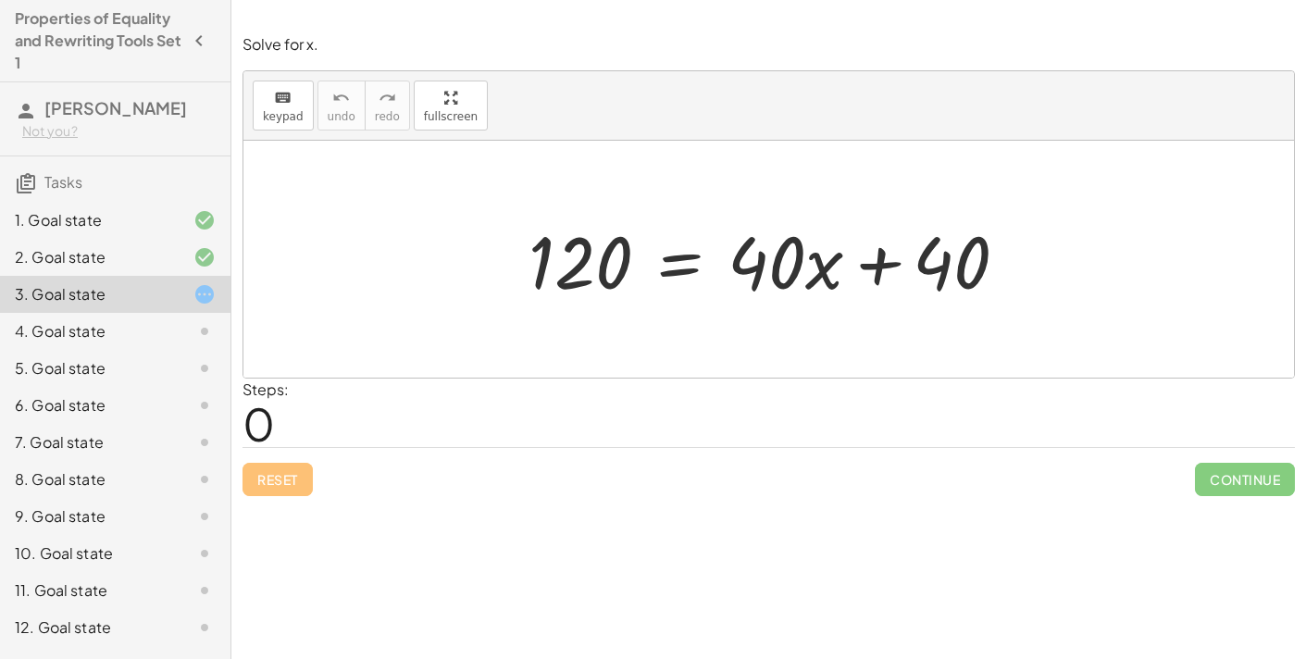
click at [680, 265] on div at bounding box center [775, 259] width 513 height 95
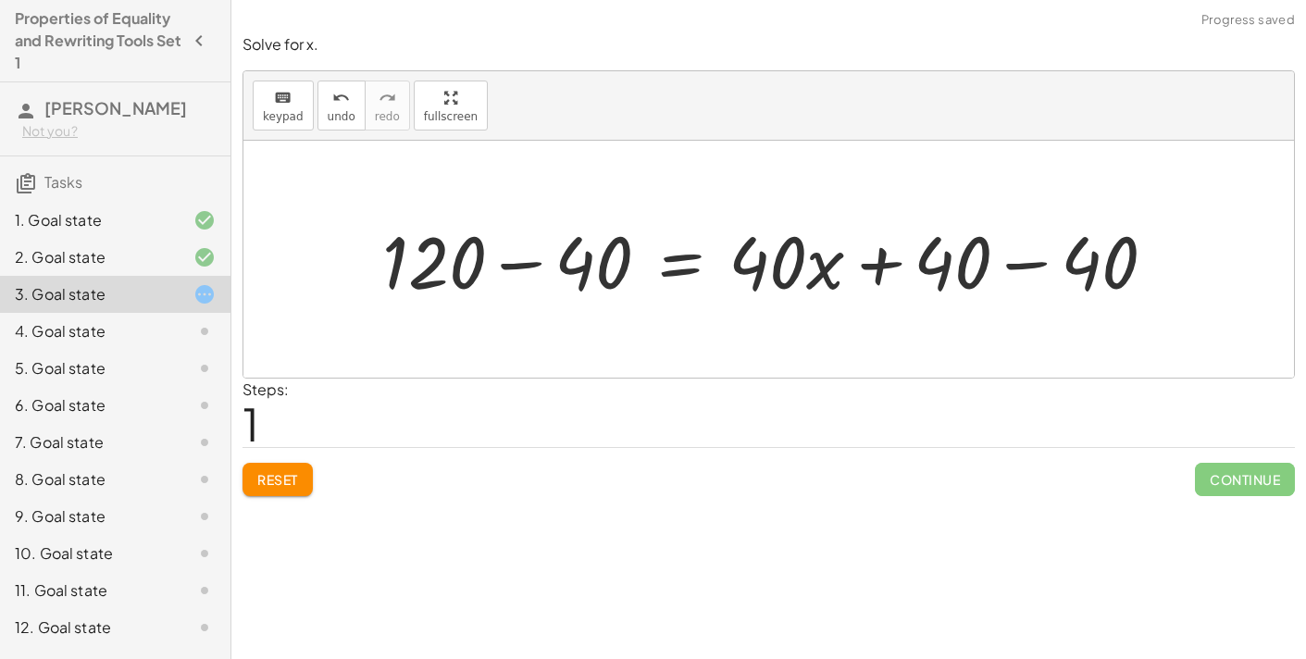
click at [1011, 268] on div at bounding box center [776, 259] width 807 height 95
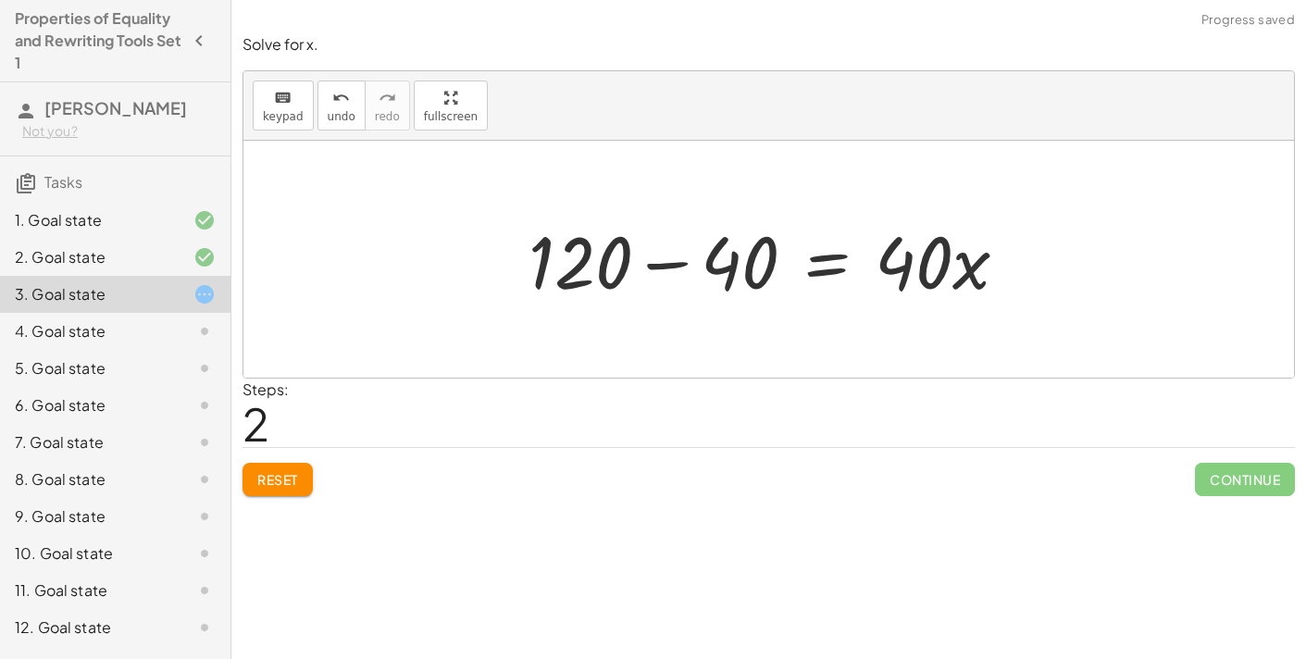
click at [673, 271] on div at bounding box center [775, 259] width 513 height 95
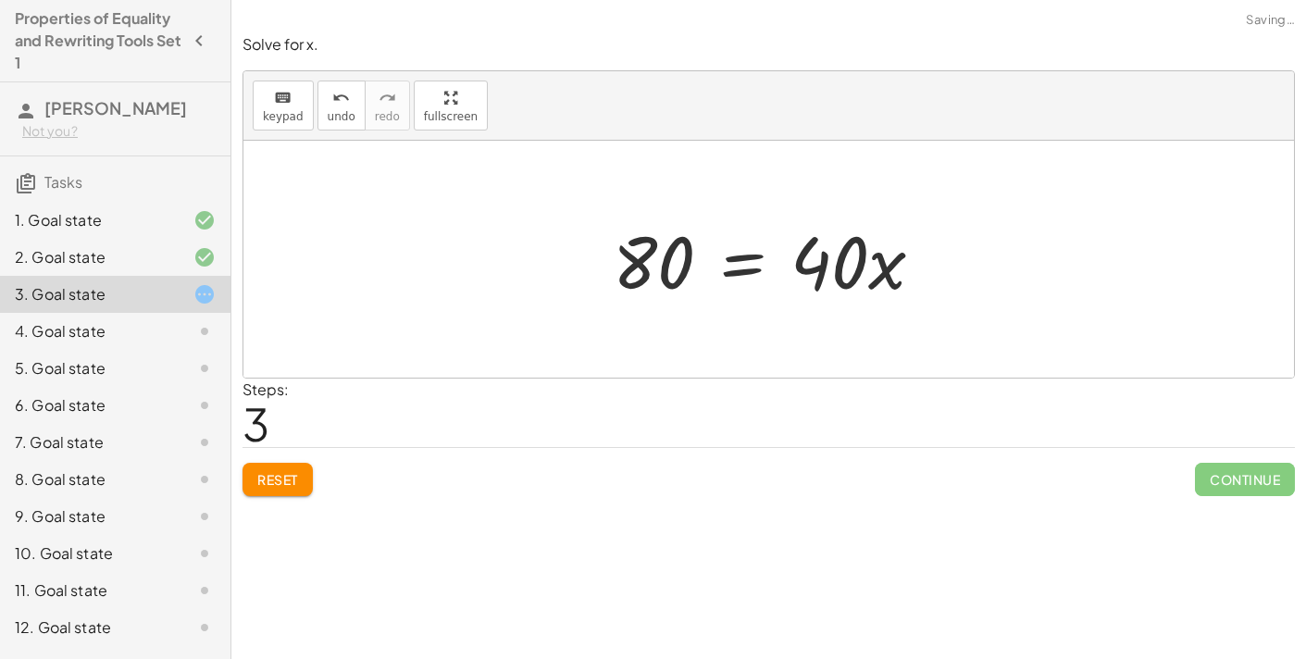
click at [730, 261] on div at bounding box center [776, 259] width 344 height 95
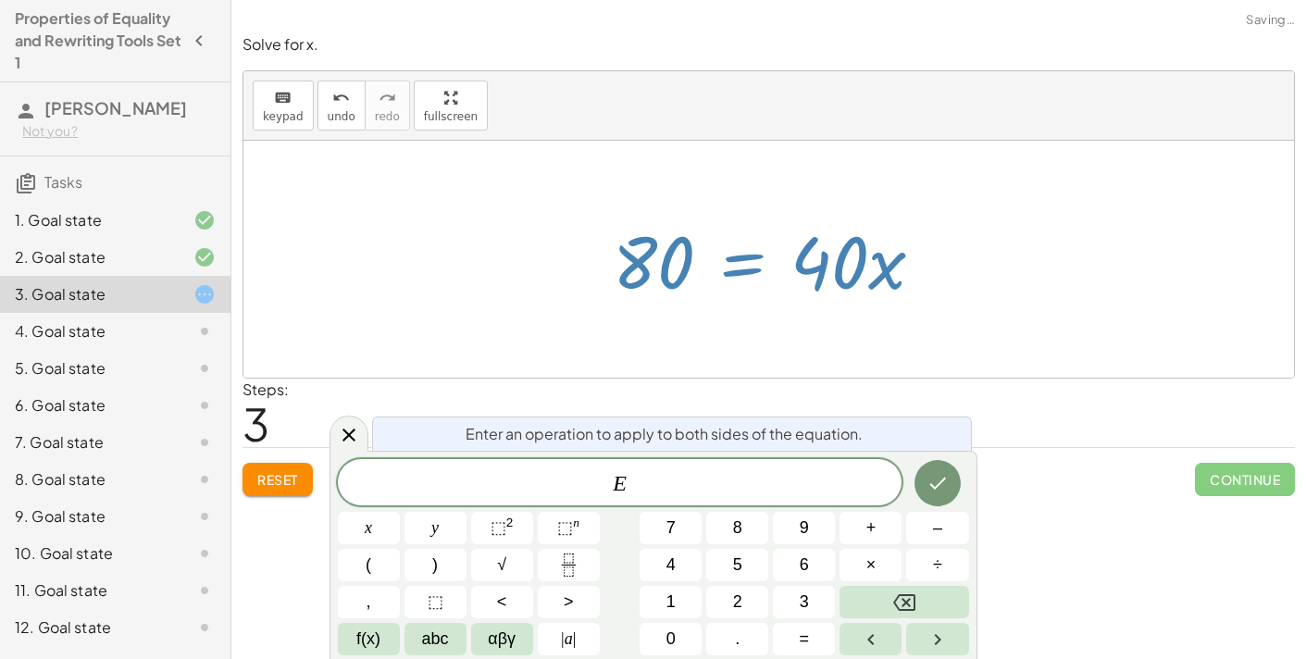
click at [737, 260] on div at bounding box center [776, 259] width 344 height 95
click at [1094, 311] on div at bounding box center [768, 259] width 1051 height 237
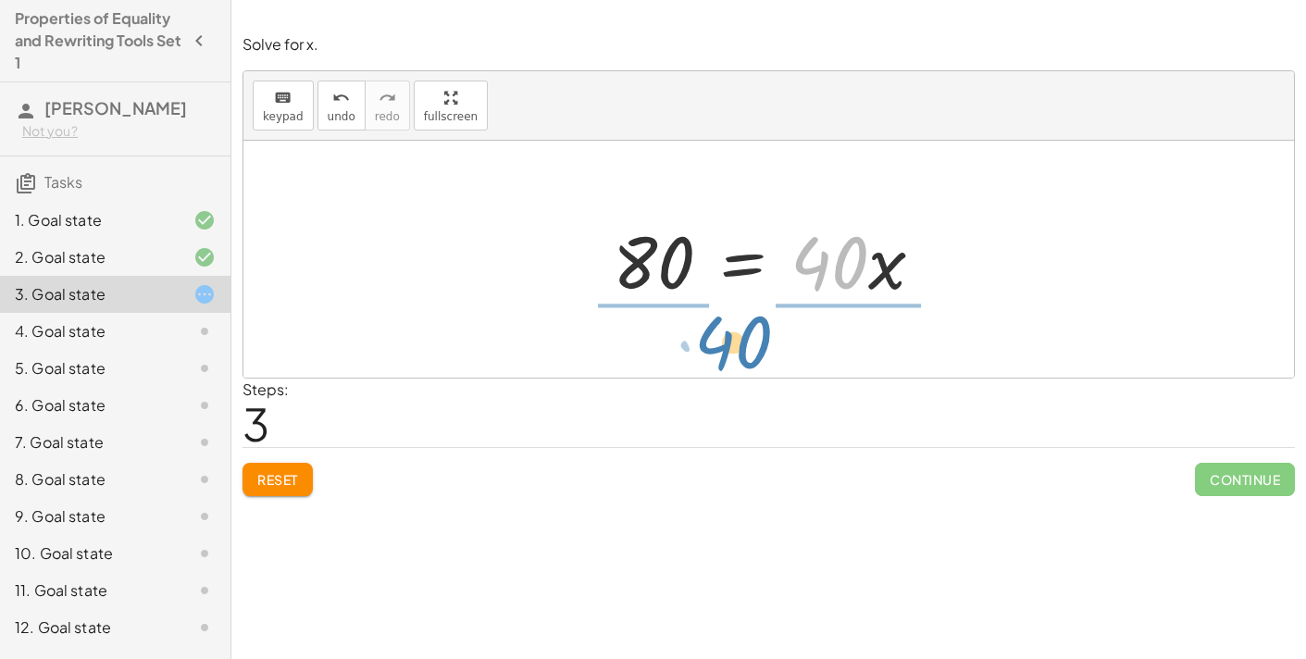
drag, startPoint x: 850, startPoint y: 258, endPoint x: 0, endPoint y: 106, distance: 863.4
click at [753, 338] on div "120 = + · 40 · x + 40 + 120 − 40 = + · 40 · x + 40 − 40 + 120 − 40 = + · 40 · x…" at bounding box center [768, 259] width 1051 height 237
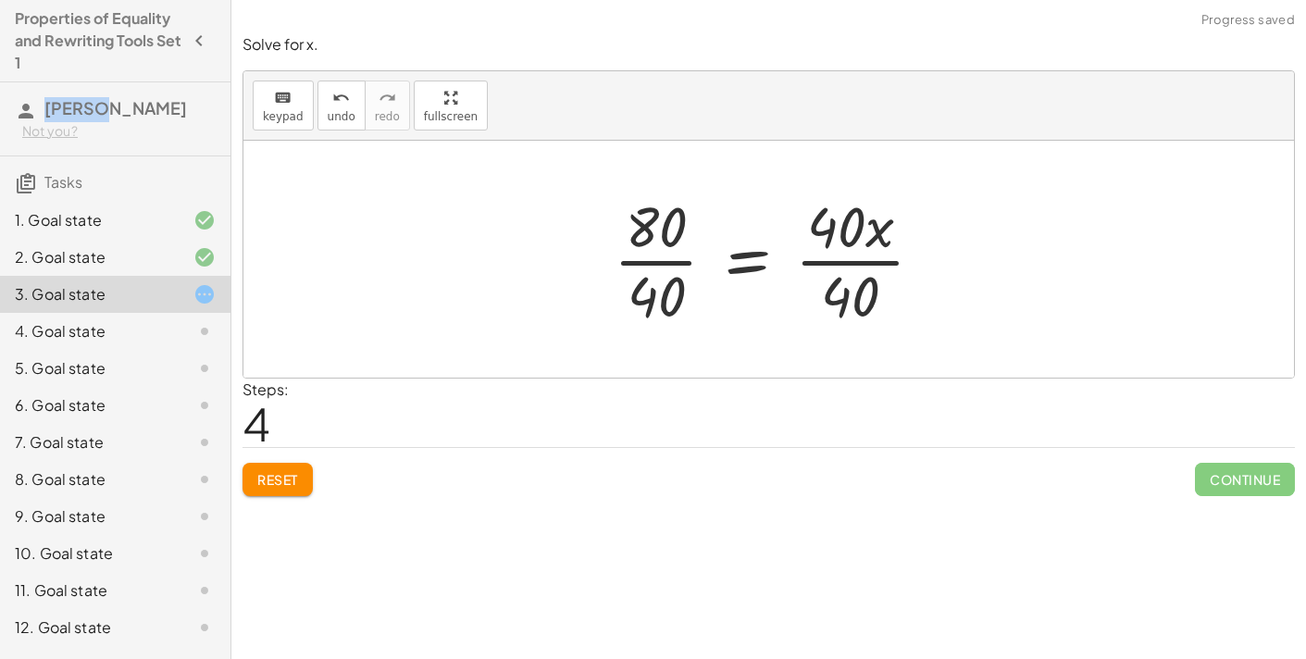
click at [860, 265] on div at bounding box center [775, 259] width 343 height 143
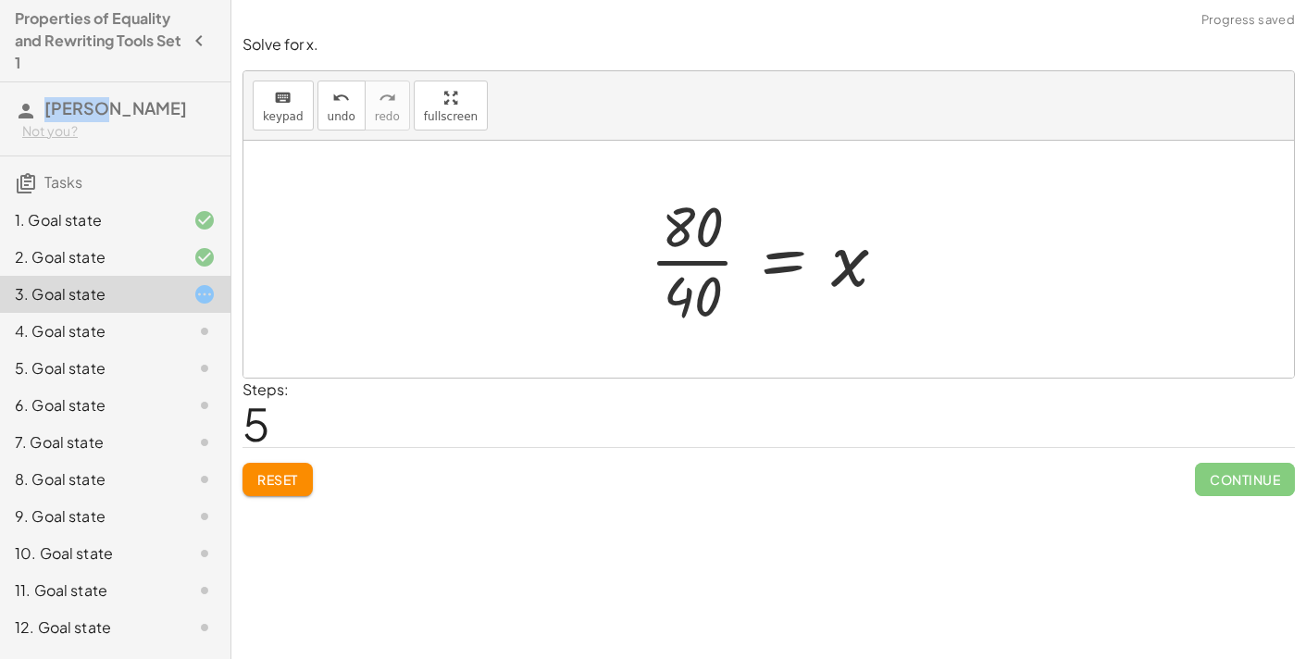
click at [697, 267] on div at bounding box center [776, 259] width 270 height 143
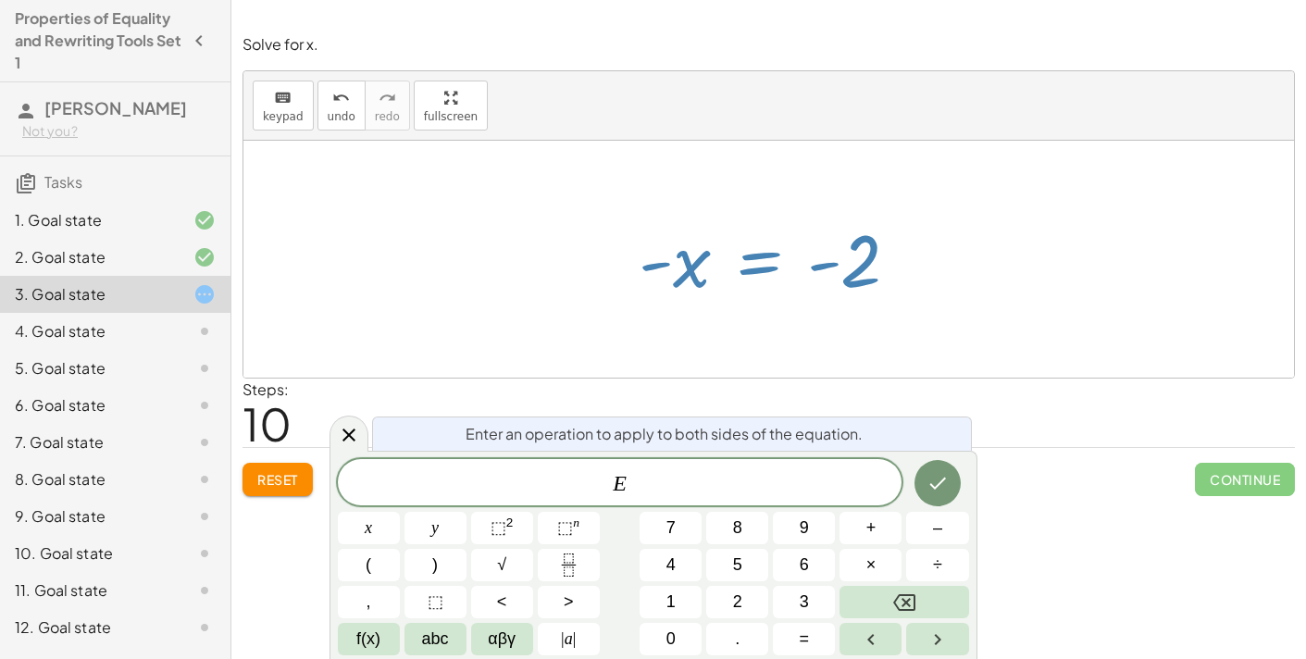
click at [849, 560] on button "×" at bounding box center [871, 565] width 62 height 32
click at [931, 529] on button "–" at bounding box center [937, 528] width 62 height 32
click at [659, 592] on button "1" at bounding box center [671, 602] width 62 height 32
click at [936, 462] on button "Done" at bounding box center [938, 483] width 46 height 46
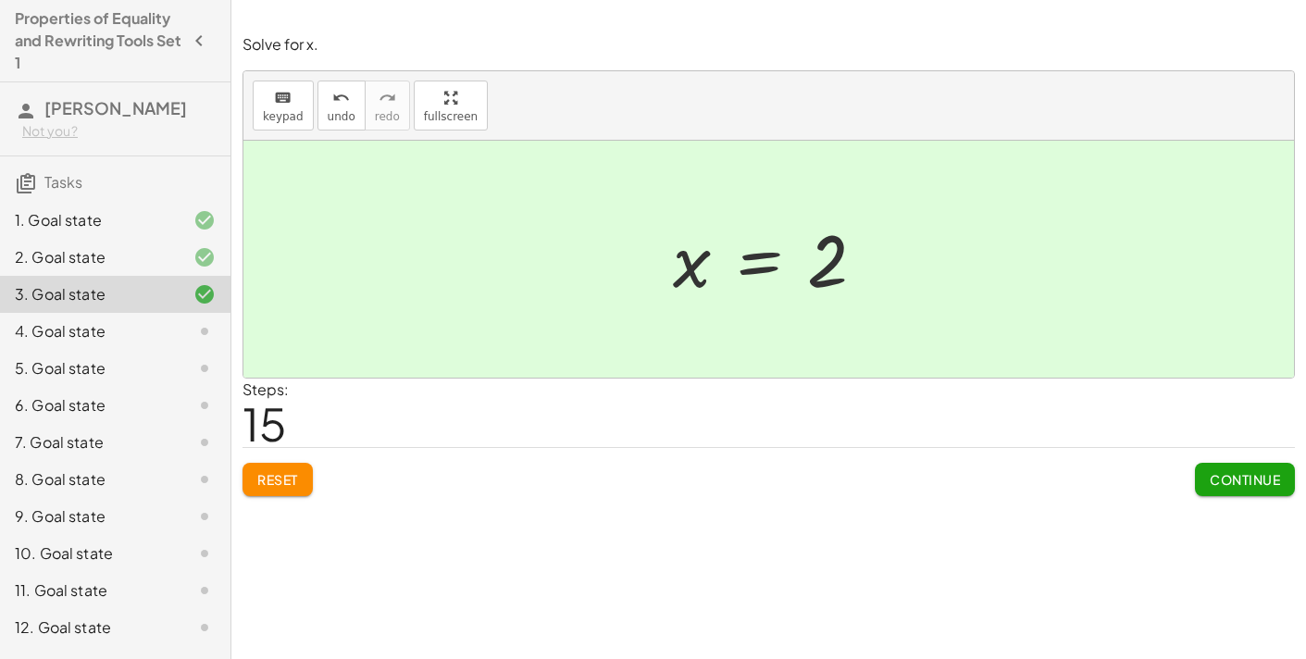
click at [193, 326] on icon at bounding box center [204, 331] width 22 height 22
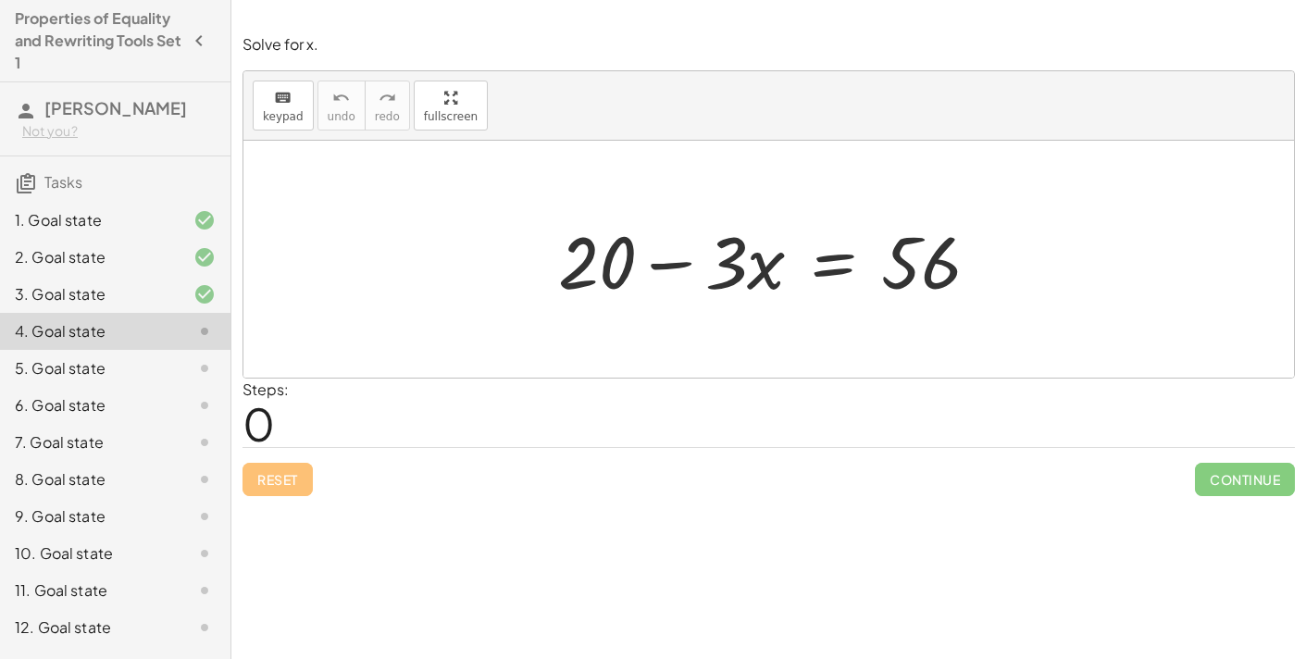
click at [660, 278] on div at bounding box center [776, 259] width 455 height 95
click at [663, 269] on div at bounding box center [776, 259] width 455 height 95
click at [815, 268] on div at bounding box center [776, 259] width 455 height 95
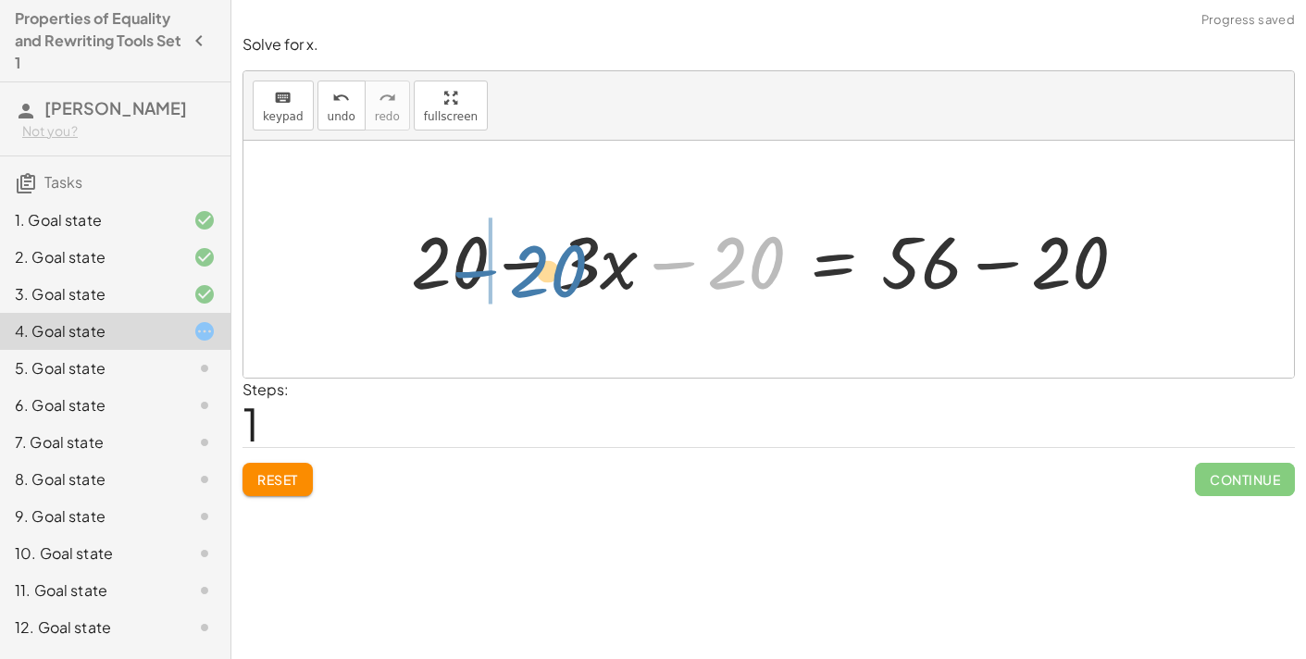
drag, startPoint x: 758, startPoint y: 271, endPoint x: 542, endPoint y: 273, distance: 216.6
click at [542, 273] on div at bounding box center [776, 259] width 749 height 95
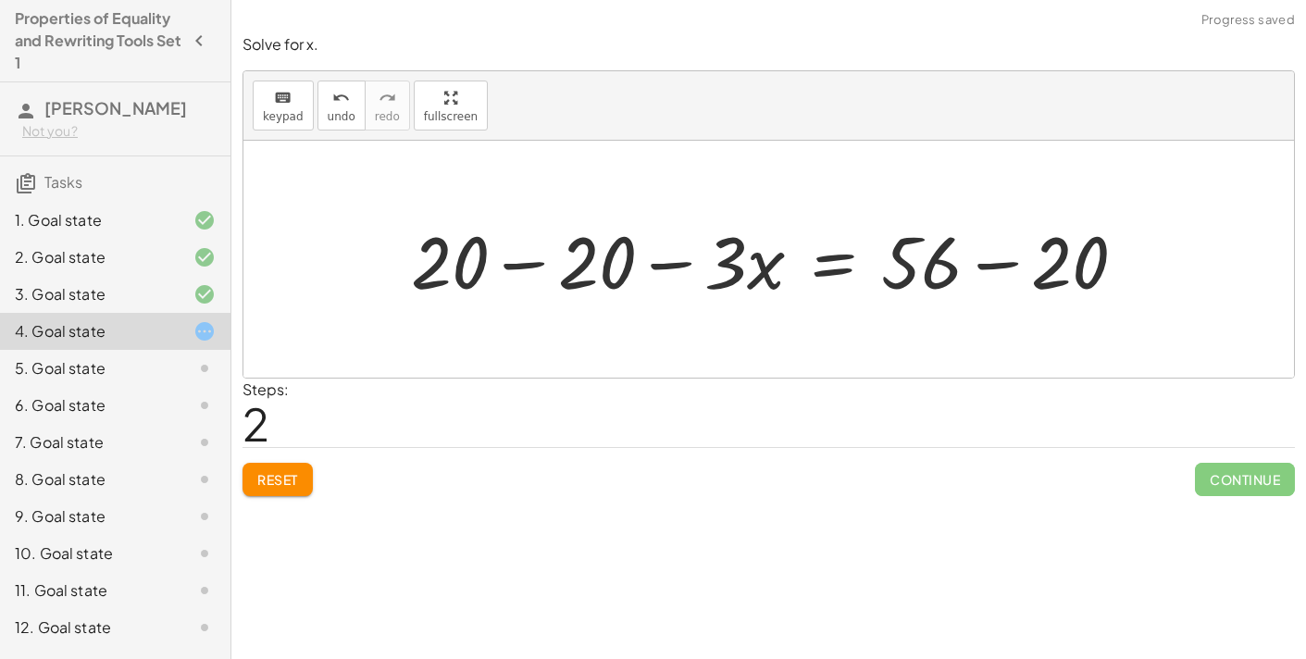
click at [526, 262] on div at bounding box center [776, 259] width 749 height 95
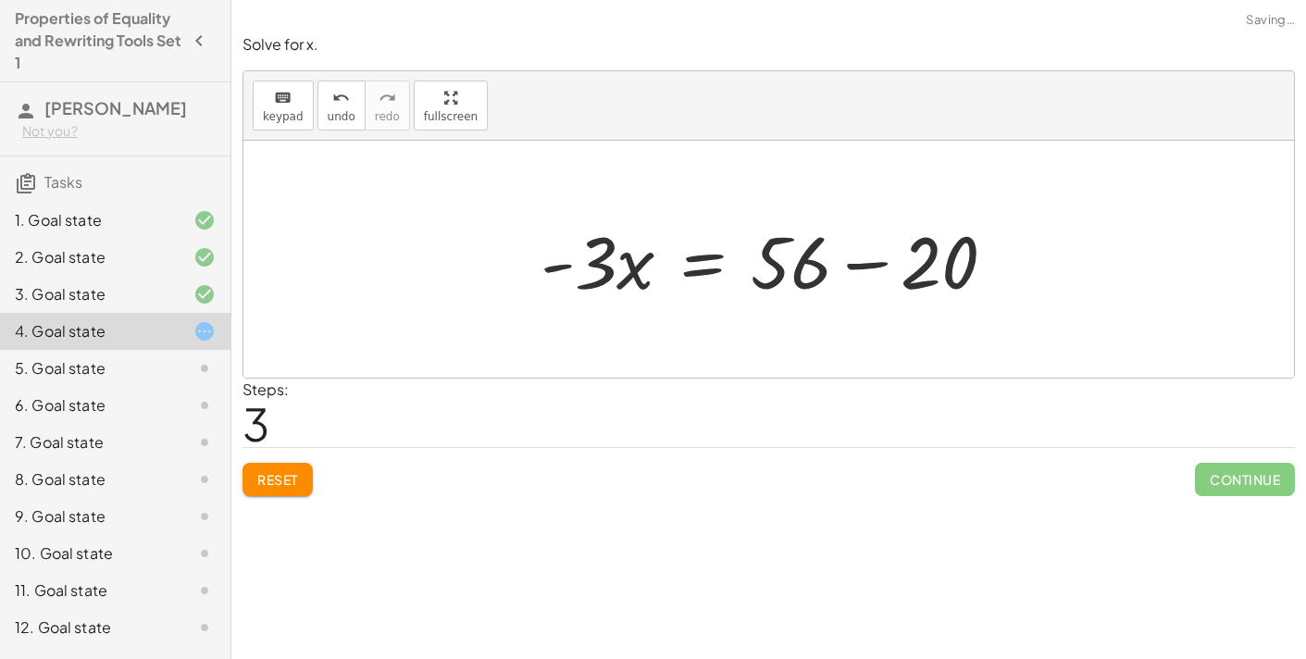
click at [882, 262] on div at bounding box center [775, 259] width 489 height 95
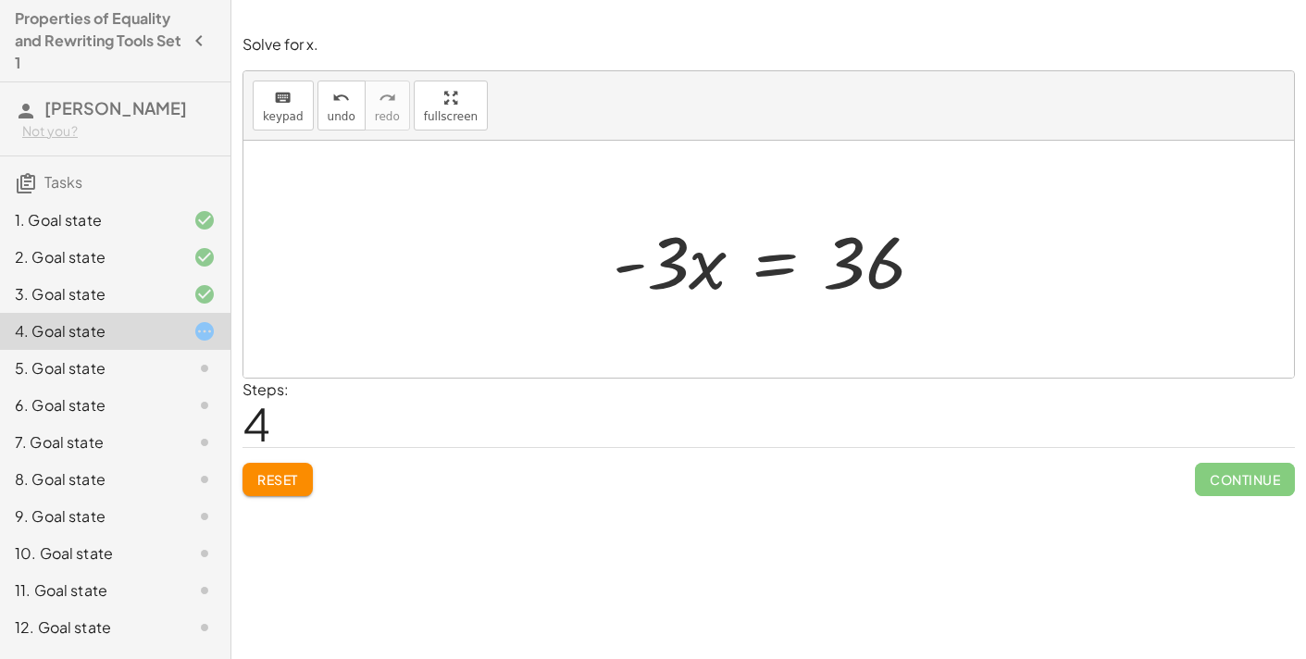
click at [769, 263] on div at bounding box center [776, 259] width 344 height 95
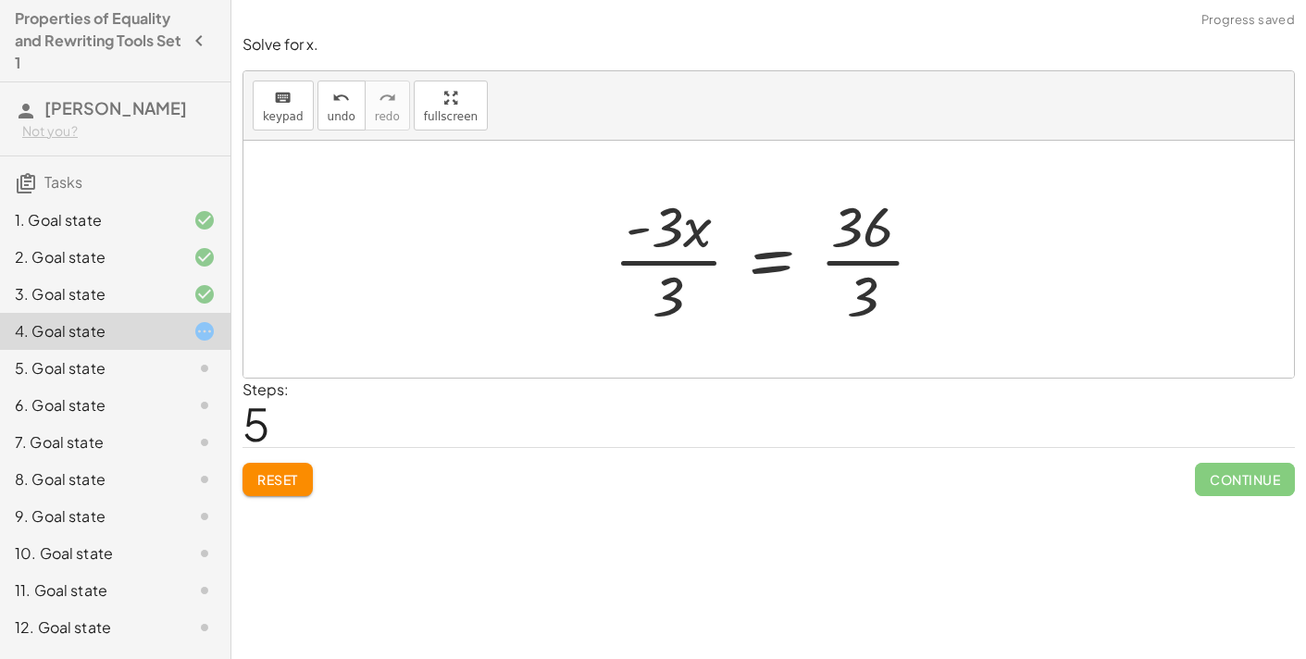
click at [669, 262] on div at bounding box center [775, 259] width 343 height 143
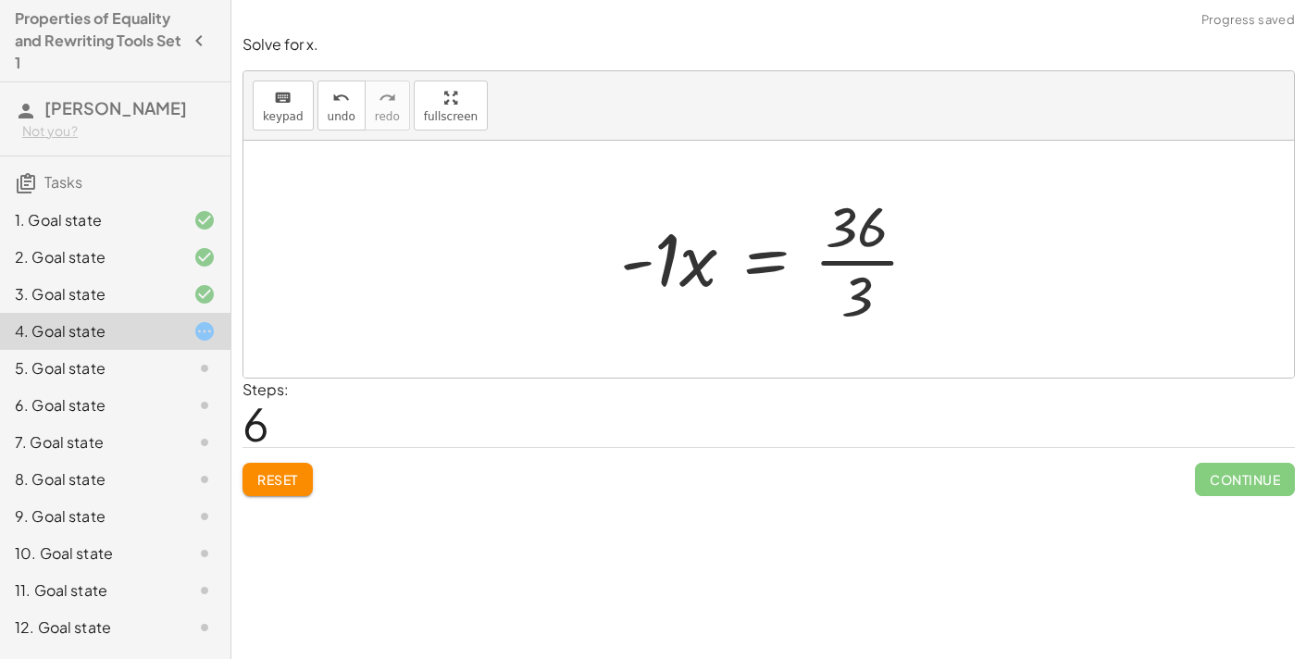
click at [818, 257] on div at bounding box center [776, 259] width 331 height 143
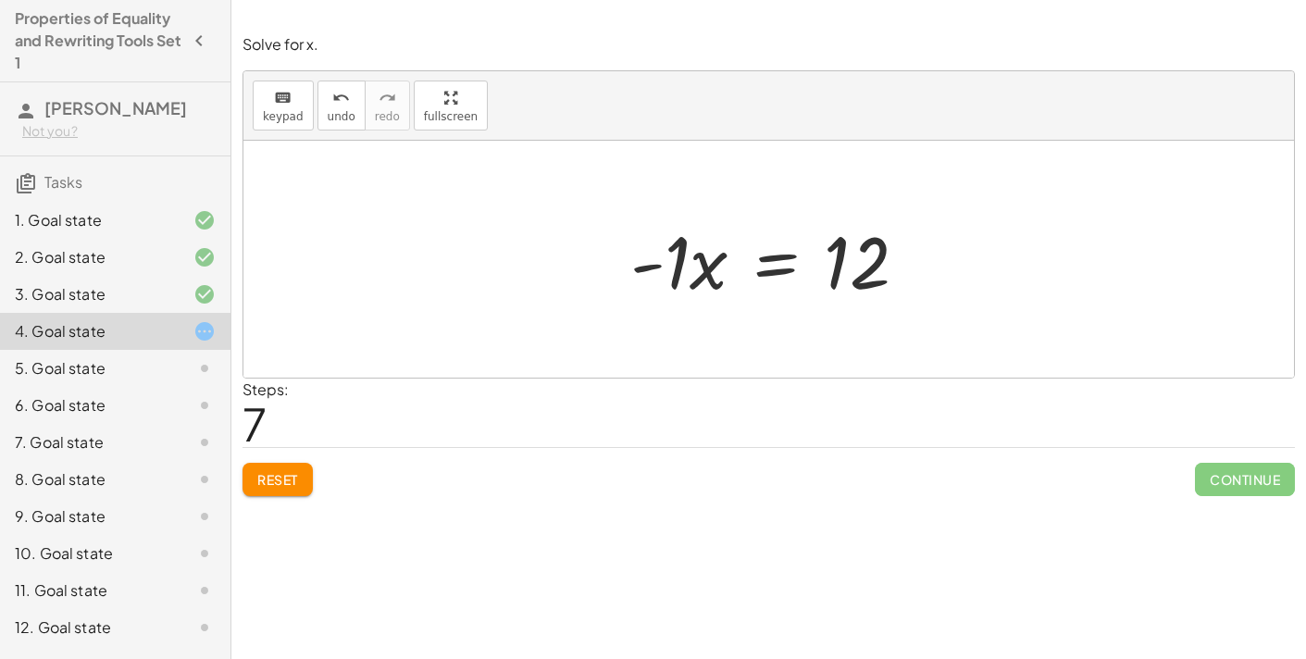
click at [818, 257] on div at bounding box center [776, 259] width 311 height 95
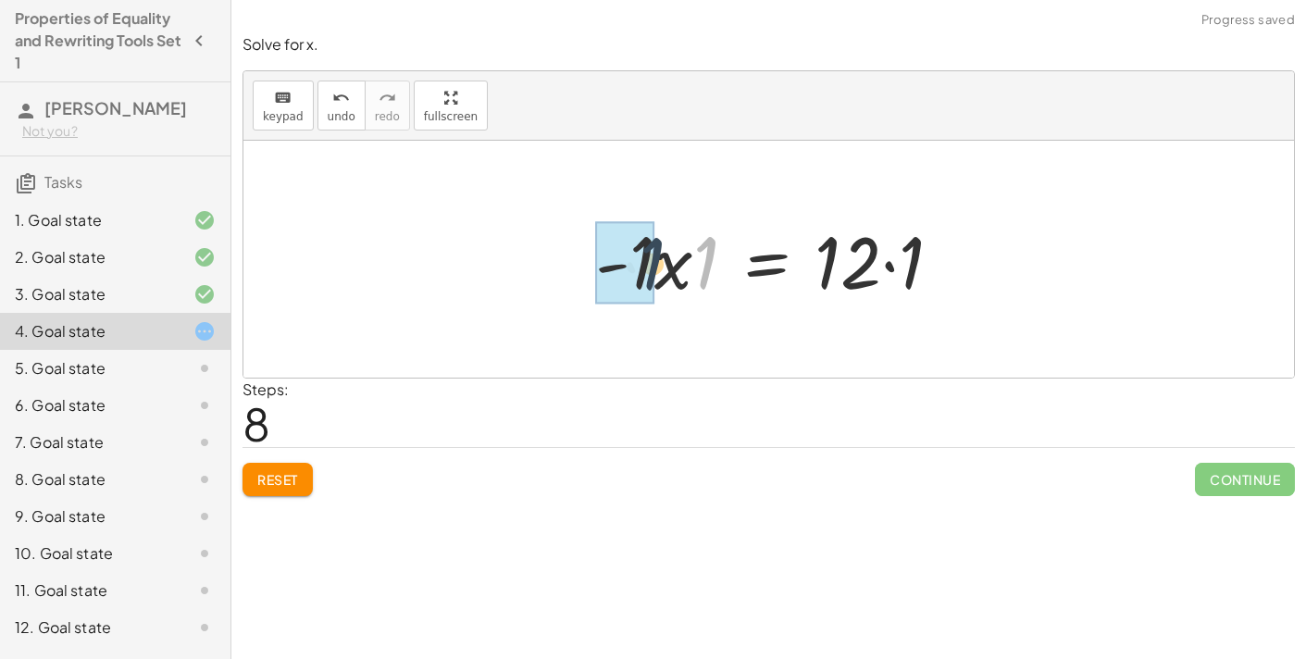
drag, startPoint x: 705, startPoint y: 277, endPoint x: 639, endPoint y: 284, distance: 67.1
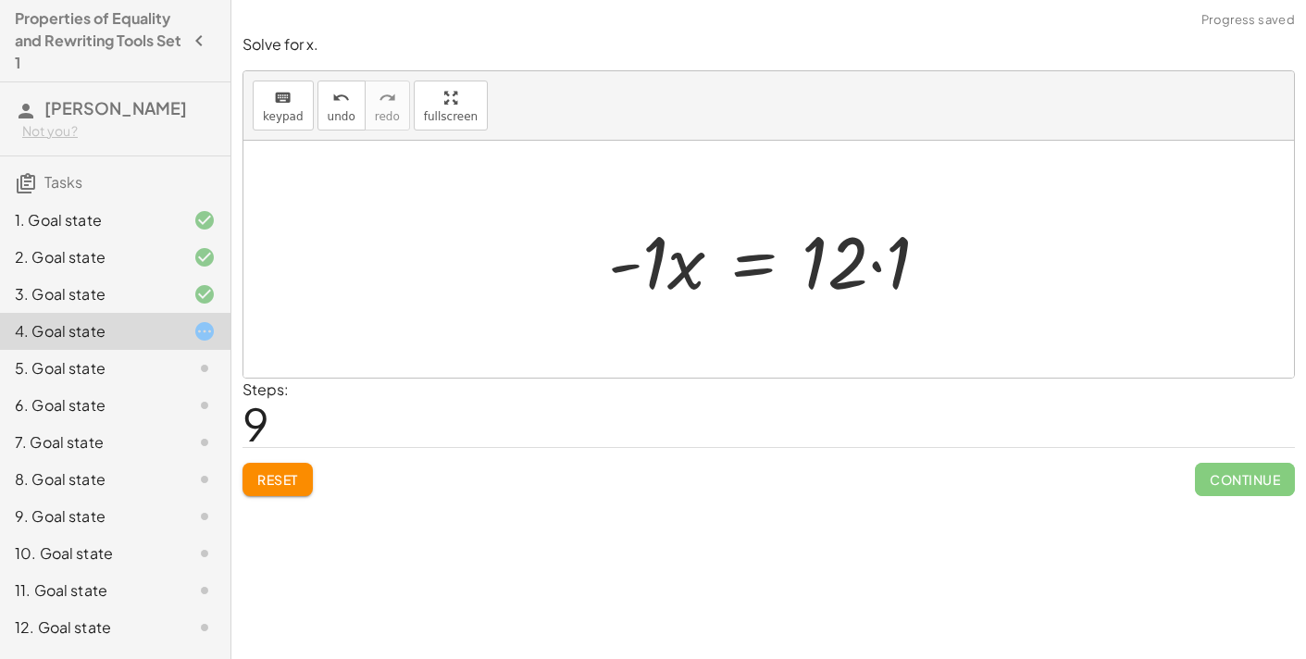
click at [876, 266] on div at bounding box center [776, 259] width 355 height 95
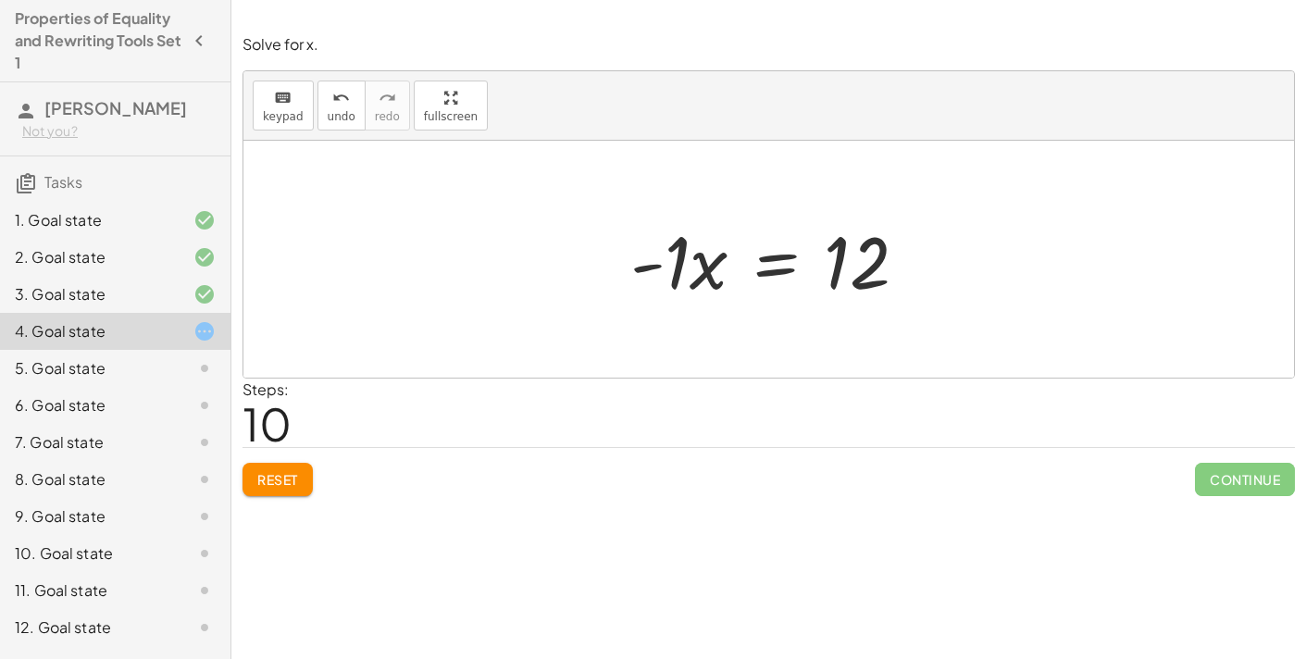
click at [785, 264] on div at bounding box center [776, 259] width 311 height 95
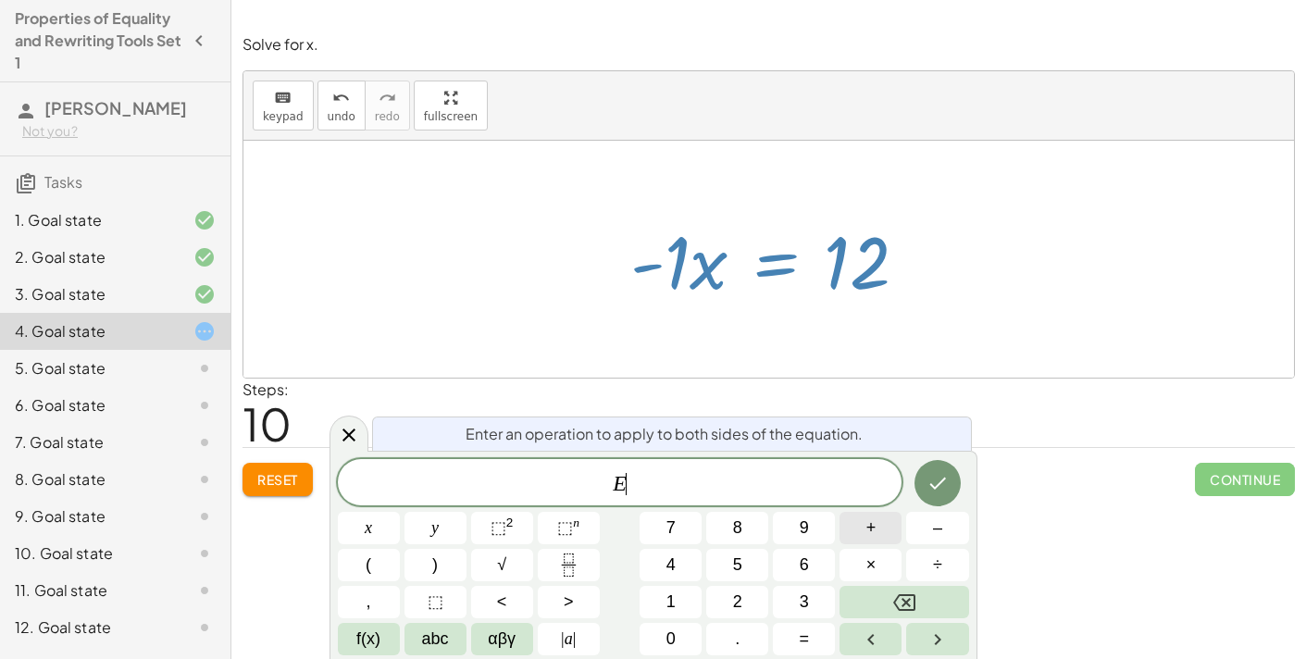
click at [864, 527] on button "+" at bounding box center [871, 528] width 62 height 32
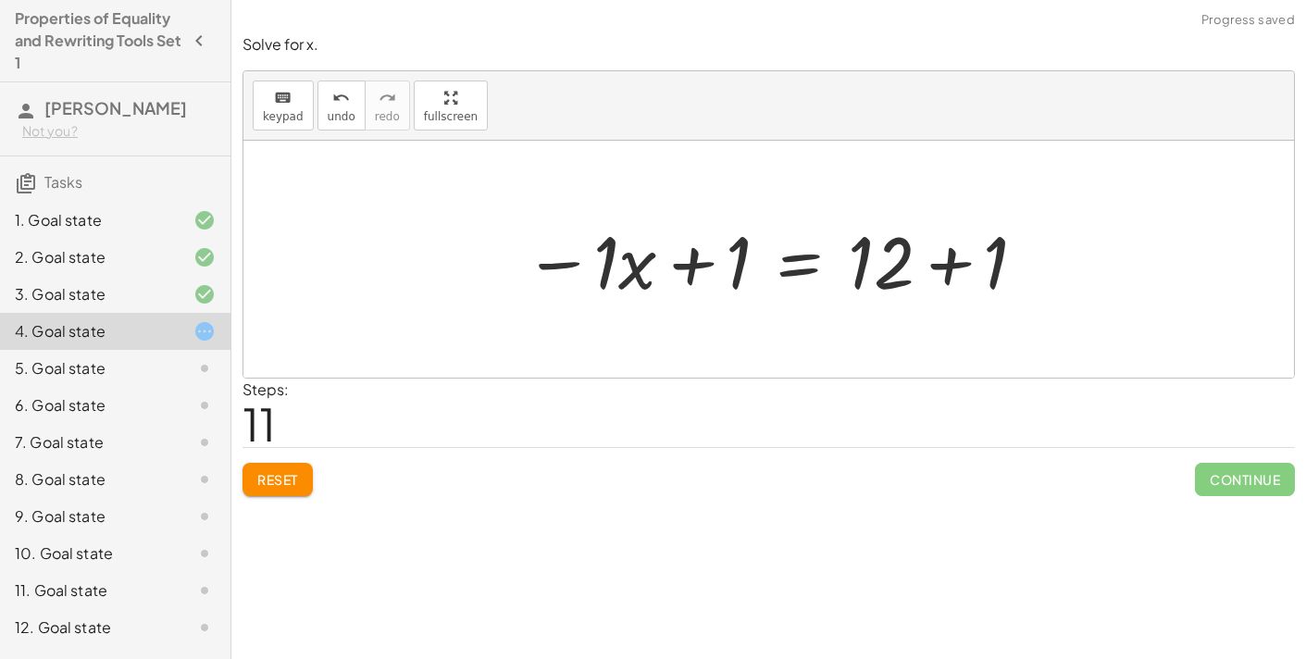
click at [688, 268] on div at bounding box center [776, 259] width 523 height 95
drag, startPoint x: 719, startPoint y: 268, endPoint x: 599, endPoint y: 278, distance: 120.8
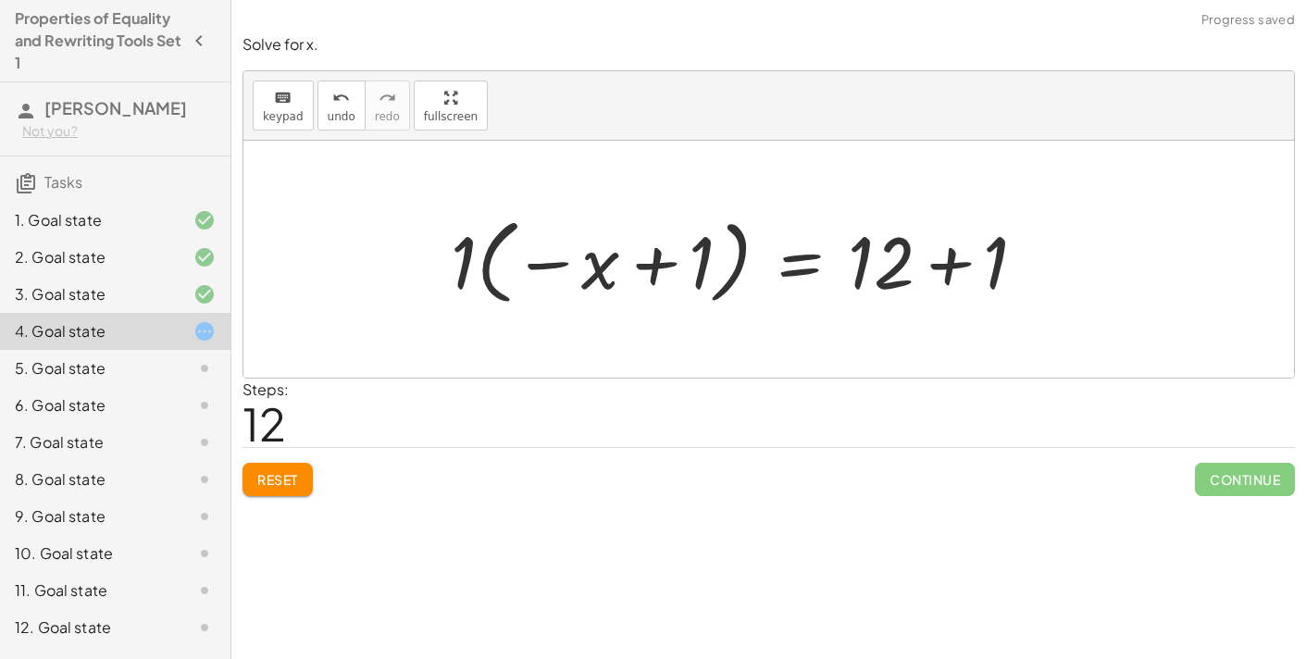
click at [557, 263] on div at bounding box center [746, 259] width 609 height 103
click at [343, 110] on span "undo" at bounding box center [342, 116] width 28 height 13
click at [947, 263] on div at bounding box center [776, 259] width 523 height 95
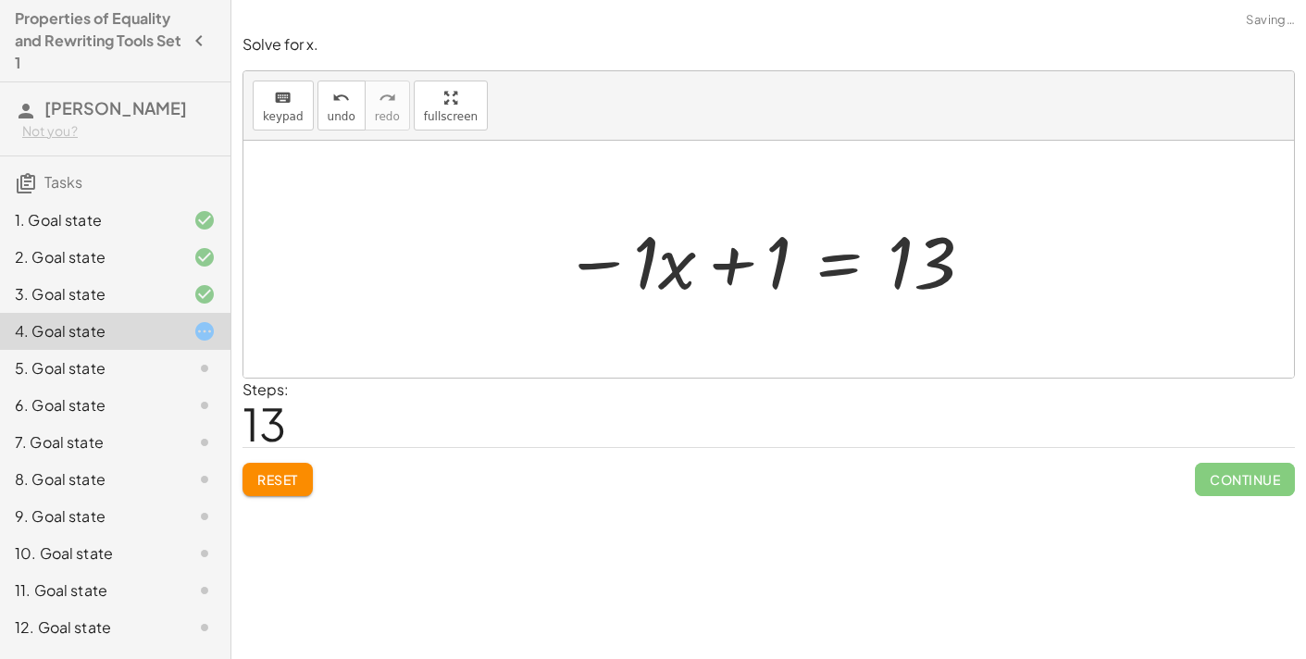
click at [947, 263] on div at bounding box center [769, 259] width 430 height 95
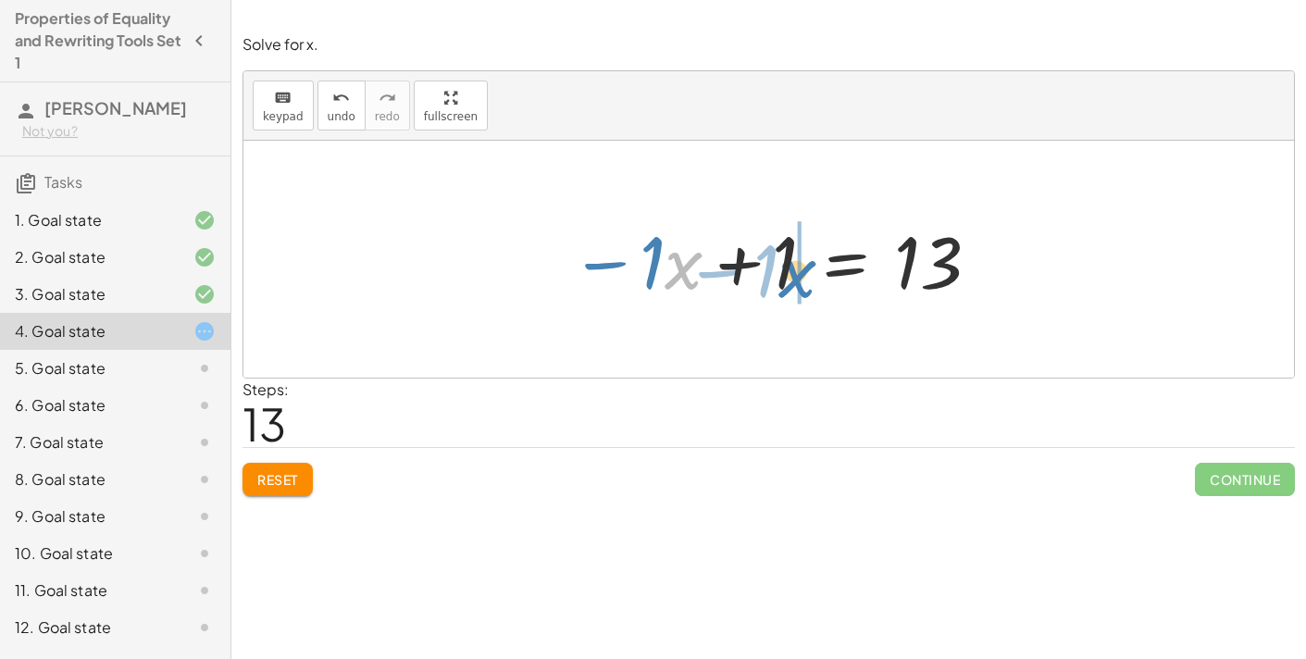
drag, startPoint x: 688, startPoint y: 265, endPoint x: 806, endPoint y: 274, distance: 118.8
click at [806, 274] on div at bounding box center [776, 259] width 430 height 95
click at [708, 277] on div at bounding box center [816, 259] width 373 height 95
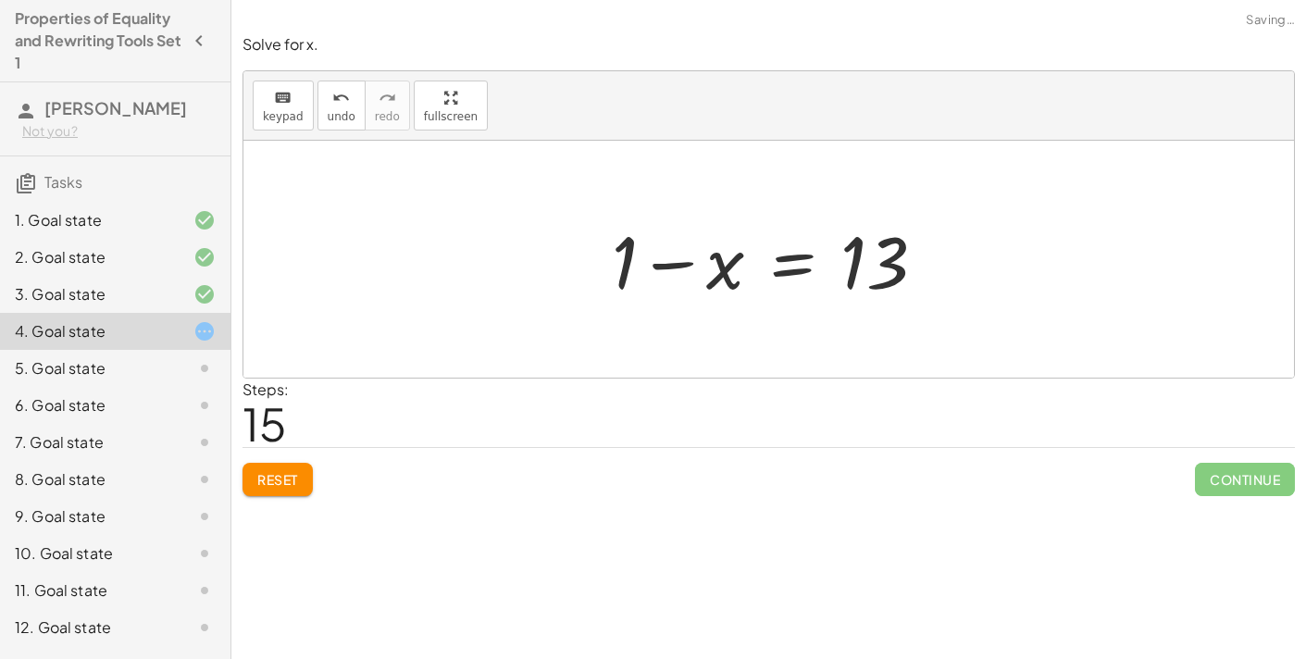
click at [686, 263] on div at bounding box center [777, 259] width 348 height 95
click at [779, 268] on div at bounding box center [777, 259] width 348 height 95
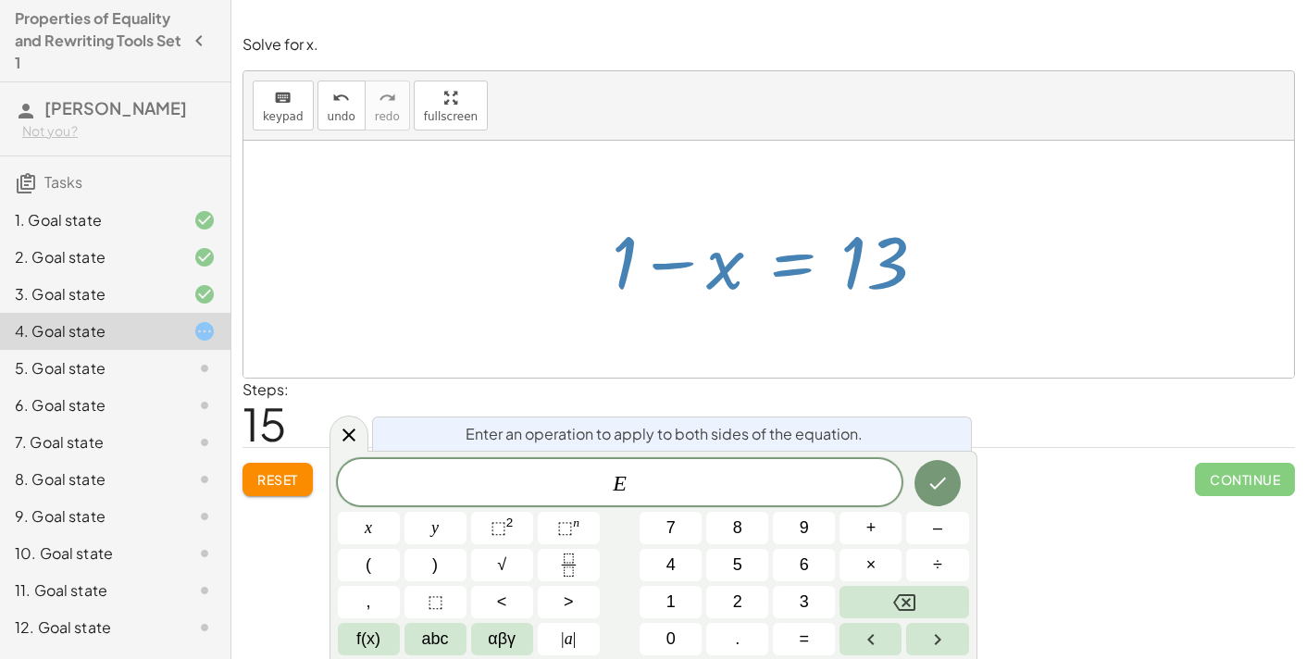
click at [892, 530] on button "+" at bounding box center [871, 528] width 62 height 32
click at [944, 492] on icon "Done" at bounding box center [938, 483] width 22 height 22
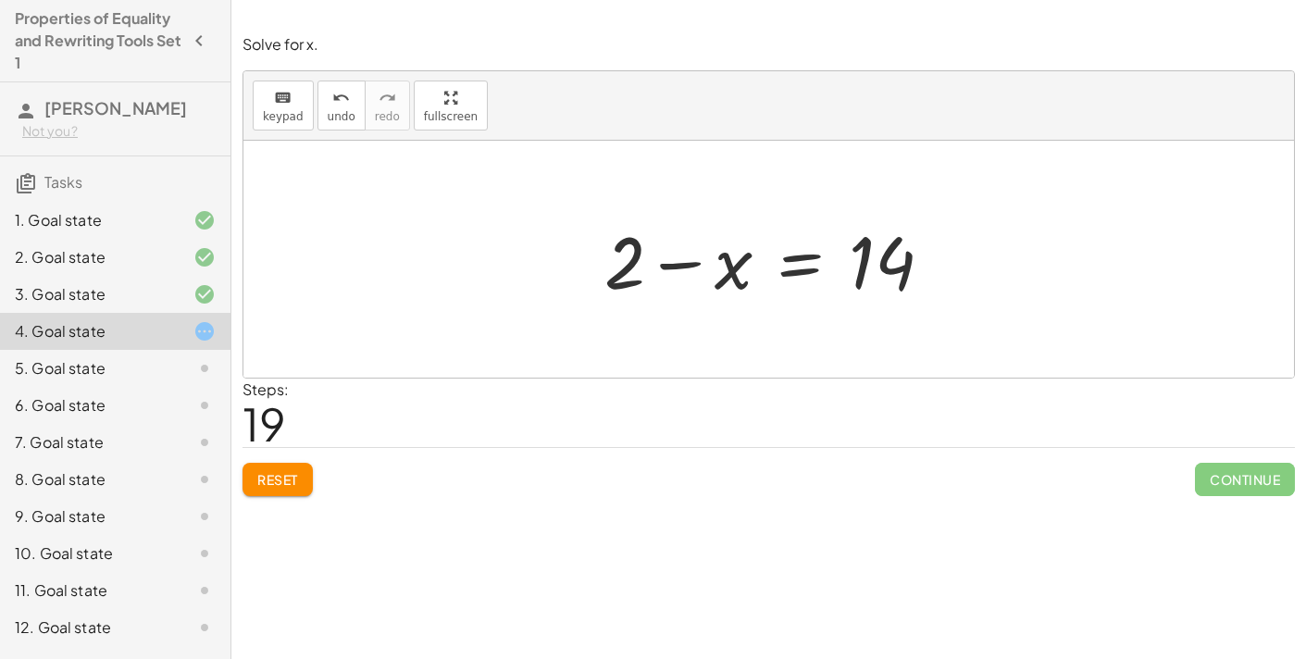
click at [291, 471] on span "Reset" at bounding box center [277, 479] width 41 height 17
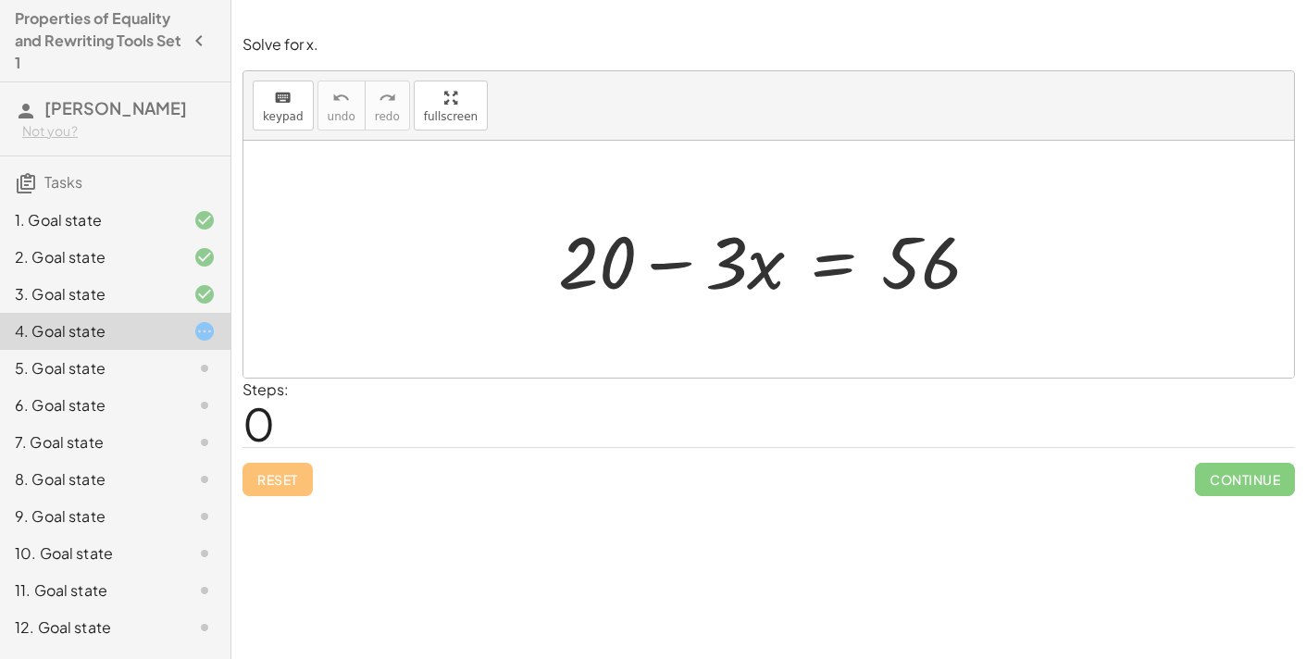
click at [840, 268] on div at bounding box center [776, 259] width 455 height 95
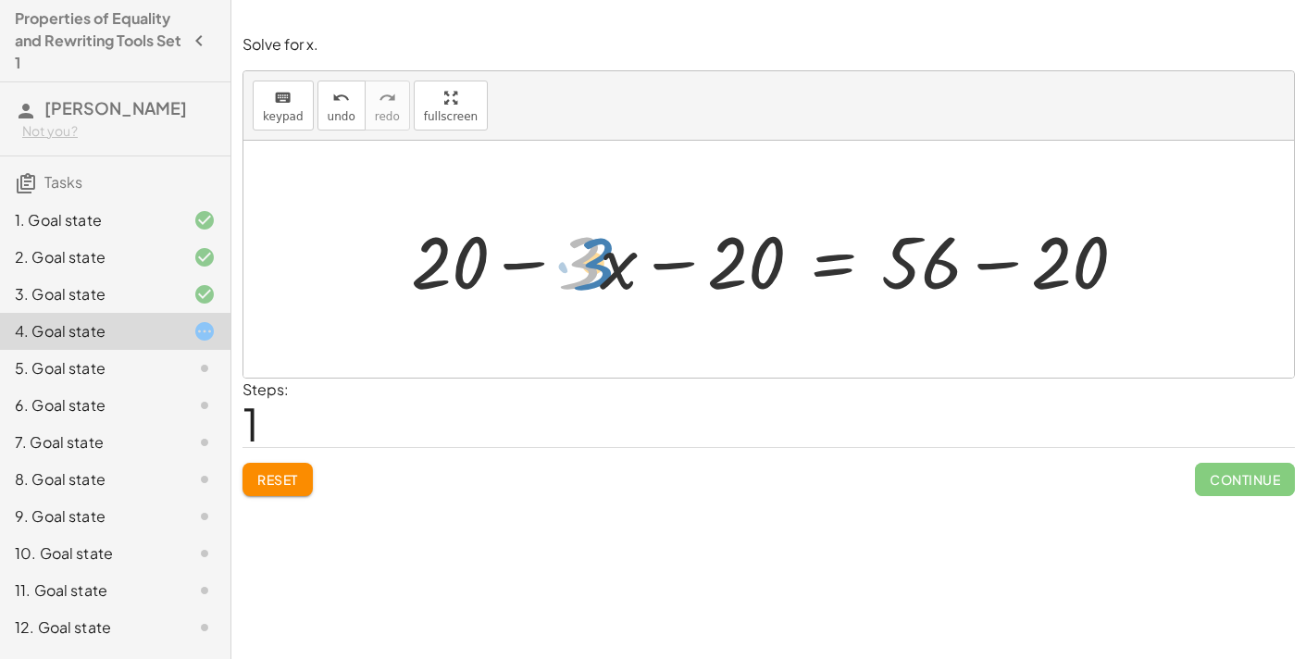
click at [585, 272] on div at bounding box center [776, 259] width 749 height 95
drag, startPoint x: 616, startPoint y: 270, endPoint x: 604, endPoint y: 263, distance: 13.3
click at [604, 263] on div at bounding box center [776, 259] width 749 height 95
drag, startPoint x: 602, startPoint y: 263, endPoint x: 607, endPoint y: 284, distance: 22.0
click at [607, 284] on div at bounding box center [776, 259] width 749 height 95
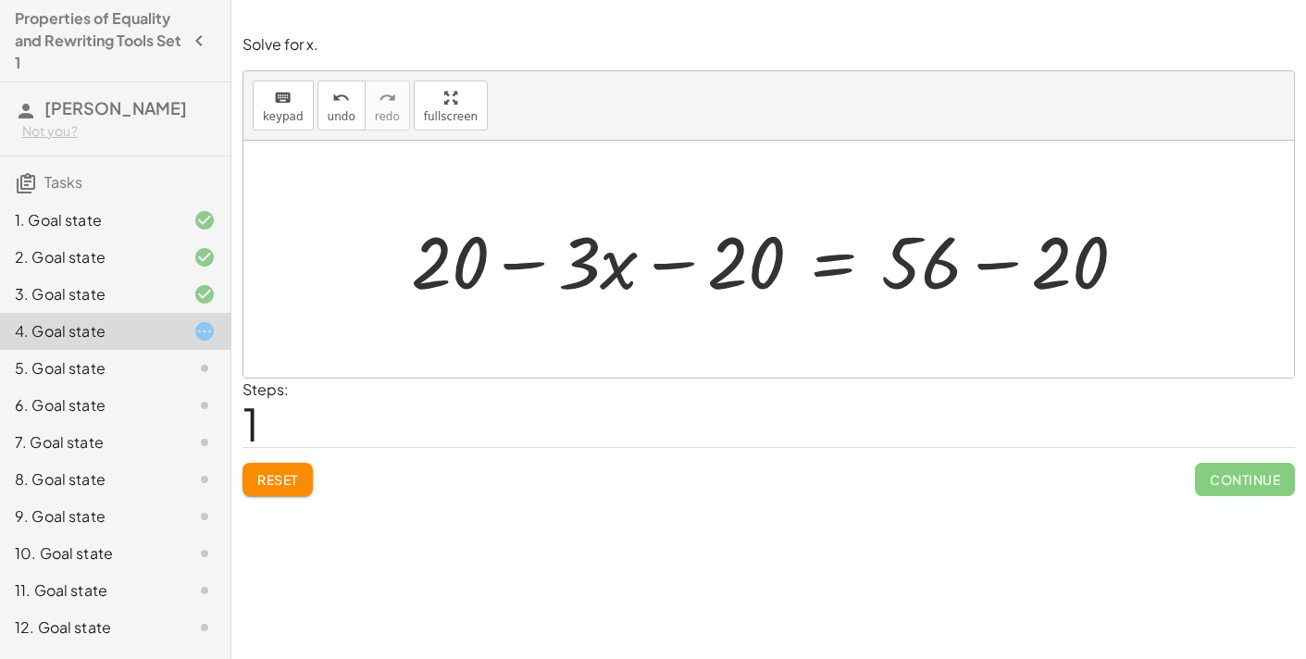
click at [663, 271] on div at bounding box center [776, 259] width 749 height 95
click at [1002, 268] on div at bounding box center [776, 259] width 749 height 95
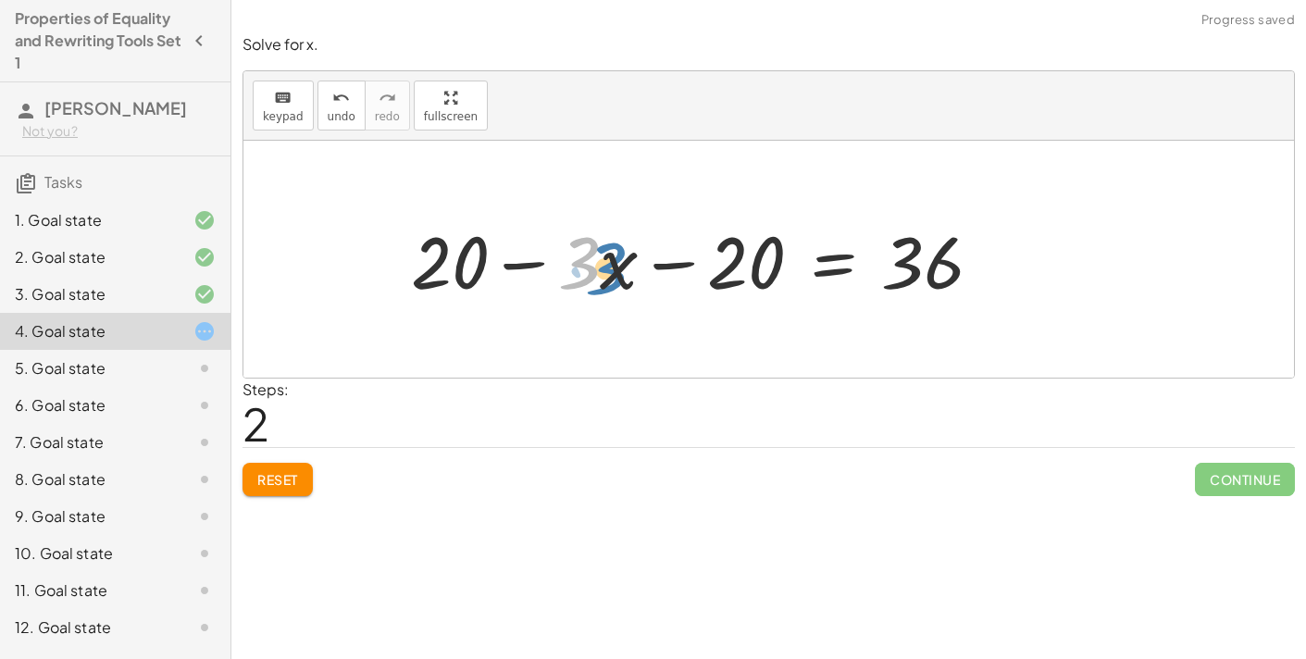
drag, startPoint x: 580, startPoint y: 268, endPoint x: 602, endPoint y: 269, distance: 21.4
click at [602, 269] on div at bounding box center [704, 259] width 604 height 95
click at [529, 250] on div at bounding box center [704, 259] width 604 height 95
drag, startPoint x: 580, startPoint y: 267, endPoint x: 650, endPoint y: 277, distance: 70.2
click at [650, 277] on div at bounding box center [704, 259] width 604 height 95
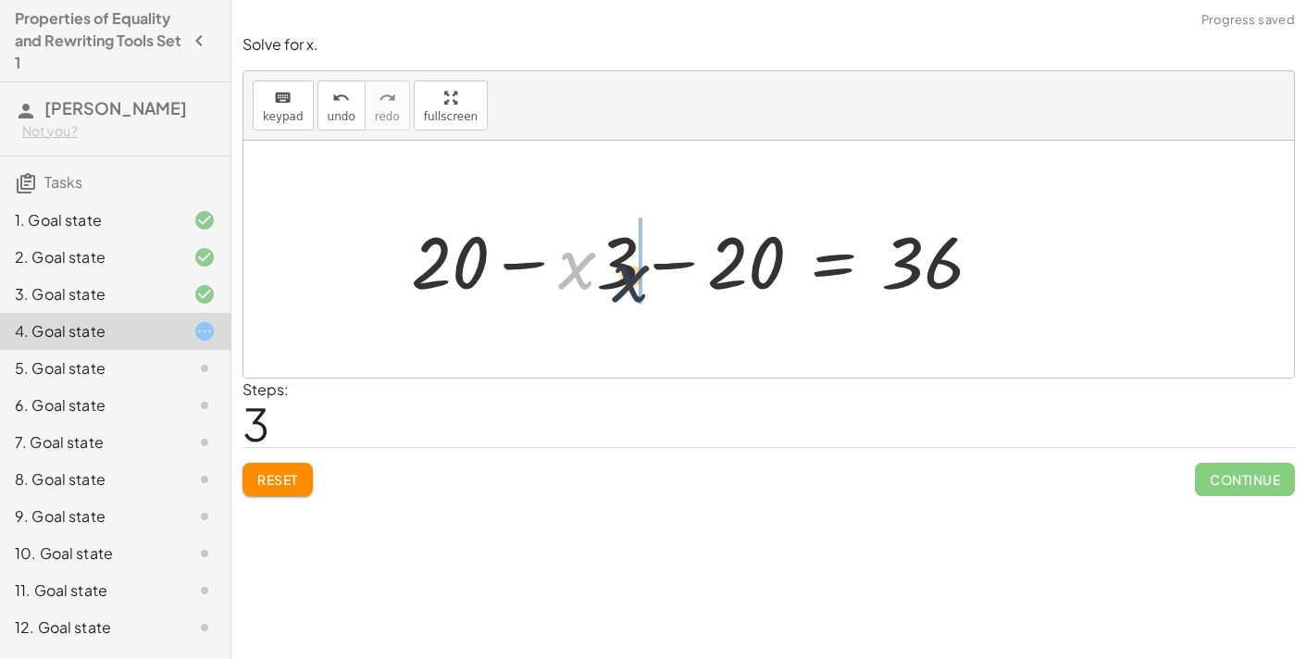
drag, startPoint x: 589, startPoint y: 274, endPoint x: 670, endPoint y: 293, distance: 83.7
click at [670, 293] on div at bounding box center [704, 259] width 604 height 95
click at [678, 265] on div at bounding box center [704, 259] width 604 height 95
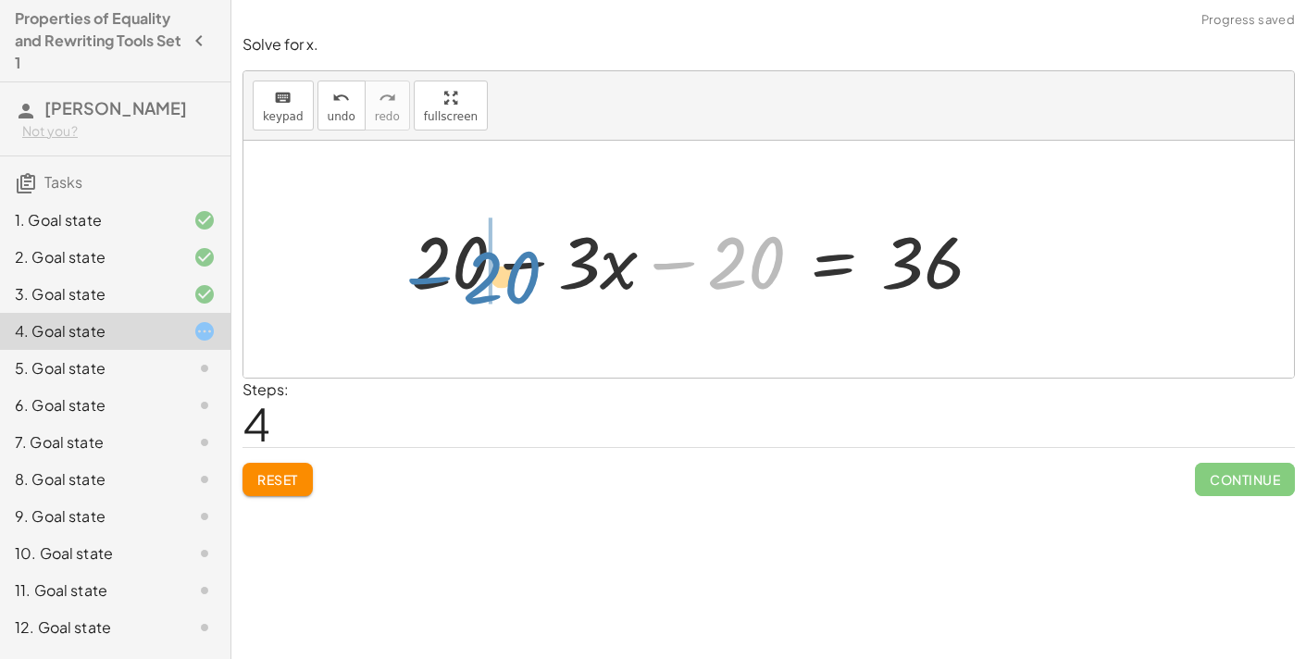
drag, startPoint x: 737, startPoint y: 276, endPoint x: 498, endPoint y: 296, distance: 239.7
click at [498, 296] on div at bounding box center [704, 259] width 604 height 95
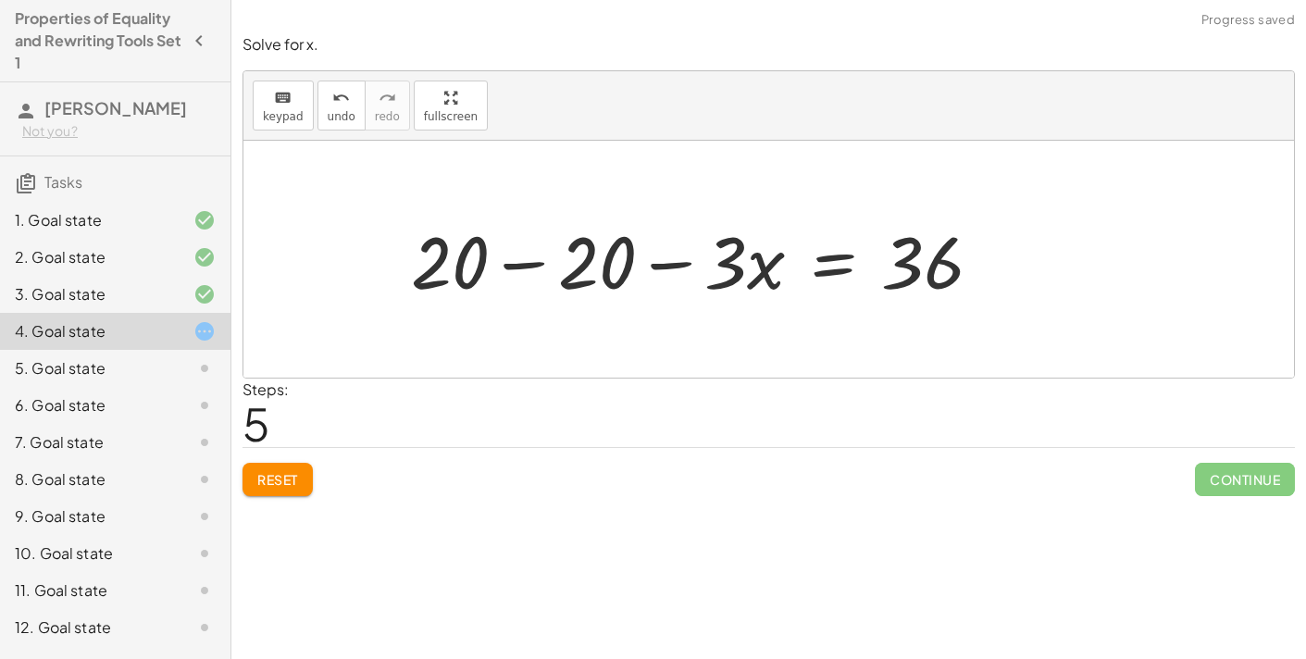
click at [517, 266] on div at bounding box center [704, 259] width 604 height 95
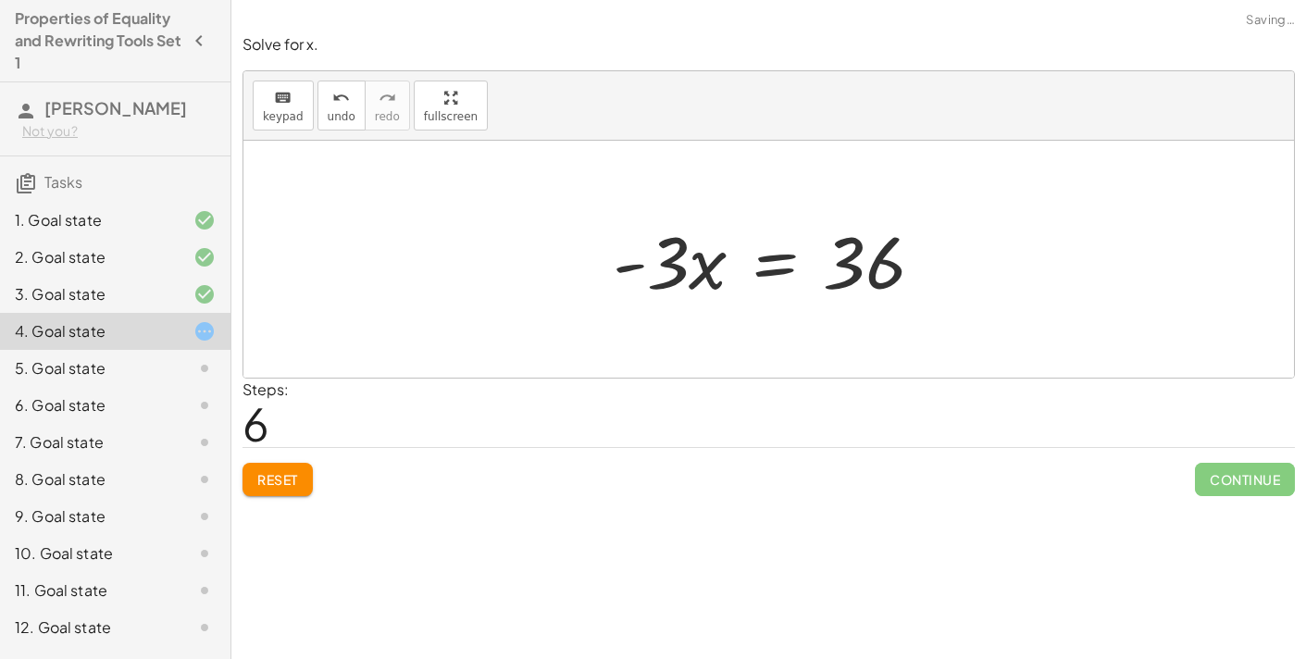
click at [636, 268] on div at bounding box center [776, 259] width 344 height 95
click at [682, 274] on div at bounding box center [776, 259] width 344 height 95
click at [272, 475] on span "Reset" at bounding box center [277, 479] width 41 height 17
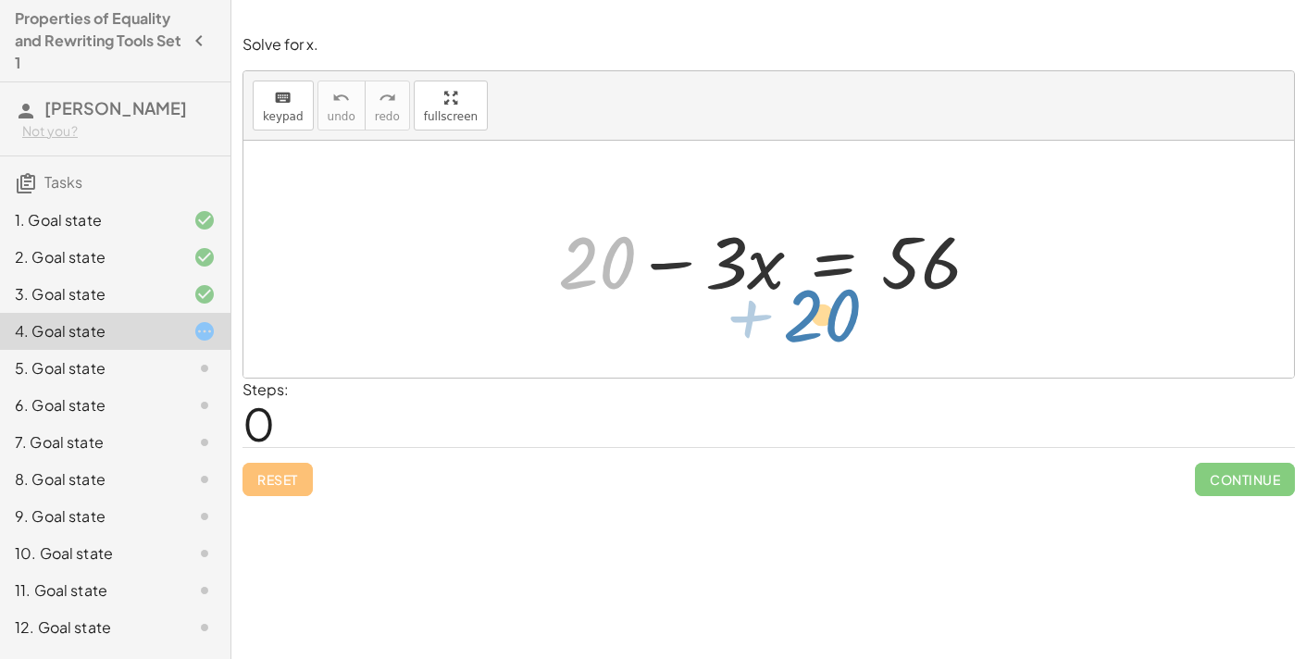
drag, startPoint x: 598, startPoint y: 273, endPoint x: 833, endPoint y: 326, distance: 241.0
click at [833, 326] on div "+ 20 + 20 − · 3 · x = 56" at bounding box center [768, 259] width 1051 height 237
drag, startPoint x: 598, startPoint y: 268, endPoint x: 873, endPoint y: 330, distance: 281.8
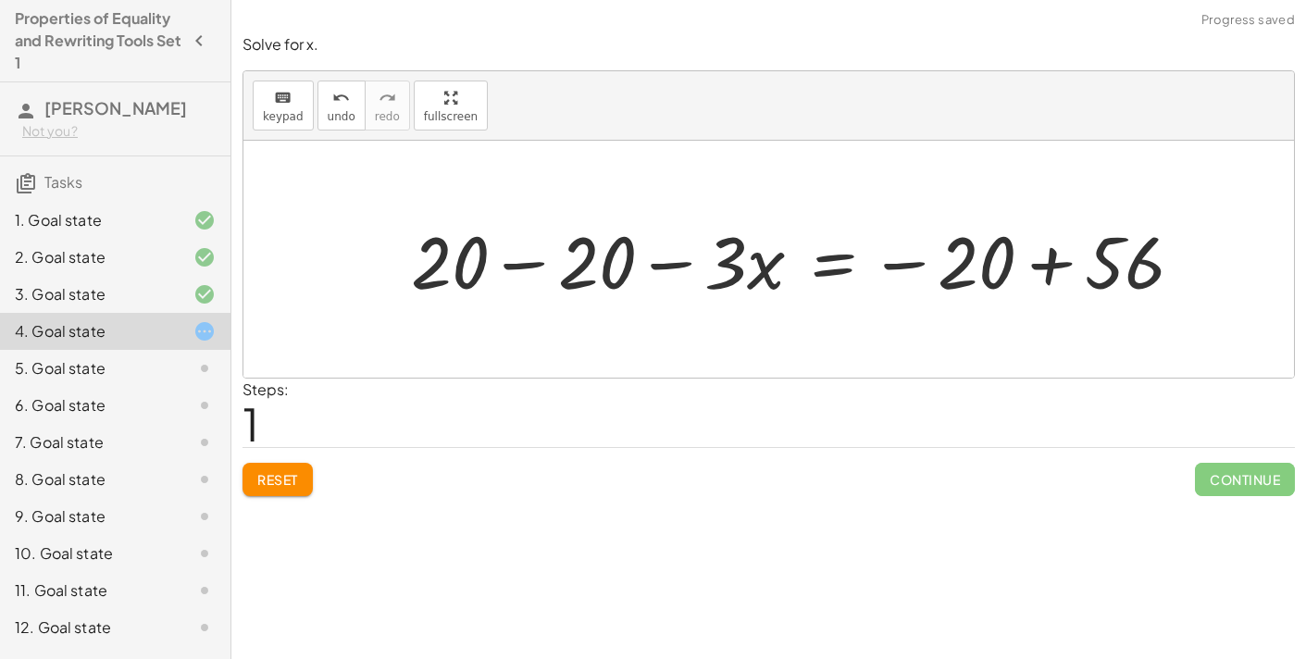
click at [1048, 265] on div at bounding box center [804, 259] width 805 height 95
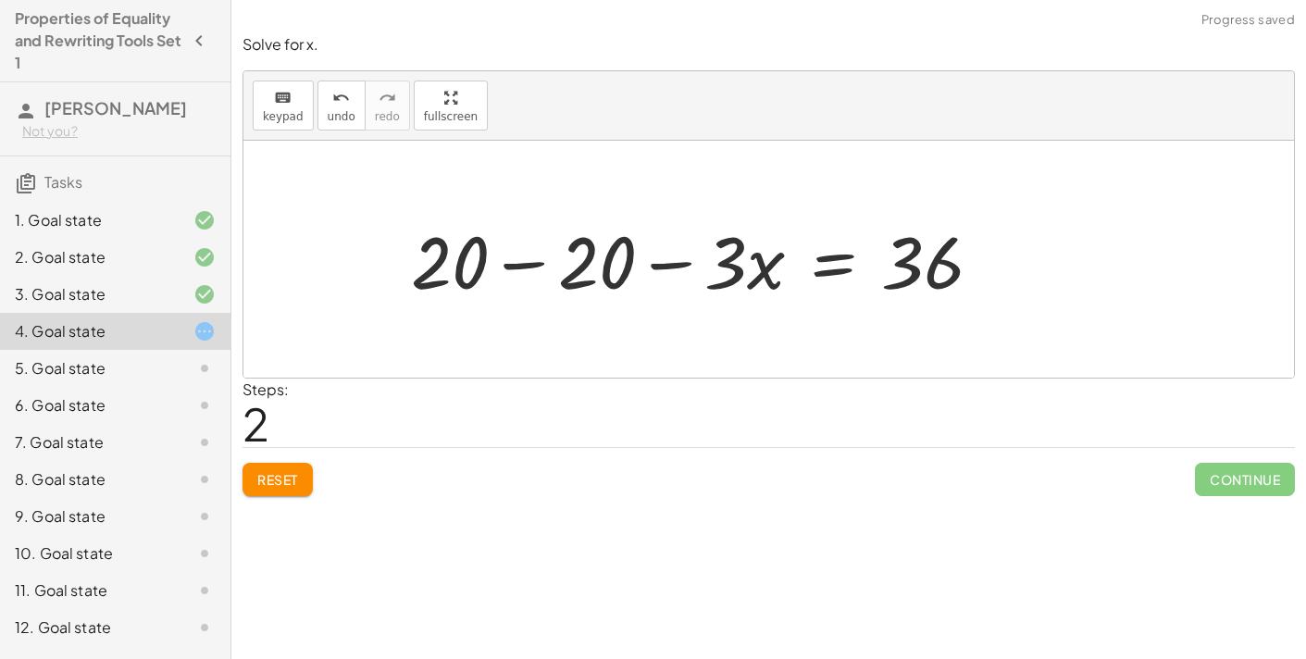
click at [517, 263] on div at bounding box center [704, 259] width 604 height 95
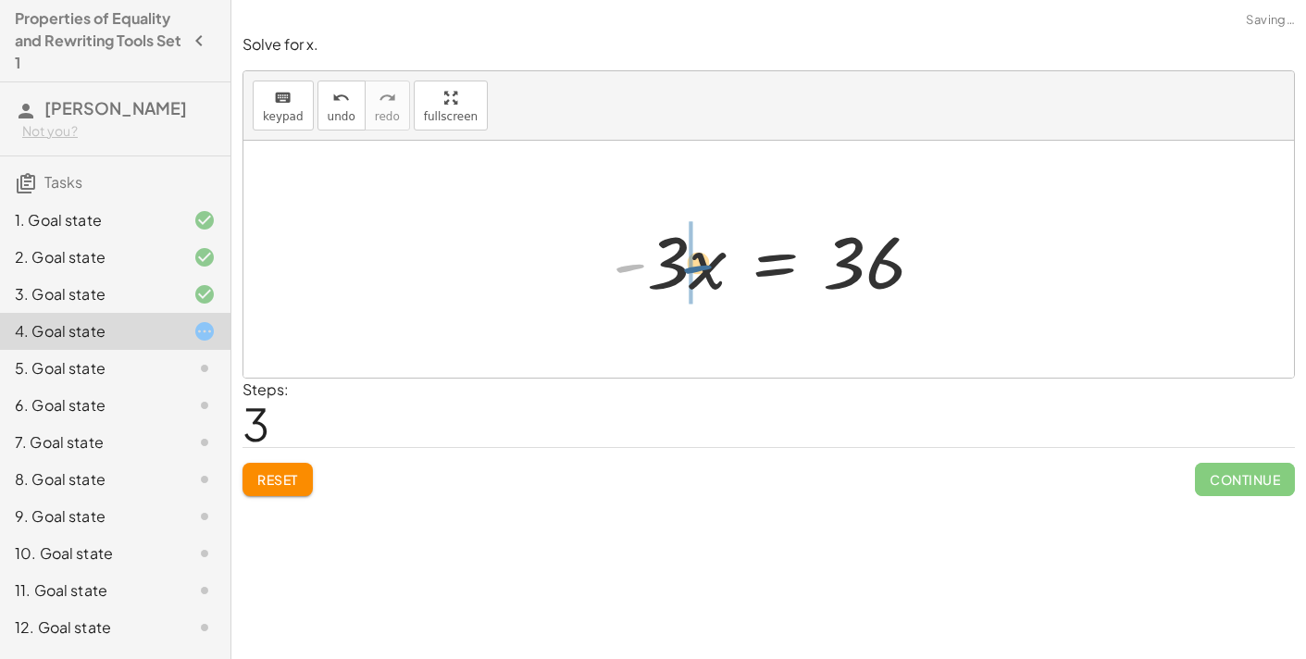
drag, startPoint x: 626, startPoint y: 268, endPoint x: 710, endPoint y: 268, distance: 84.2
click at [710, 268] on div at bounding box center [776, 259] width 344 height 95
click at [669, 270] on div at bounding box center [767, 259] width 362 height 95
click at [765, 275] on div at bounding box center [776, 259] width 344 height 95
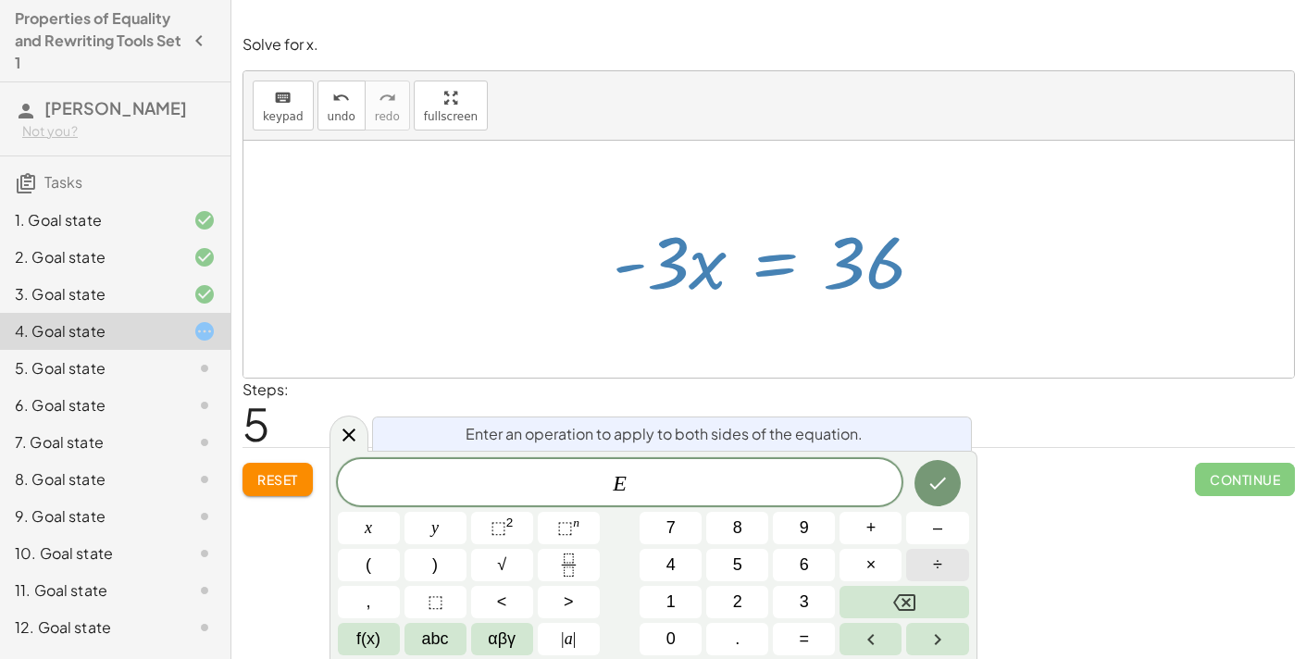
click at [943, 554] on button "÷" at bounding box center [937, 565] width 62 height 32
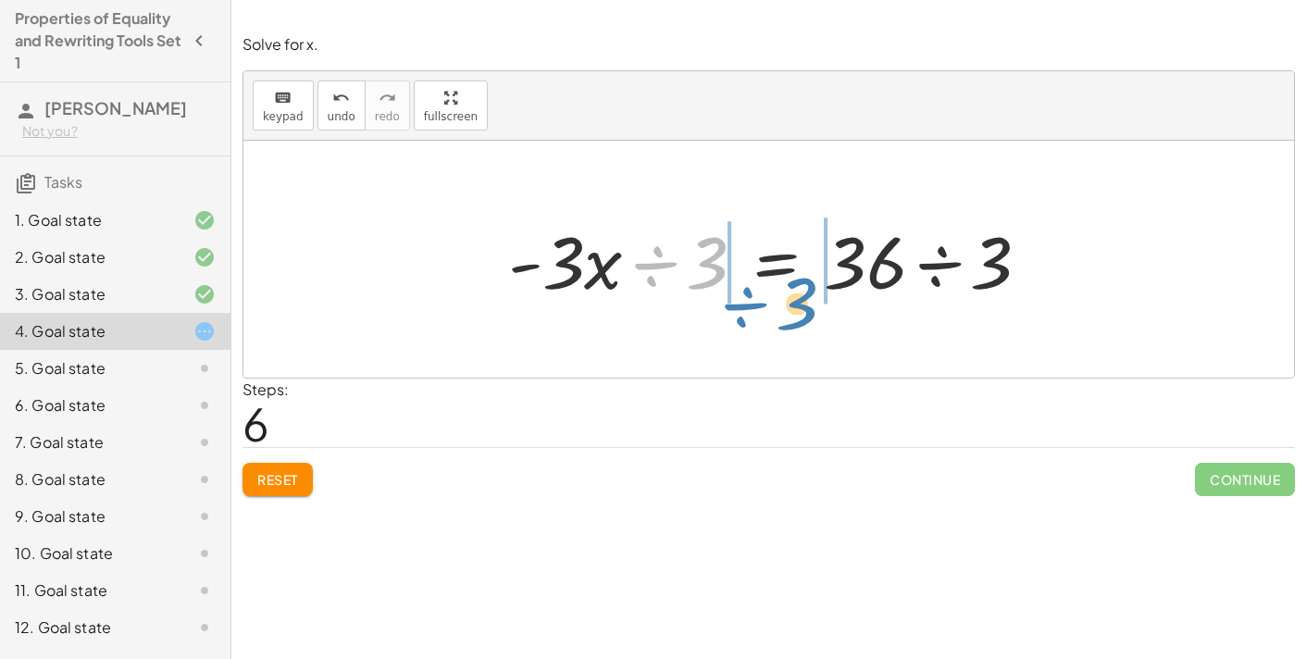
drag, startPoint x: 659, startPoint y: 264, endPoint x: 749, endPoint y: 306, distance: 99.4
click at [749, 306] on div "+ 20 − · 3 · x = 56 + 20 − 20 − · 3 · x = − 20 + 56 + 20 − 20 − · 3 · x = 36 + …" at bounding box center [769, 259] width 579 height 105
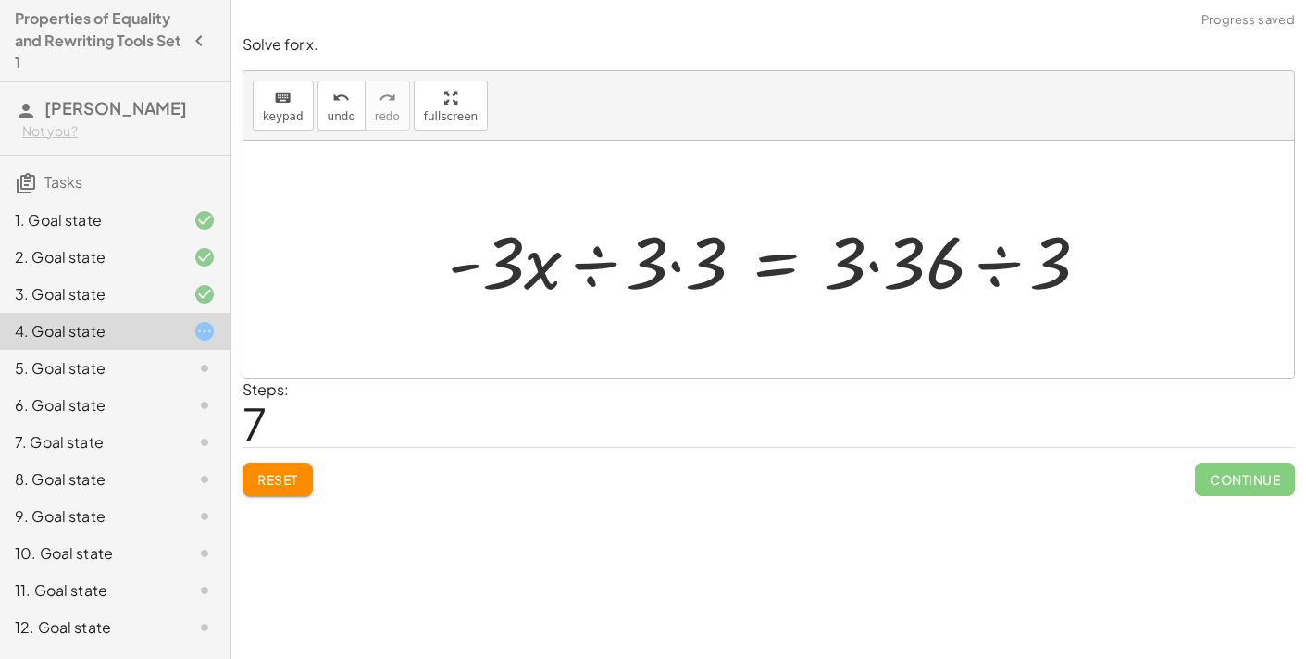
click at [678, 264] on div at bounding box center [776, 259] width 675 height 95
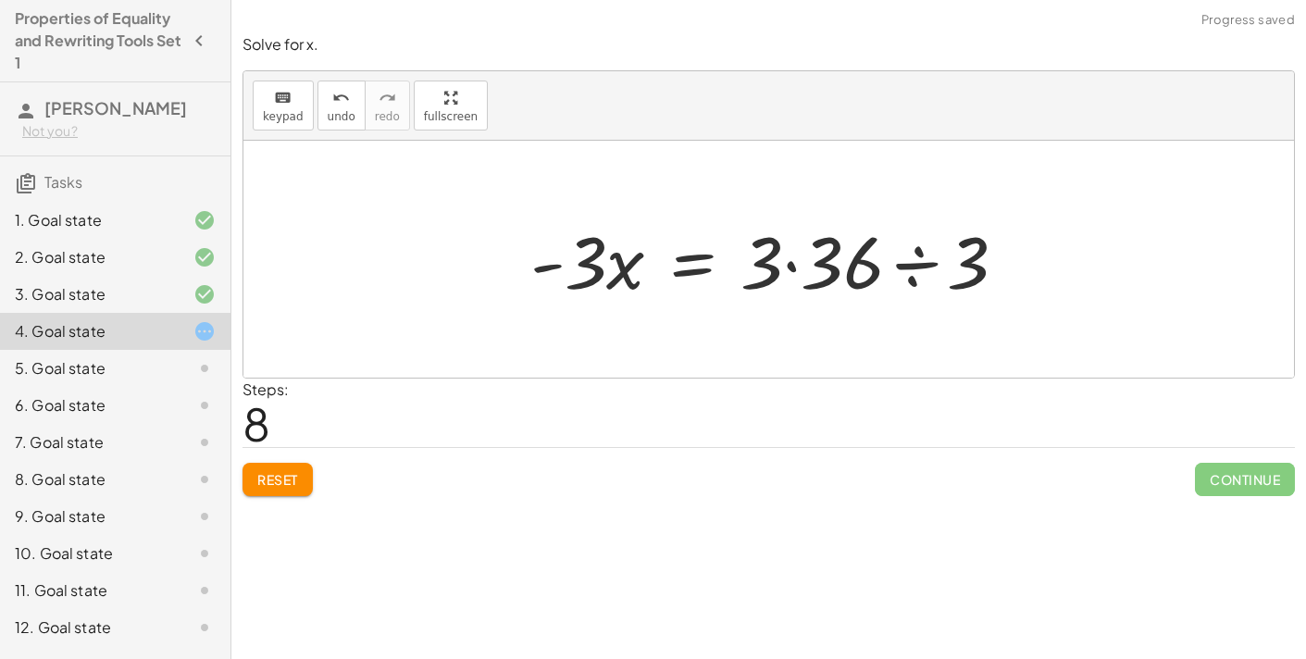
click at [797, 267] on div at bounding box center [776, 259] width 510 height 95
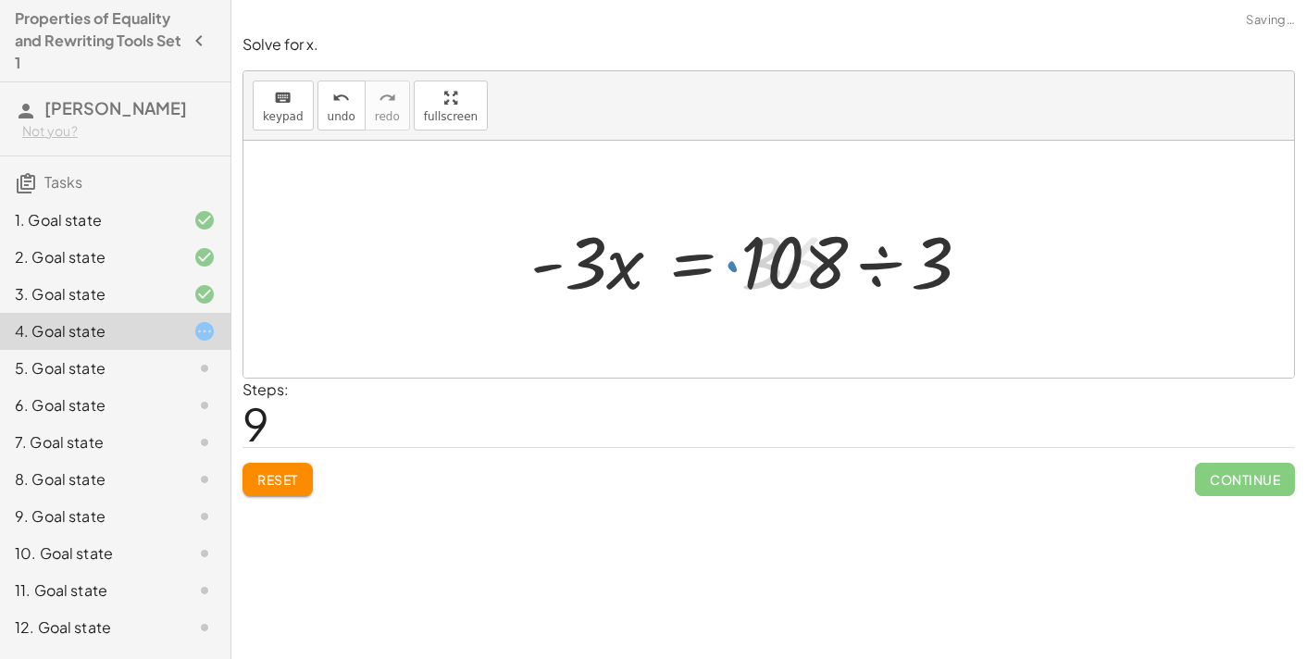
click at [863, 266] on div at bounding box center [758, 259] width 474 height 95
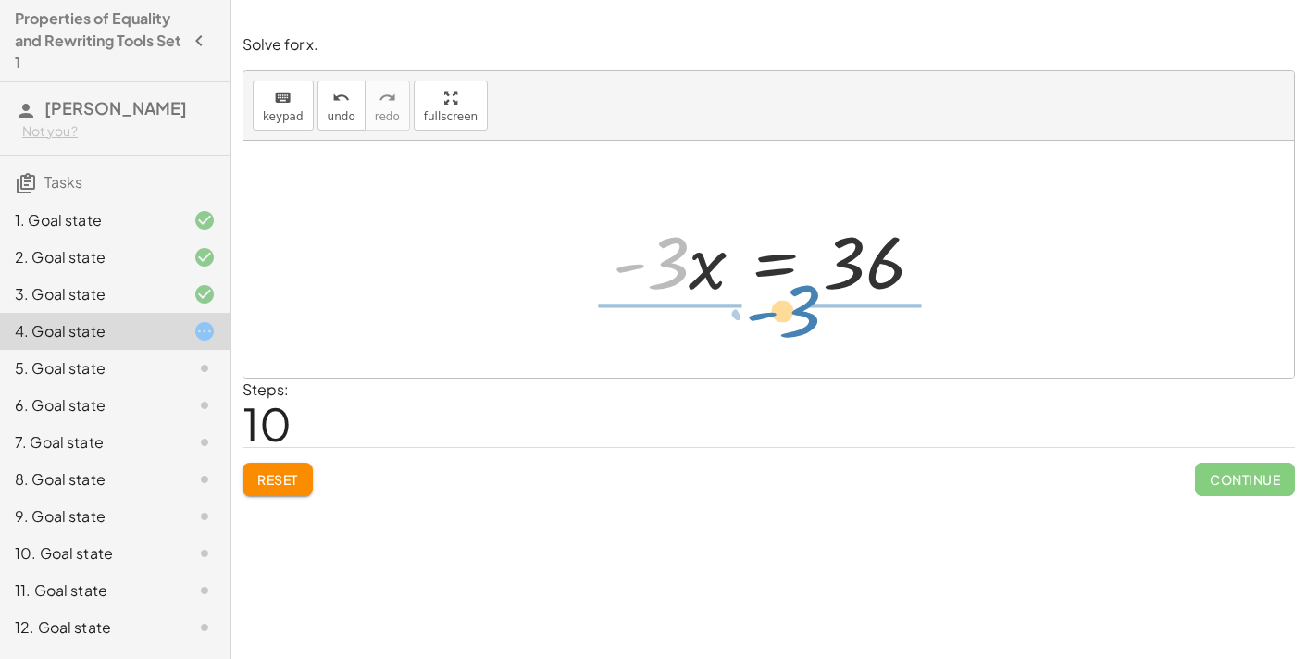
drag, startPoint x: 666, startPoint y: 280, endPoint x: 799, endPoint y: 330, distance: 141.5
click at [799, 330] on div "+ 20 − · 3 · x = 56 + 20 − 20 − · 3 · x = − 20 + 56 + 20 − 20 − · 3 · x = 36 + …" at bounding box center [768, 259] width 1051 height 237
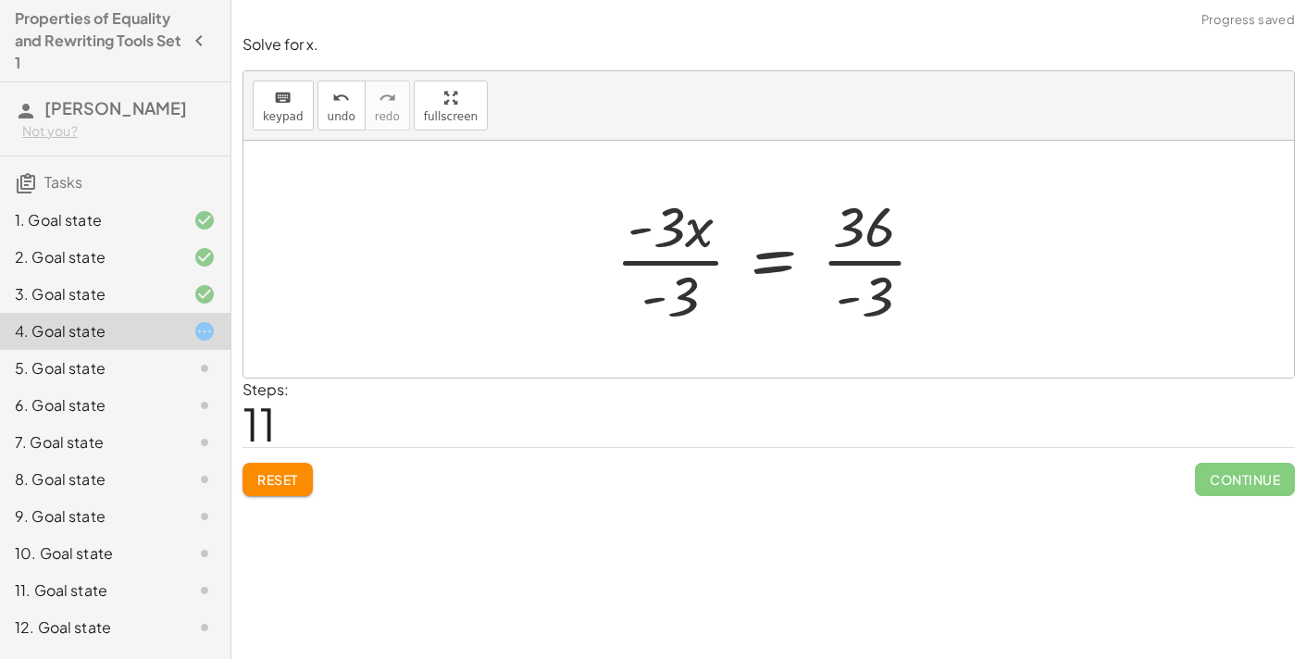
click at [698, 268] on div at bounding box center [777, 259] width 343 height 143
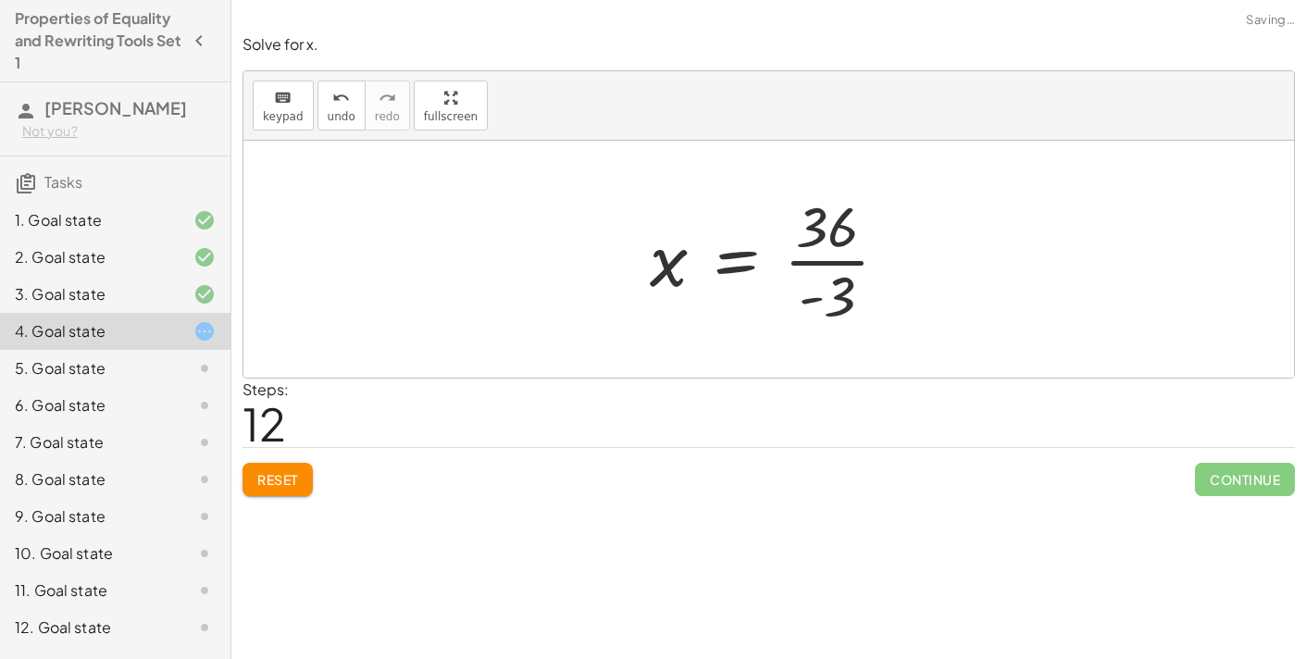
click at [817, 261] on div at bounding box center [777, 259] width 272 height 143
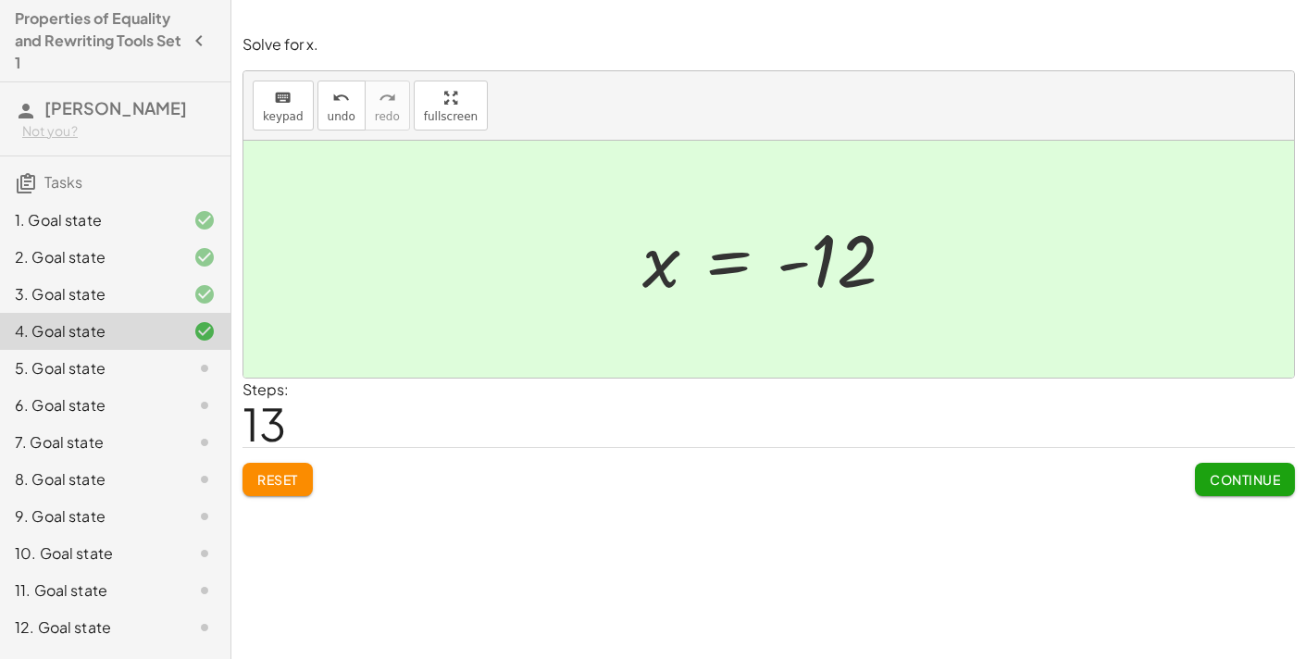
click at [1218, 467] on button "Continue" at bounding box center [1245, 479] width 100 height 33
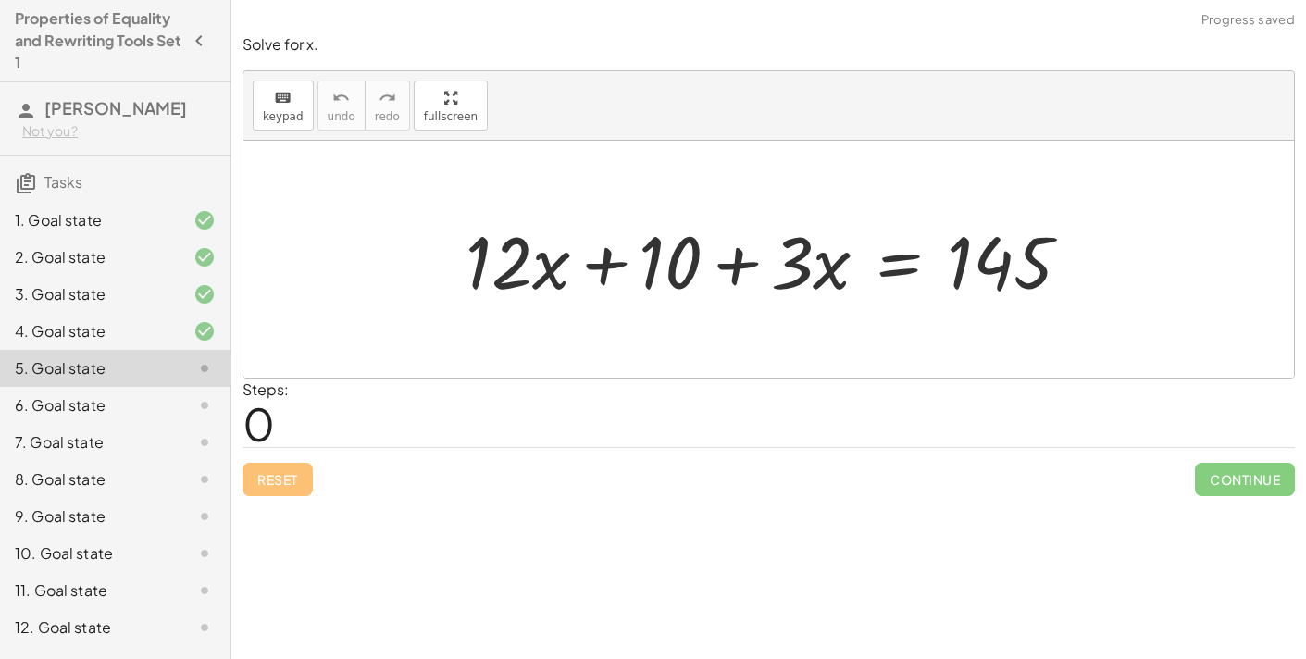
click at [604, 268] on div at bounding box center [775, 259] width 639 height 95
click at [729, 275] on div at bounding box center [775, 259] width 639 height 95
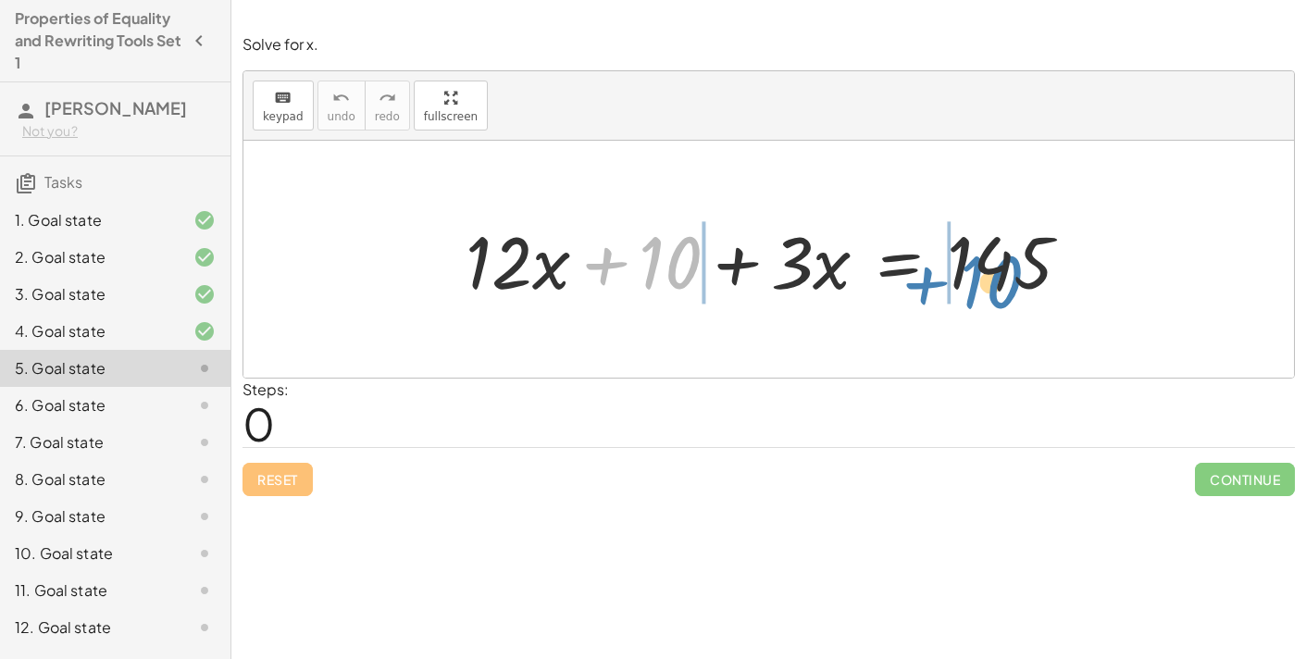
drag, startPoint x: 668, startPoint y: 264, endPoint x: 976, endPoint y: 287, distance: 308.2
click at [976, 287] on div at bounding box center [775, 259] width 639 height 95
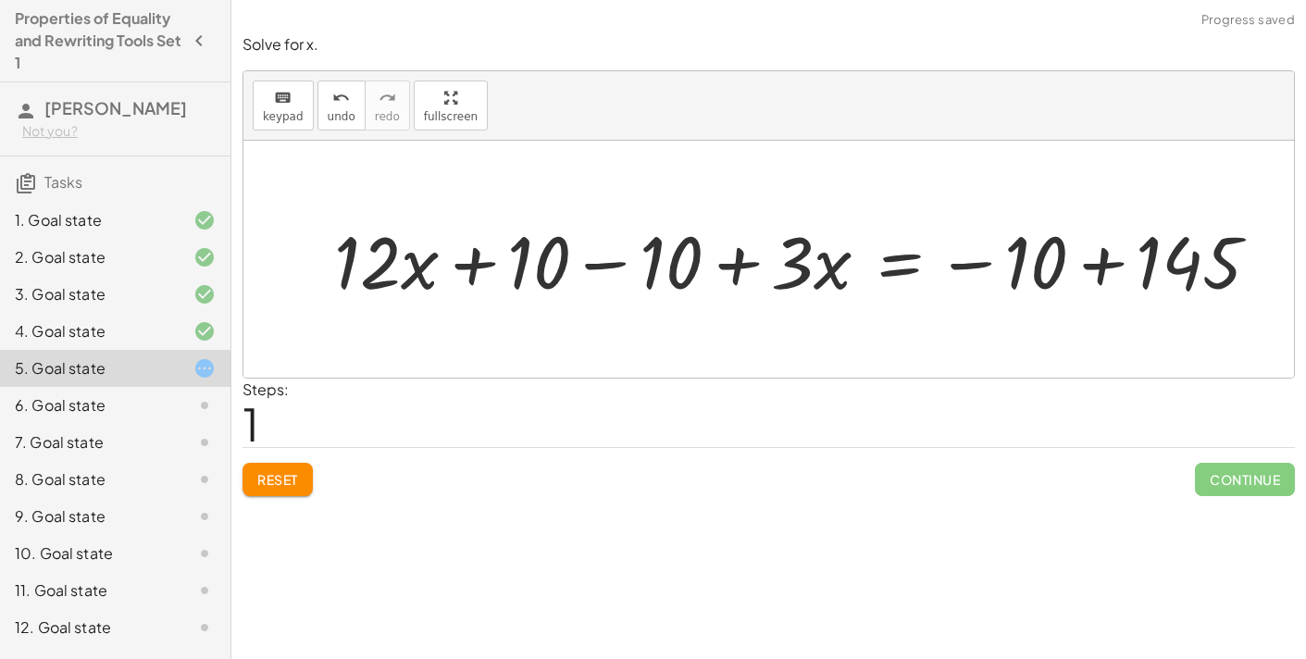
click at [966, 266] on div at bounding box center [804, 259] width 959 height 95
click at [1099, 268] on div at bounding box center [804, 259] width 959 height 95
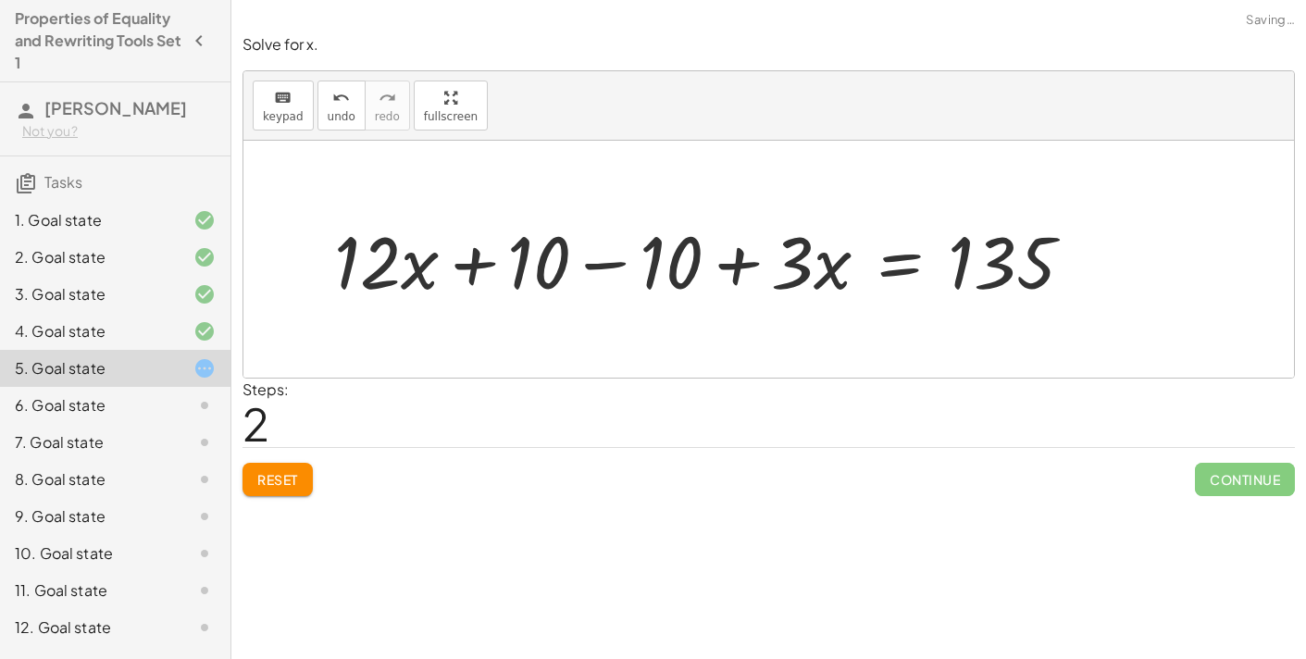
click at [598, 261] on div at bounding box center [711, 259] width 772 height 95
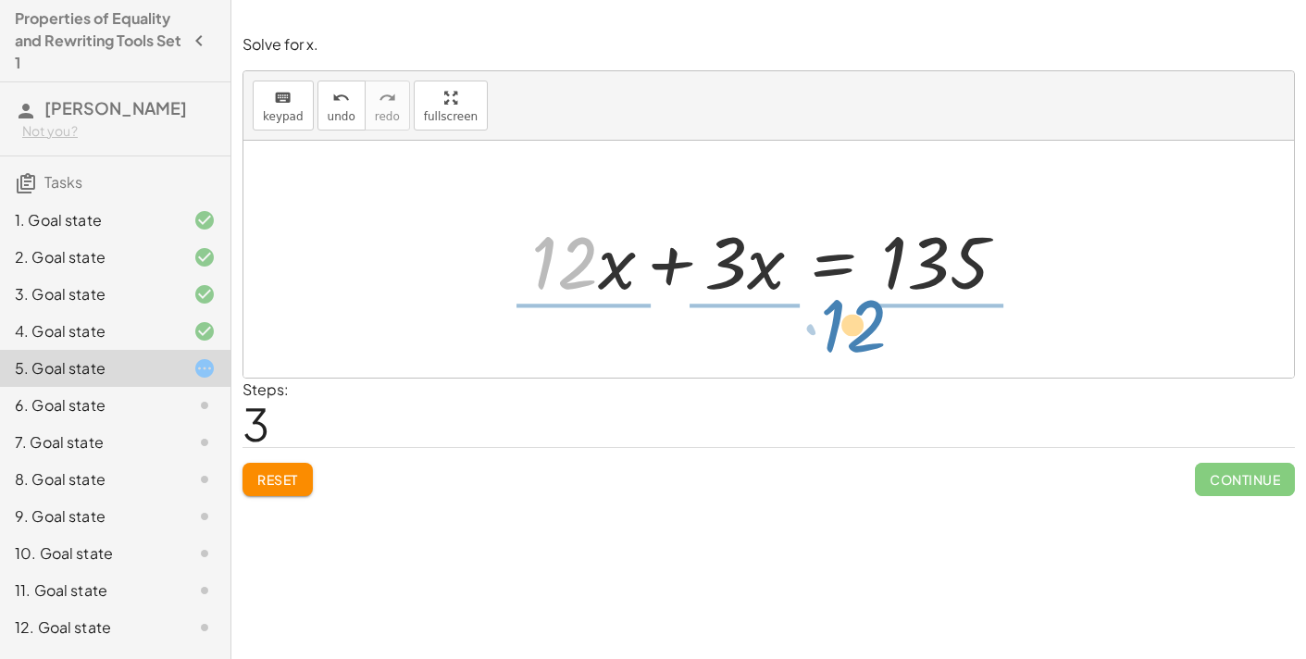
drag, startPoint x: 555, startPoint y: 271, endPoint x: 844, endPoint y: 335, distance: 295.8
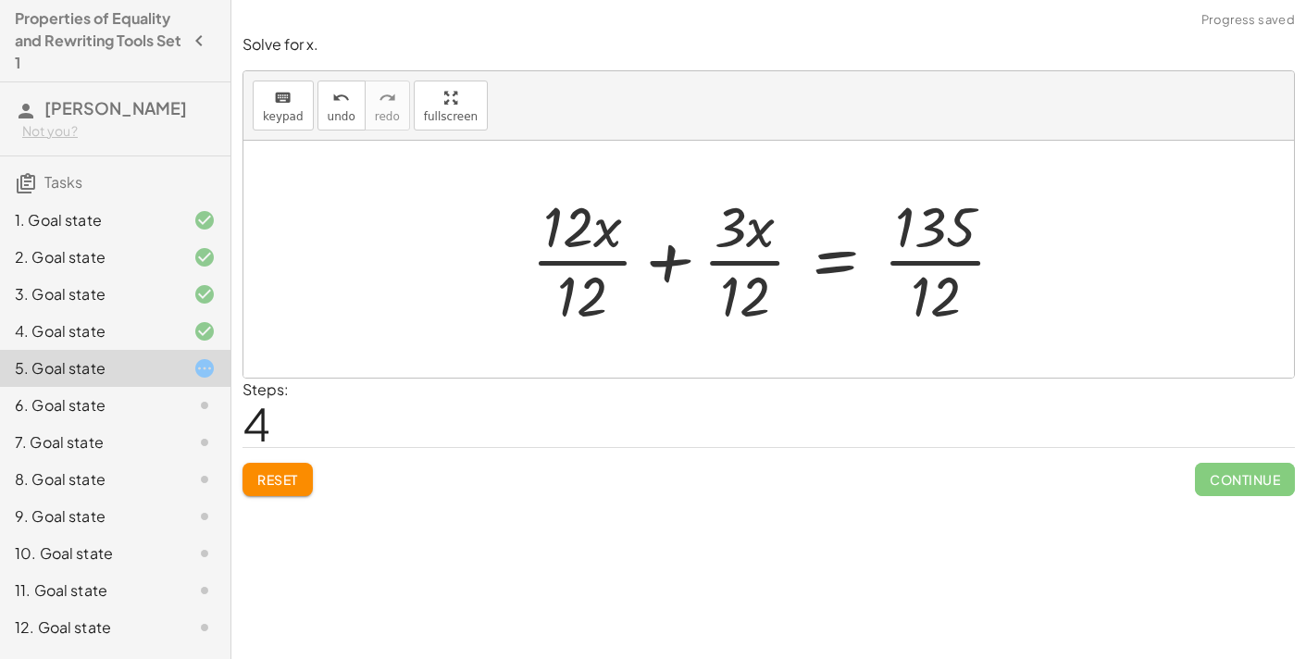
click at [616, 266] on div at bounding box center [775, 259] width 507 height 143
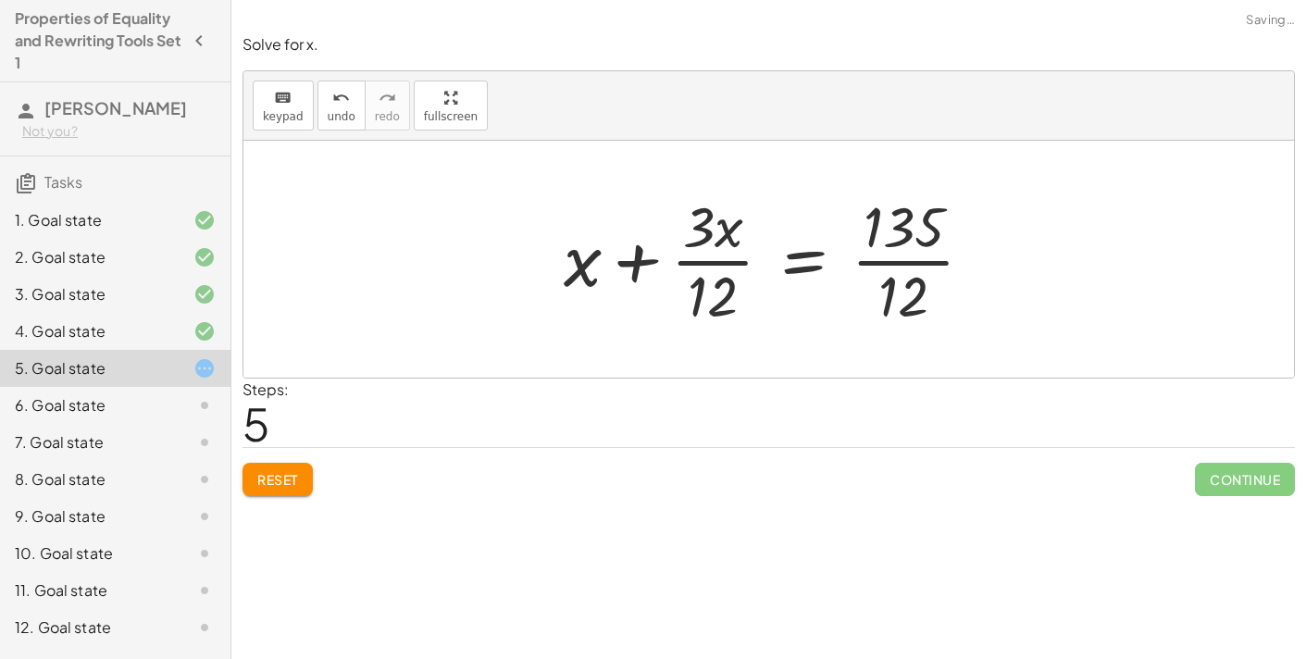
click at [739, 263] on div at bounding box center [775, 259] width 443 height 143
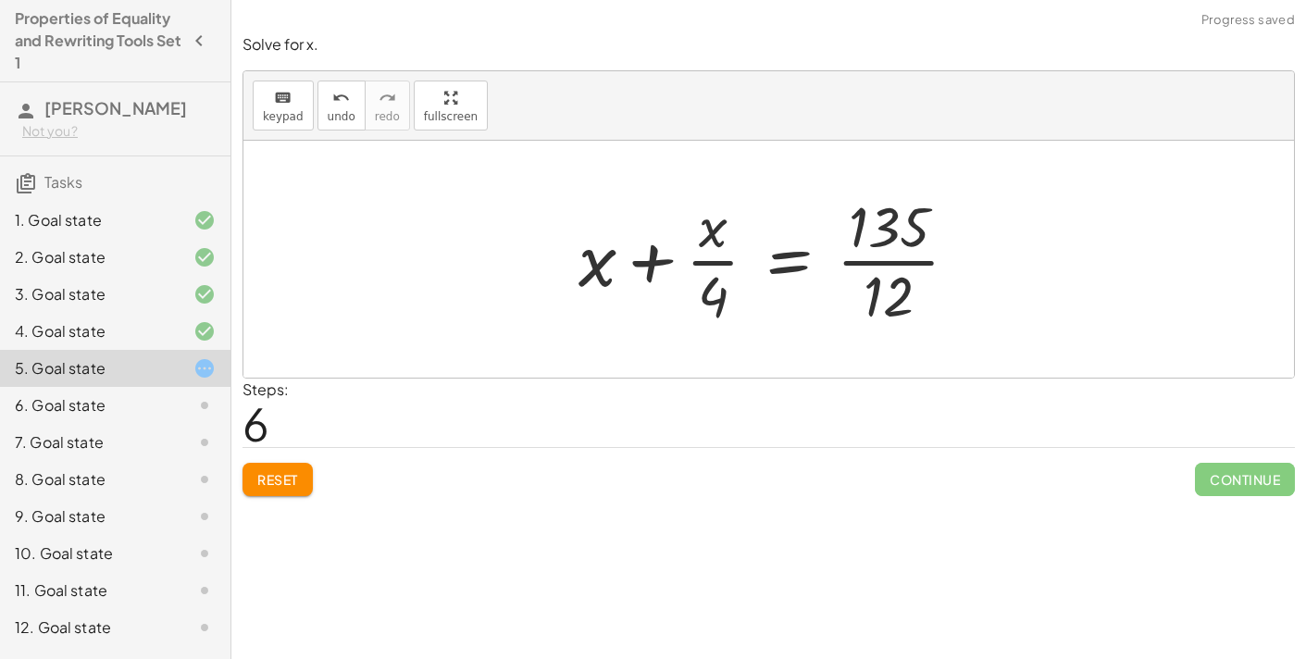
click at [858, 258] on div at bounding box center [776, 259] width 414 height 143
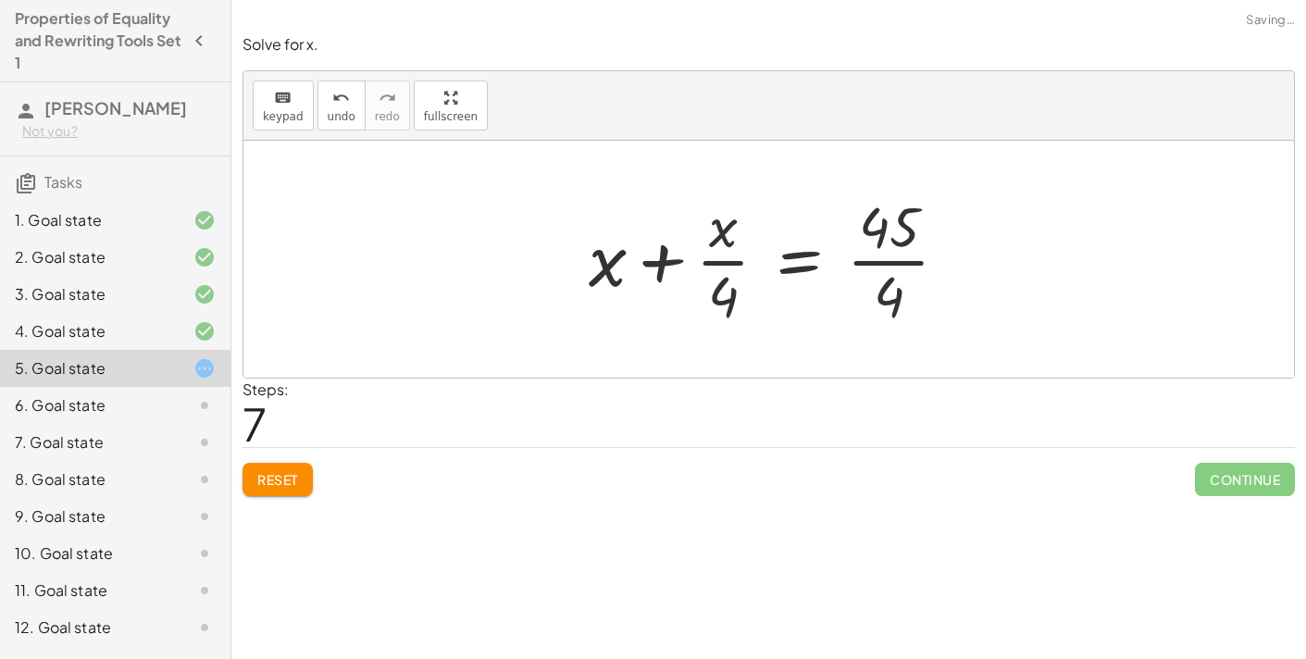
click at [870, 258] on div at bounding box center [775, 259] width 393 height 143
click at [876, 260] on div at bounding box center [775, 259] width 393 height 143
click at [874, 265] on div at bounding box center [775, 259] width 393 height 143
click at [728, 266] on div at bounding box center [775, 259] width 393 height 143
click at [725, 260] on div at bounding box center [775, 259] width 393 height 143
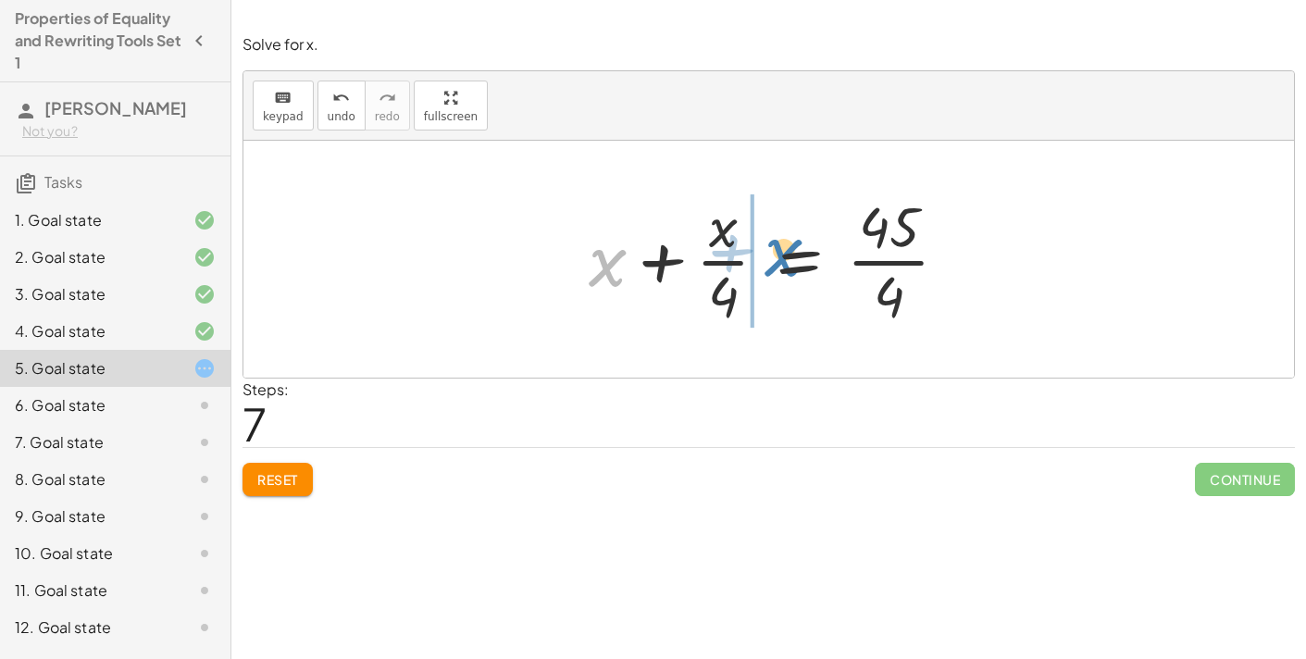
drag, startPoint x: 611, startPoint y: 261, endPoint x: 823, endPoint y: 272, distance: 212.3
click at [823, 272] on div at bounding box center [775, 259] width 393 height 143
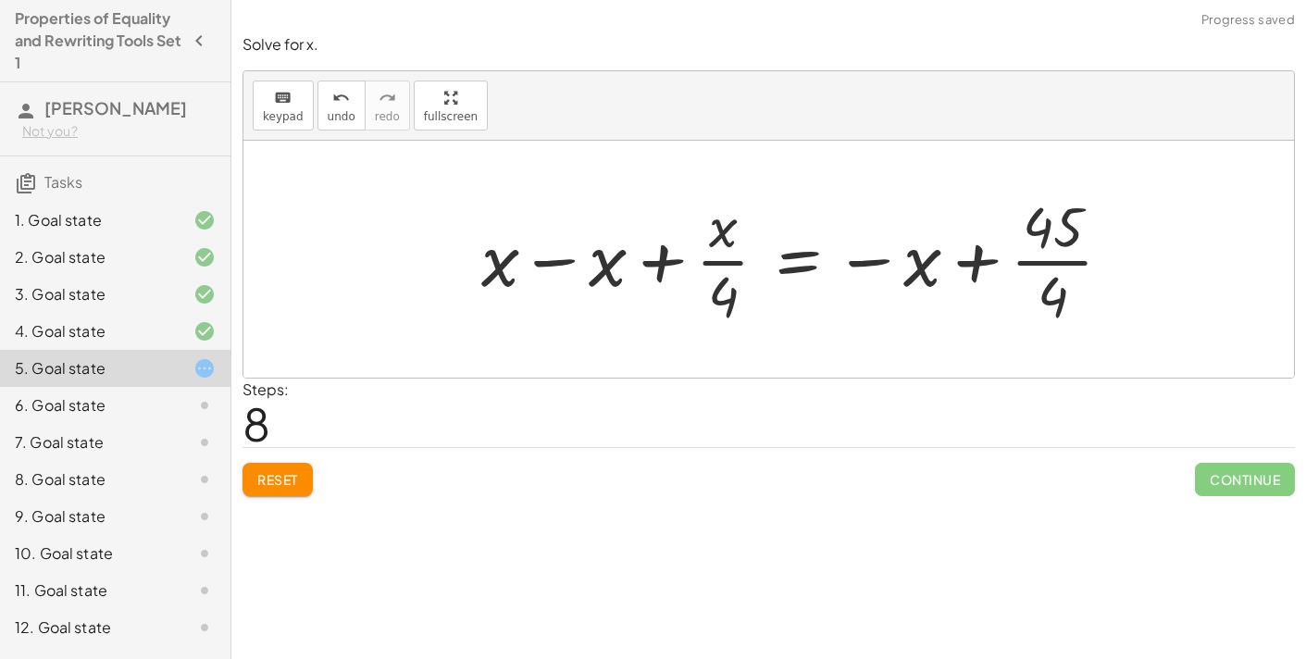
click at [844, 258] on div at bounding box center [804, 259] width 665 height 143
click at [862, 265] on div at bounding box center [804, 259] width 665 height 143
click at [341, 107] on button "undo undo" at bounding box center [341, 106] width 48 height 50
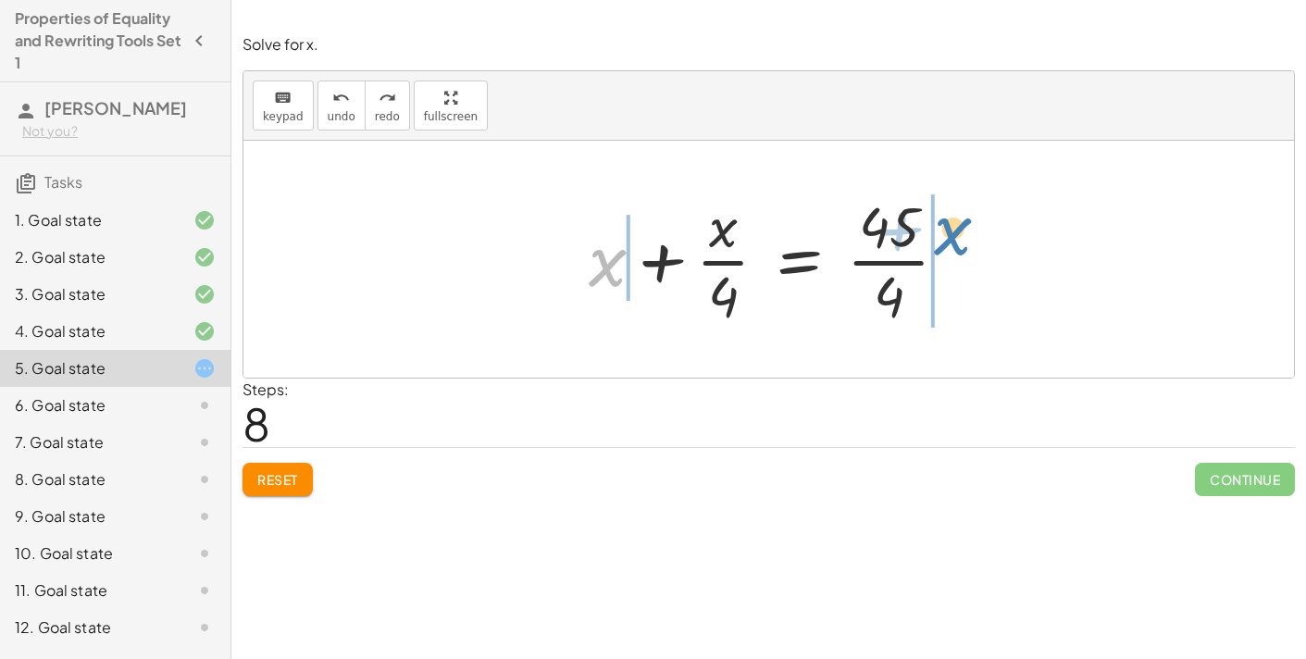
drag, startPoint x: 604, startPoint y: 269, endPoint x: 946, endPoint y: 239, distance: 342.9
click at [946, 239] on div at bounding box center [775, 259] width 393 height 143
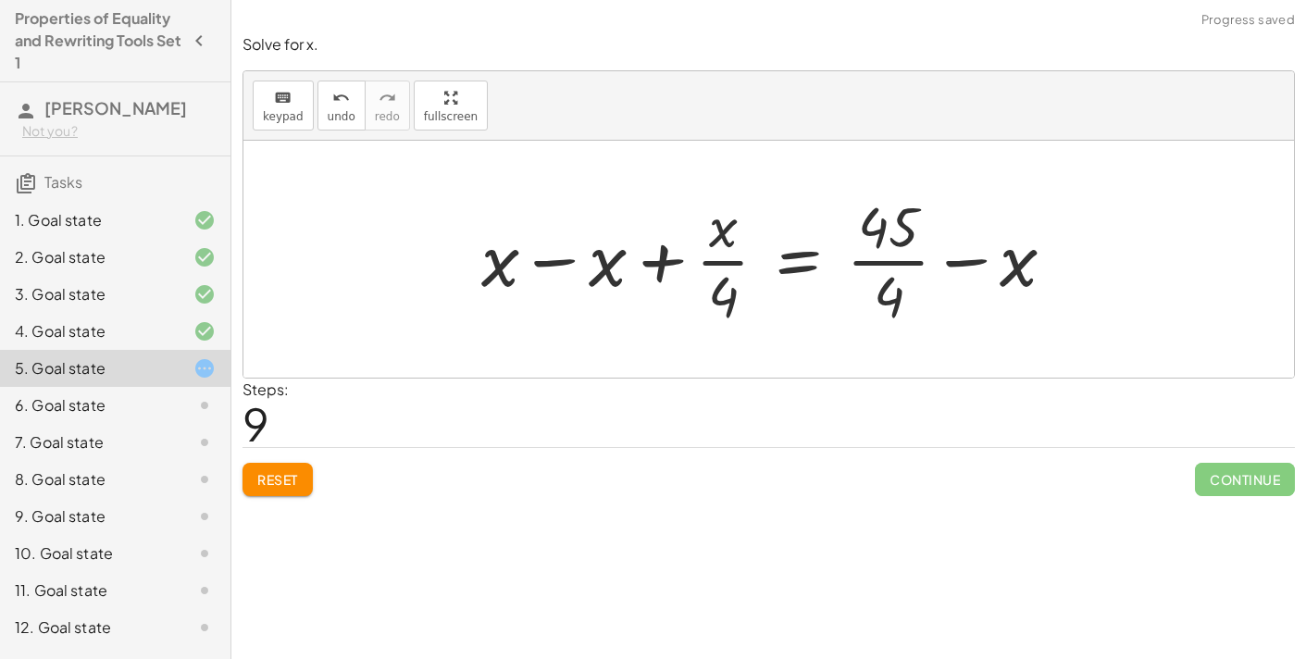
click at [571, 259] on div at bounding box center [776, 259] width 608 height 143
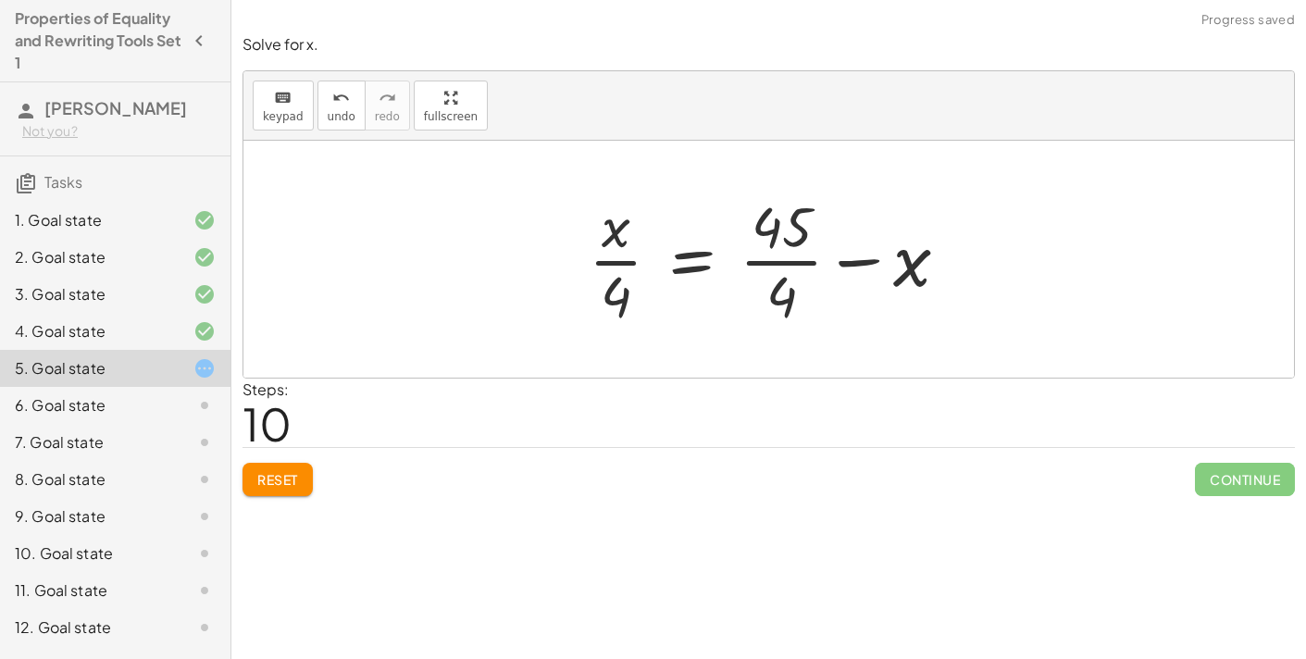
click at [859, 262] on div at bounding box center [775, 259] width 393 height 143
drag, startPoint x: 604, startPoint y: 277, endPoint x: 770, endPoint y: 276, distance: 165.7
click at [770, 276] on div at bounding box center [775, 259] width 393 height 143
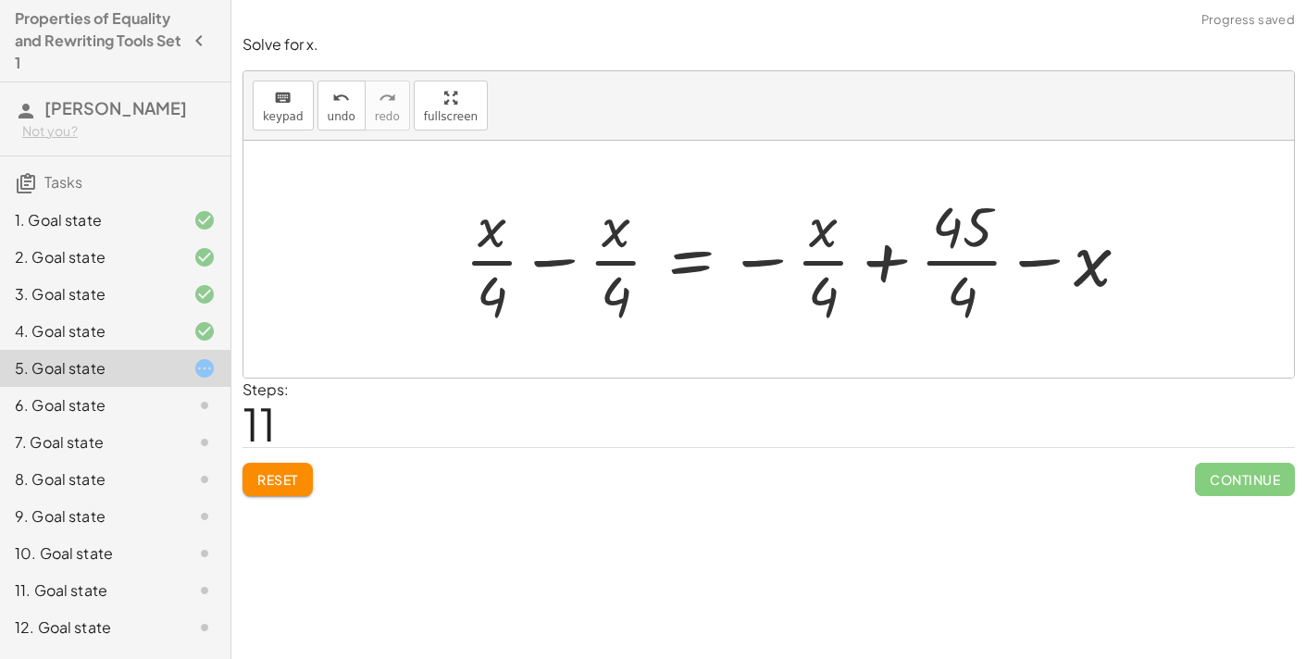
click at [878, 263] on div at bounding box center [804, 259] width 698 height 143
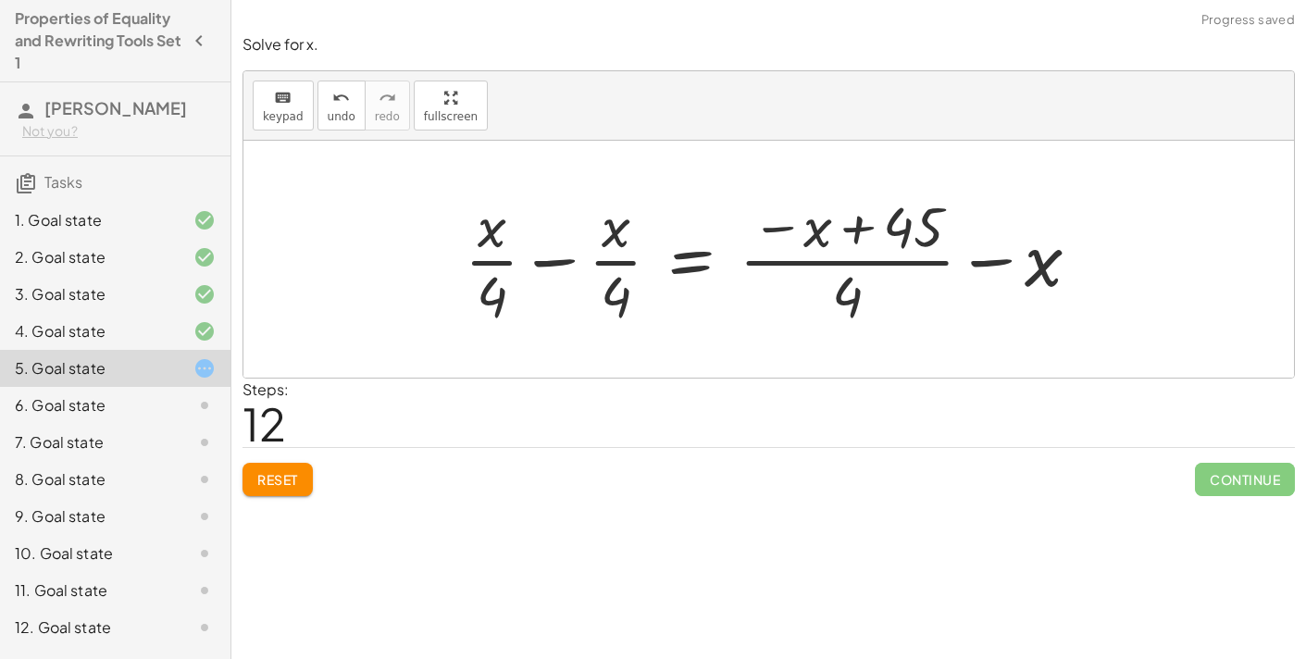
click at [849, 227] on div at bounding box center [780, 259] width 650 height 143
click at [558, 259] on div at bounding box center [780, 259] width 650 height 143
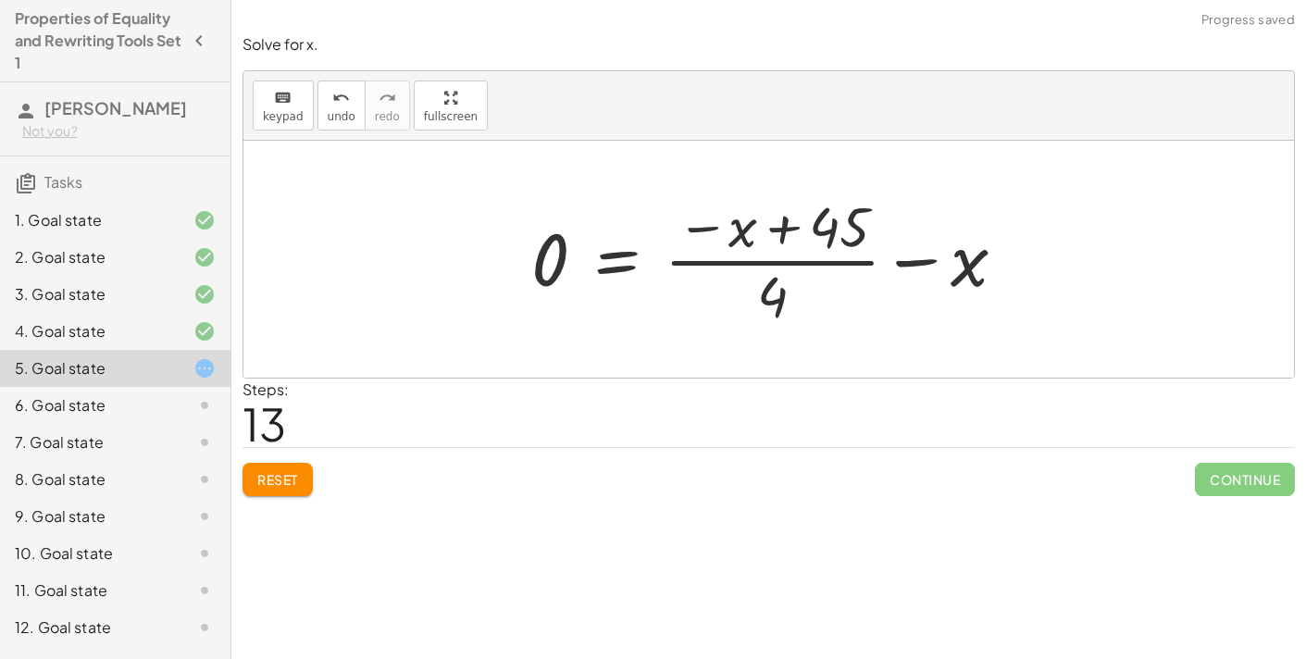
click at [690, 253] on div at bounding box center [776, 259] width 508 height 143
drag, startPoint x: 736, startPoint y: 230, endPoint x: 598, endPoint y: 262, distance: 141.7
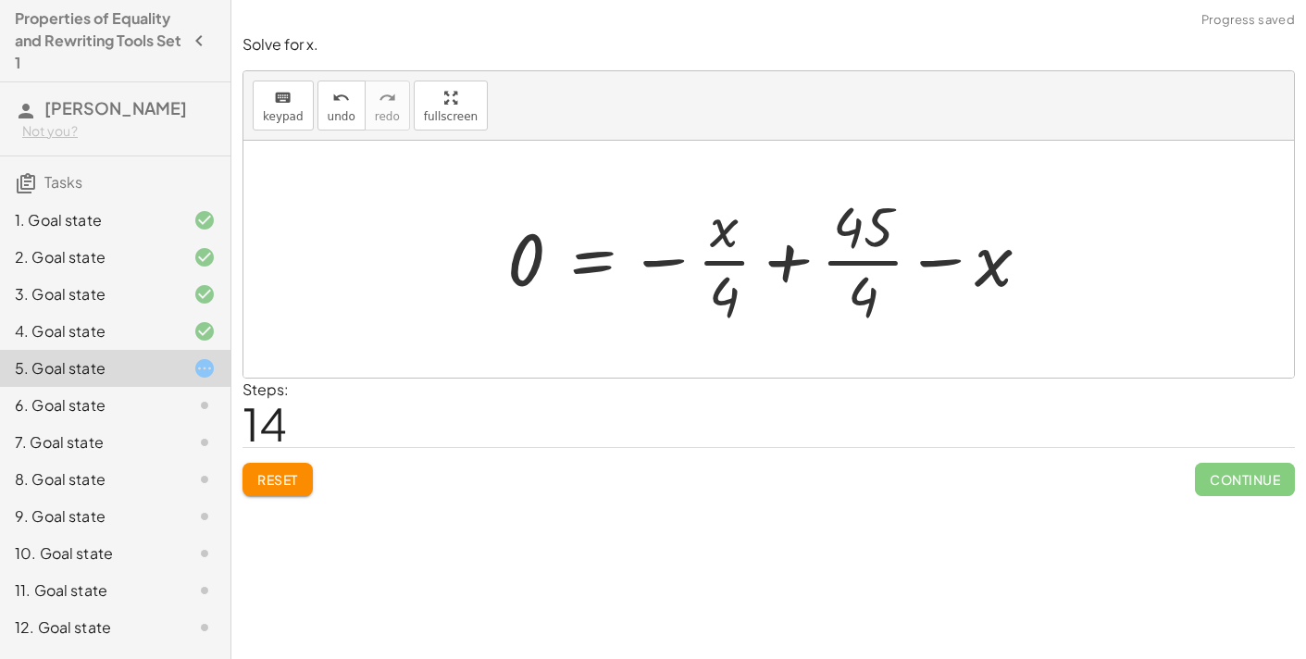
click at [723, 262] on div at bounding box center [776, 259] width 556 height 143
click at [766, 266] on div at bounding box center [776, 259] width 556 height 143
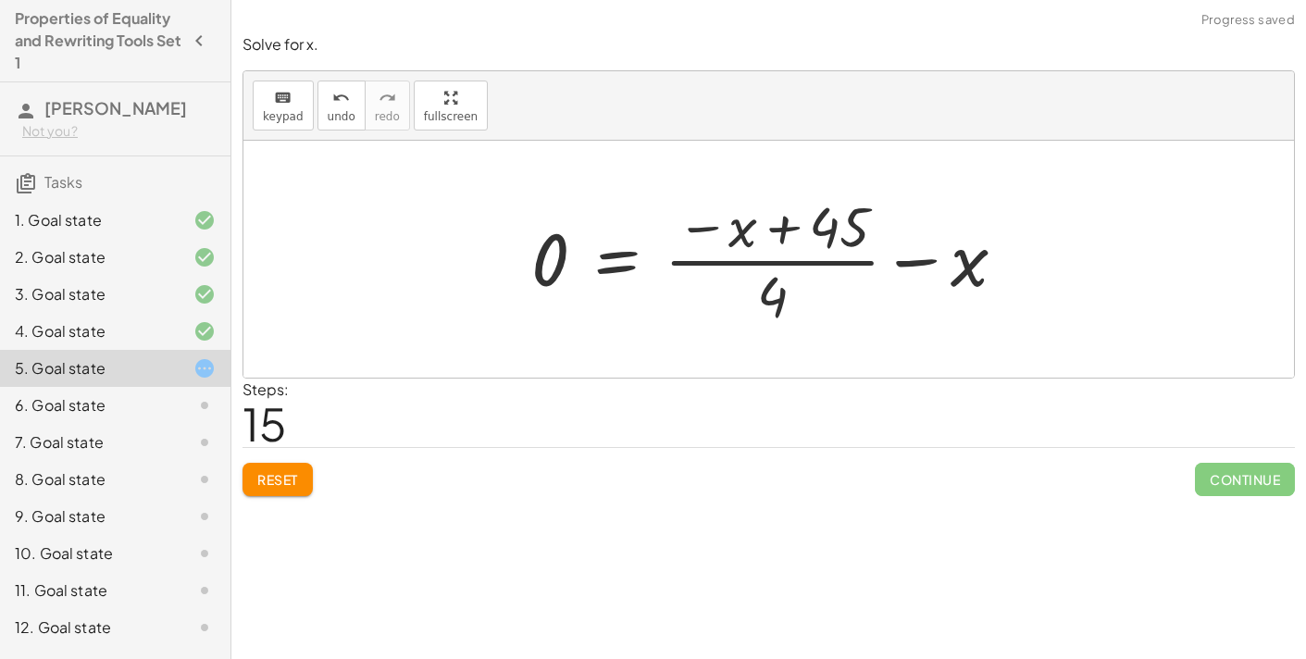
click at [769, 231] on div at bounding box center [776, 259] width 508 height 143
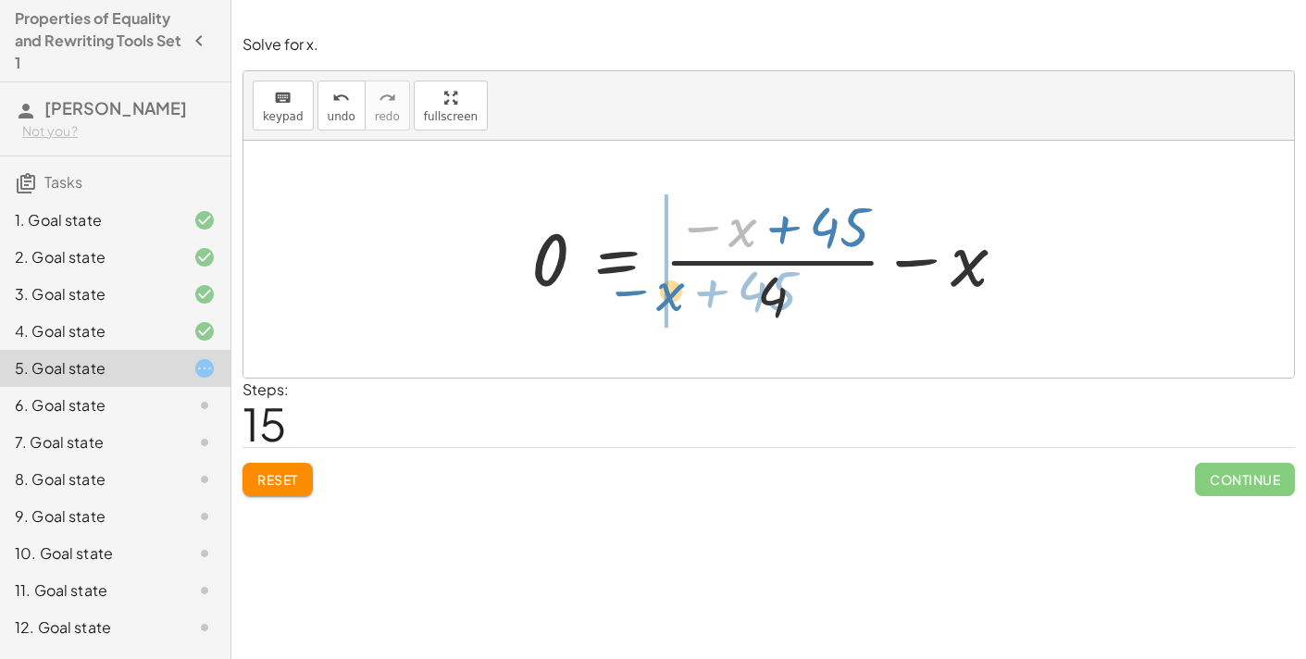
drag, startPoint x: 741, startPoint y: 229, endPoint x: 668, endPoint y: 295, distance: 98.3
click at [668, 295] on div at bounding box center [776, 259] width 508 height 143
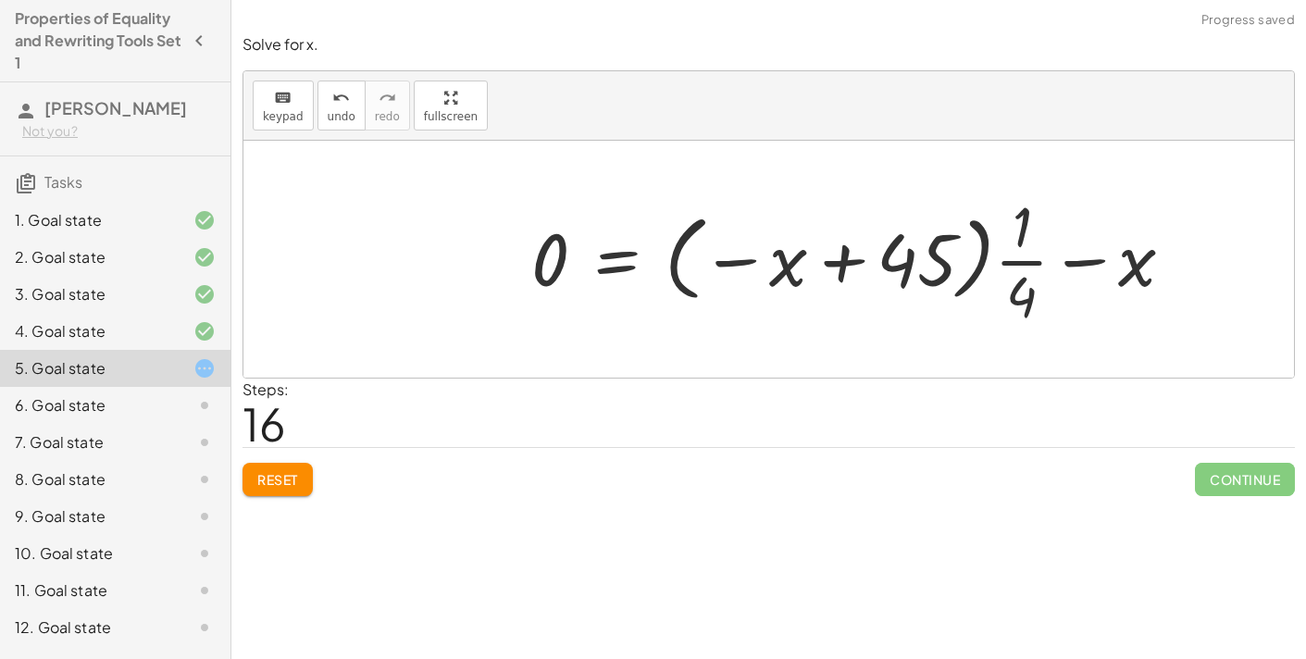
click at [1028, 264] on div at bounding box center [860, 259] width 676 height 143
click at [1070, 261] on div at bounding box center [860, 259] width 676 height 143
click at [255, 476] on button "Reset" at bounding box center [278, 479] width 70 height 33
click at [255, 476] on div "Reset Continue" at bounding box center [769, 471] width 1052 height 49
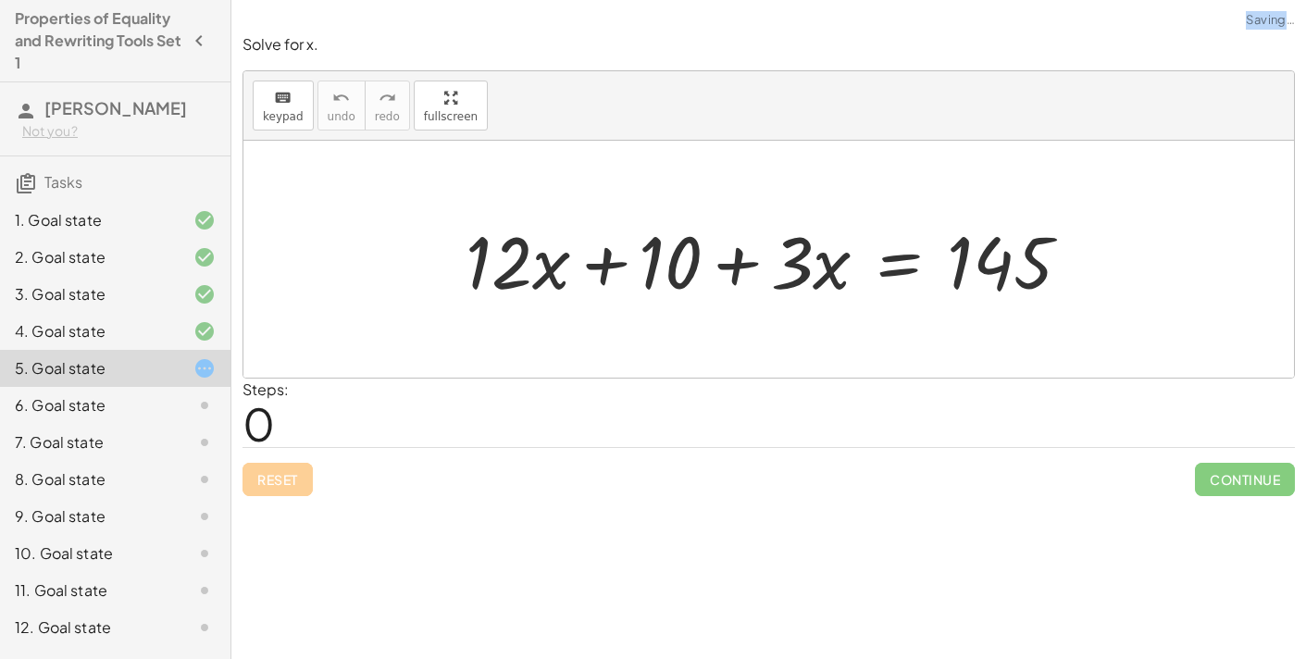
click at [255, 476] on div "Reset Continue" at bounding box center [769, 471] width 1052 height 49
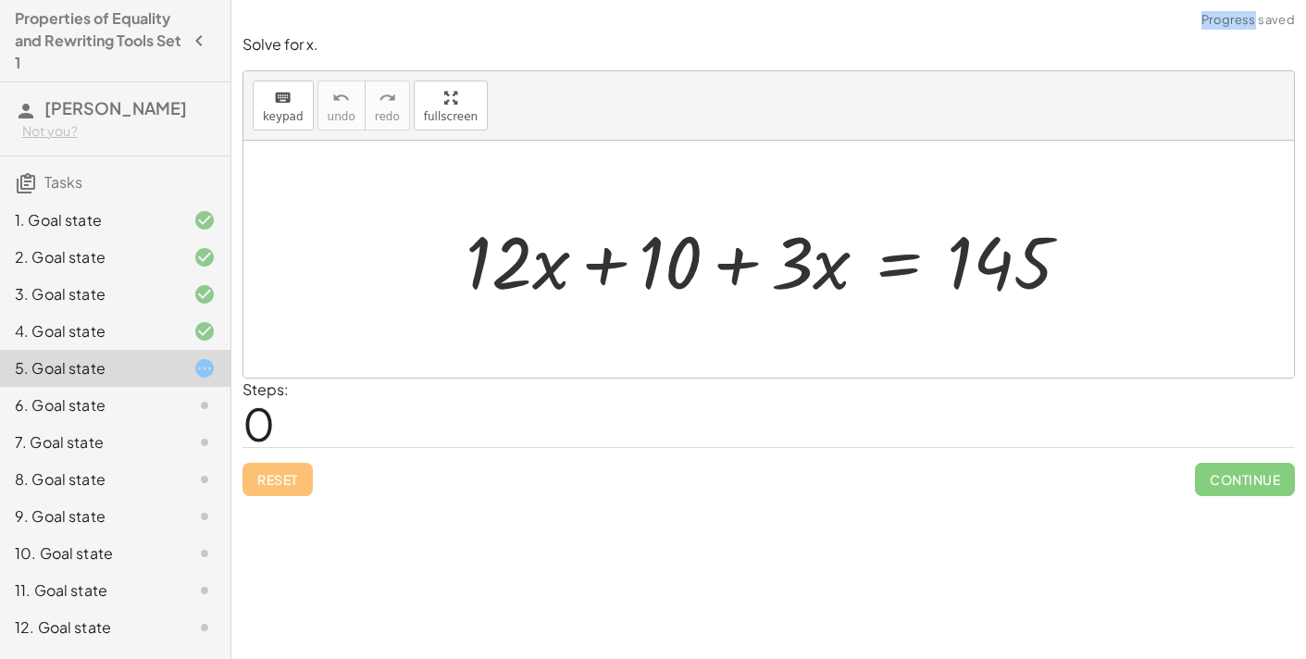
click at [255, 476] on div "Reset Continue" at bounding box center [769, 471] width 1052 height 49
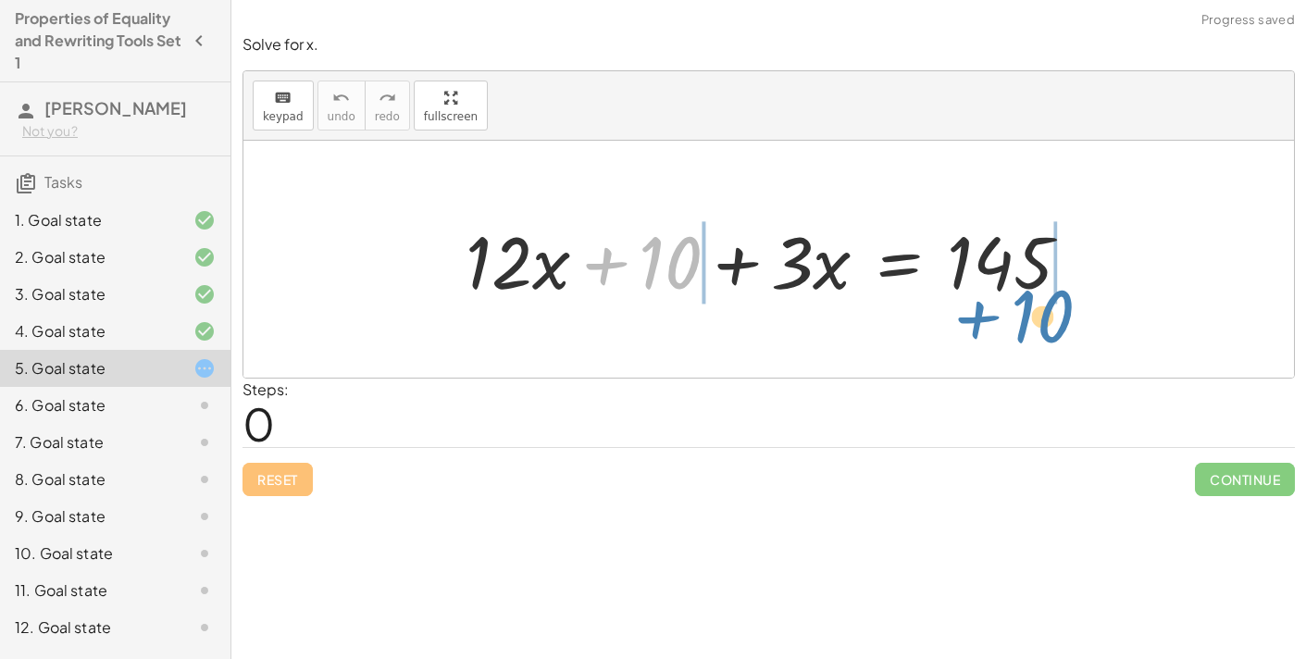
drag, startPoint x: 664, startPoint y: 265, endPoint x: 1037, endPoint y: 317, distance: 376.7
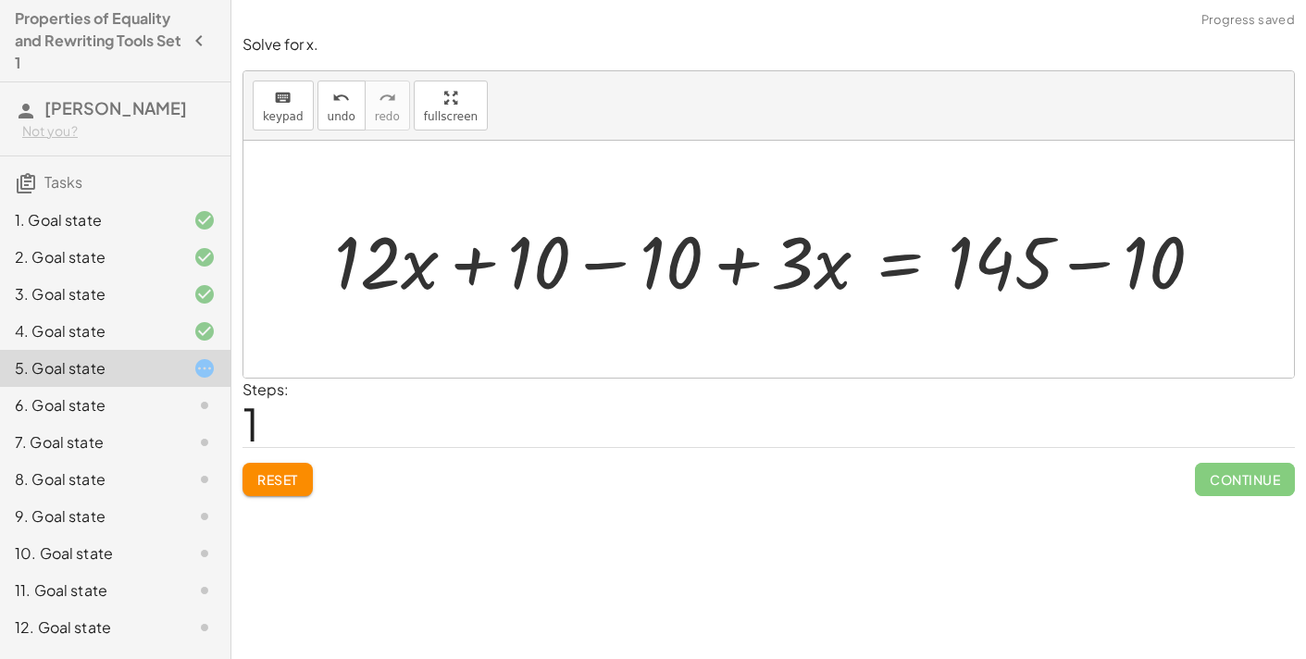
click at [1101, 268] on div at bounding box center [776, 259] width 903 height 95
click at [596, 267] on div at bounding box center [711, 259] width 772 height 95
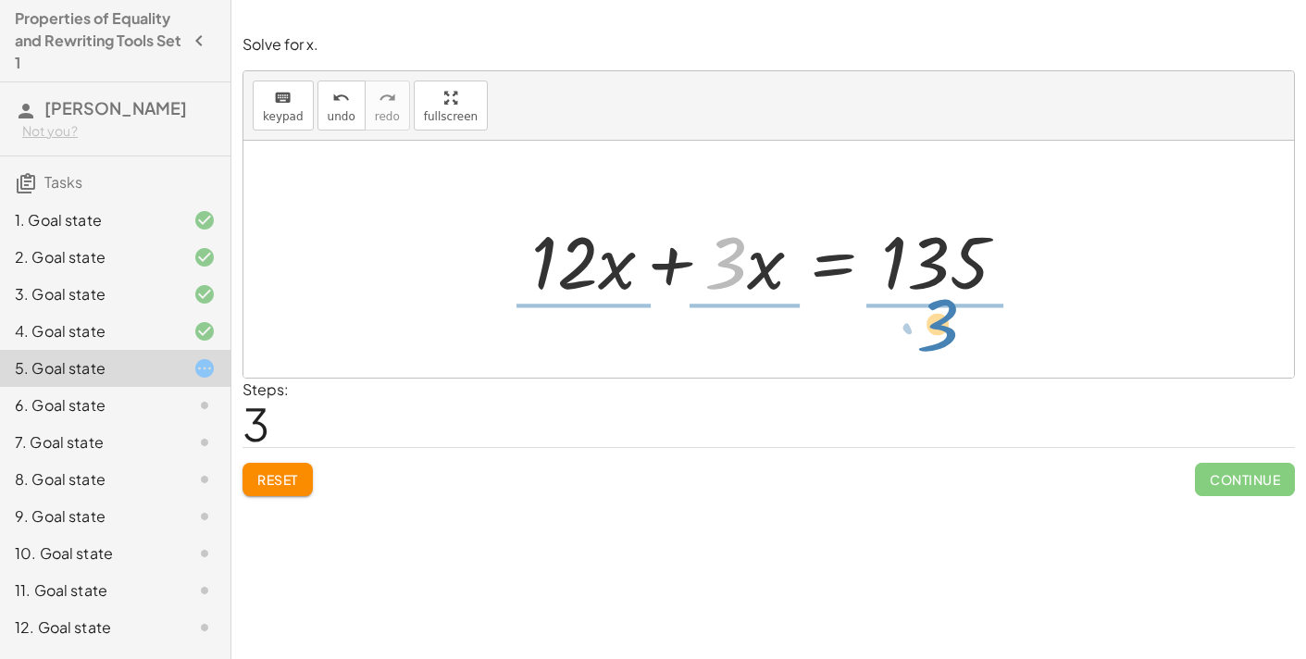
drag, startPoint x: 732, startPoint y: 263, endPoint x: 942, endPoint y: 328, distance: 219.9
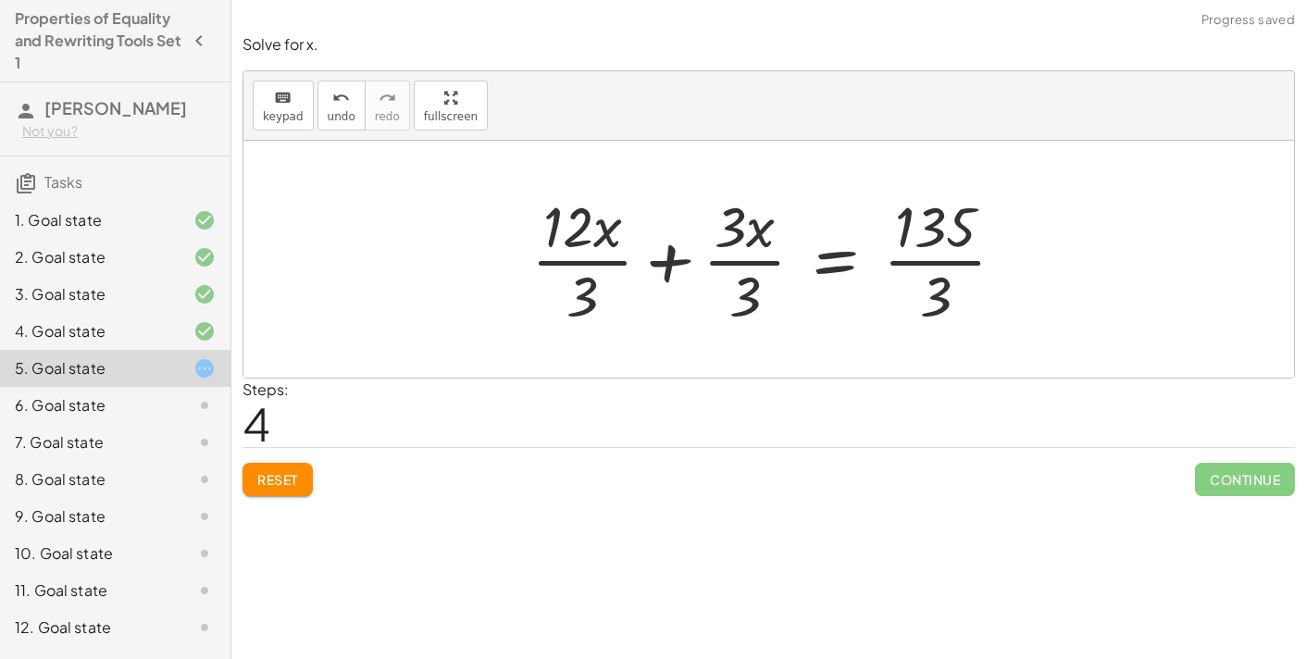
click at [595, 264] on div at bounding box center [775, 259] width 507 height 143
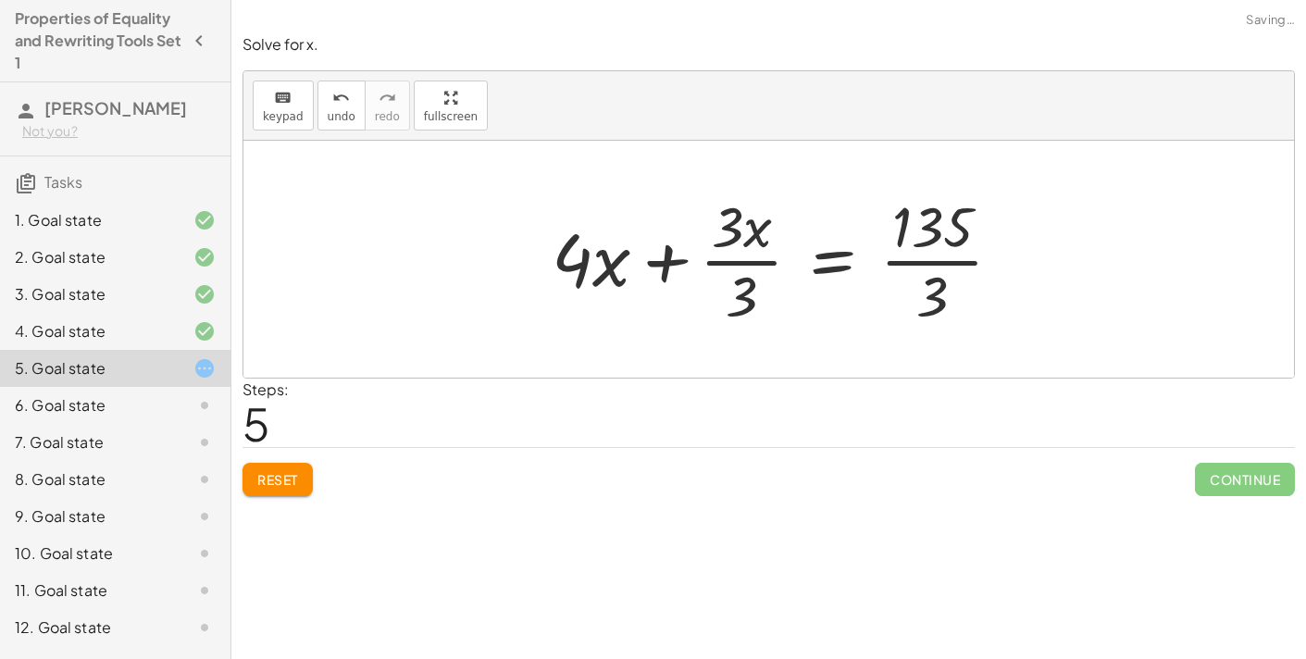
click at [736, 270] on div at bounding box center [784, 259] width 484 height 143
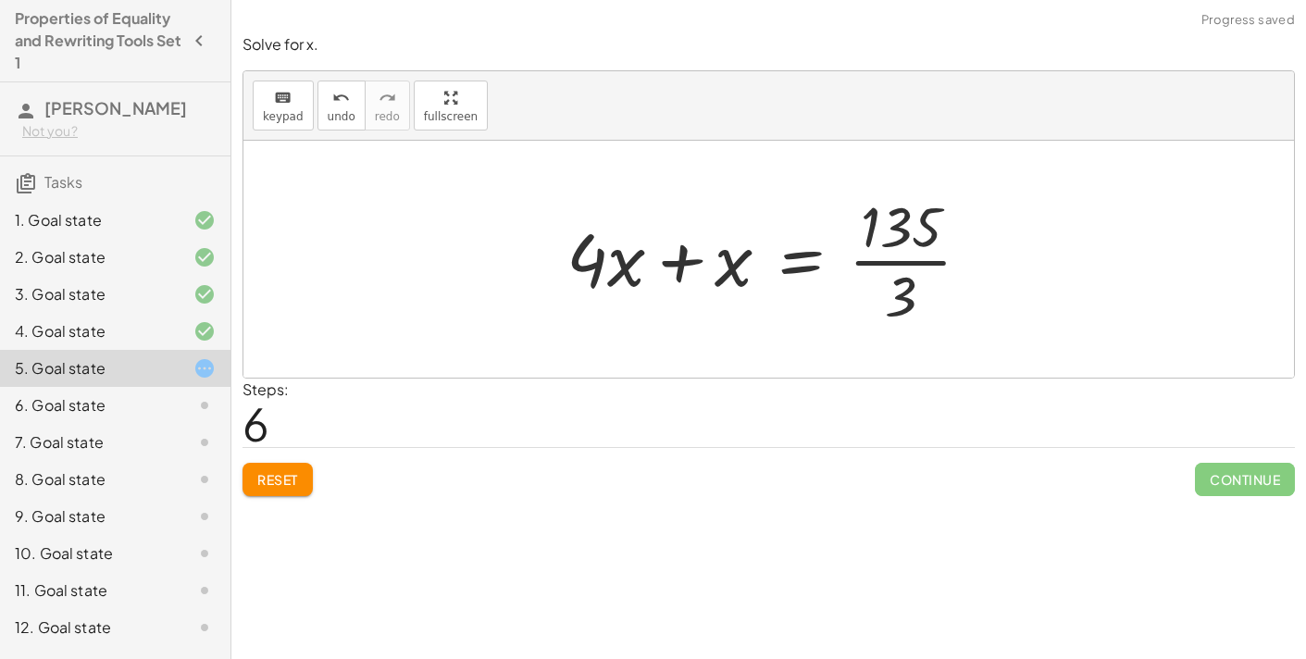
click at [871, 269] on div at bounding box center [776, 259] width 438 height 143
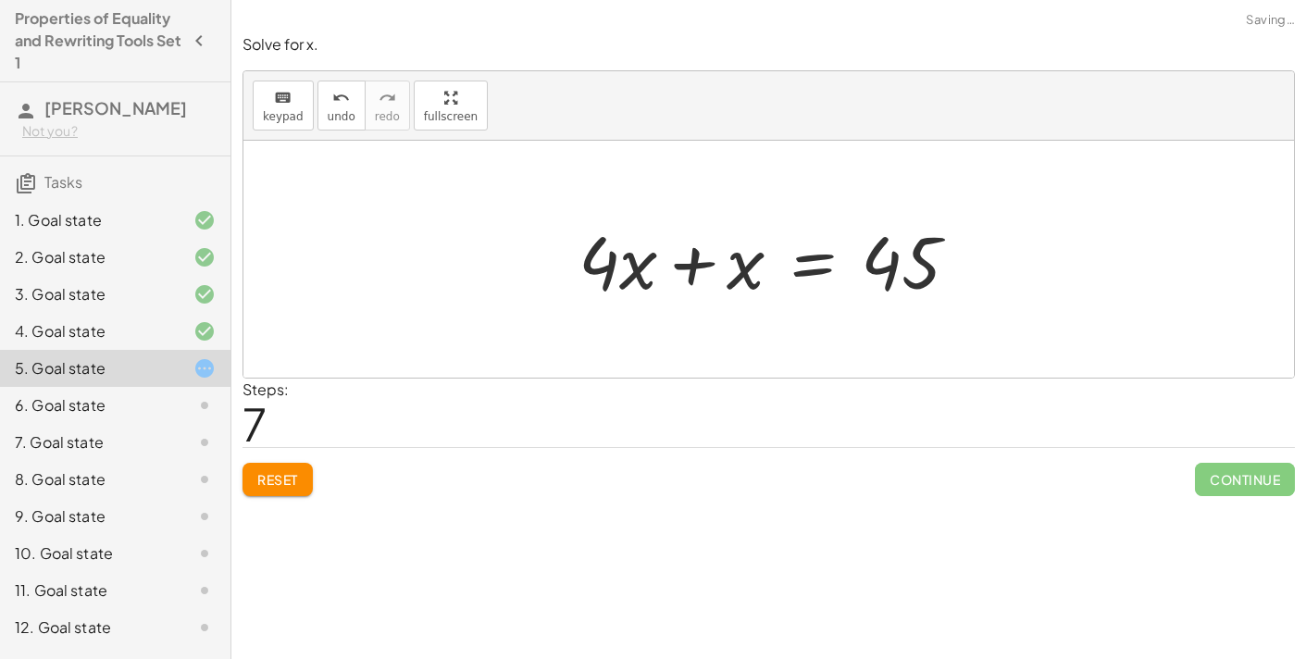
click at [701, 268] on div at bounding box center [776, 259] width 414 height 95
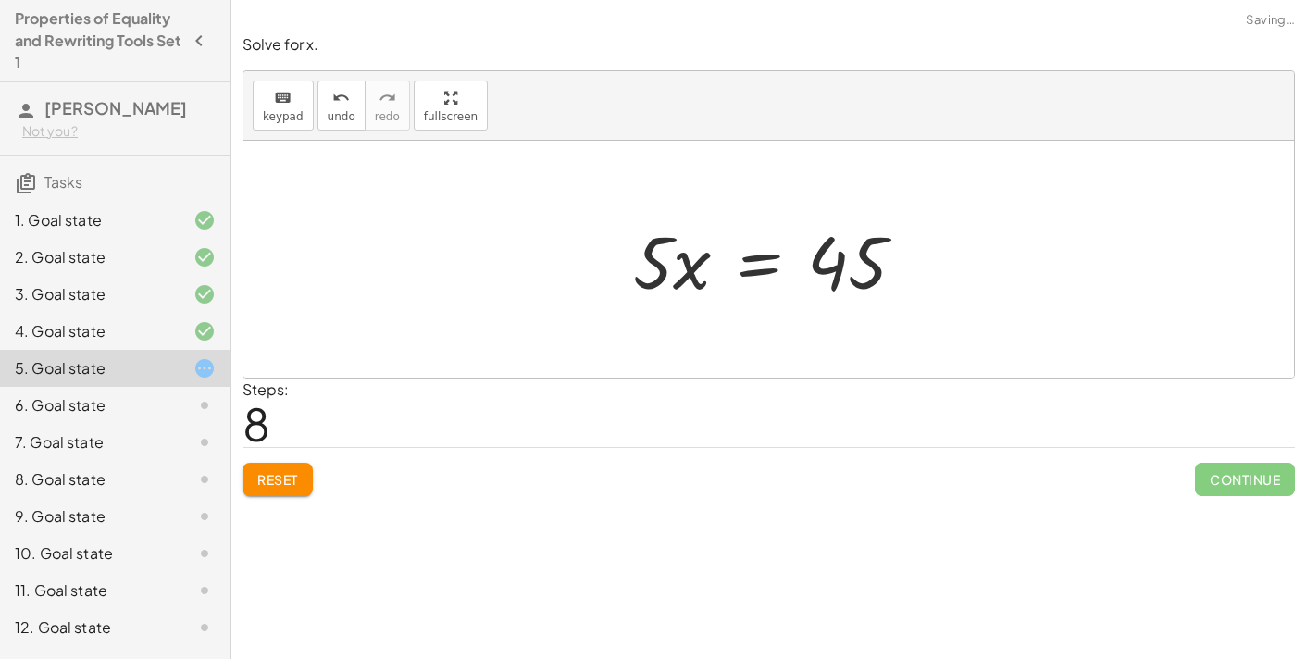
click at [746, 261] on div at bounding box center [776, 259] width 305 height 95
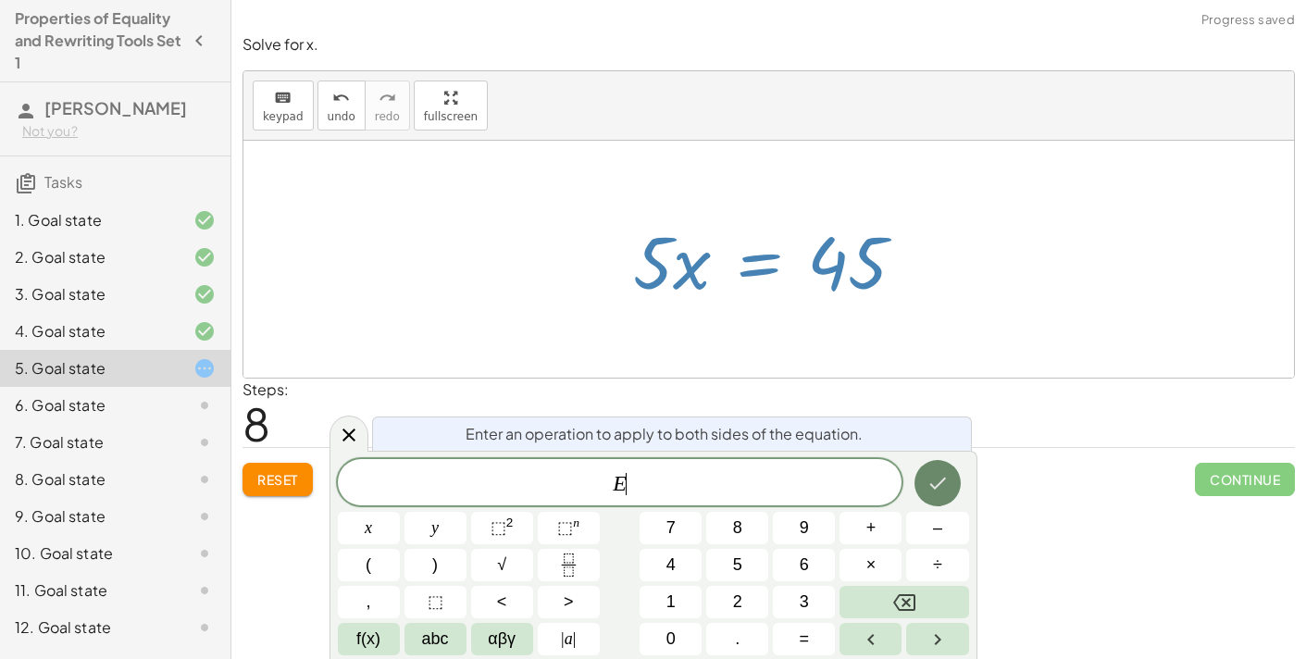
click at [944, 472] on icon "Done" at bounding box center [938, 483] width 22 height 22
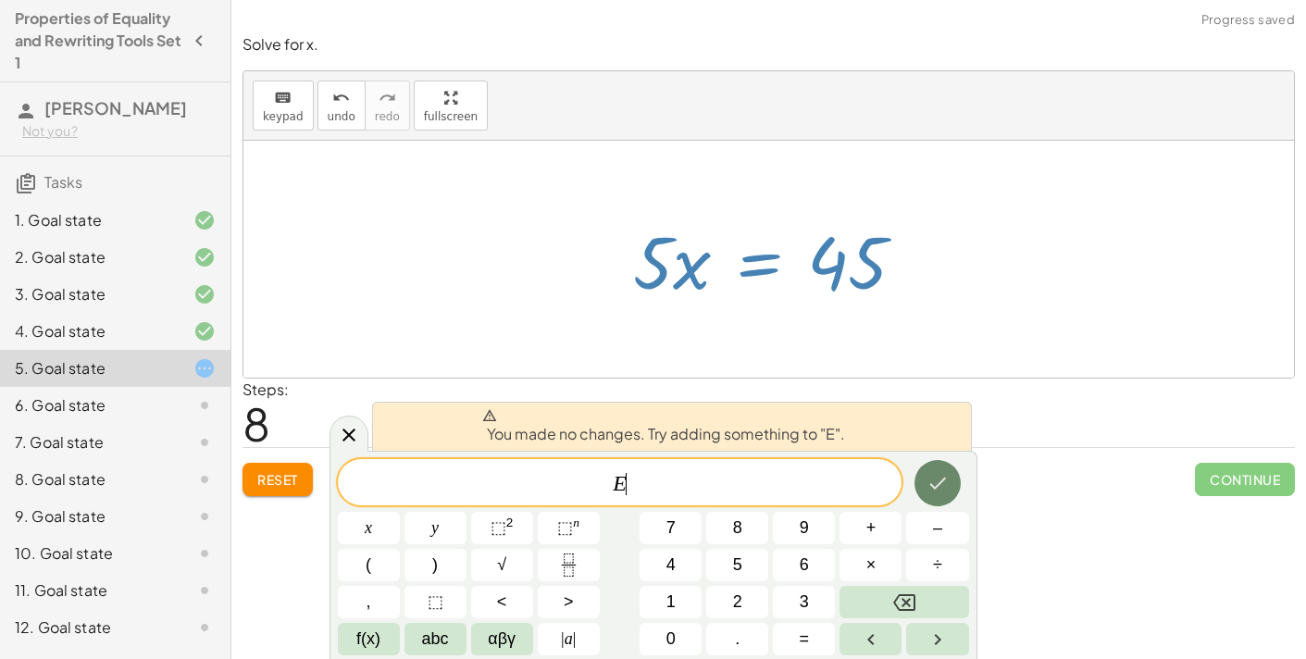
click at [944, 472] on icon "Done" at bounding box center [938, 483] width 22 height 22
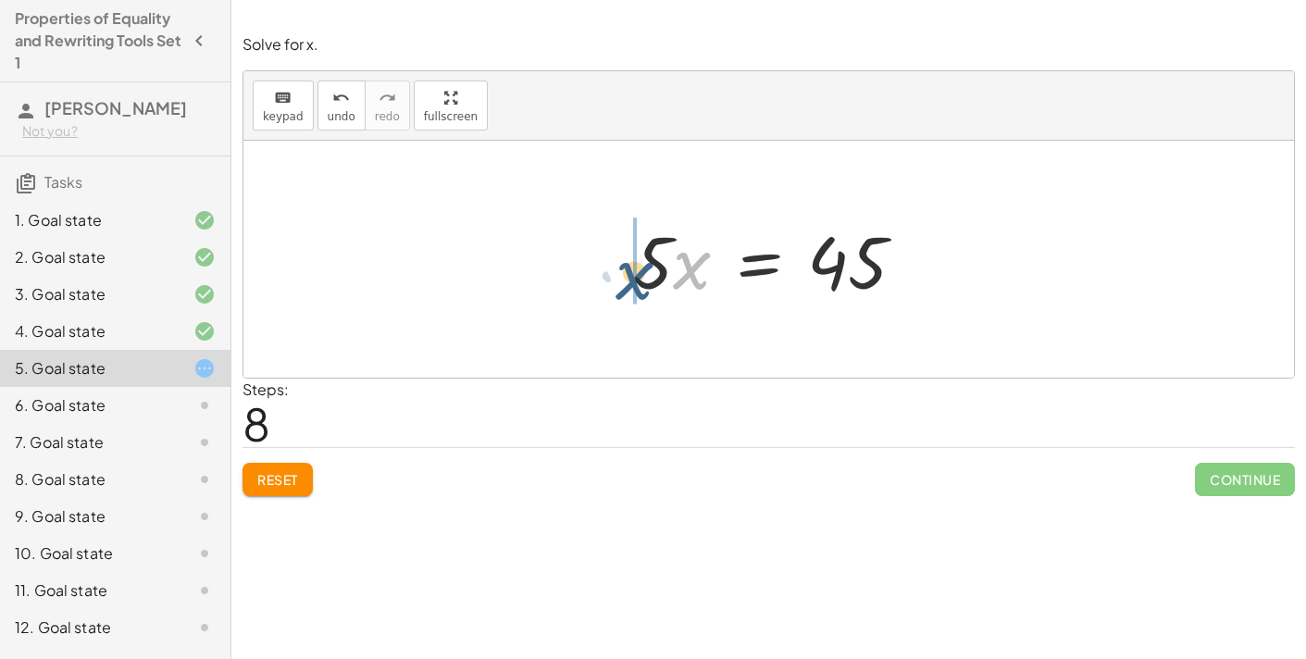
drag, startPoint x: 693, startPoint y: 271, endPoint x: 634, endPoint y: 280, distance: 59.8
drag, startPoint x: 696, startPoint y: 267, endPoint x: 853, endPoint y: 301, distance: 161.0
click at [853, 301] on div at bounding box center [776, 259] width 305 height 95
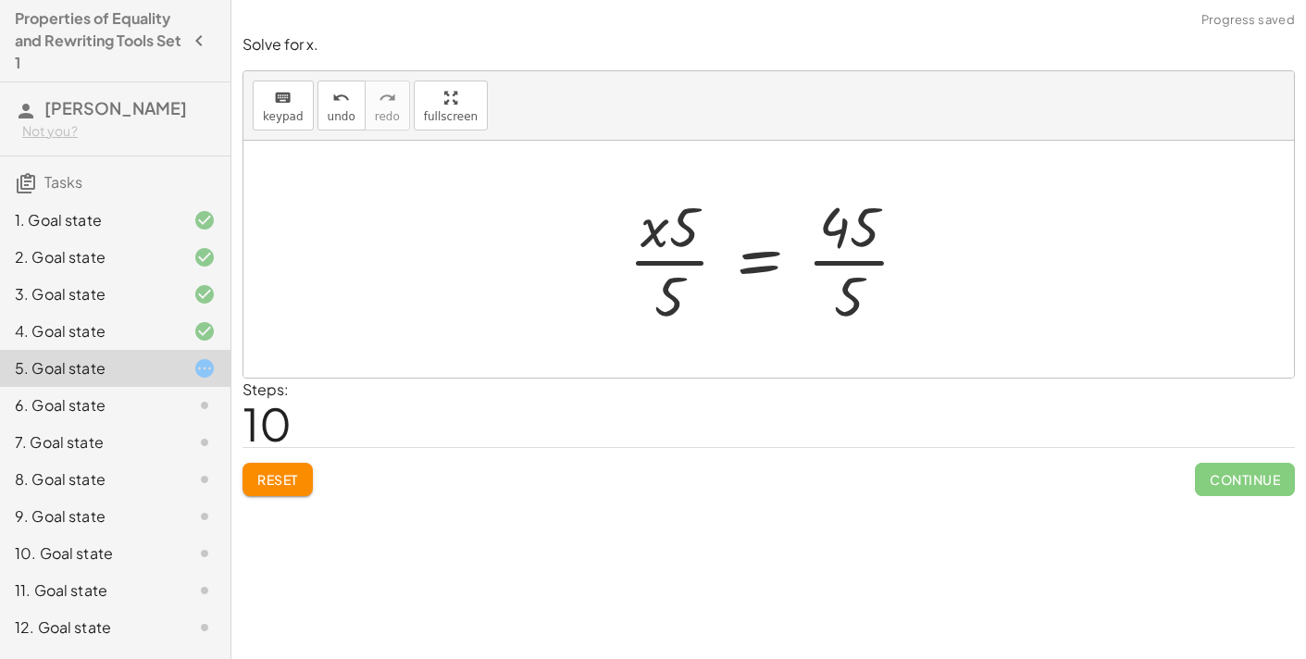
click at [695, 263] on div at bounding box center [776, 259] width 314 height 143
click at [840, 268] on div at bounding box center [776, 259] width 314 height 143
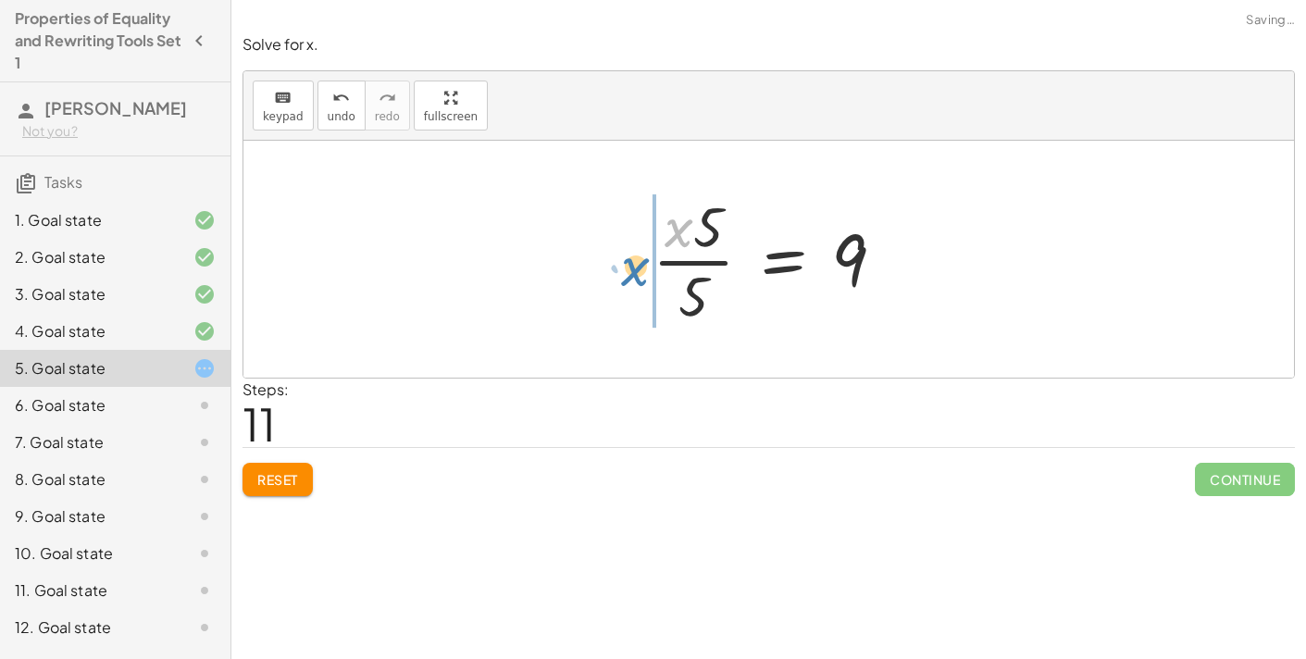
drag, startPoint x: 672, startPoint y: 234, endPoint x: 633, endPoint y: 276, distance: 57.0
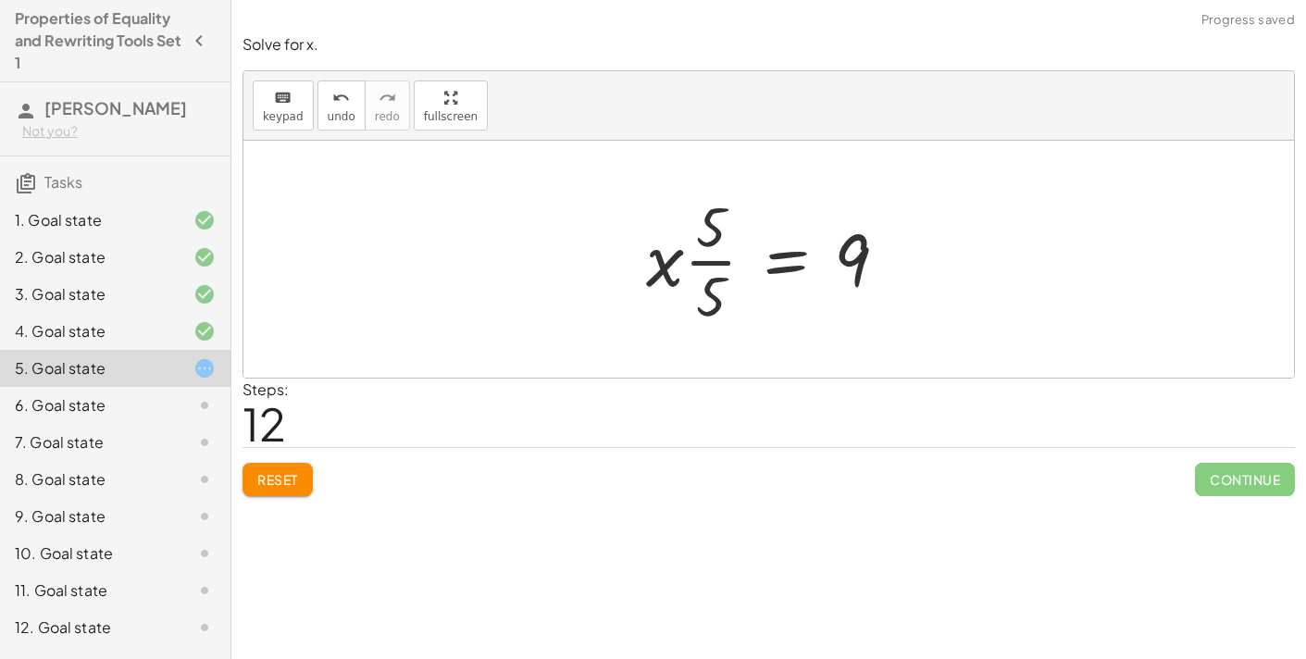
click at [708, 264] on div at bounding box center [774, 259] width 275 height 143
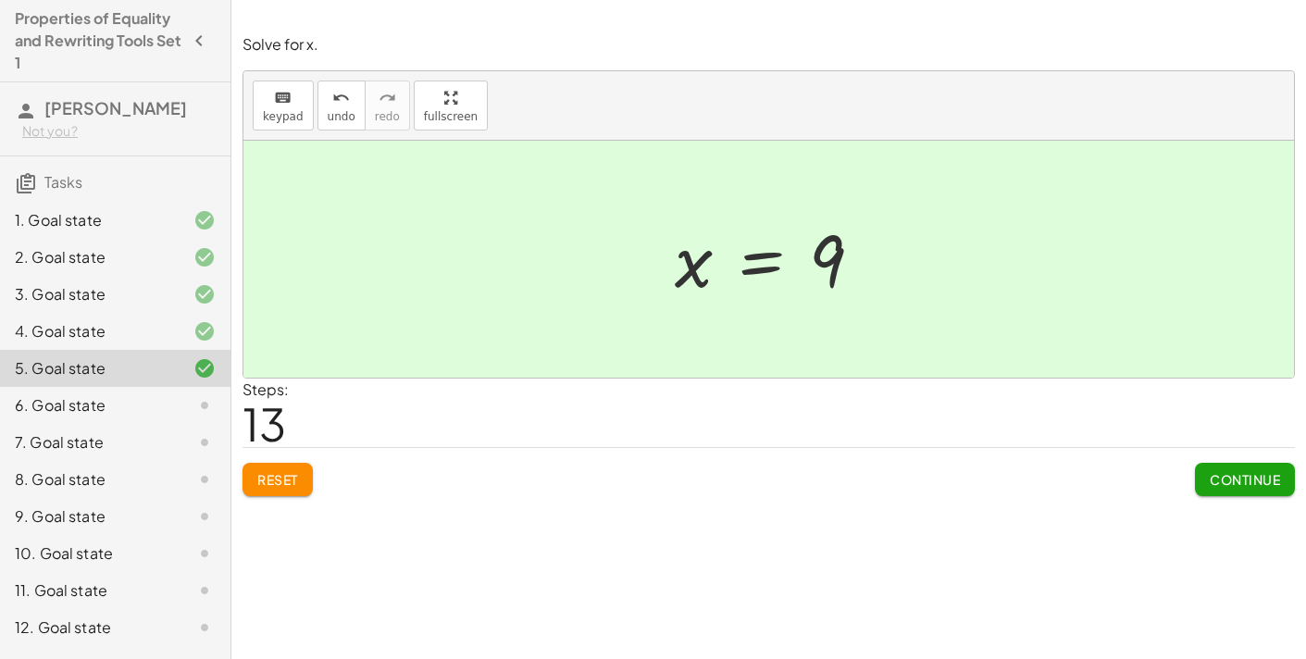
click at [1249, 481] on span "Continue" at bounding box center [1245, 479] width 70 height 17
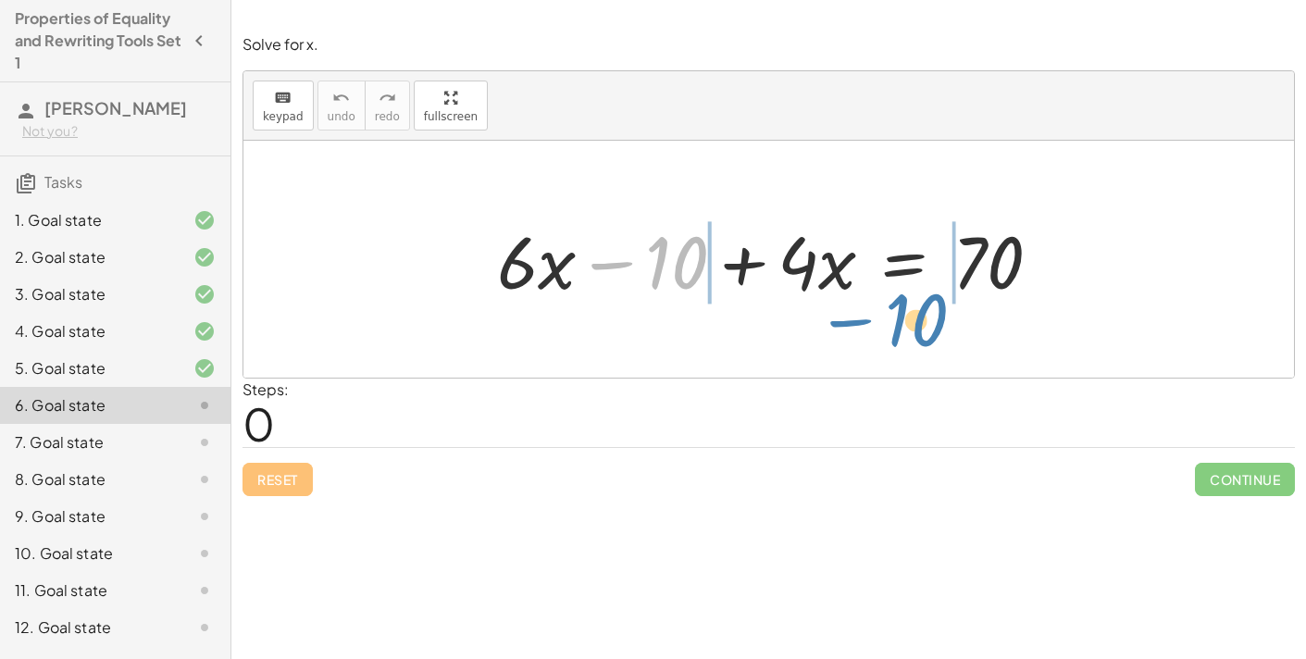
drag, startPoint x: 660, startPoint y: 269, endPoint x: 901, endPoint y: 323, distance: 246.6
click at [901, 323] on div "− 10 + · 6 · x − 10 + · 4 · x = 70" at bounding box center [768, 259] width 1051 height 237
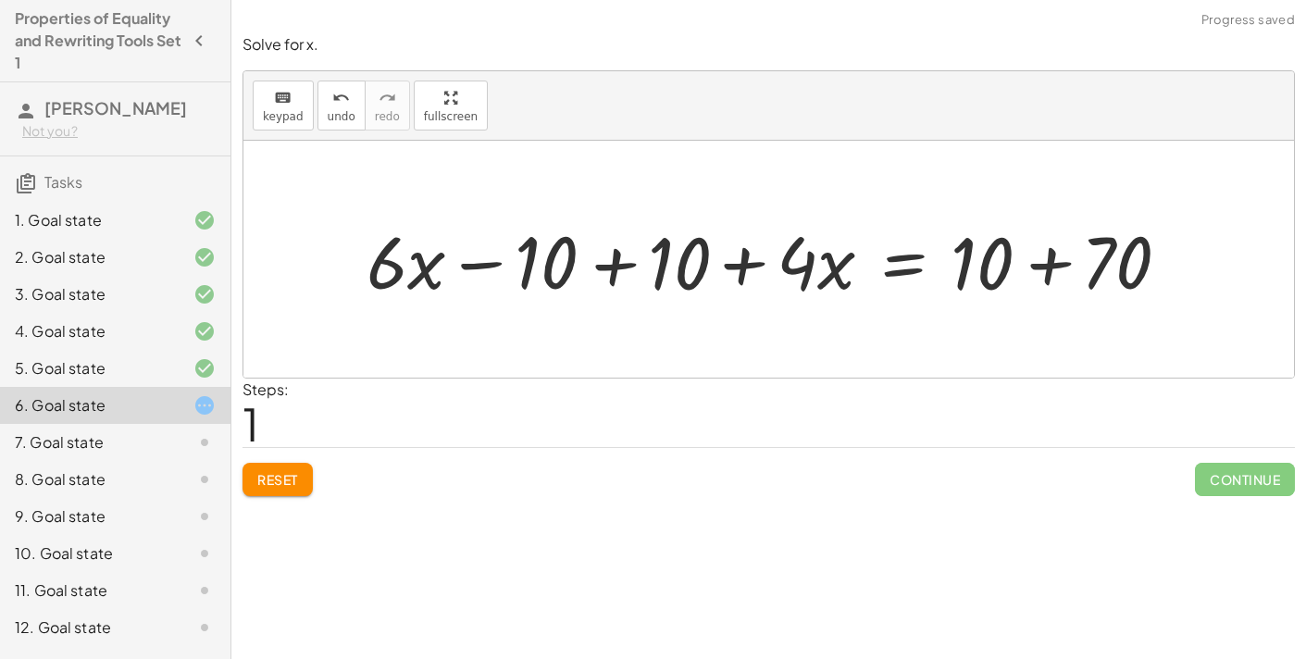
click at [883, 317] on div at bounding box center [768, 259] width 1051 height 237
click at [608, 268] on div at bounding box center [775, 259] width 840 height 95
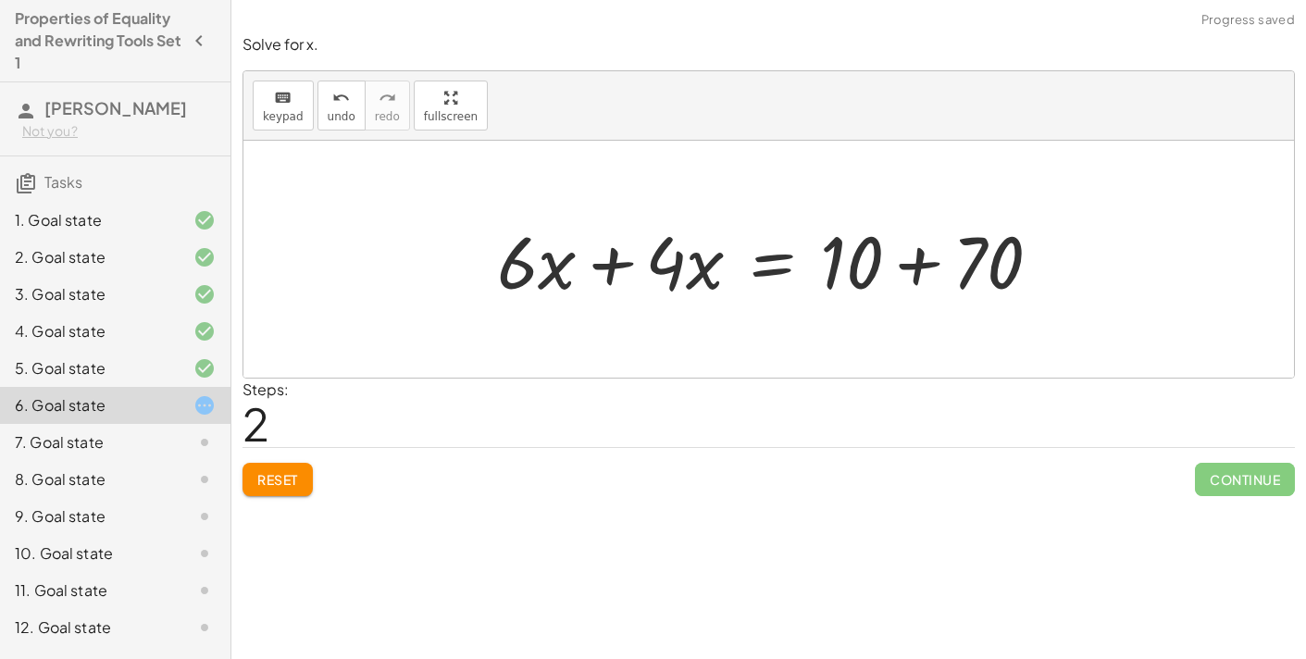
click at [927, 264] on div at bounding box center [776, 259] width 577 height 95
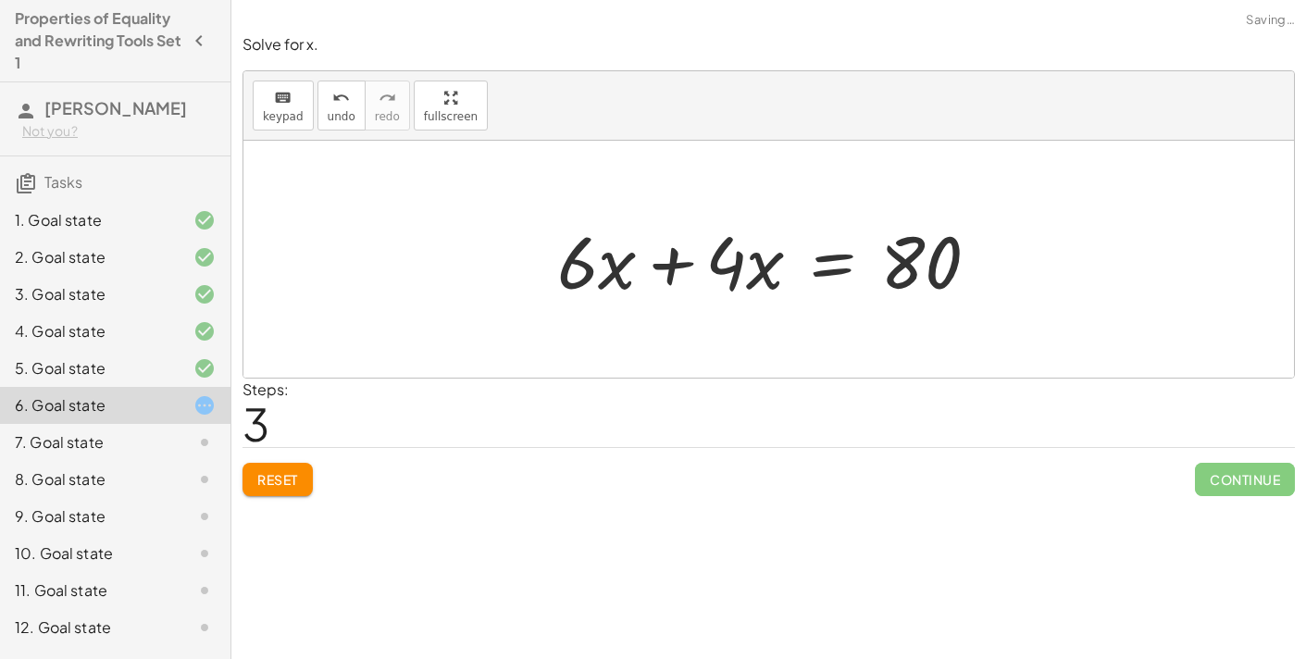
click at [662, 290] on div at bounding box center [775, 259] width 455 height 95
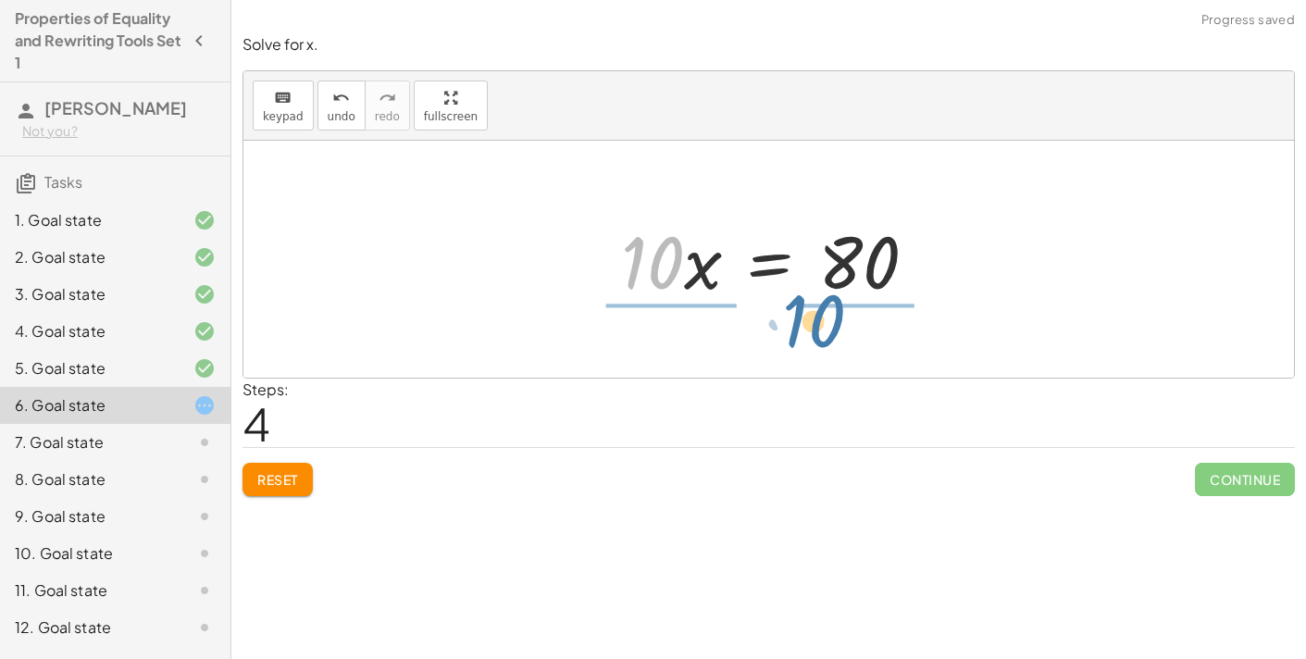
drag, startPoint x: 649, startPoint y: 268, endPoint x: 797, endPoint y: 327, distance: 159.5
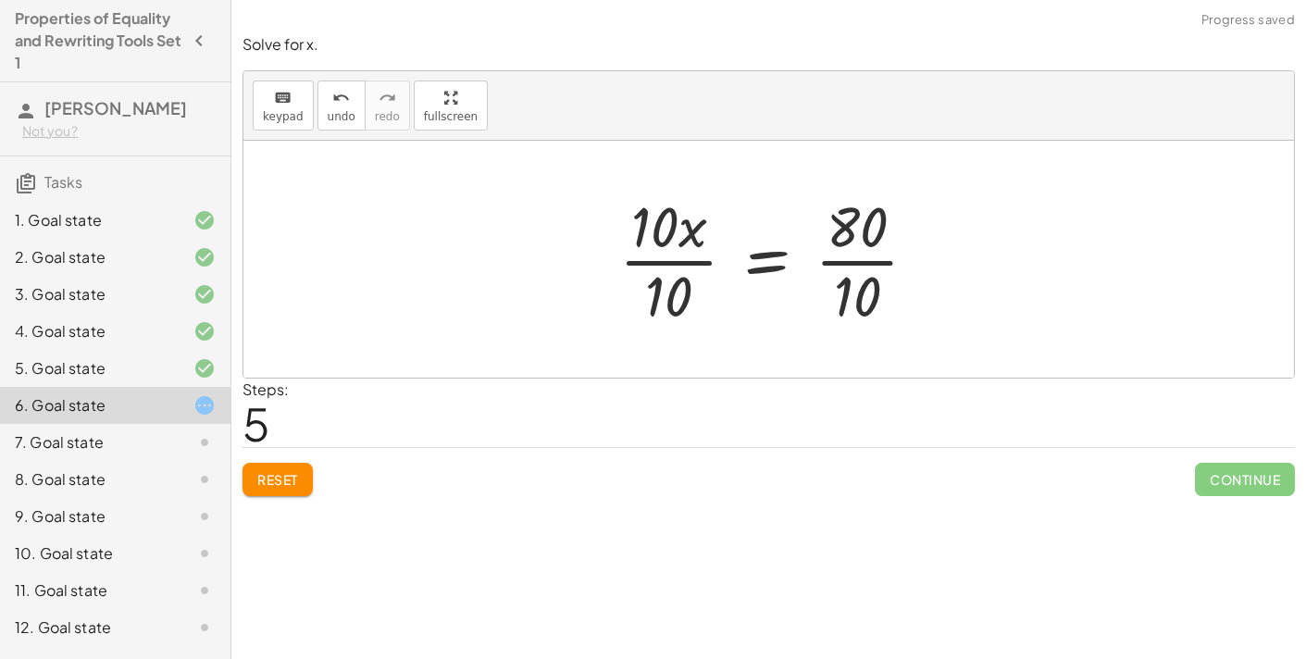
click at [695, 259] on div at bounding box center [776, 259] width 332 height 143
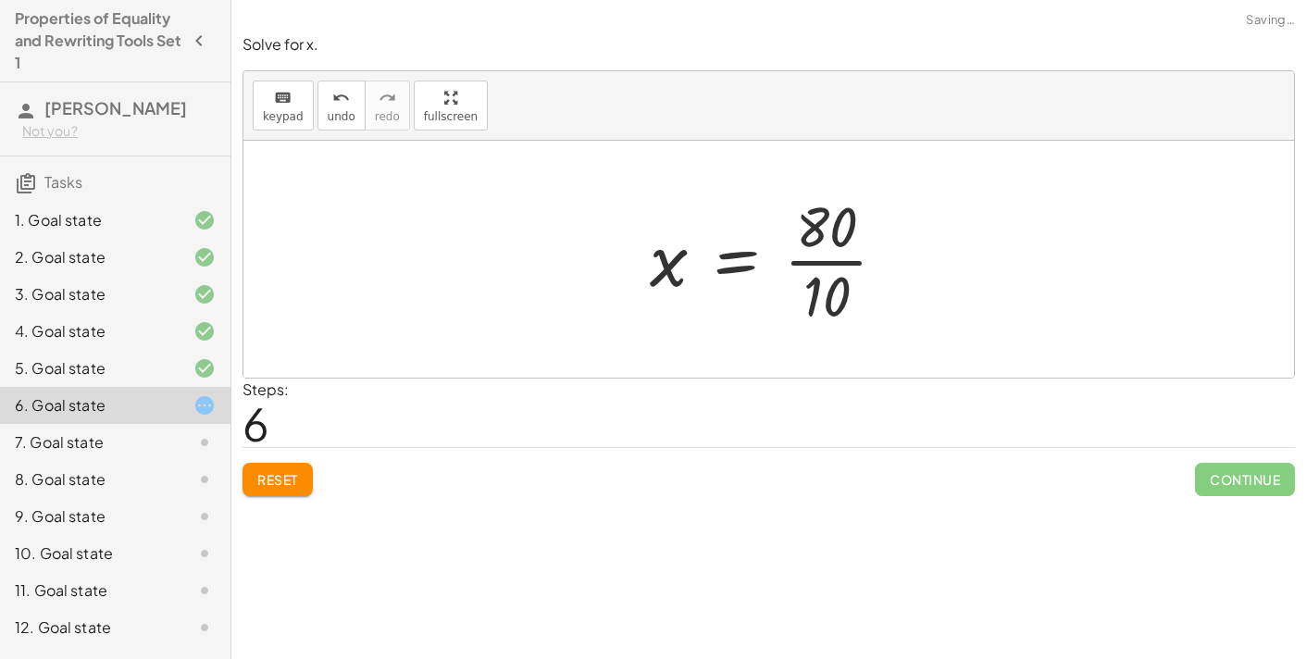
click at [835, 257] on div at bounding box center [776, 259] width 270 height 143
